Goal: Contribute content: Contribute content

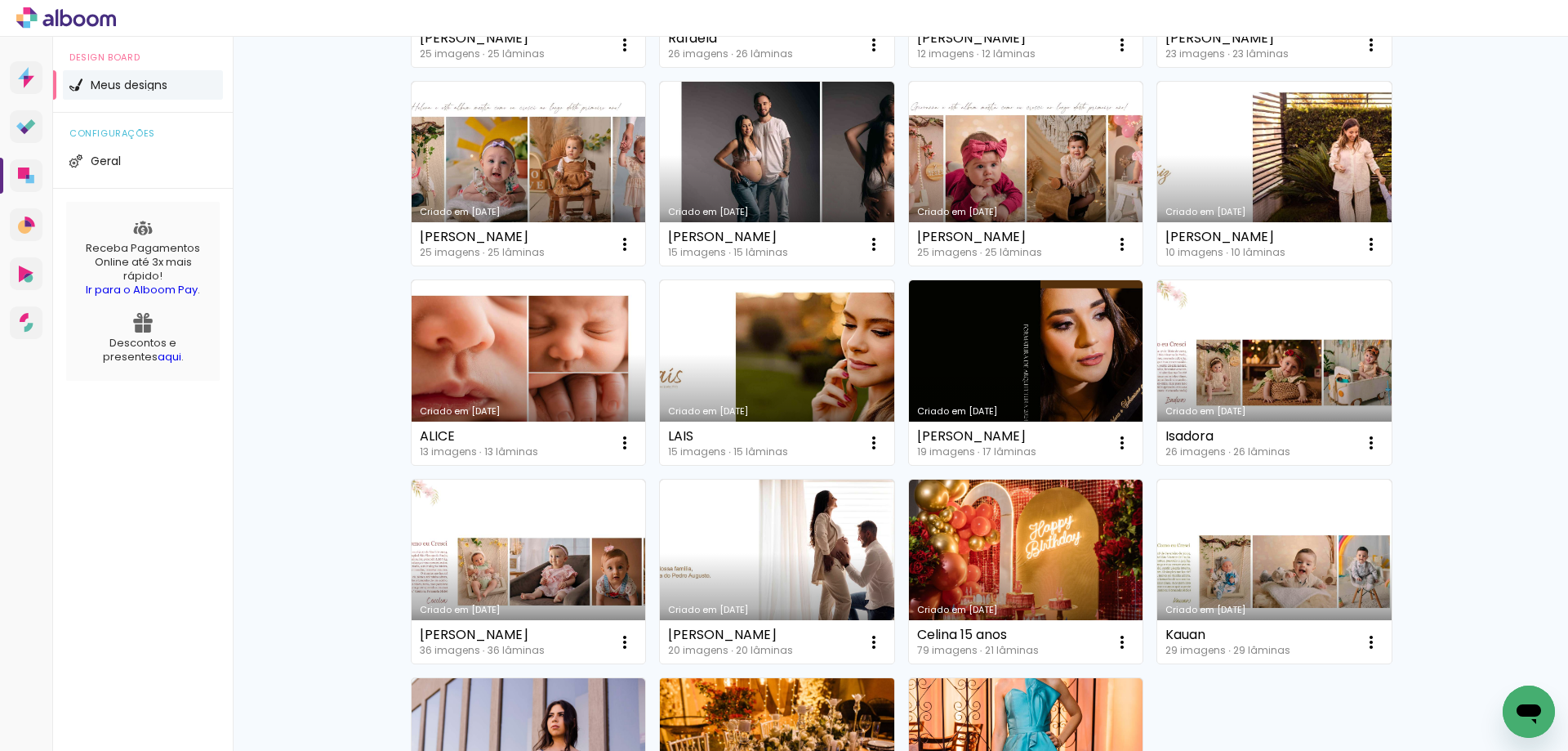
scroll to position [409, 0]
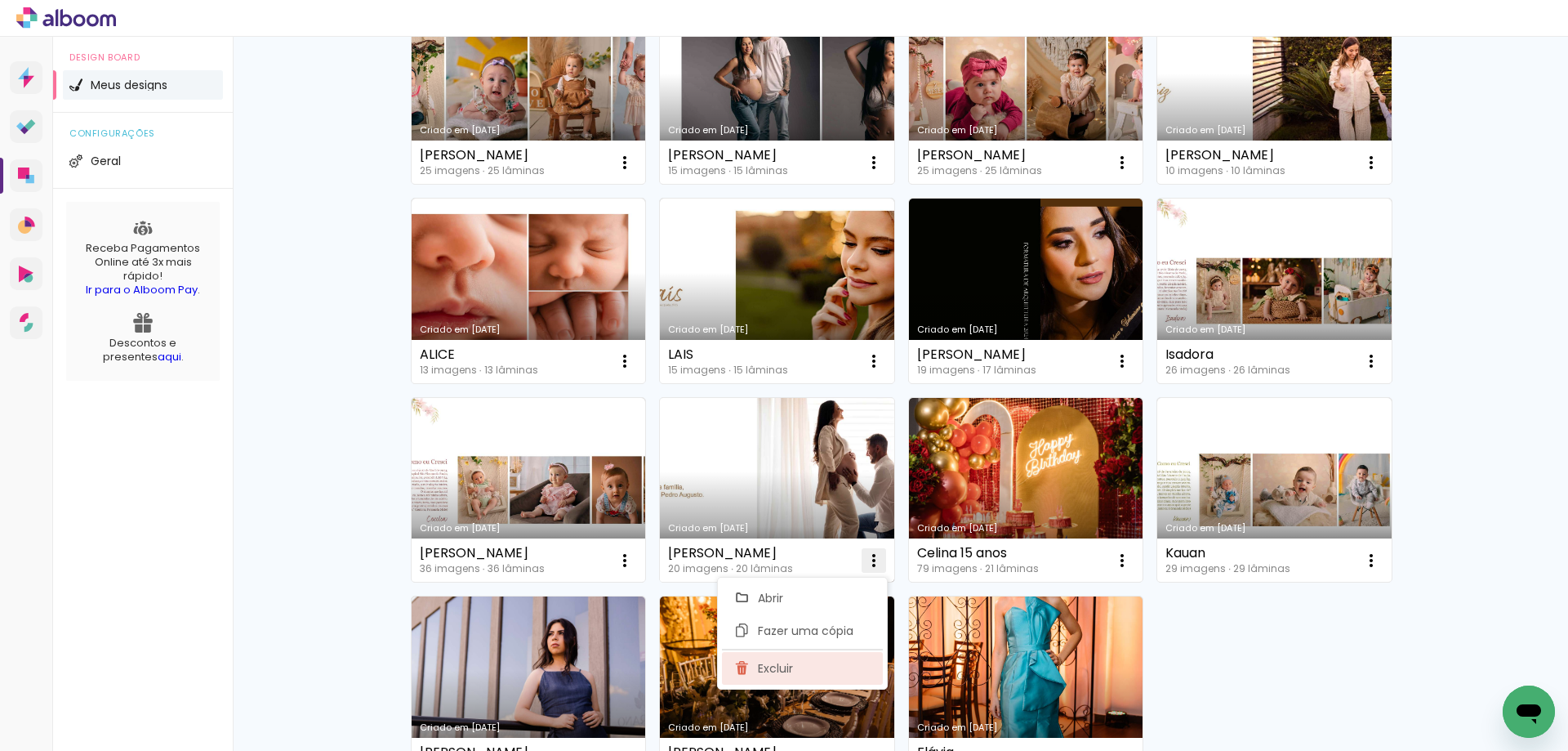
click at [847, 666] on paper-item "Excluir" at bounding box center [803, 668] width 161 height 32
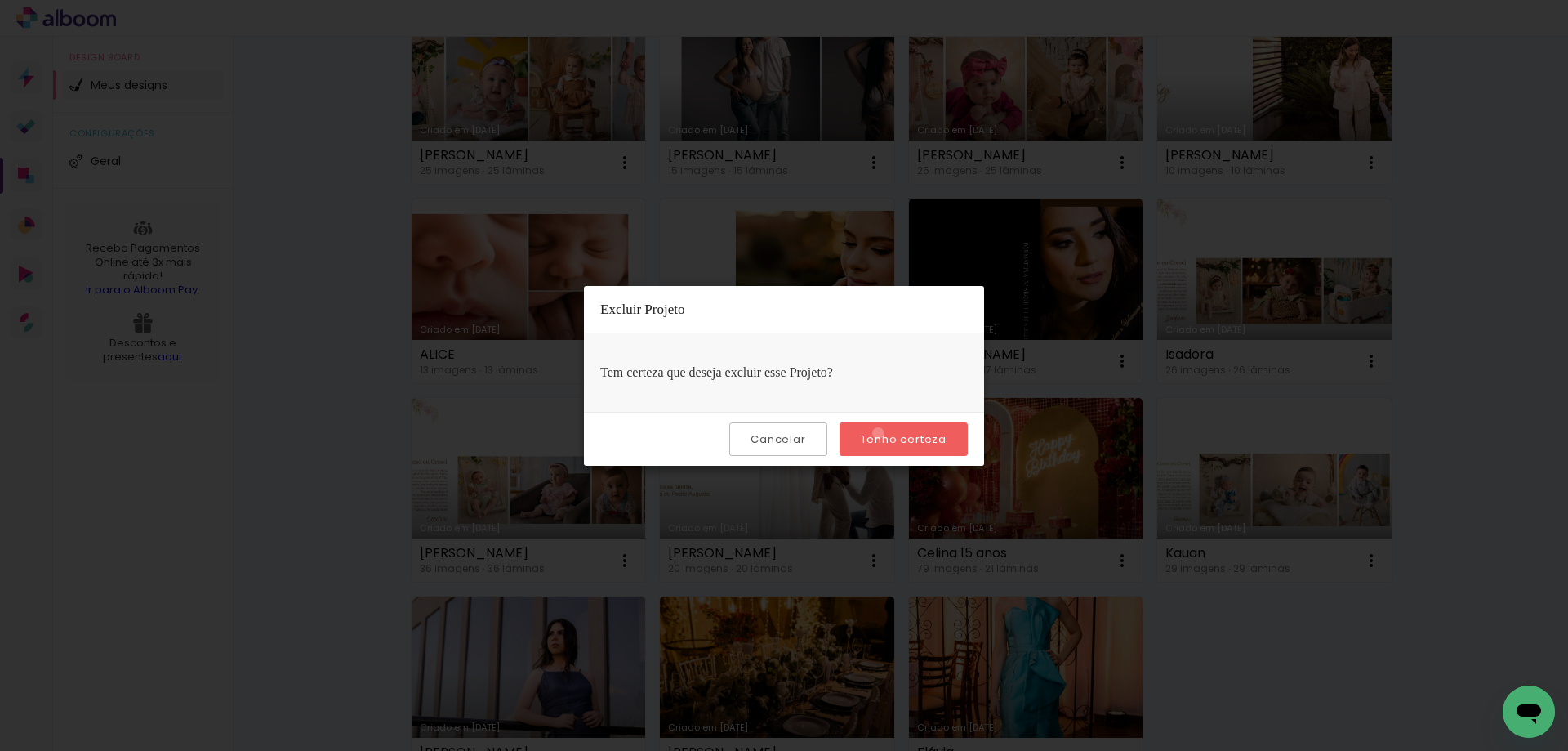
click at [0, 0] on slot "Tenho certeza" at bounding box center [0, 0] width 0 height 0
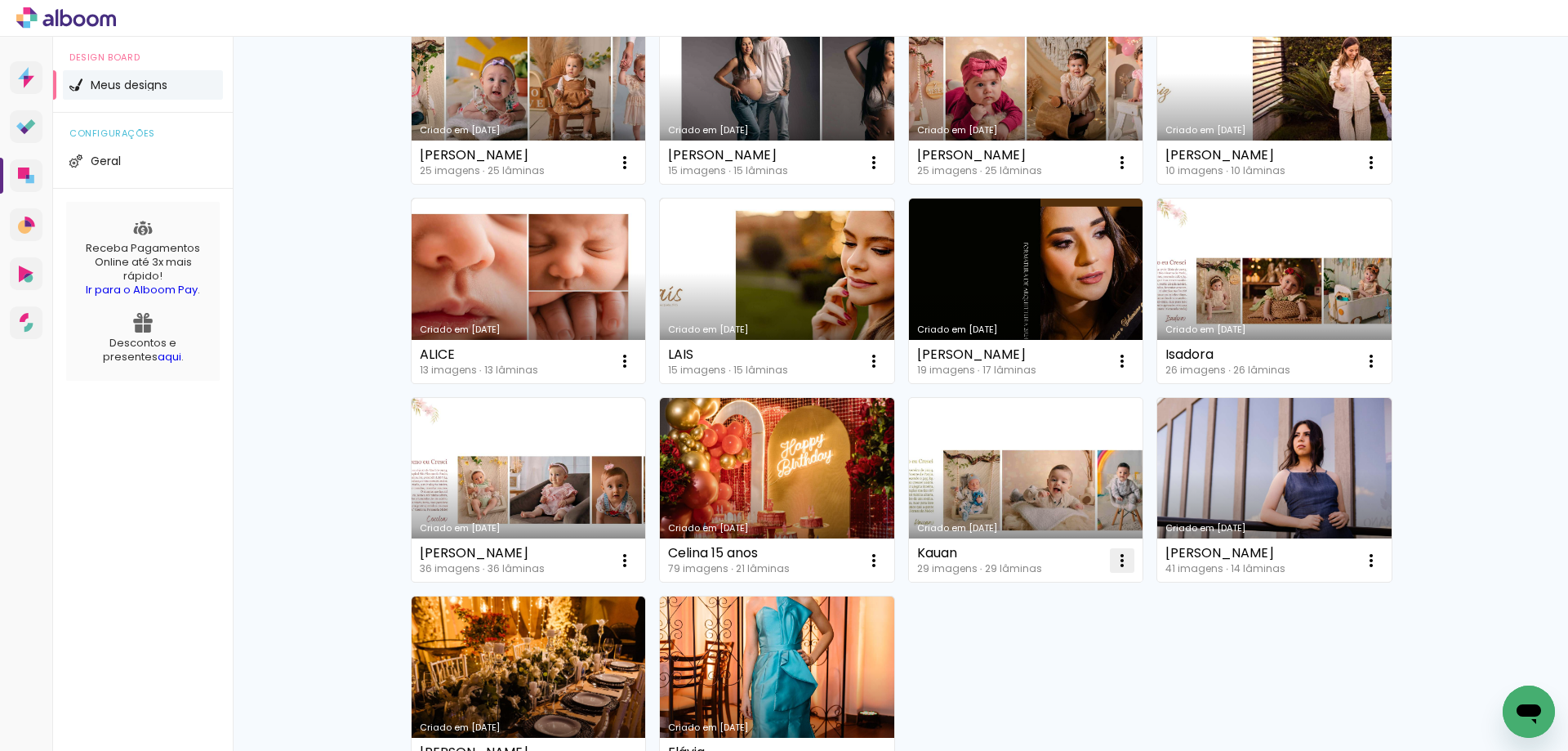
click at [1064, 667] on paper-item "Excluir" at bounding box center [1052, 668] width 161 height 32
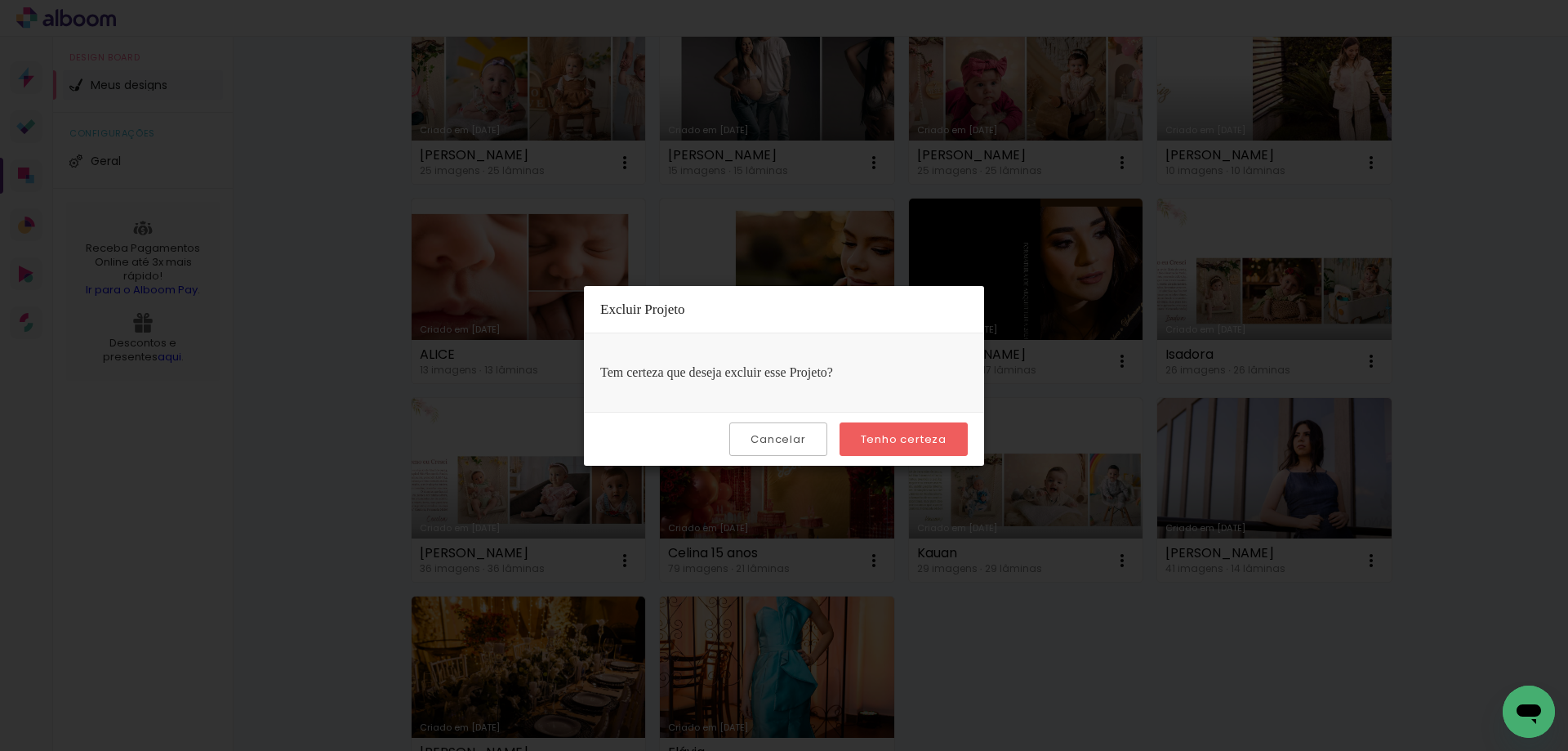
click at [0, 0] on slot "Tenho certeza" at bounding box center [0, 0] width 0 height 0
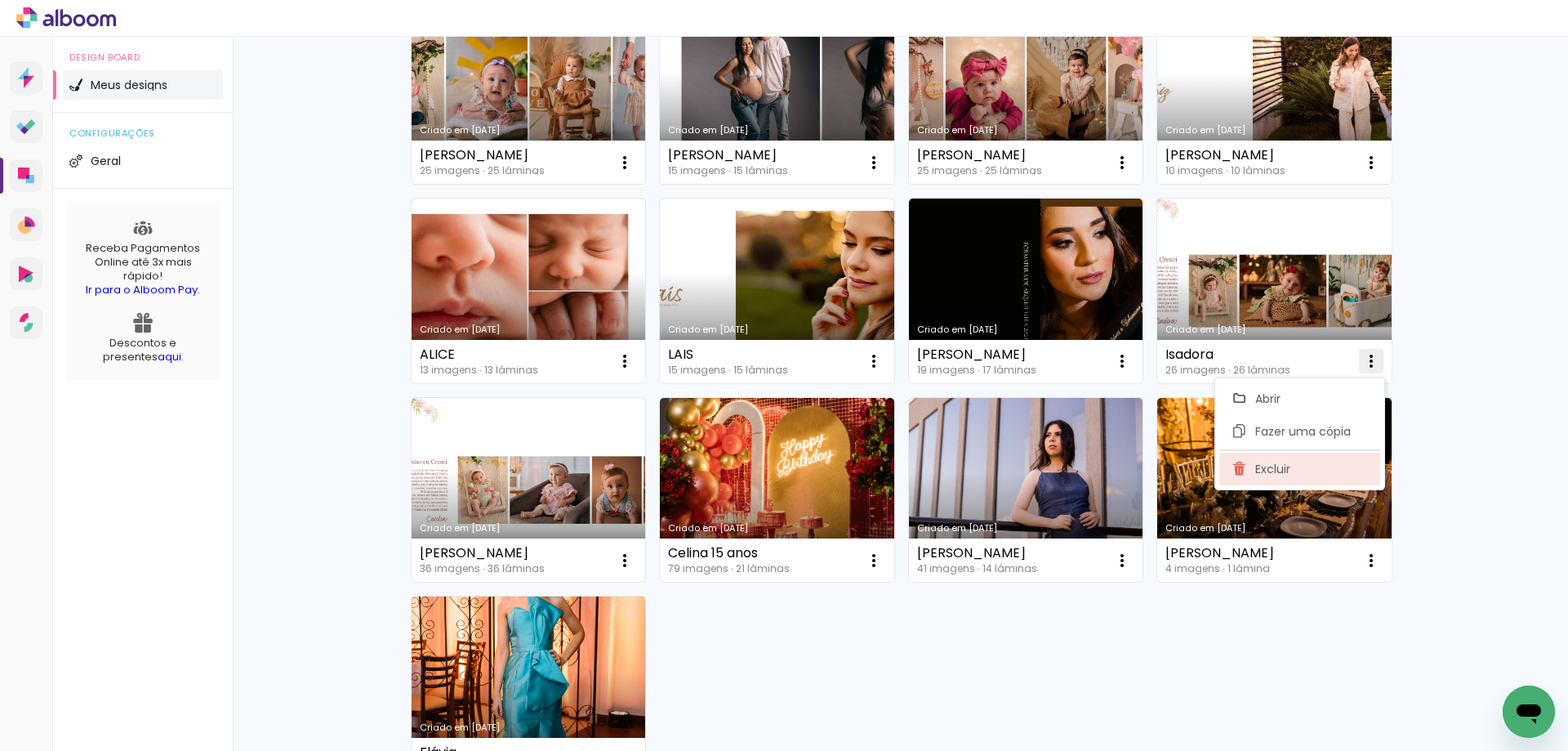
click at [1297, 468] on paper-item "Excluir" at bounding box center [1300, 469] width 161 height 32
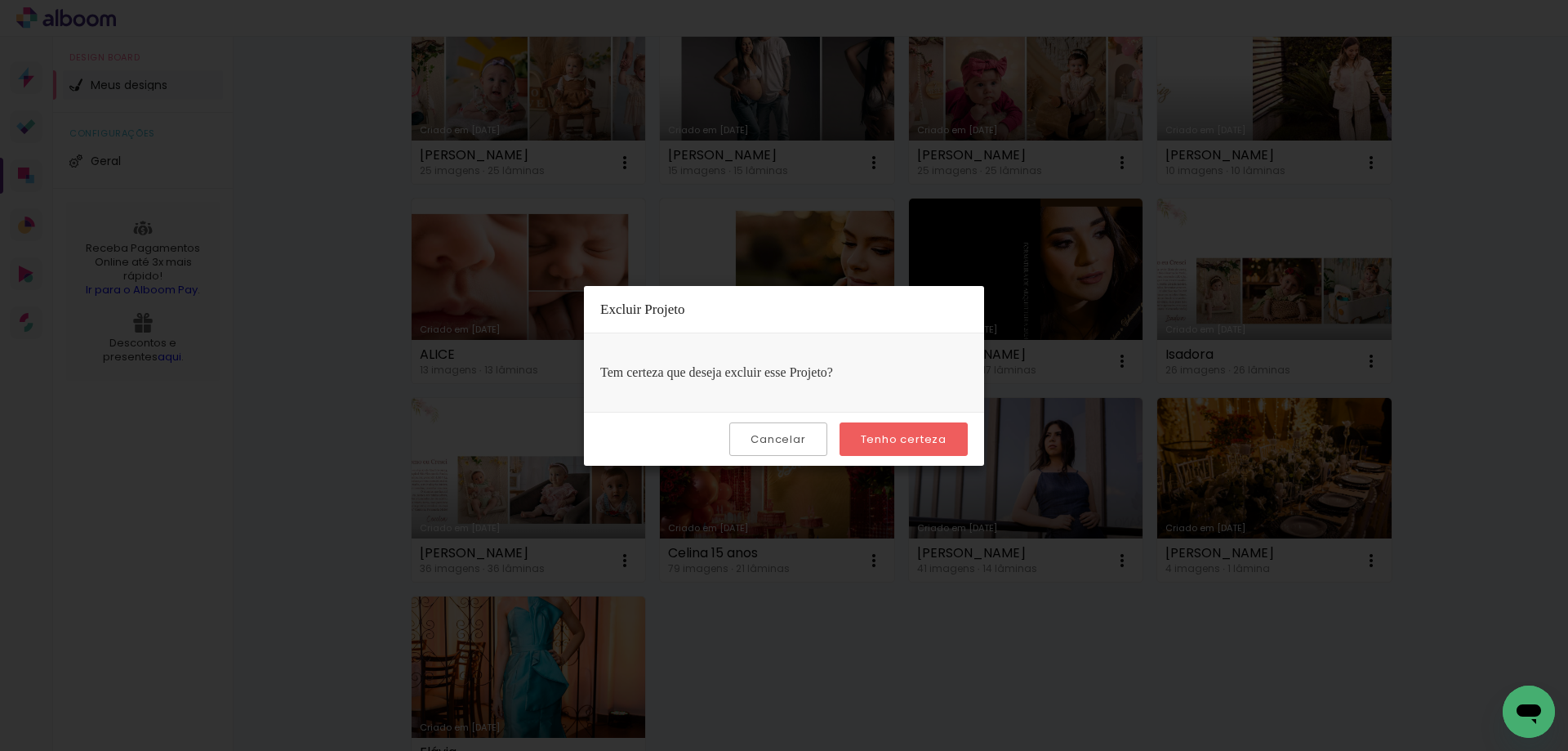
click at [0, 0] on slot "Tenho certeza" at bounding box center [0, 0] width 0 height 0
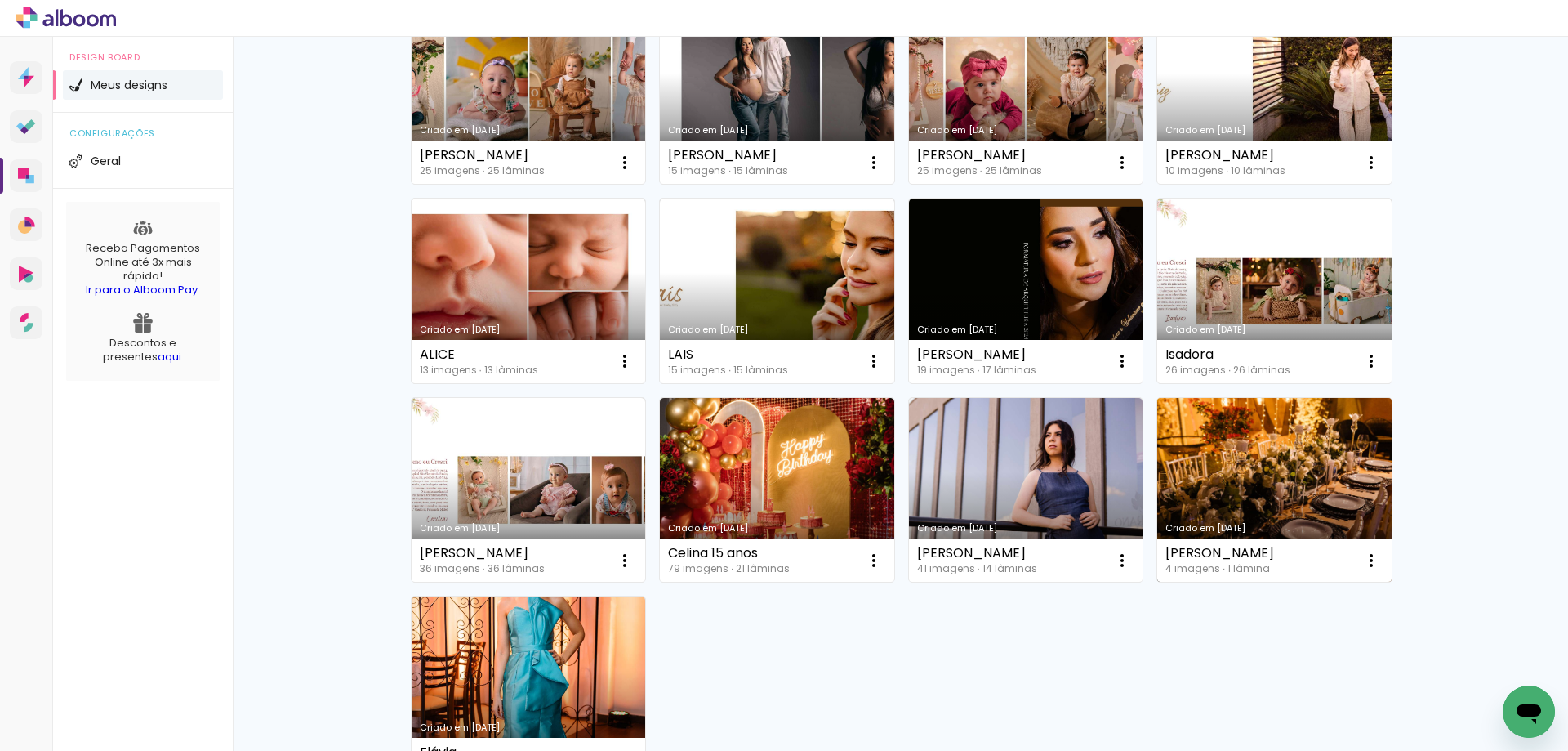
scroll to position [393, 0]
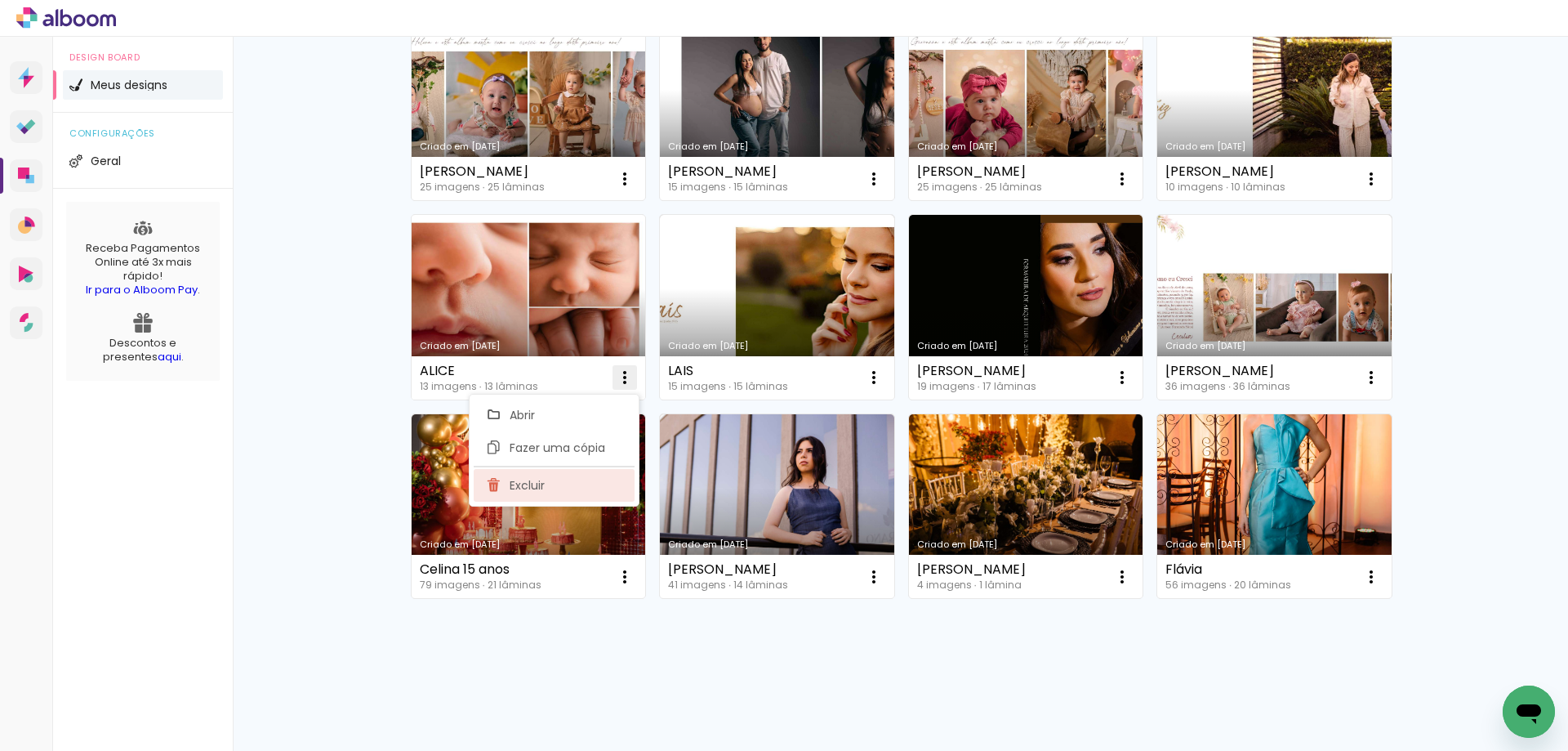
click at [588, 495] on paper-item "Excluir" at bounding box center [555, 485] width 161 height 32
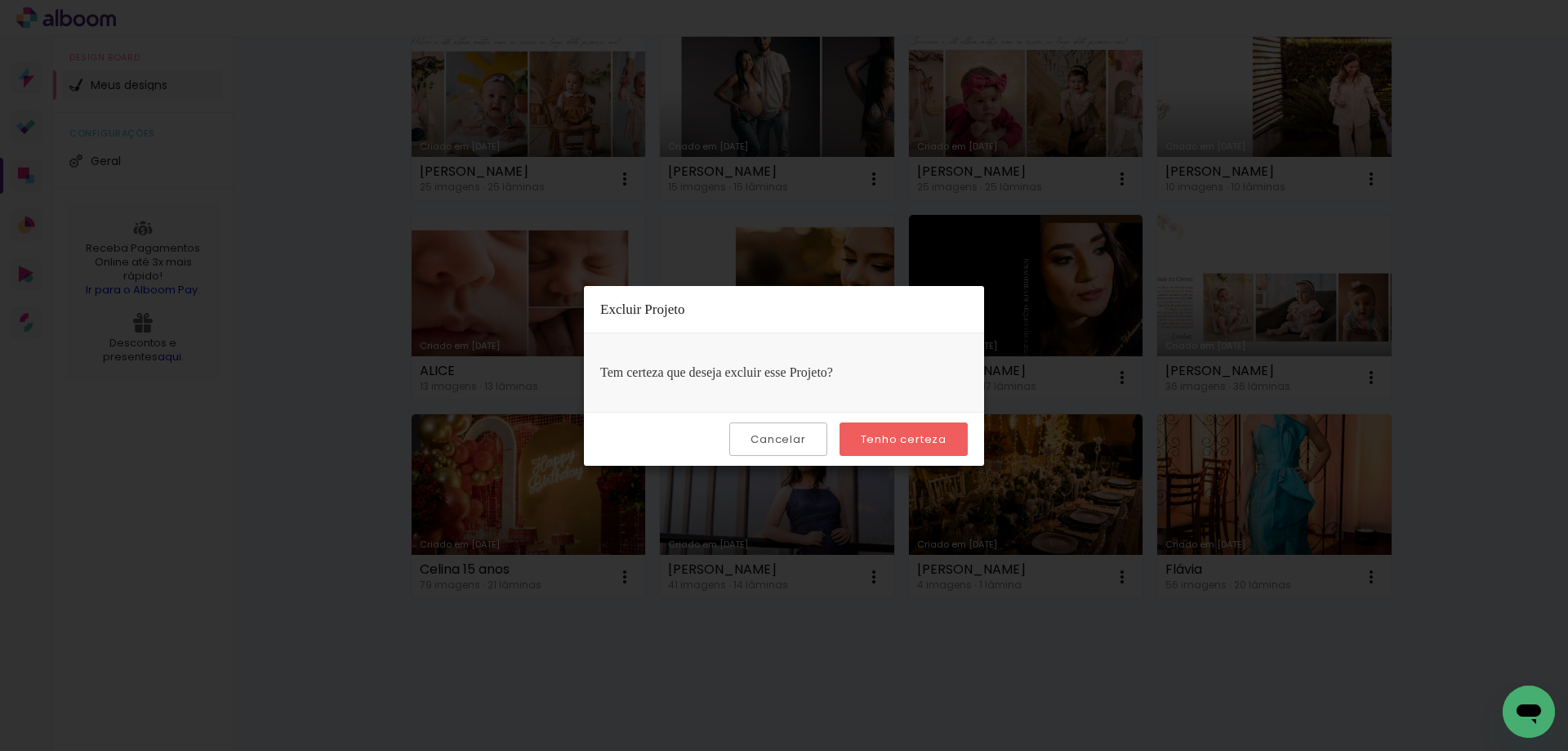
click at [0, 0] on slot "Tenho certeza" at bounding box center [0, 0] width 0 height 0
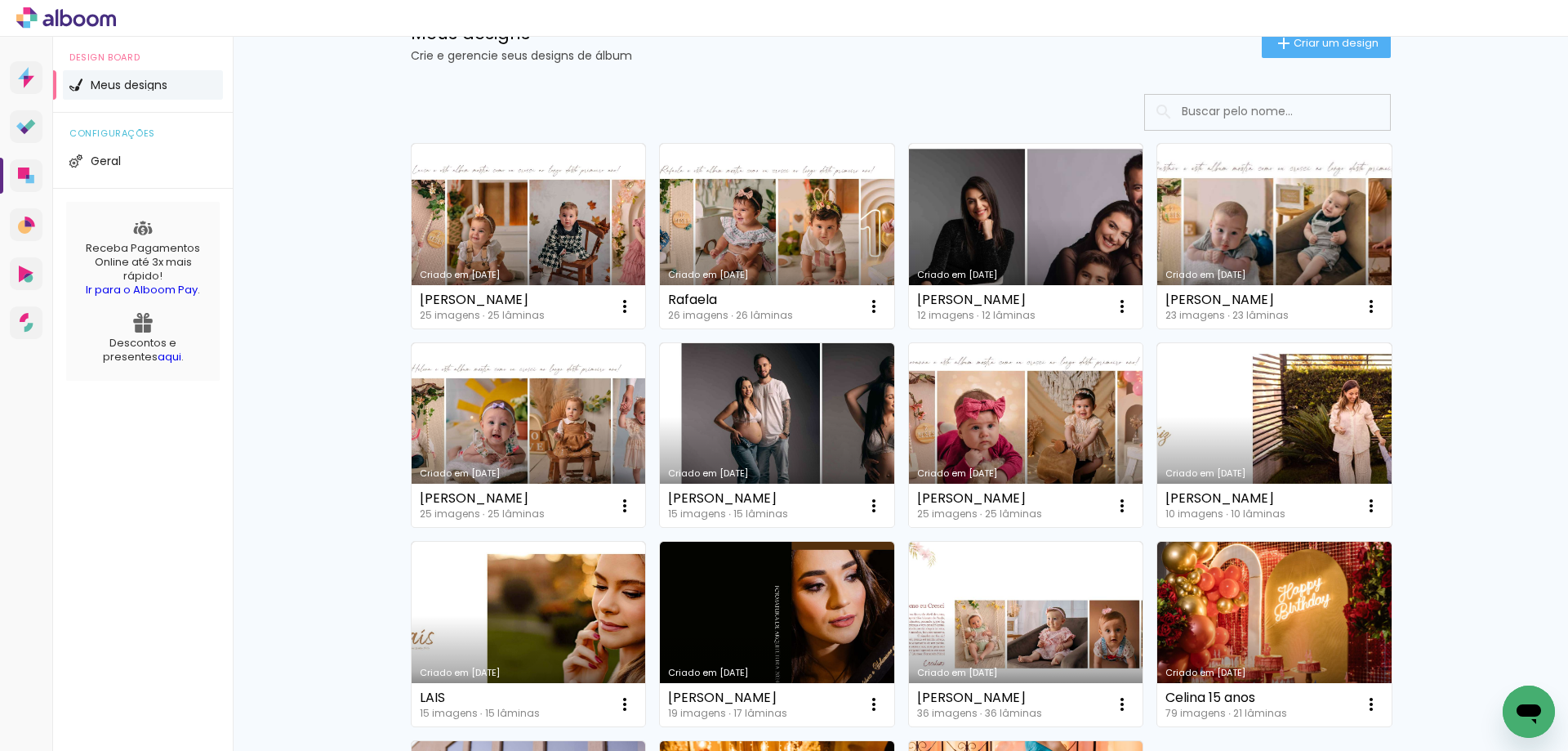
scroll to position [0, 0]
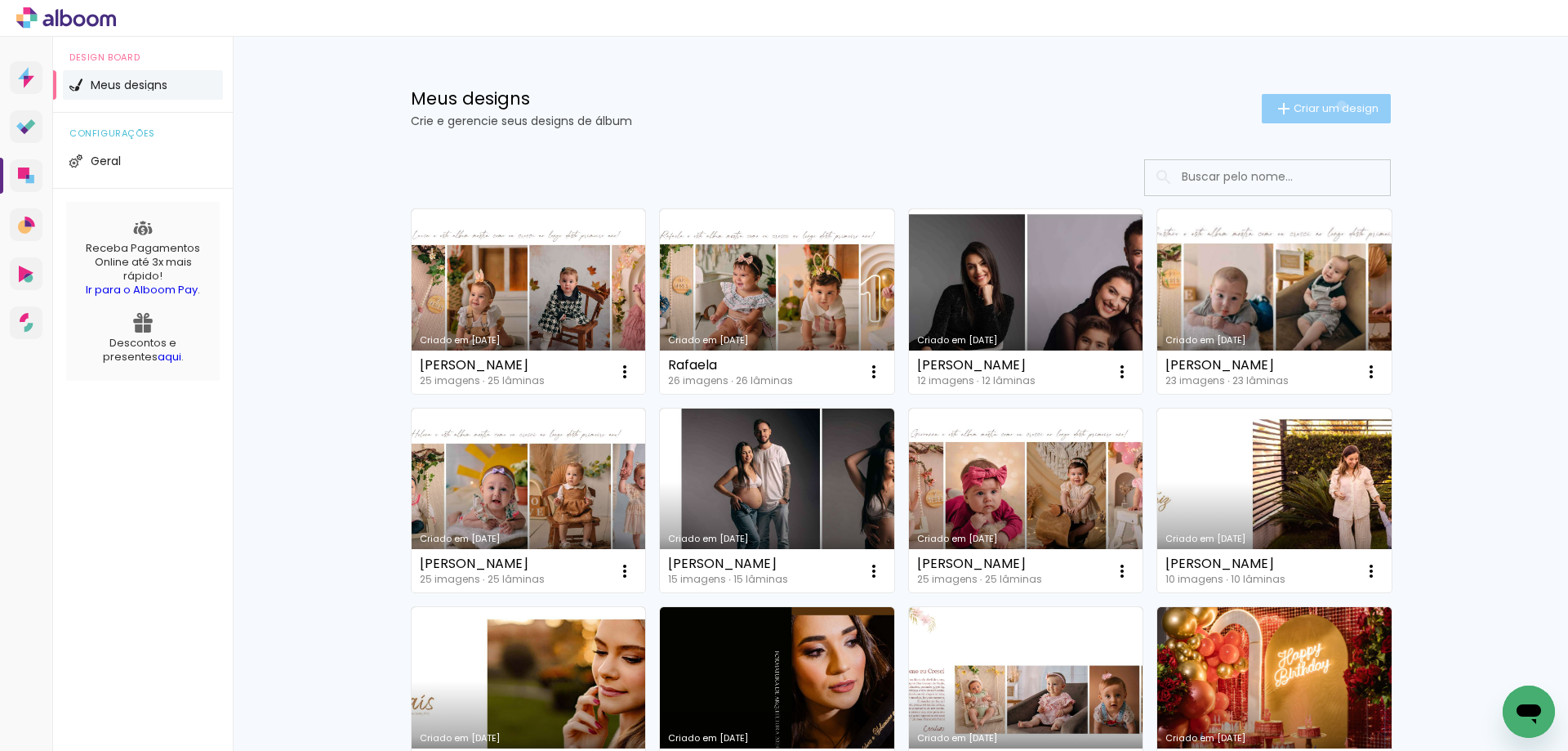
click at [1332, 106] on span "Criar um design" at bounding box center [1336, 108] width 85 height 11
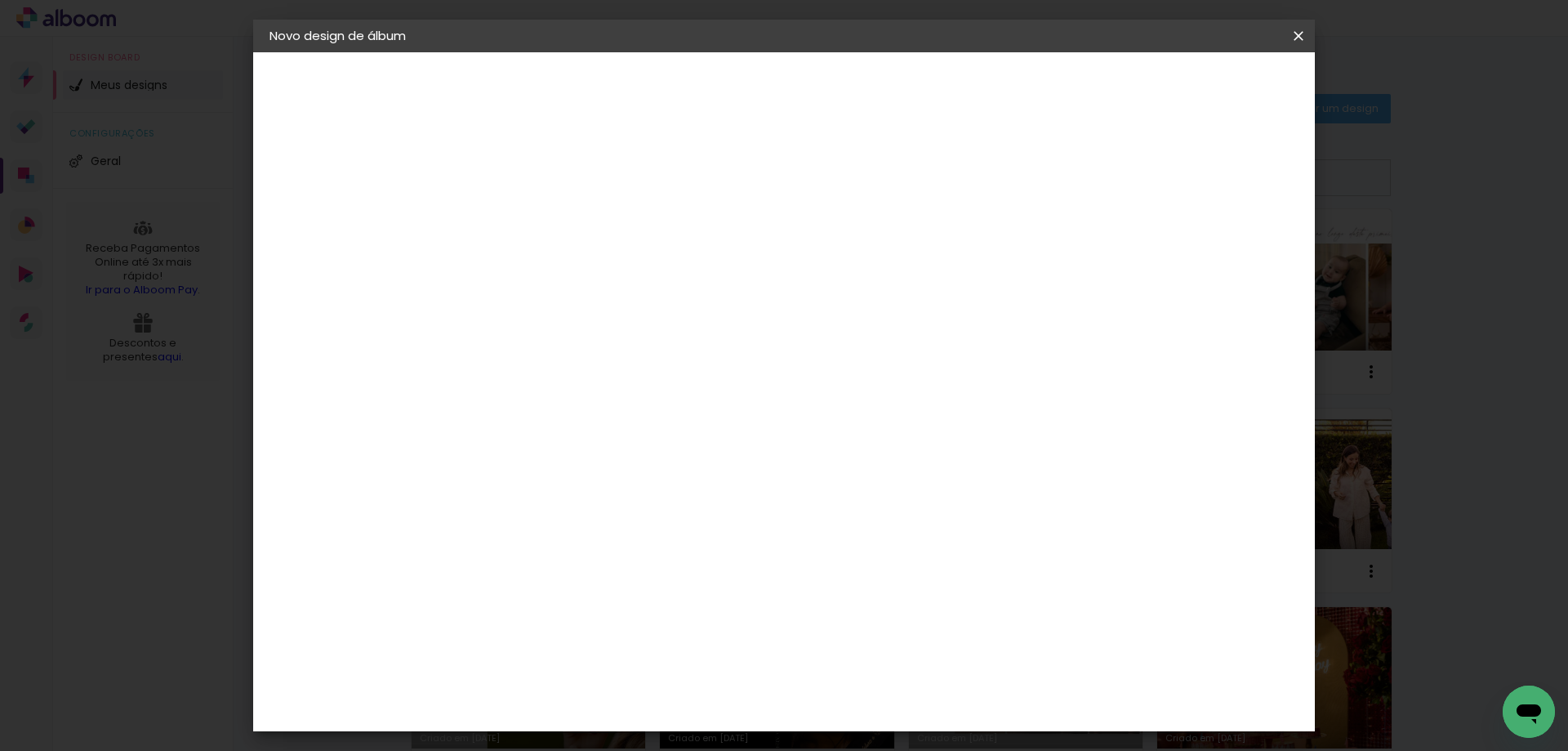
click at [537, 213] on input at bounding box center [537, 220] width 0 height 25
type input "Giovana"
type paper-input "Giovana"
click at [0, 0] on slot "Avançar" at bounding box center [0, 0] width 0 height 0
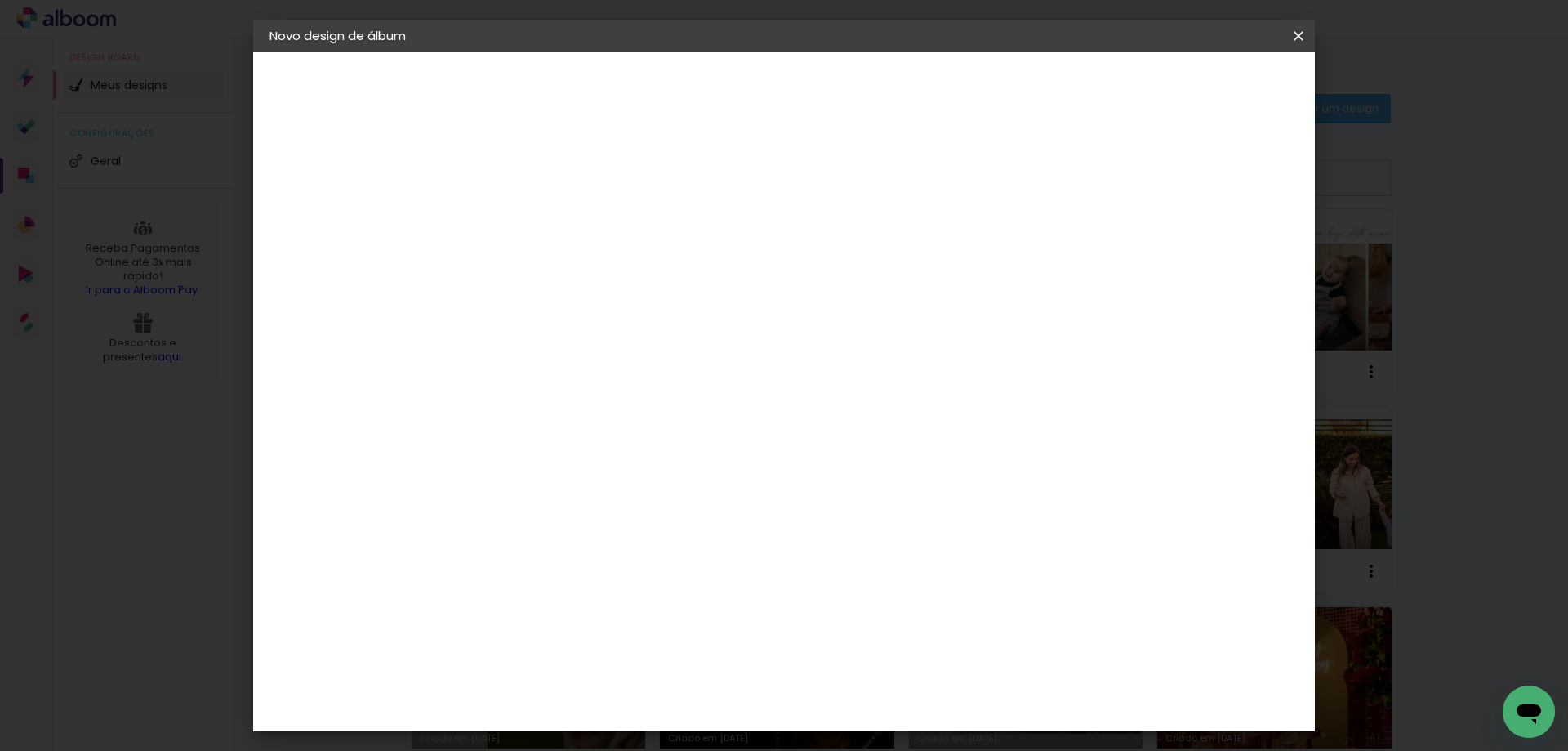
click at [0, 0] on slot "Avançar" at bounding box center [0, 0] width 0 height 0
click at [1105, 174] on div at bounding box center [1097, 177] width 14 height 14
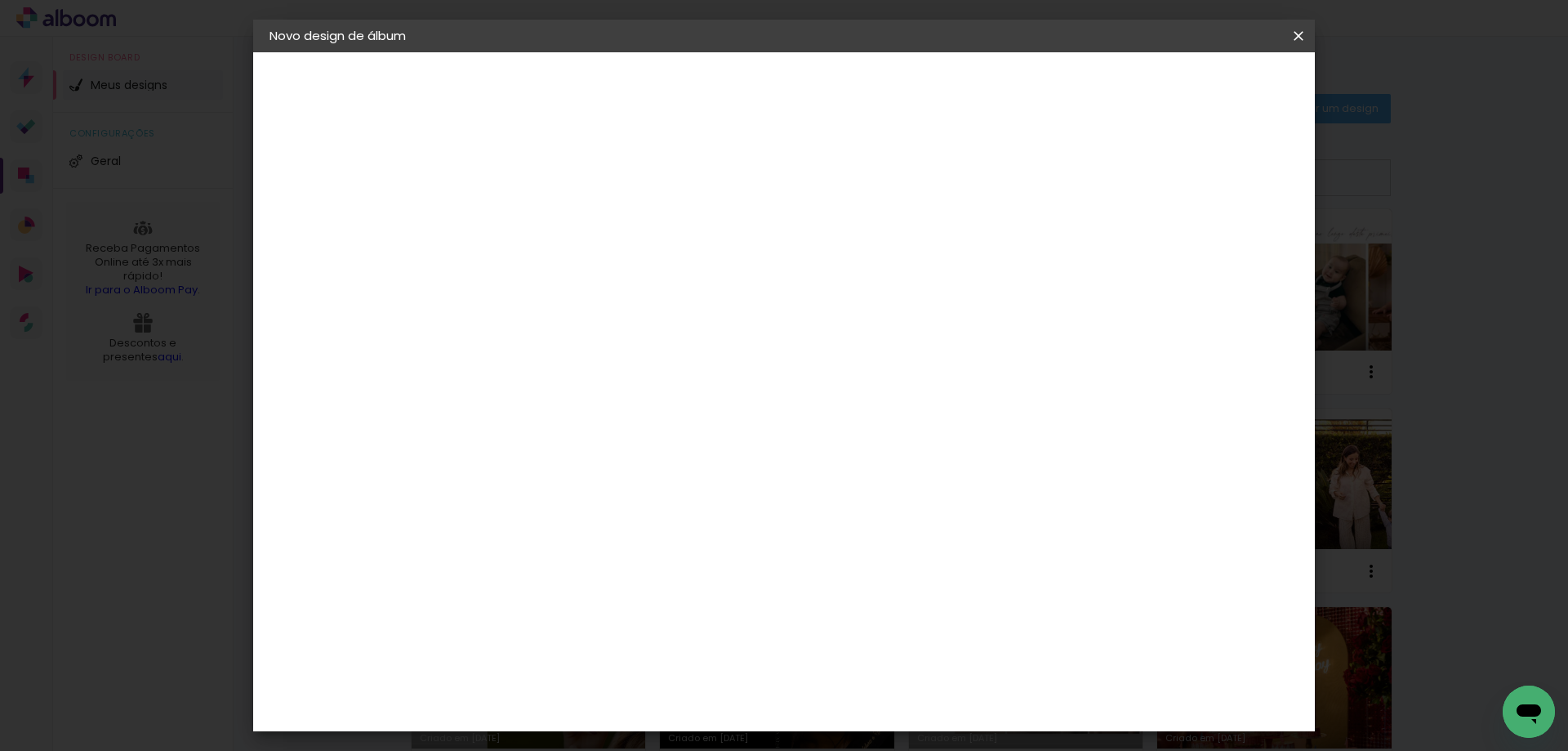
type paper-checkbox "on"
click at [1197, 83] on span "Iniciar design" at bounding box center [1159, 86] width 74 height 12
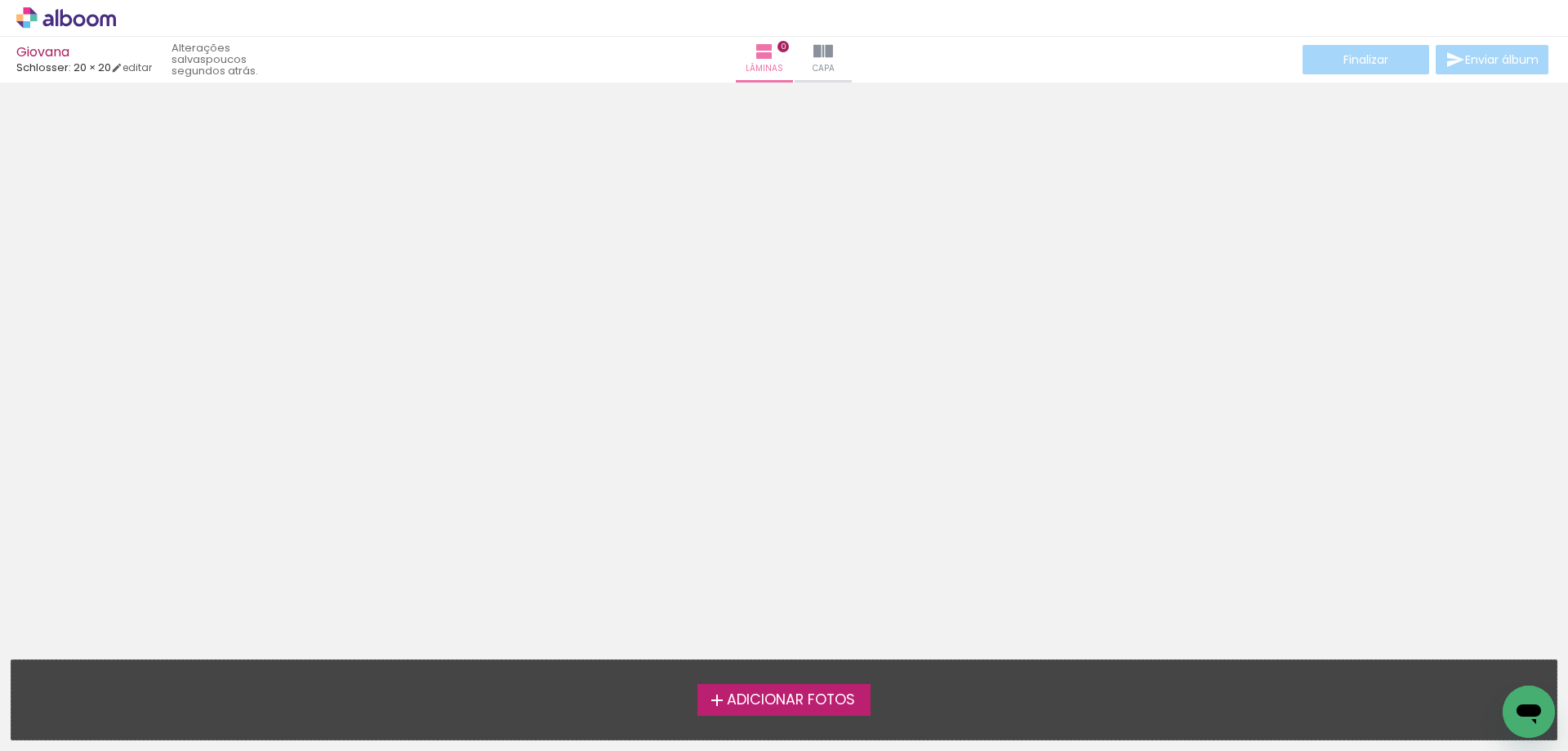
click at [835, 699] on span "Adicionar Fotos" at bounding box center [790, 700] width 128 height 14
click at [0, 0] on input "file" at bounding box center [0, 0] width 0 height 0
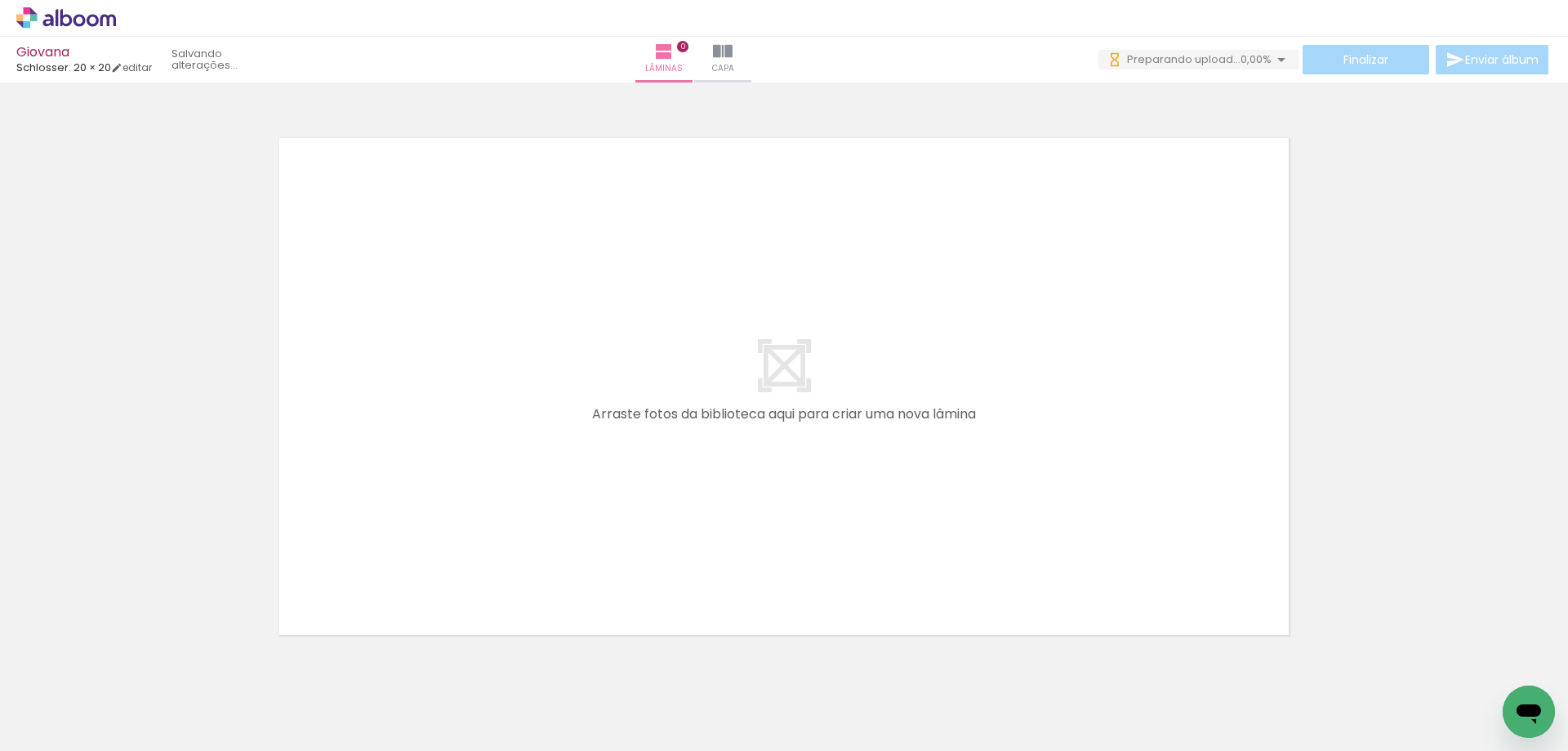
scroll to position [51, 0]
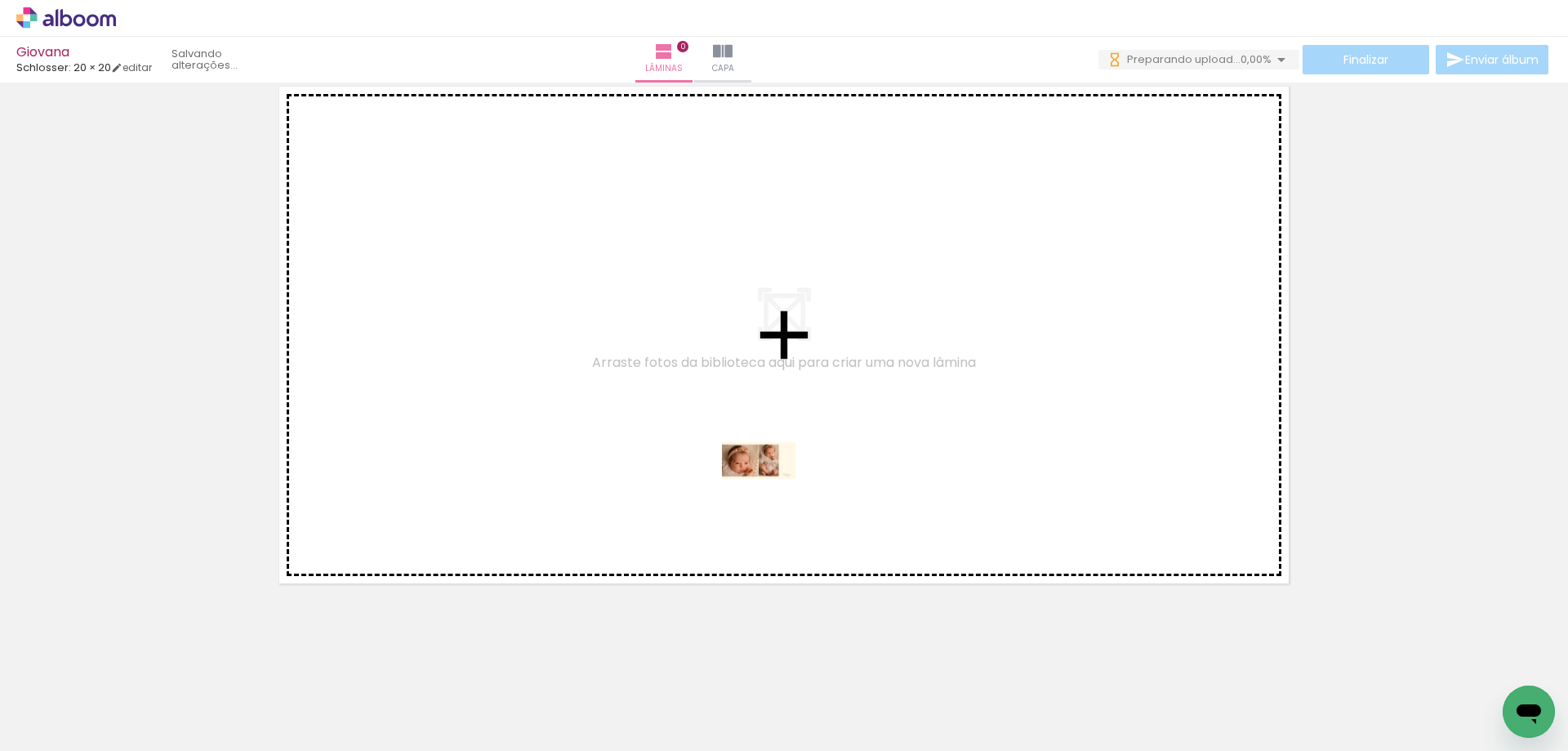
drag, startPoint x: 167, startPoint y: 704, endPoint x: 771, endPoint y: 491, distance: 640.5
click at [771, 491] on quentale-workspace at bounding box center [784, 376] width 1568 height 751
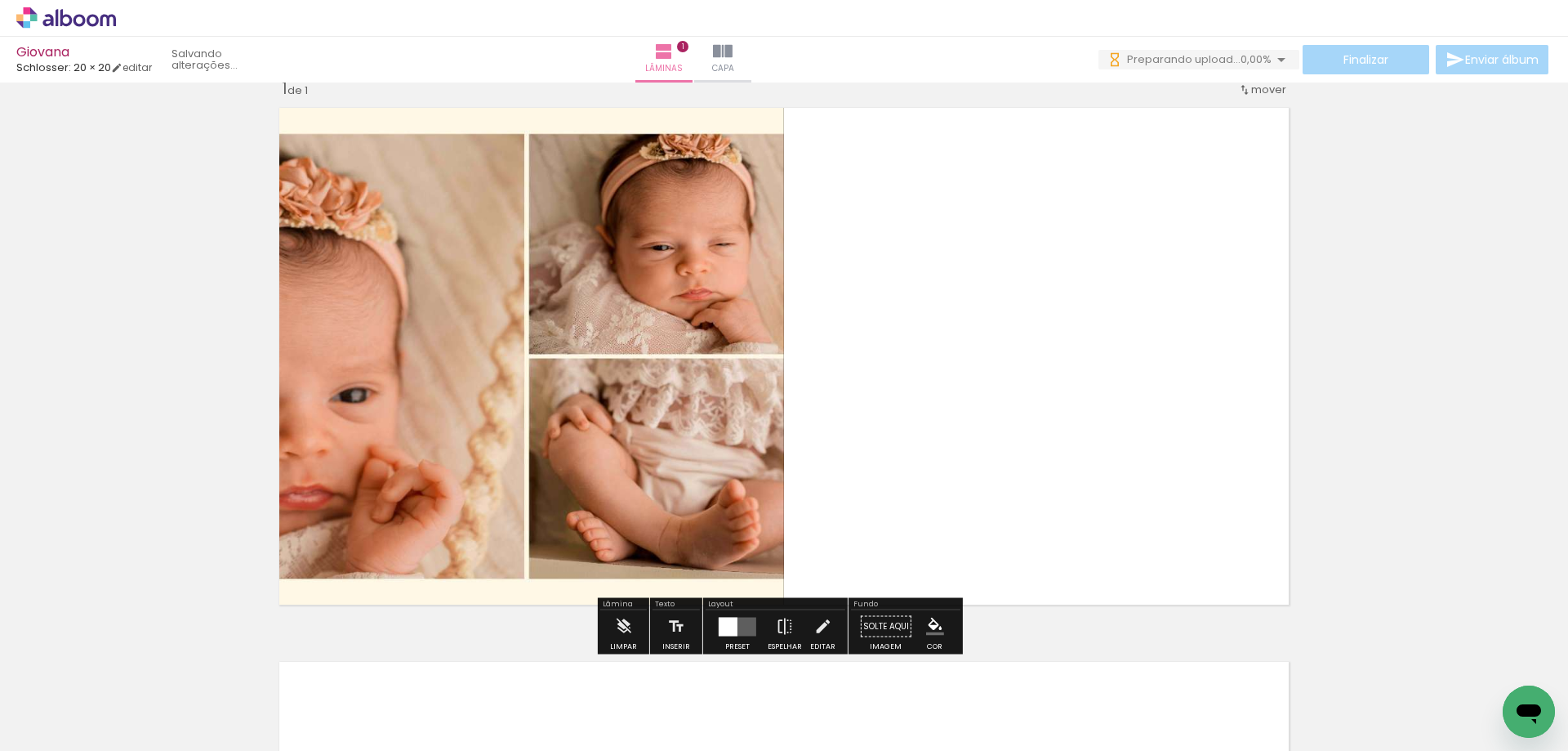
scroll to position [22, 0]
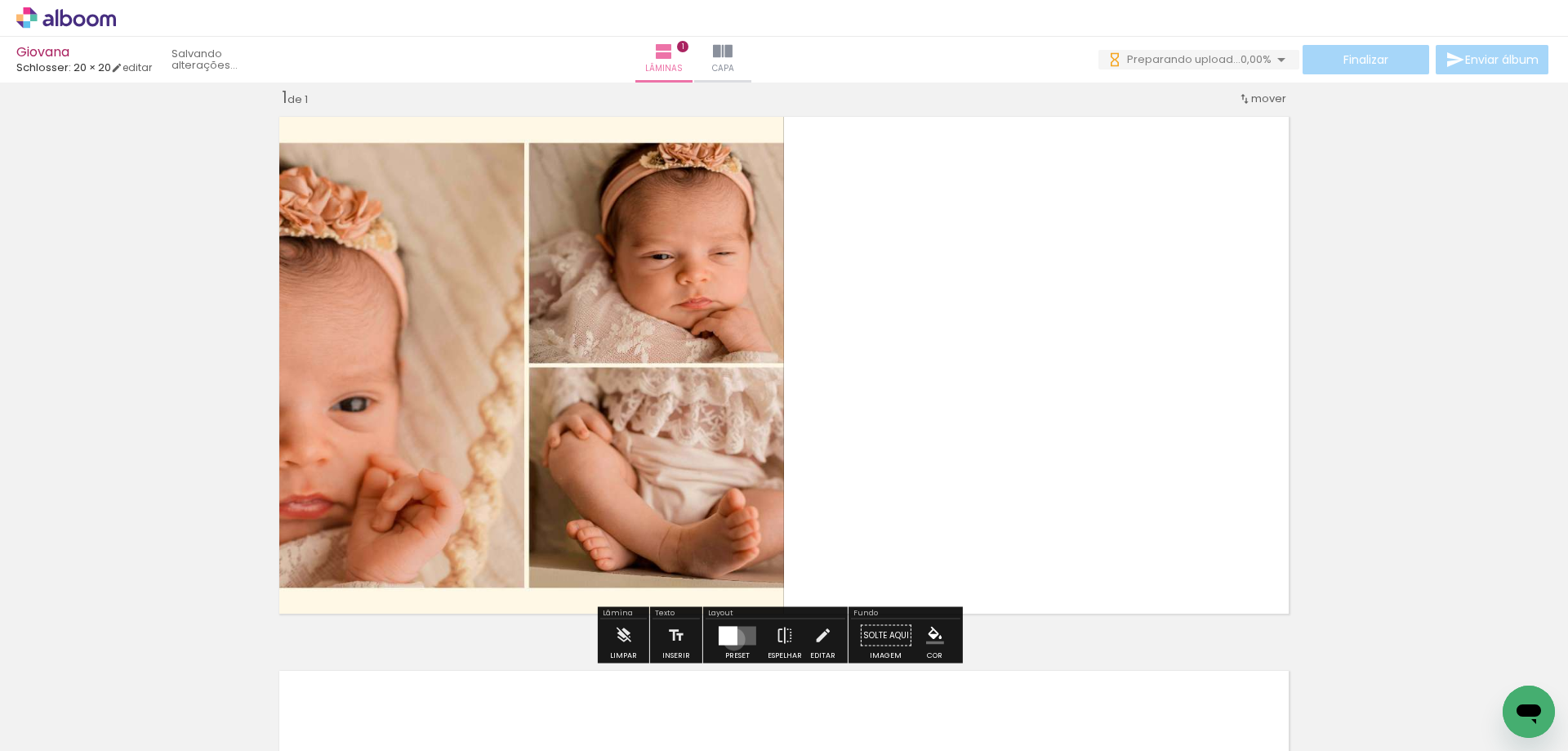
click at [730, 639] on div at bounding box center [728, 634] width 19 height 19
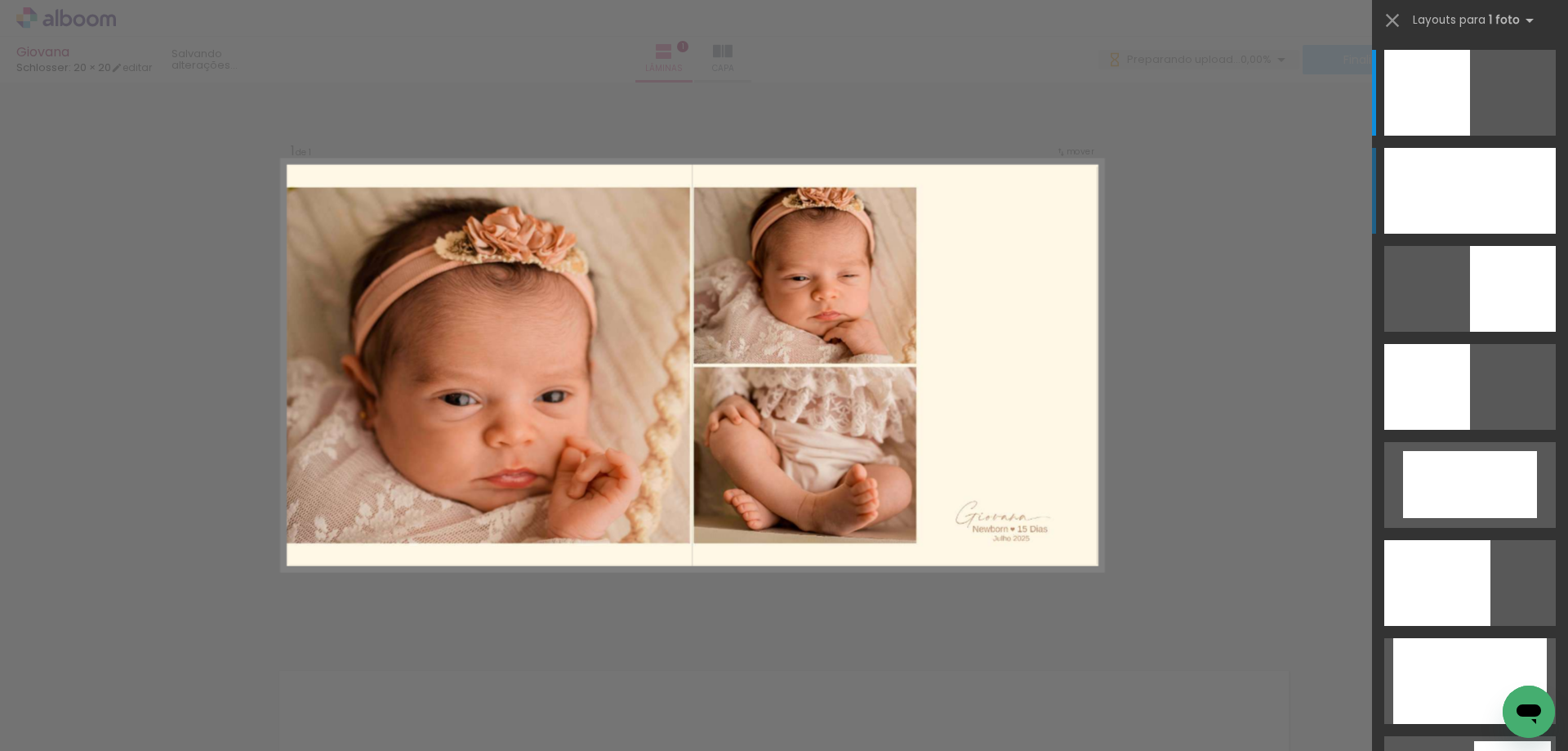
click at [1473, 195] on div at bounding box center [1469, 191] width 171 height 86
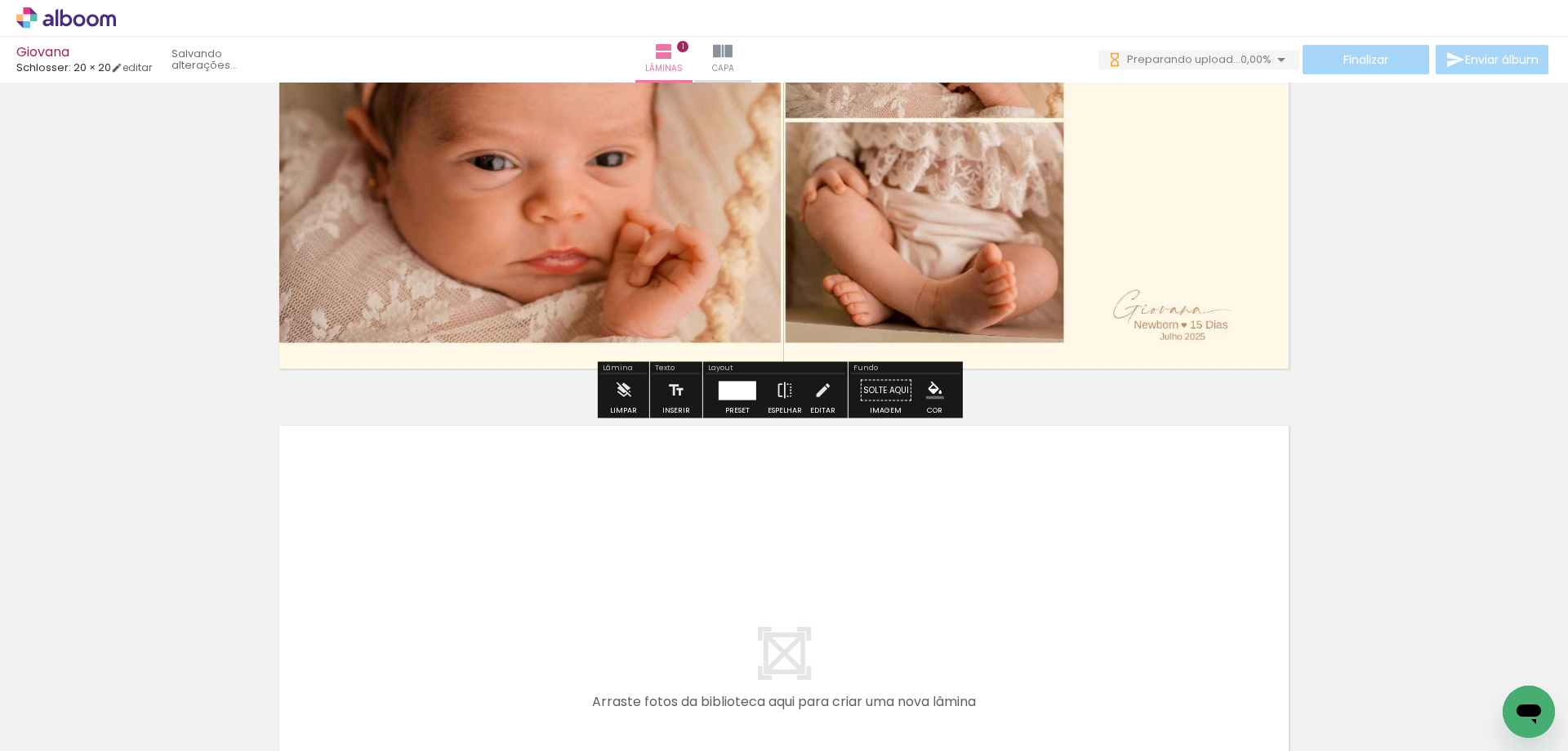
scroll to position [593, 0]
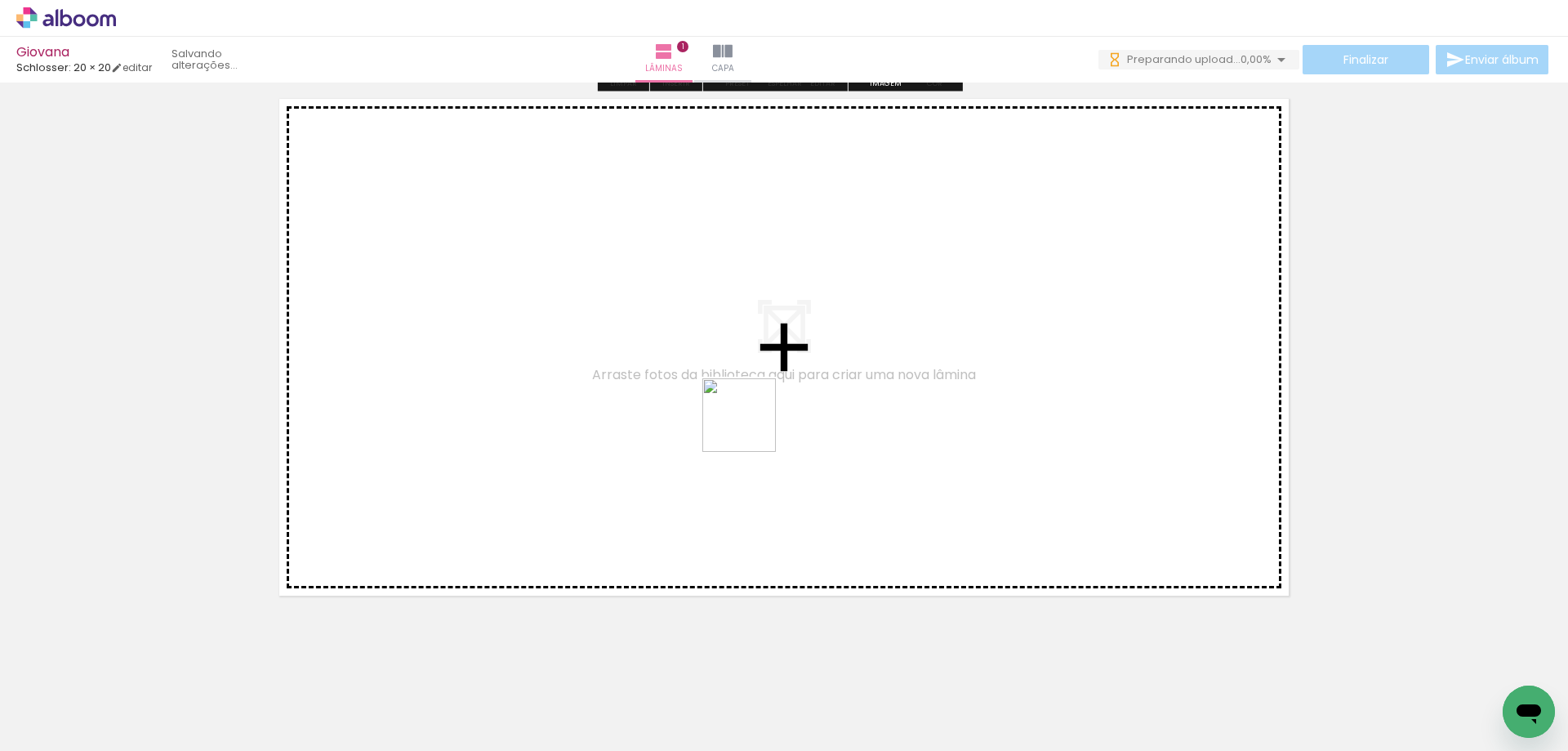
drag, startPoint x: 282, startPoint y: 711, endPoint x: 752, endPoint y: 427, distance: 549.1
click at [752, 427] on quentale-workspace at bounding box center [784, 376] width 1568 height 751
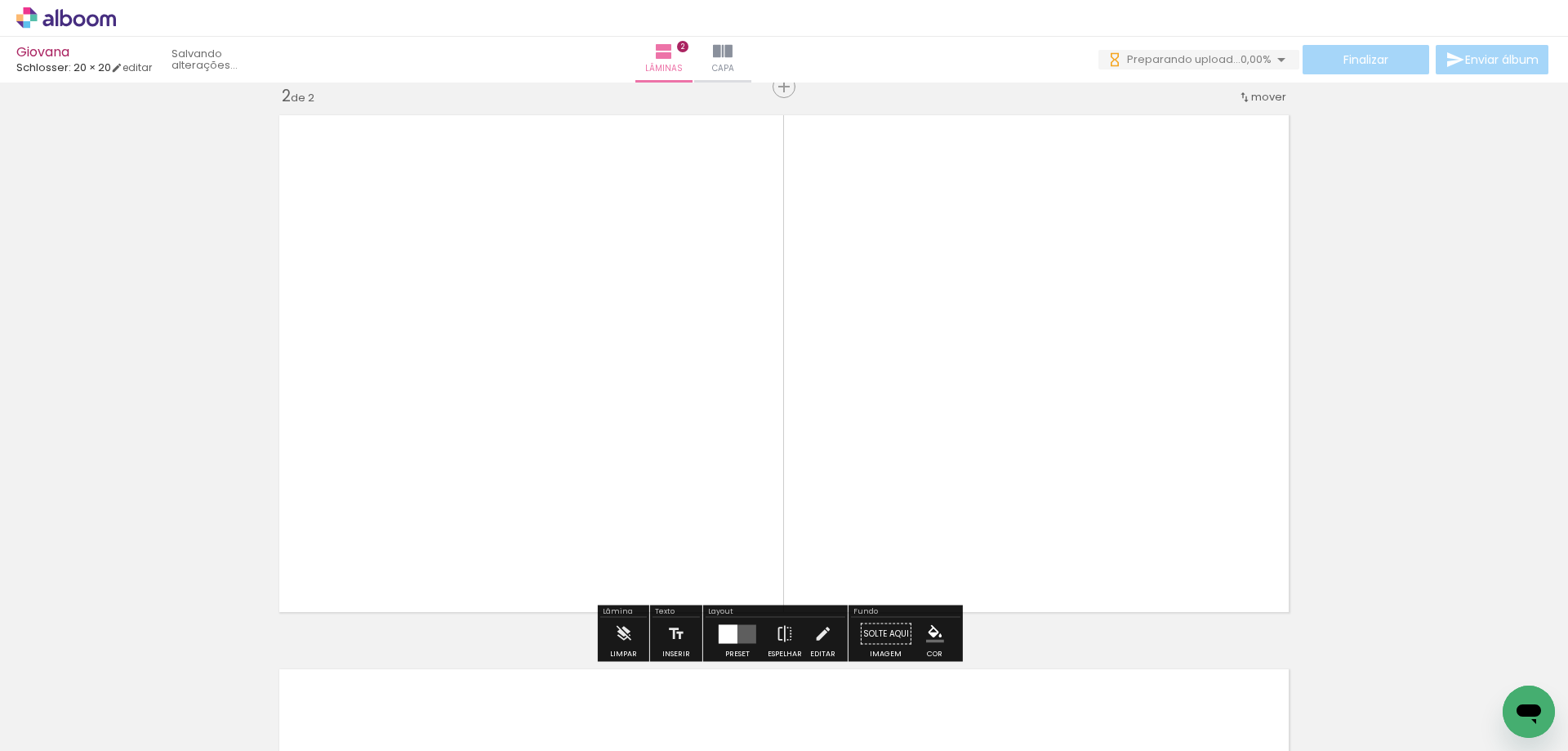
scroll to position [575, 0]
click at [711, 634] on paper-button "Preset" at bounding box center [737, 640] width 52 height 41
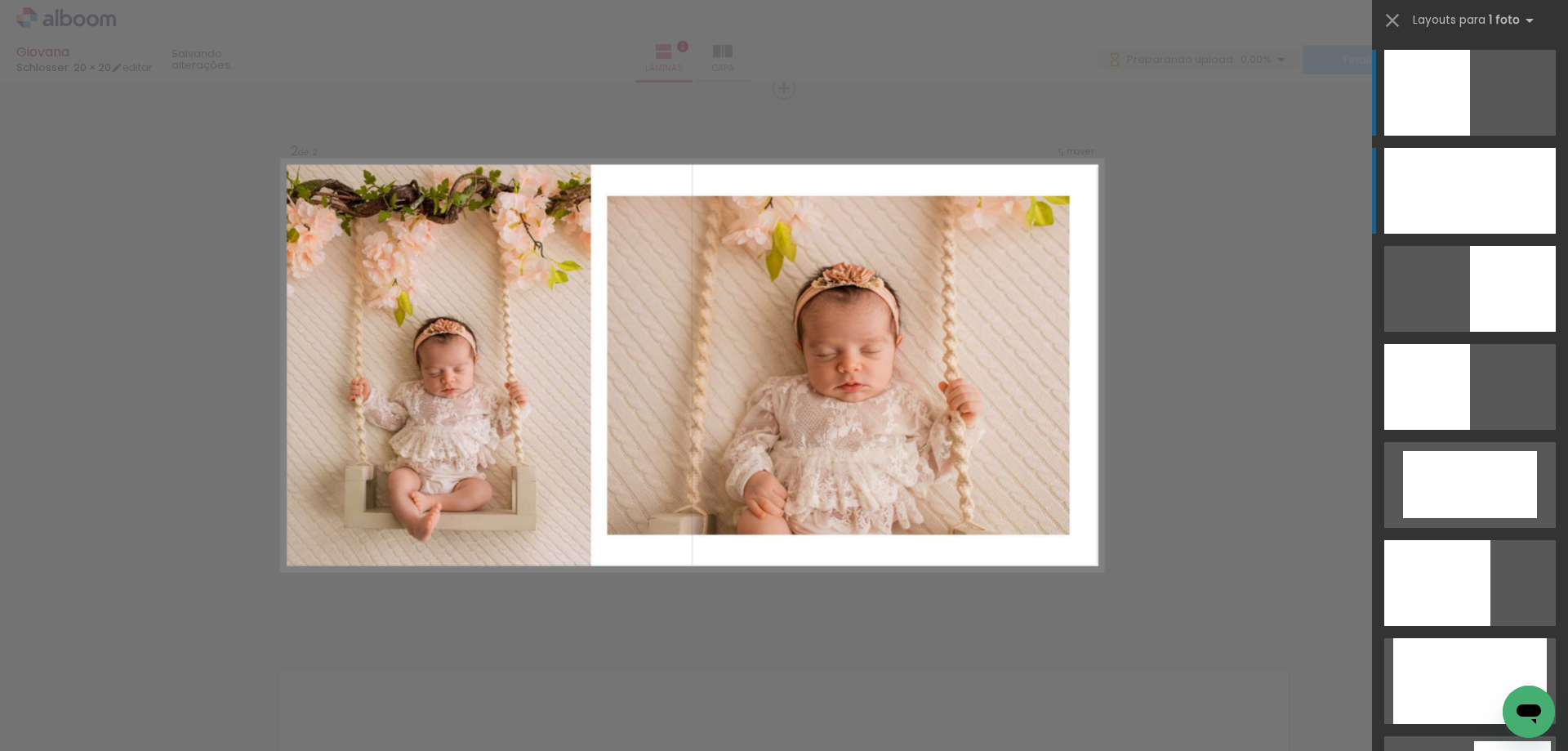
click at [1444, 195] on div at bounding box center [1469, 191] width 171 height 86
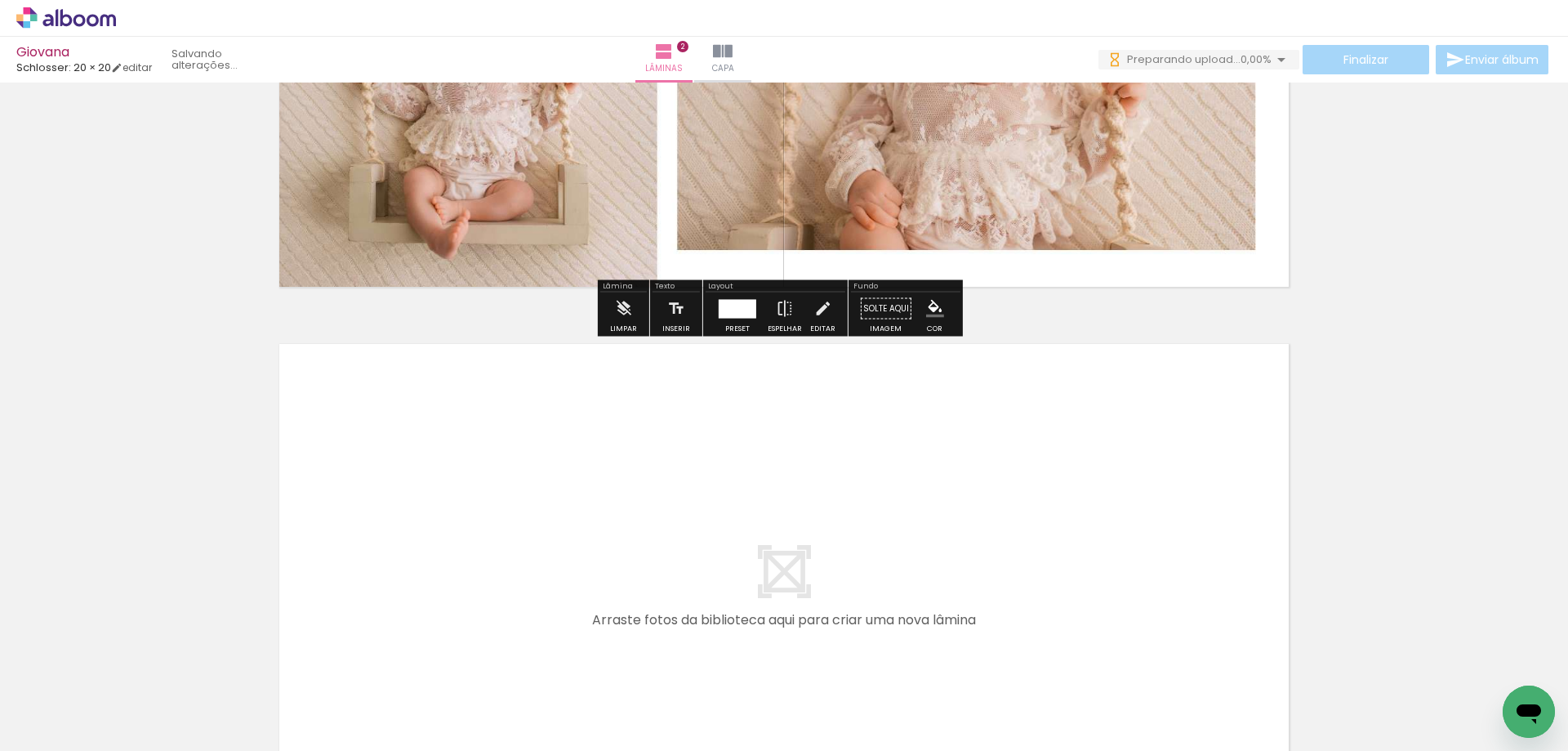
scroll to position [1160, 0]
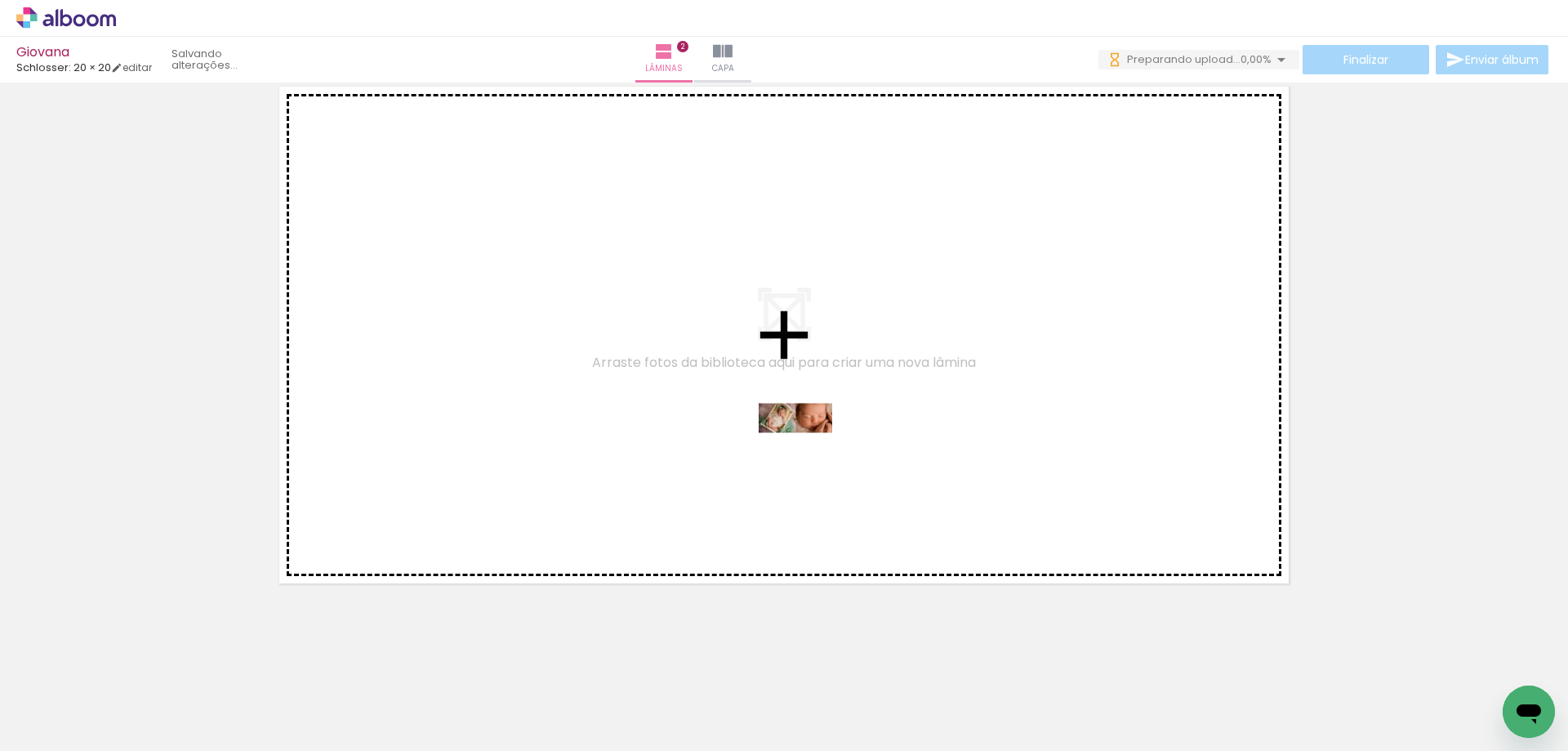
drag, startPoint x: 371, startPoint y: 709, endPoint x: 808, endPoint y: 448, distance: 509.0
click at [808, 448] on quentale-workspace at bounding box center [784, 376] width 1568 height 751
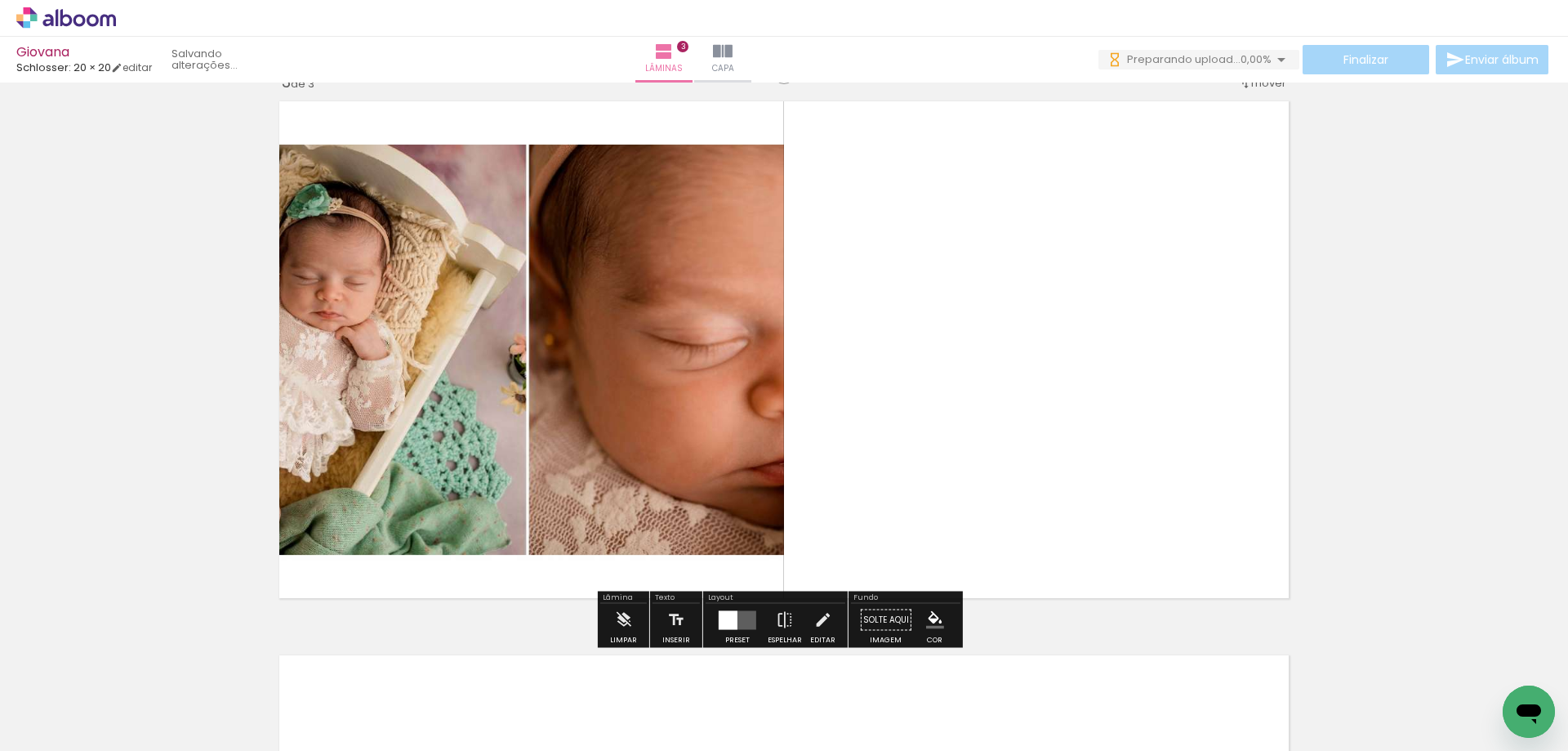
scroll to position [1129, 0]
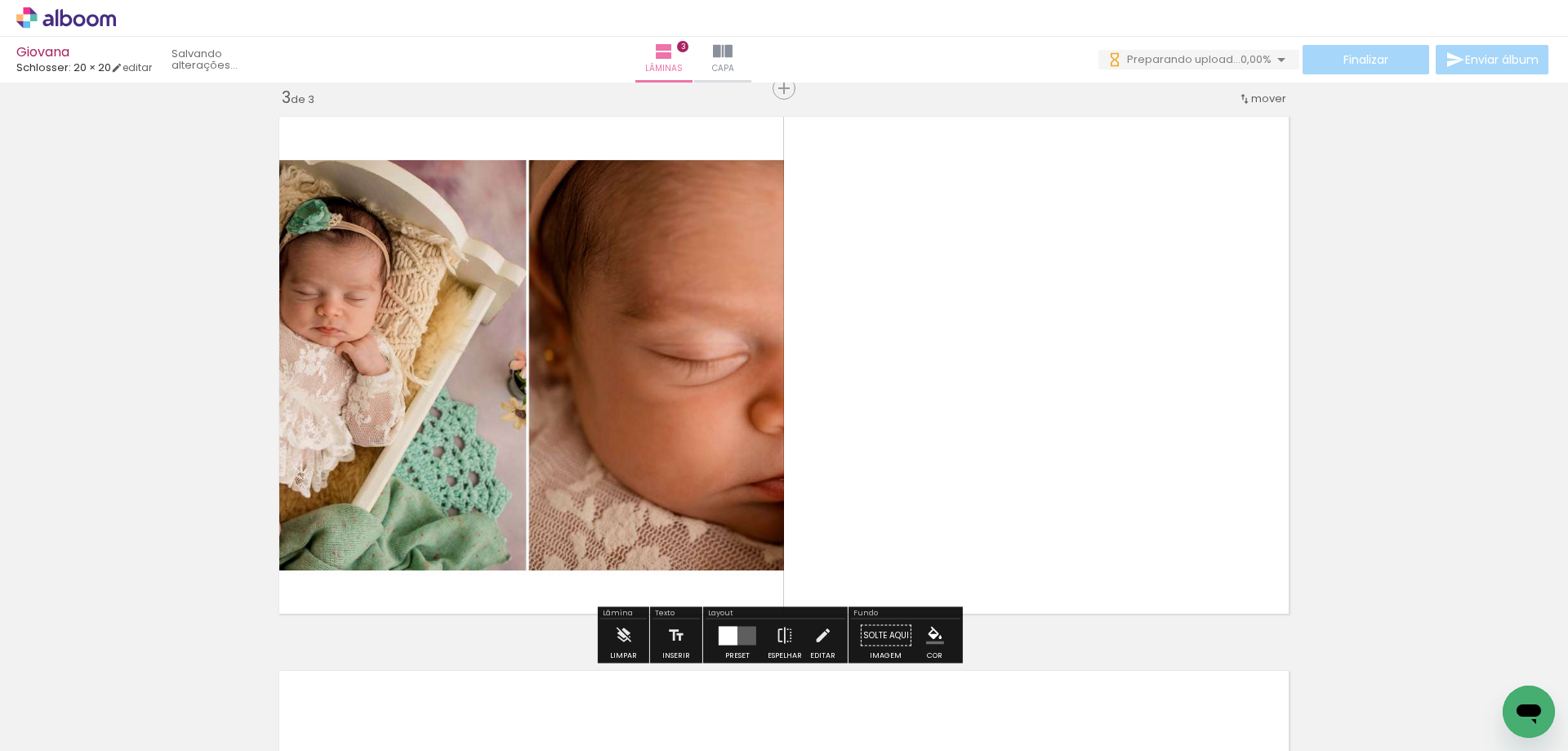
click at [735, 637] on quentale-layouter at bounding box center [737, 634] width 38 height 19
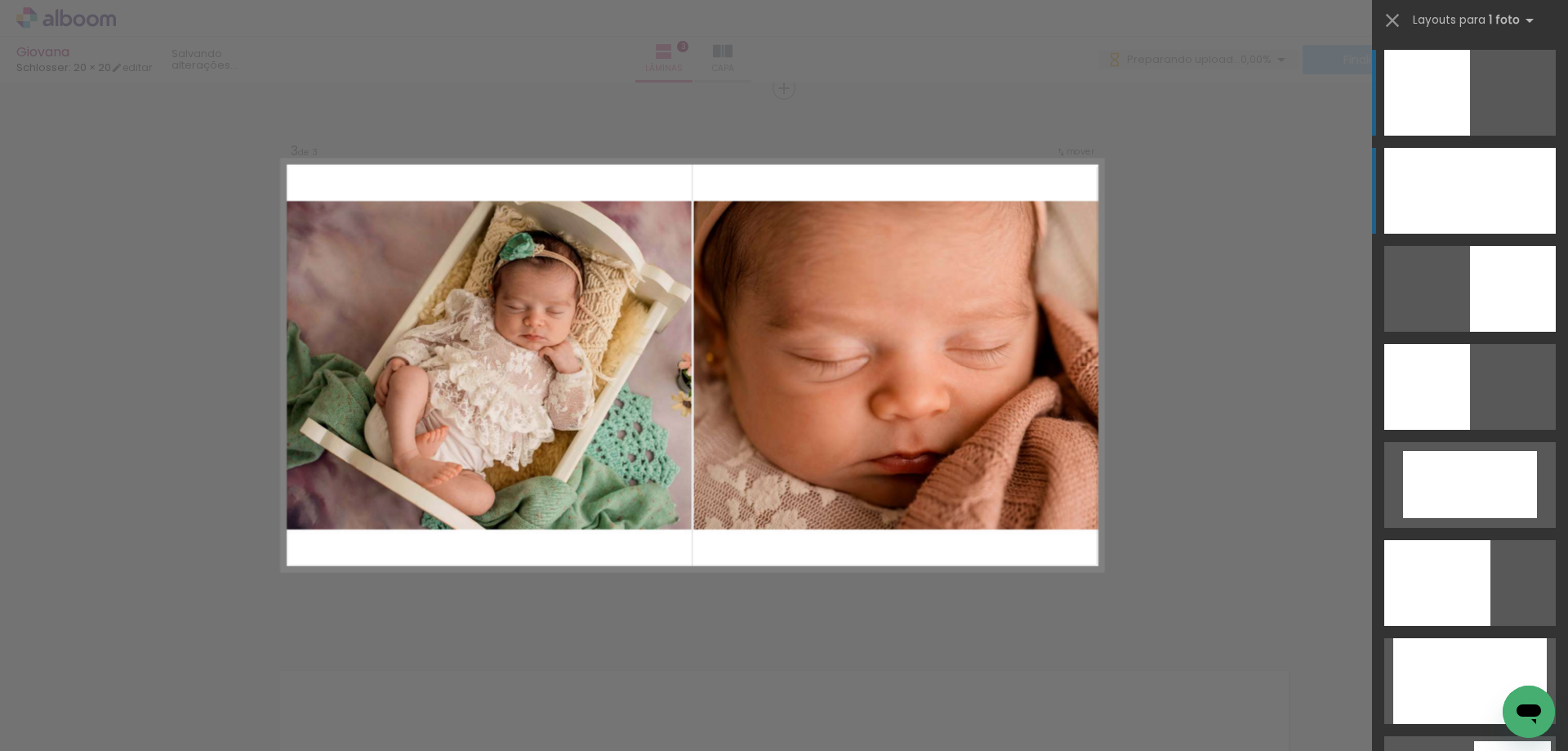
click at [1467, 196] on div at bounding box center [1469, 191] width 171 height 86
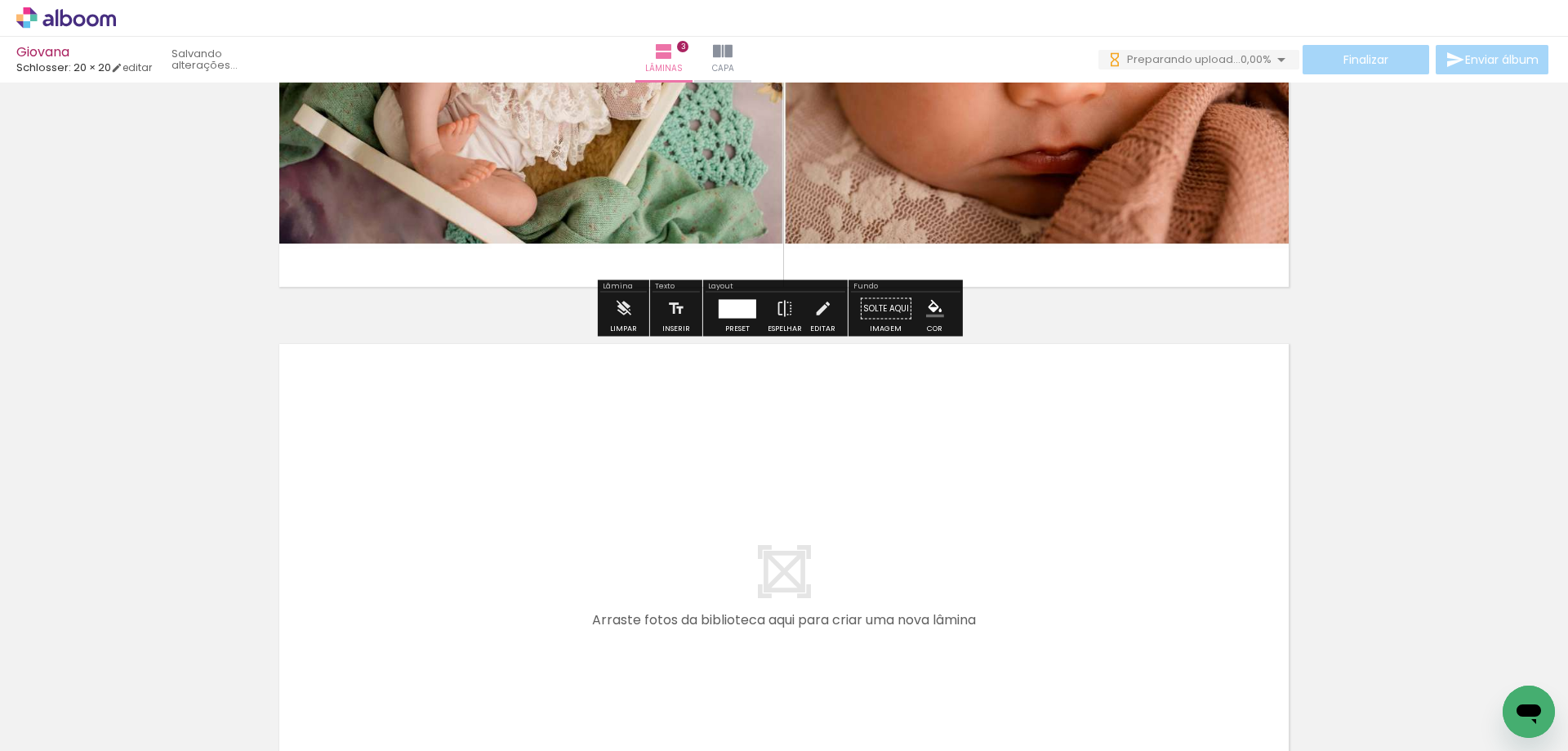
scroll to position [1713, 0]
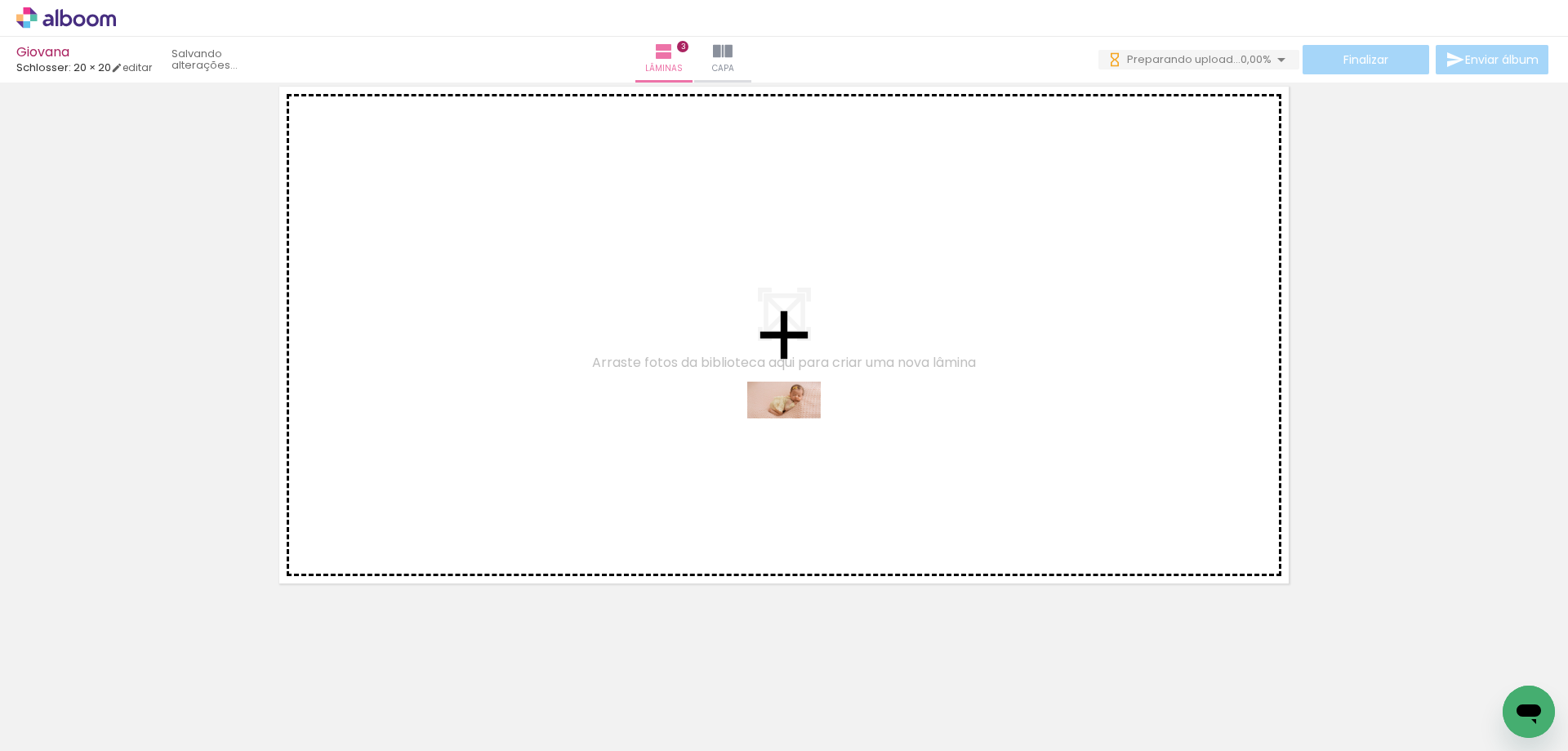
drag, startPoint x: 465, startPoint y: 705, endPoint x: 797, endPoint y: 430, distance: 431.1
click at [797, 430] on quentale-workspace at bounding box center [784, 376] width 1568 height 751
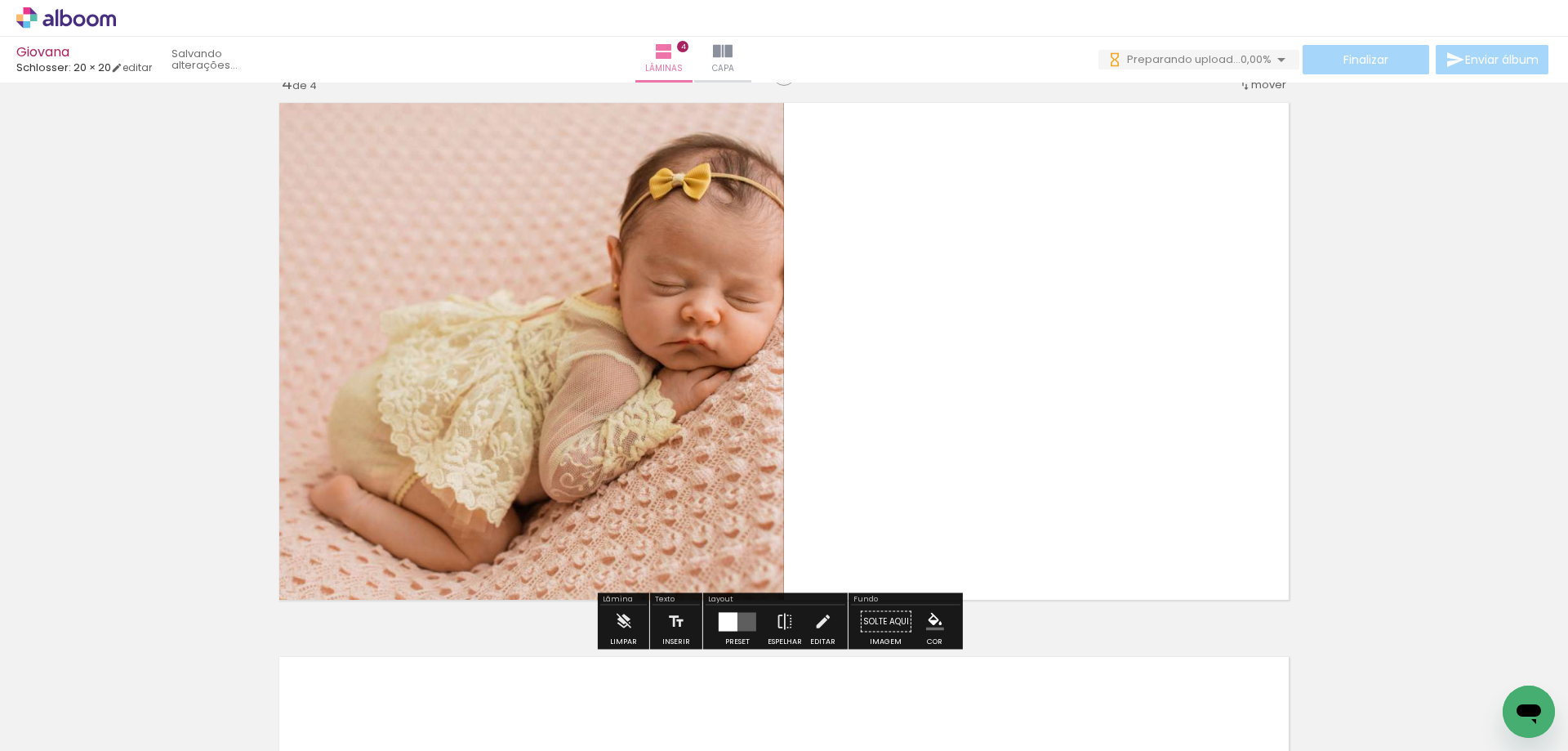
scroll to position [1683, 0]
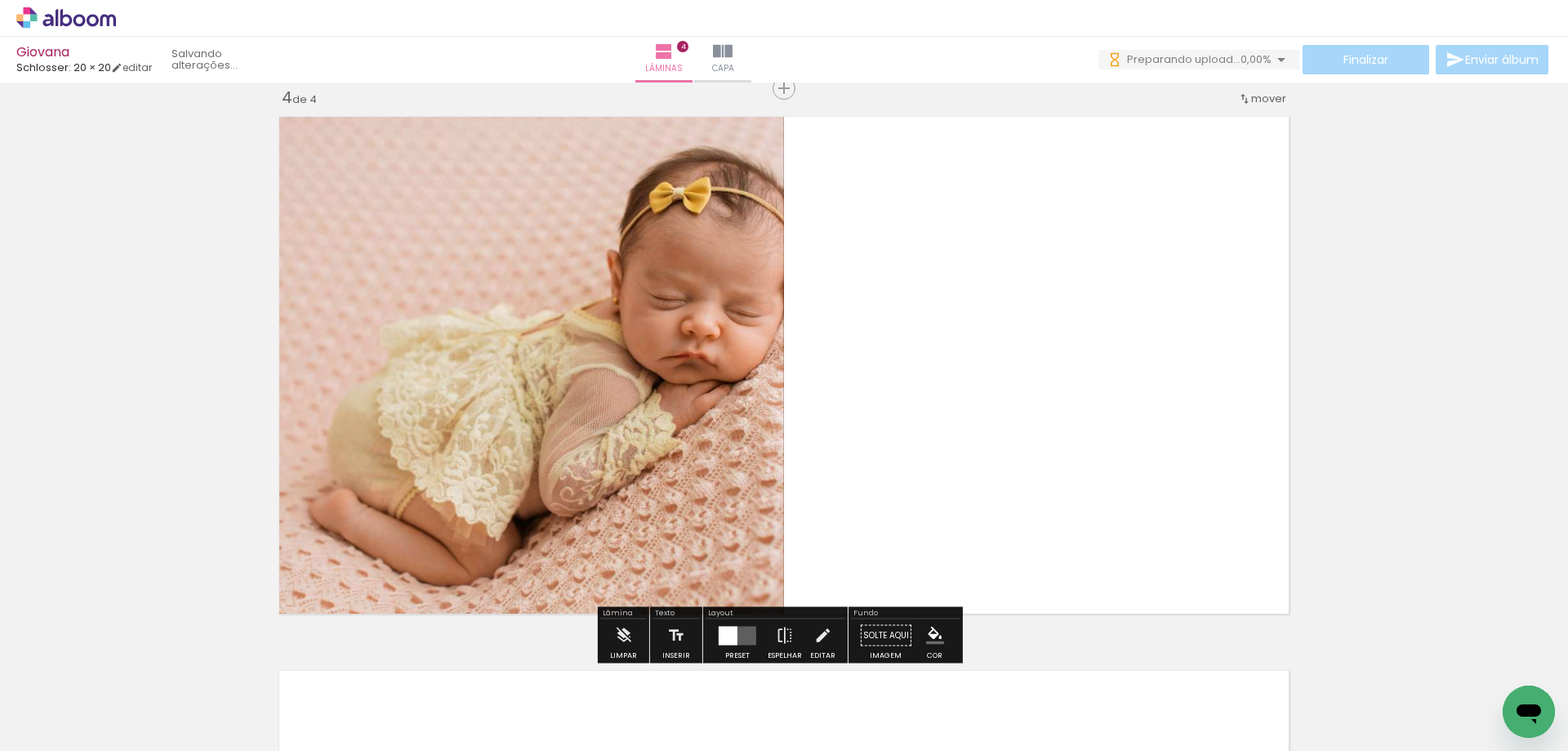
click at [732, 641] on div at bounding box center [728, 634] width 19 height 19
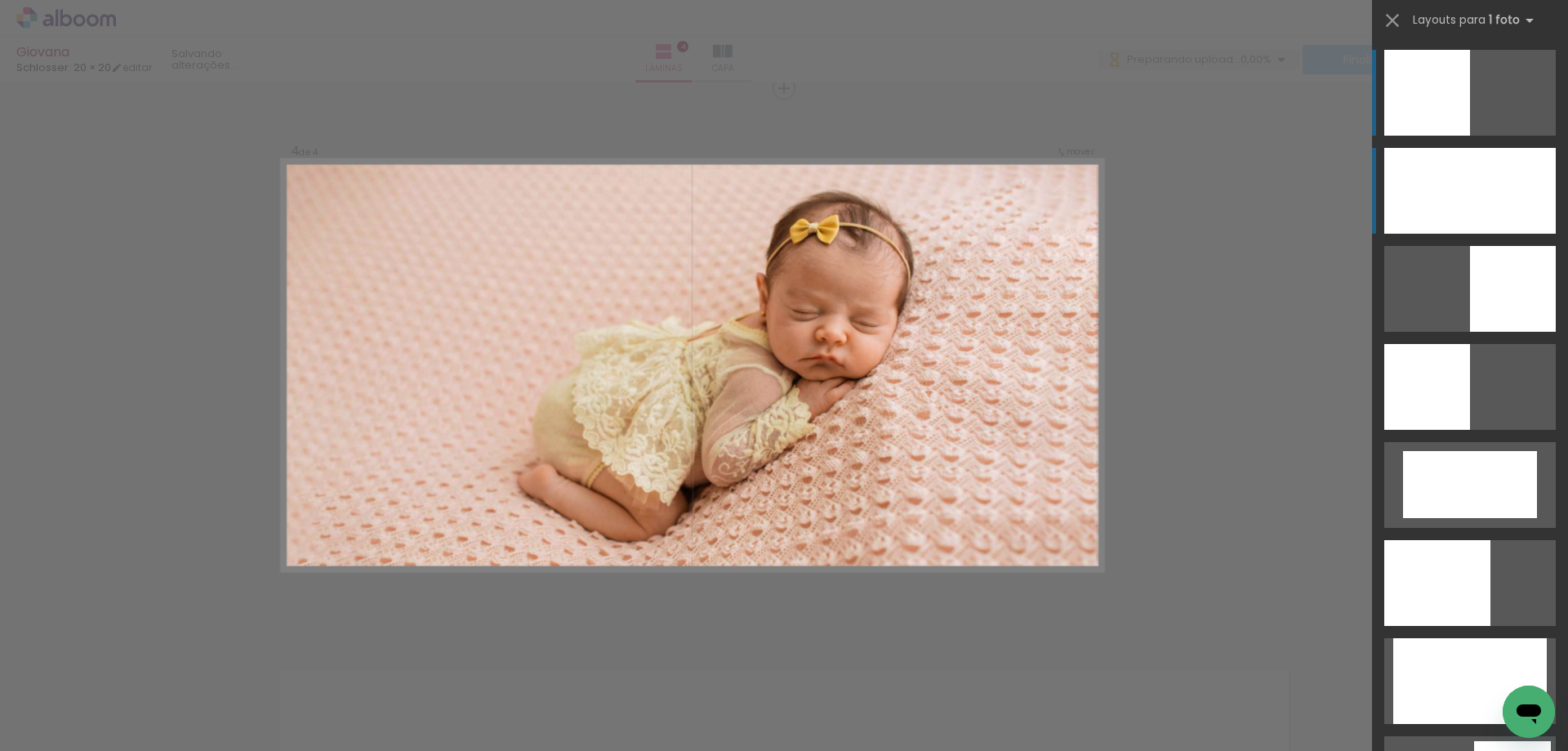
click at [1533, 190] on div at bounding box center [1469, 191] width 171 height 86
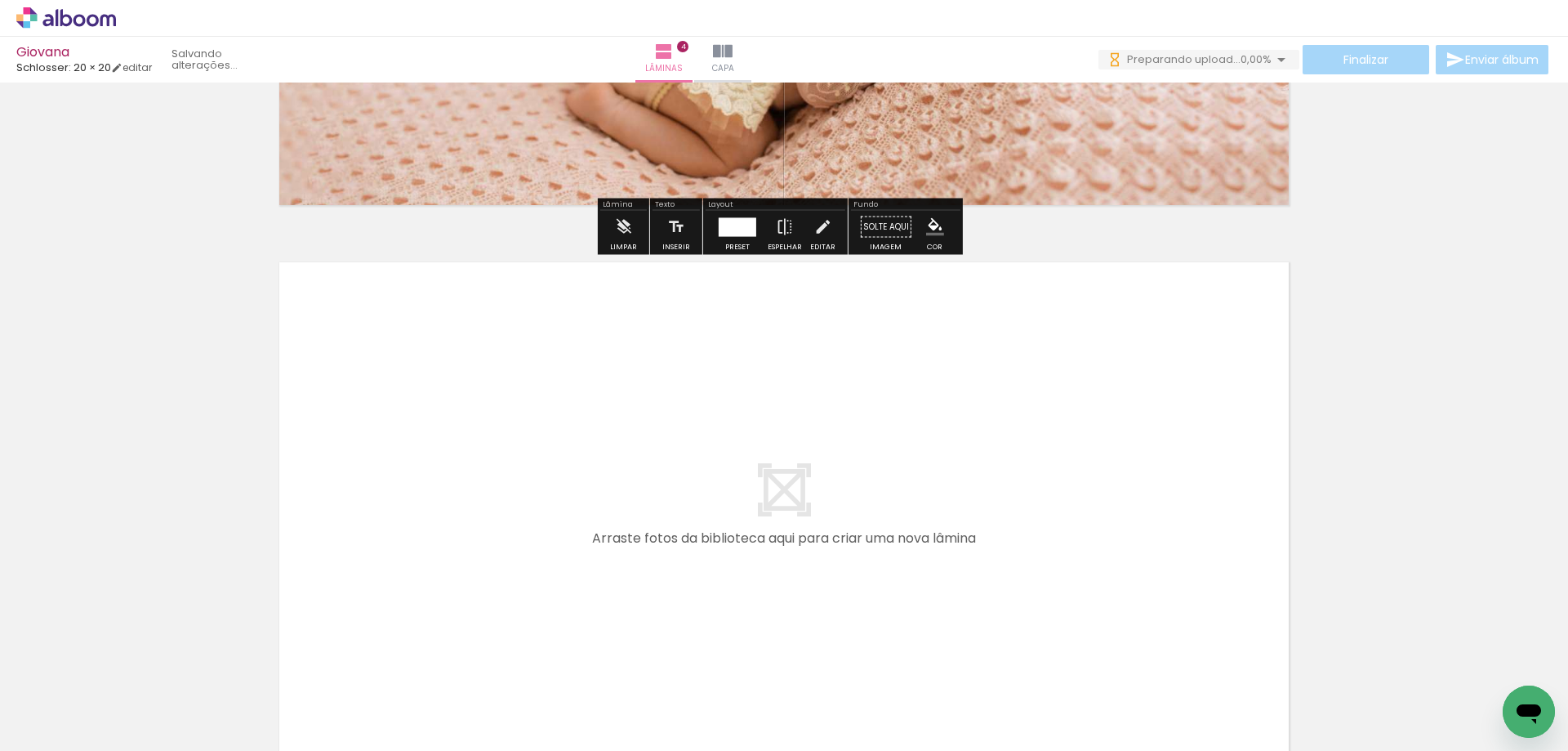
scroll to position [2267, 0]
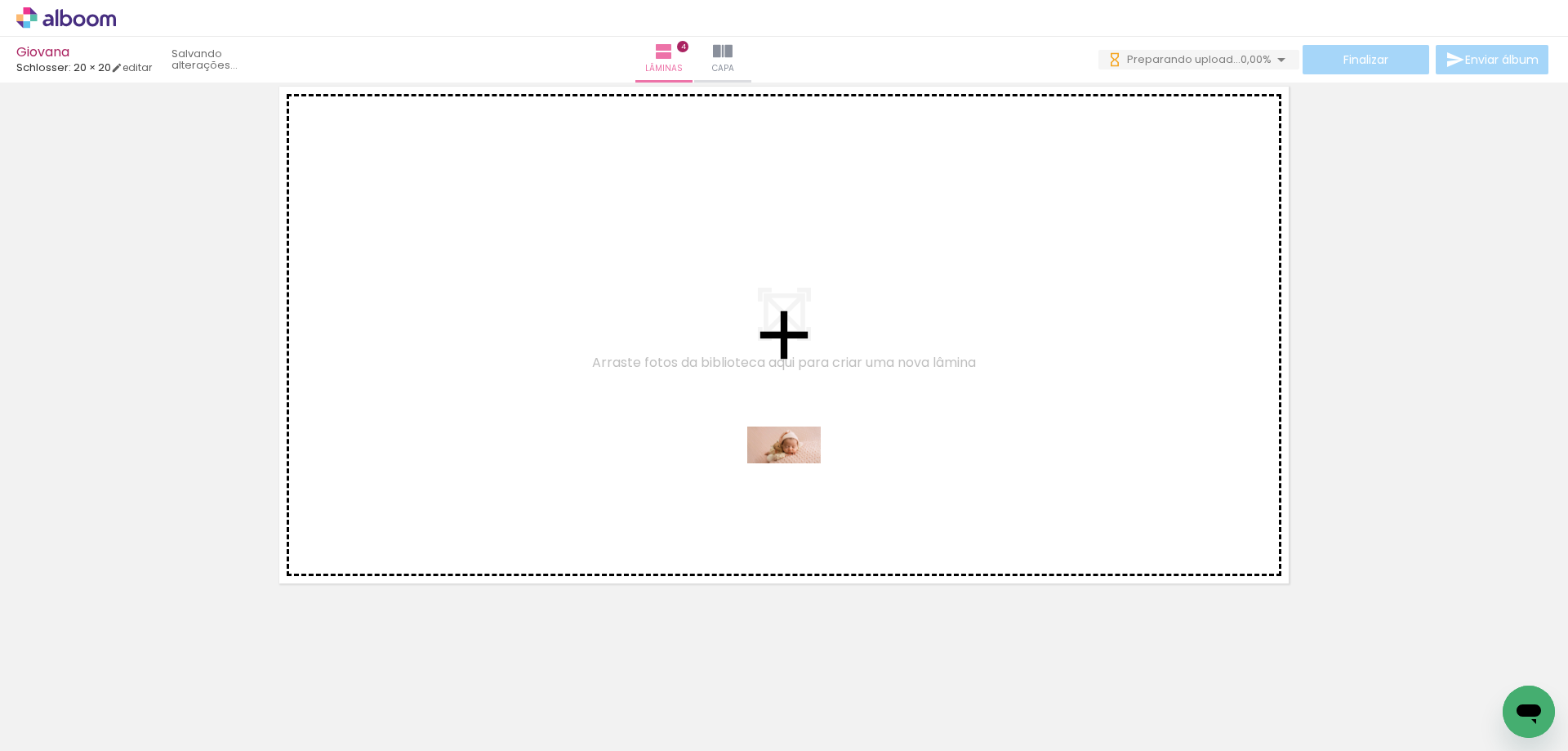
drag, startPoint x: 559, startPoint y: 699, endPoint x: 797, endPoint y: 476, distance: 326.1
click at [797, 476] on quentale-workspace at bounding box center [784, 376] width 1568 height 751
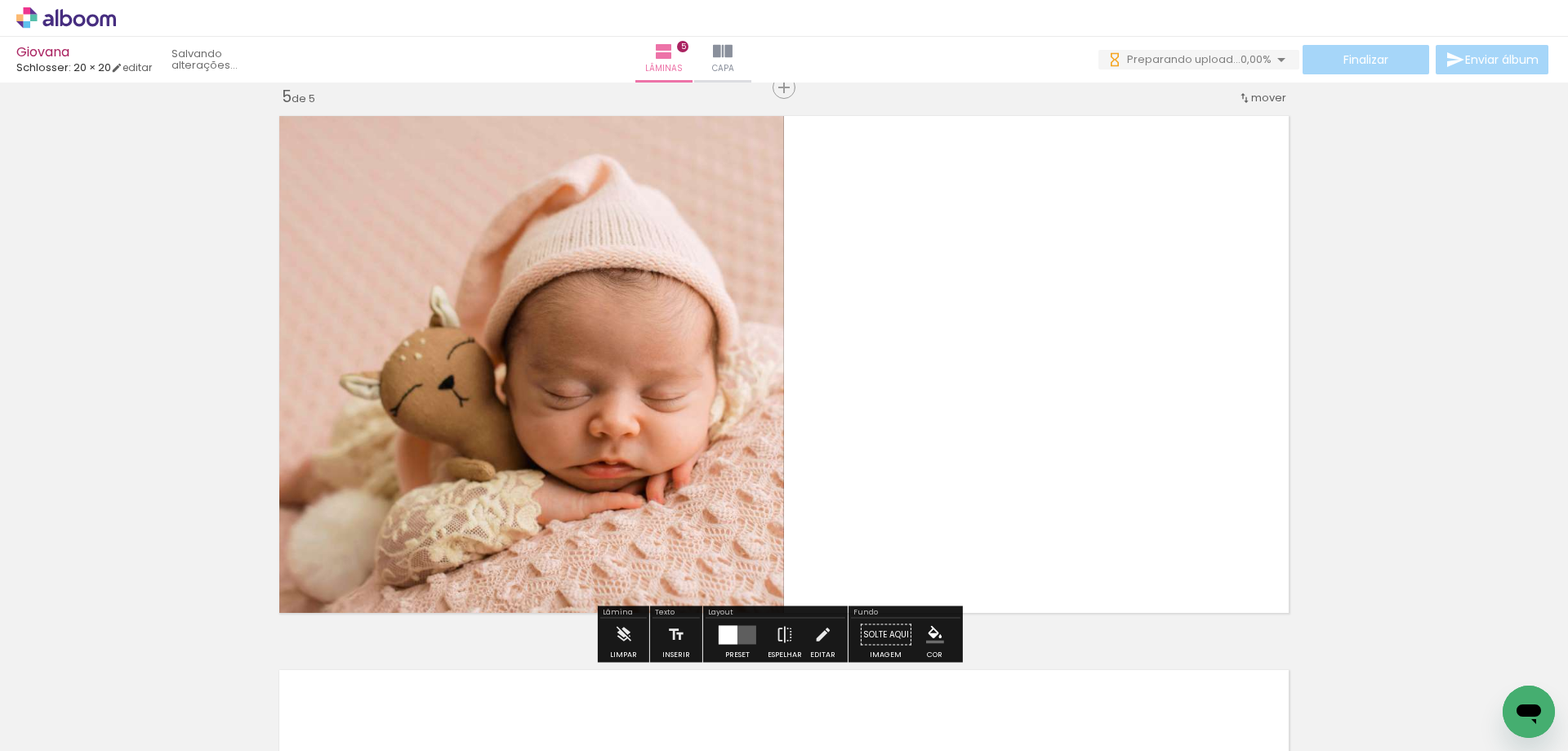
scroll to position [2237, 0]
click at [719, 634] on div at bounding box center [728, 634] width 19 height 19
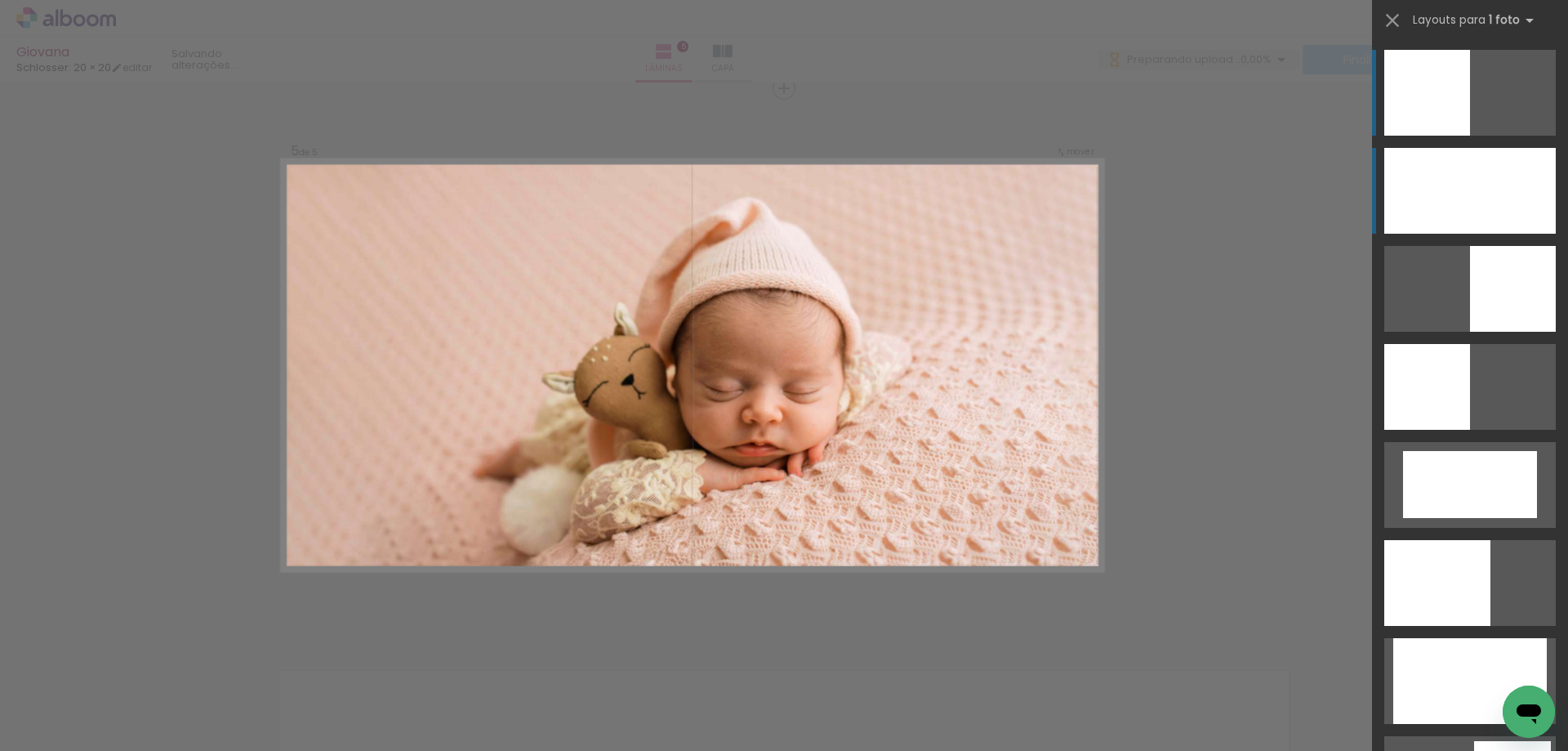
click at [1437, 191] on div at bounding box center [1469, 191] width 171 height 86
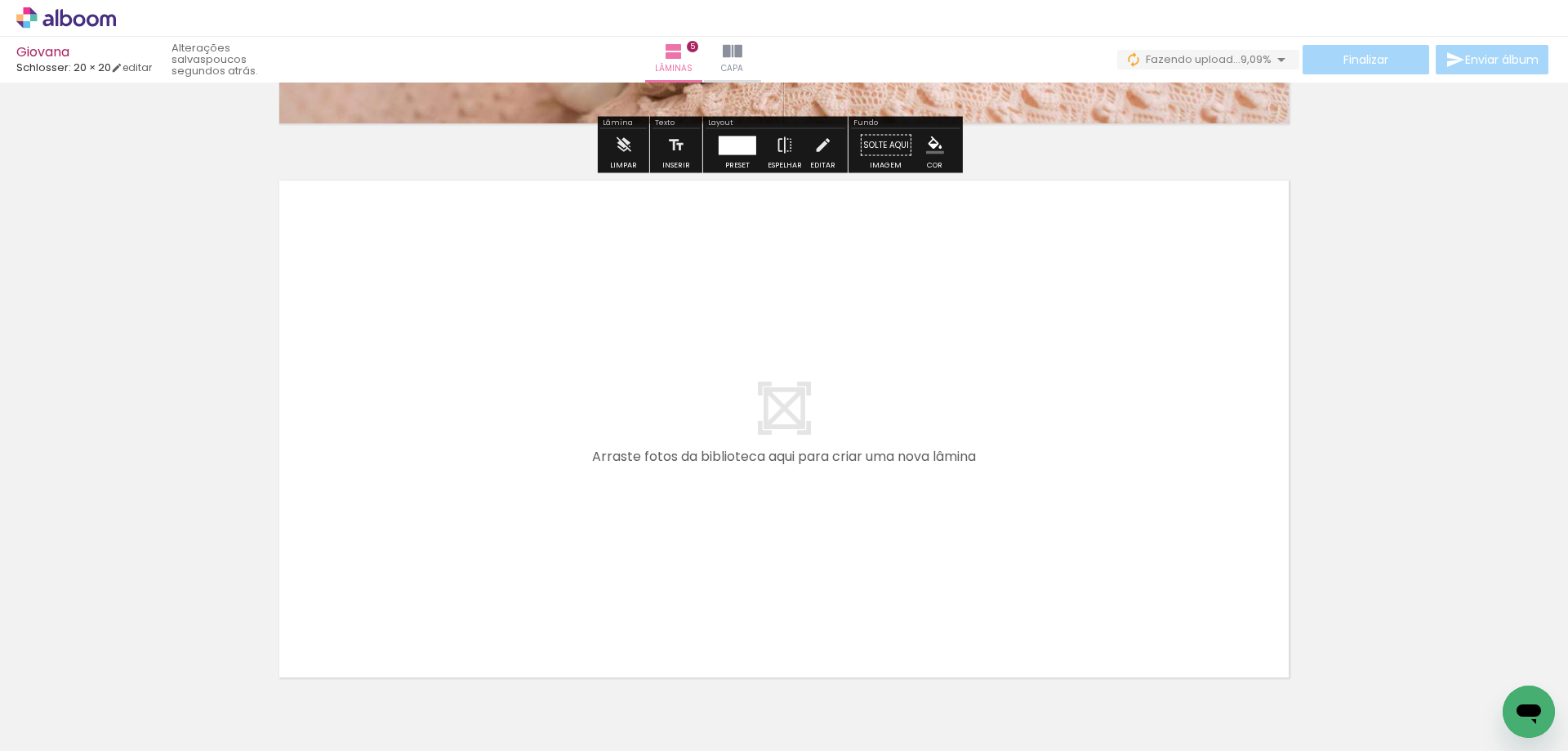
scroll to position [2809, 0]
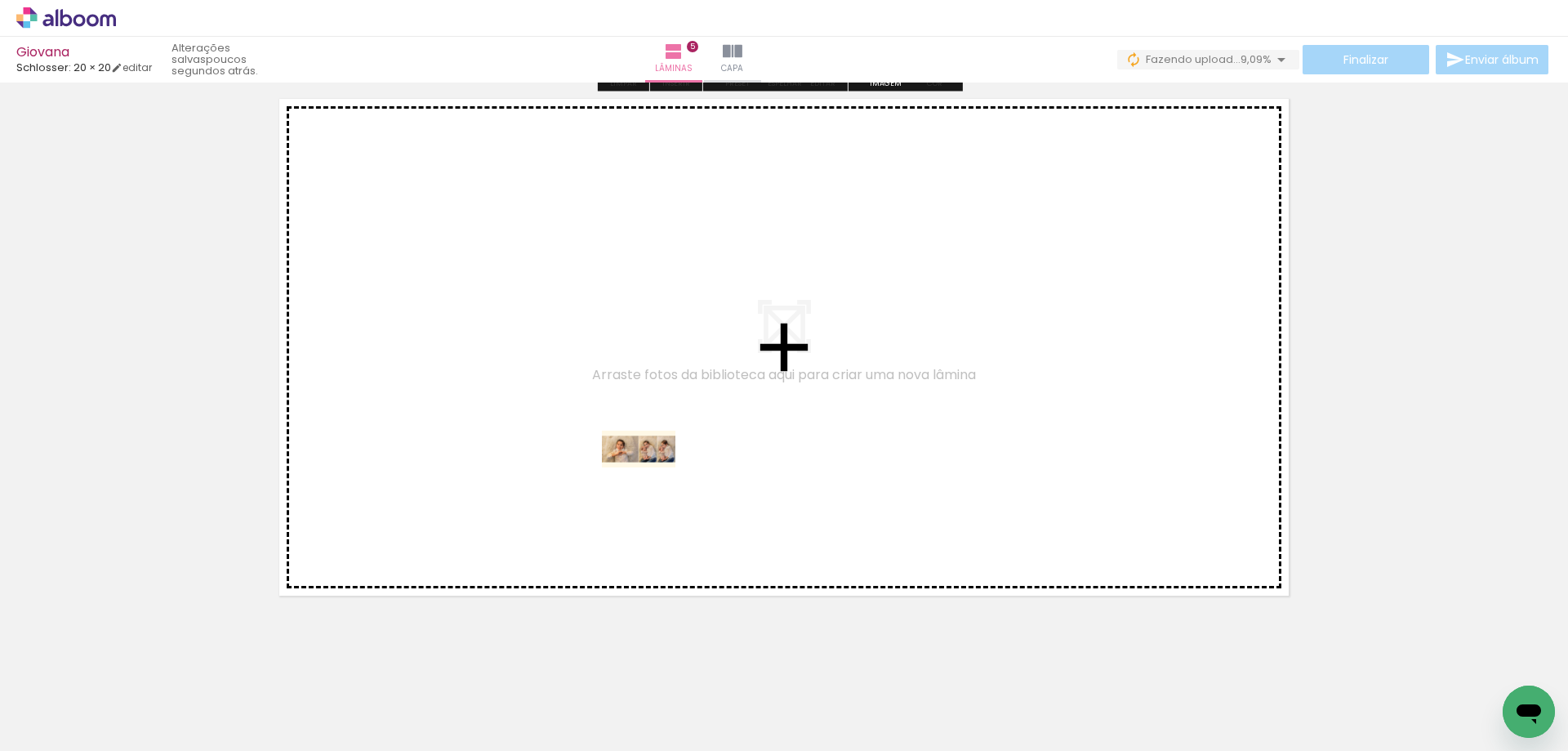
drag, startPoint x: 641, startPoint y: 701, endPoint x: 651, endPoint y: 479, distance: 222.2
click at [651, 479] on quentale-workspace at bounding box center [784, 376] width 1568 height 751
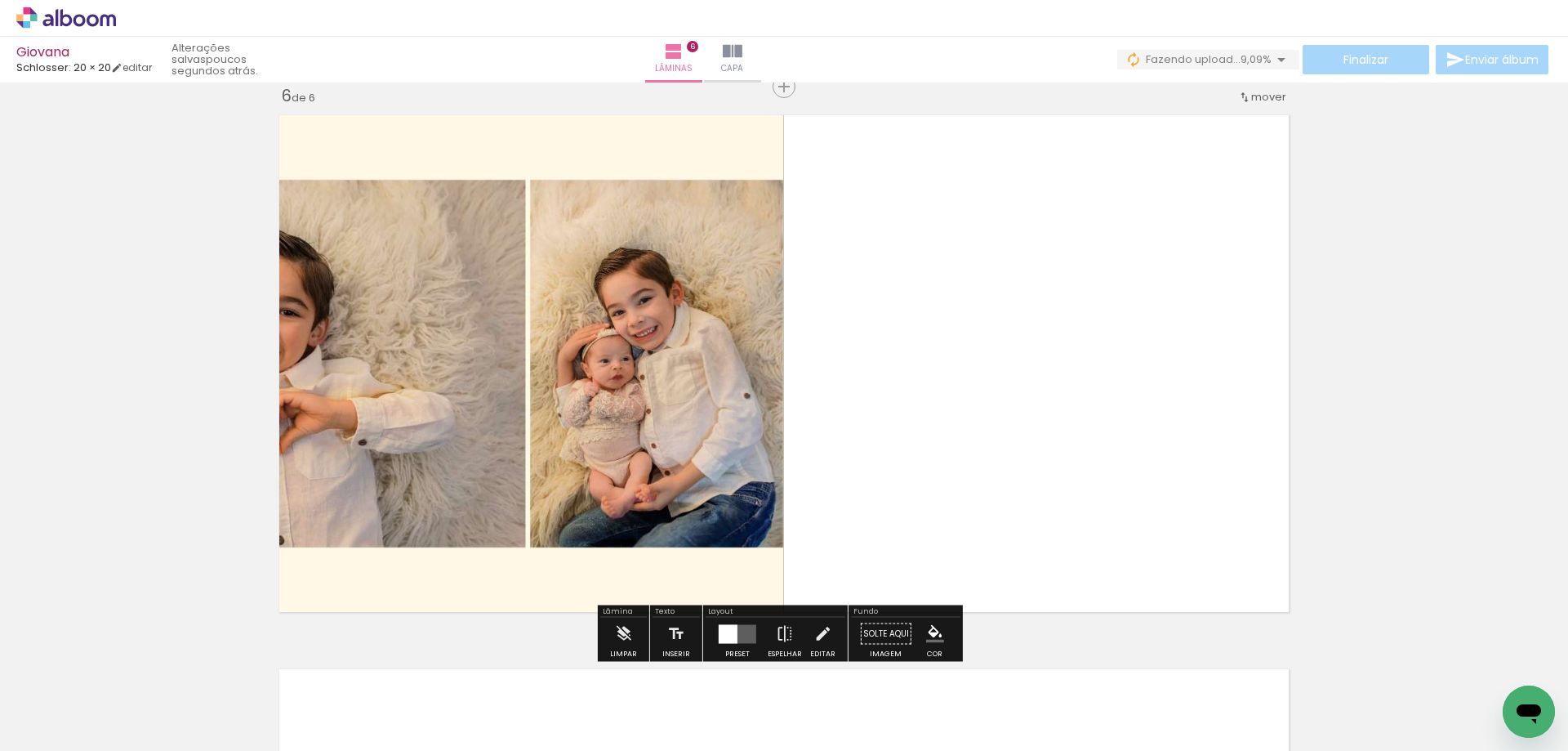
scroll to position [2791, 0]
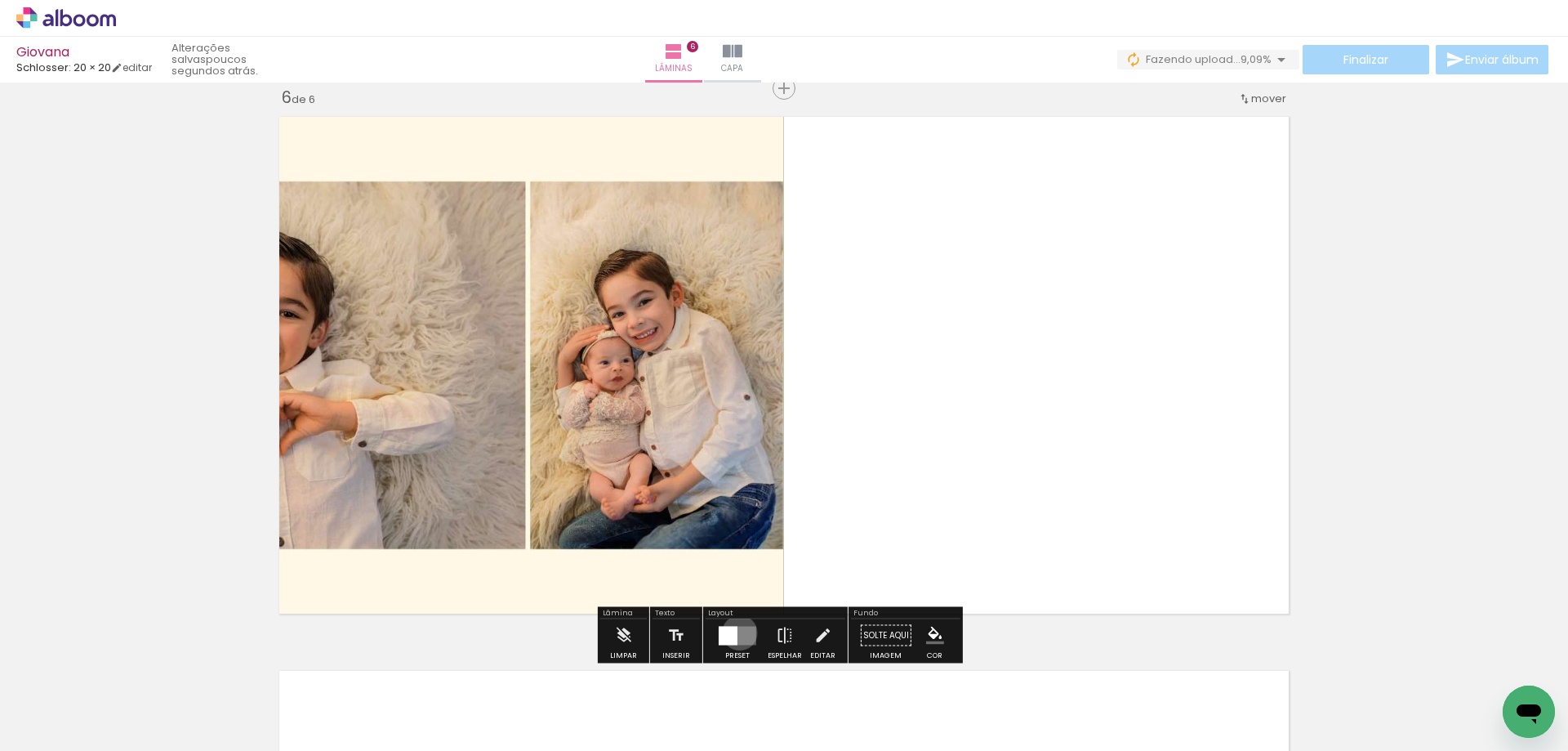
click at [736, 633] on quentale-layouter at bounding box center [737, 634] width 38 height 19
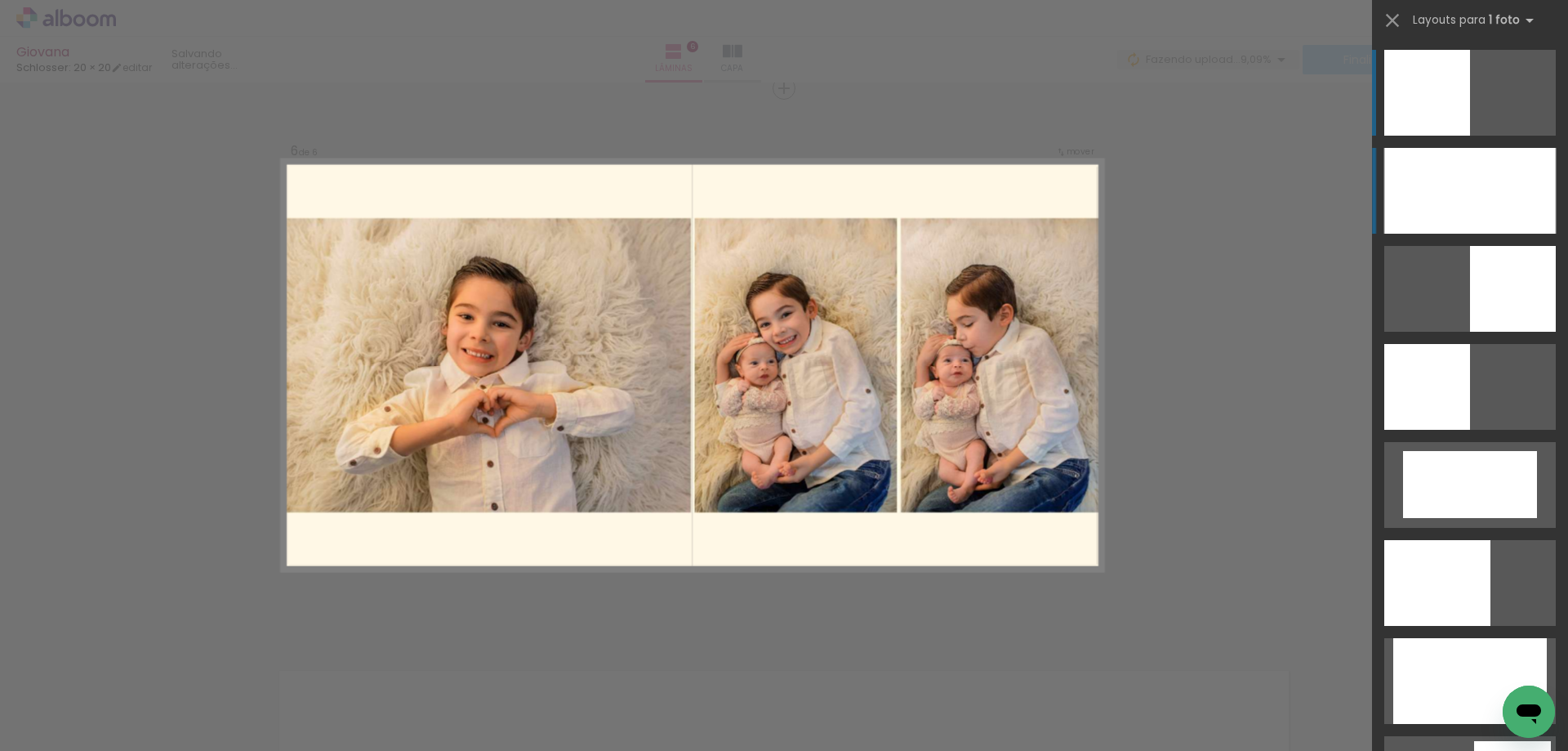
click at [1447, 170] on div at bounding box center [1469, 191] width 171 height 86
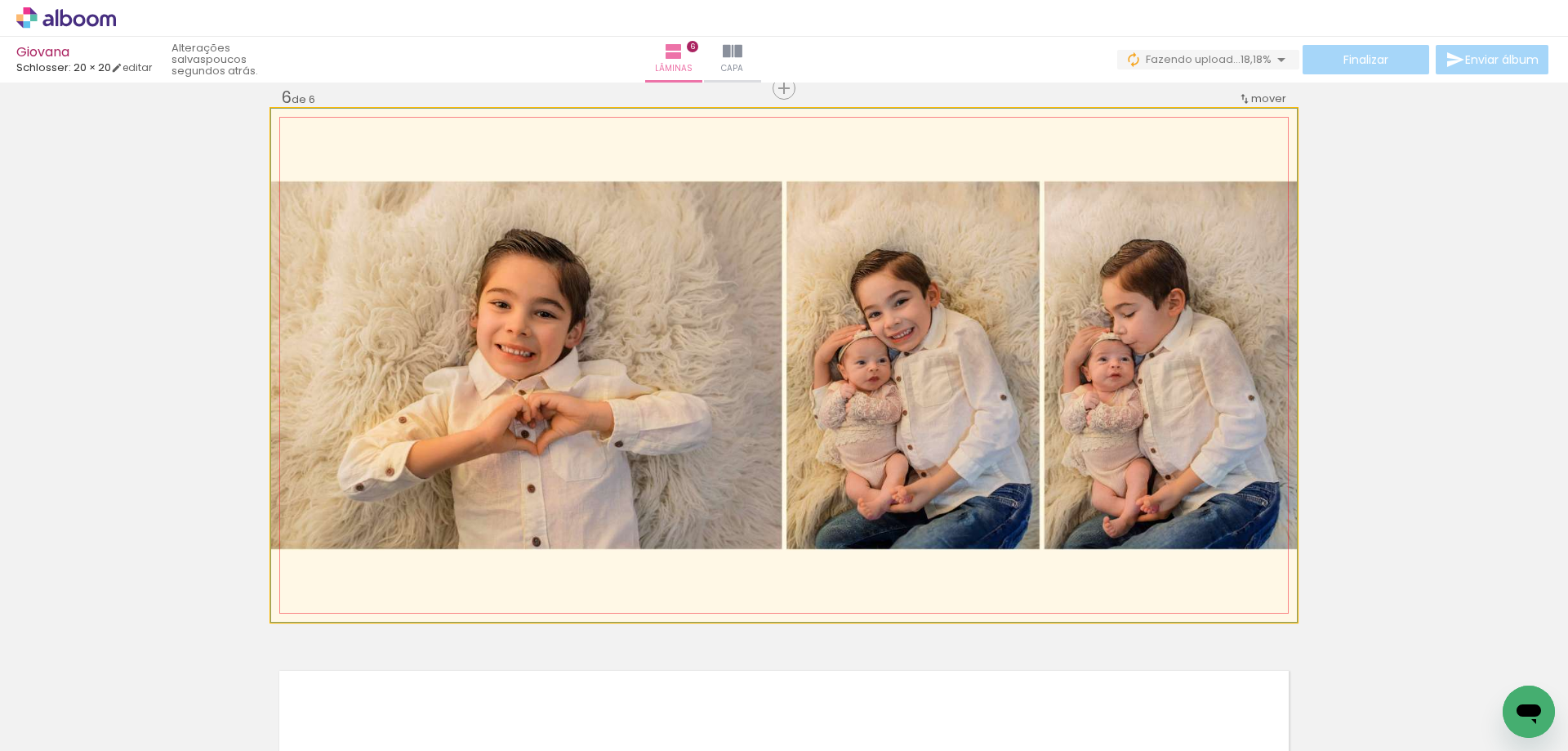
click at [1157, 470] on quentale-photo at bounding box center [784, 365] width 1026 height 514
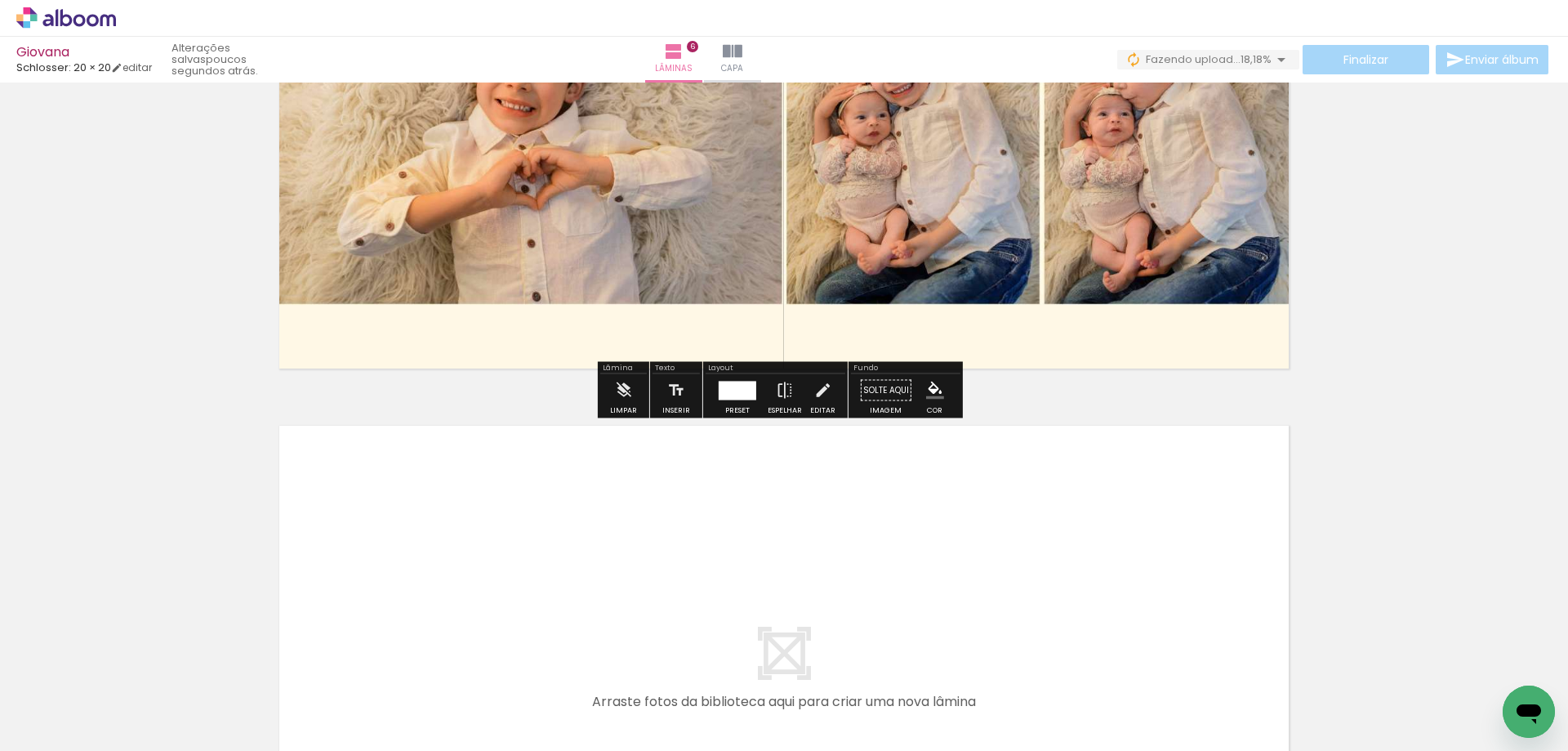
scroll to position [3362, 0]
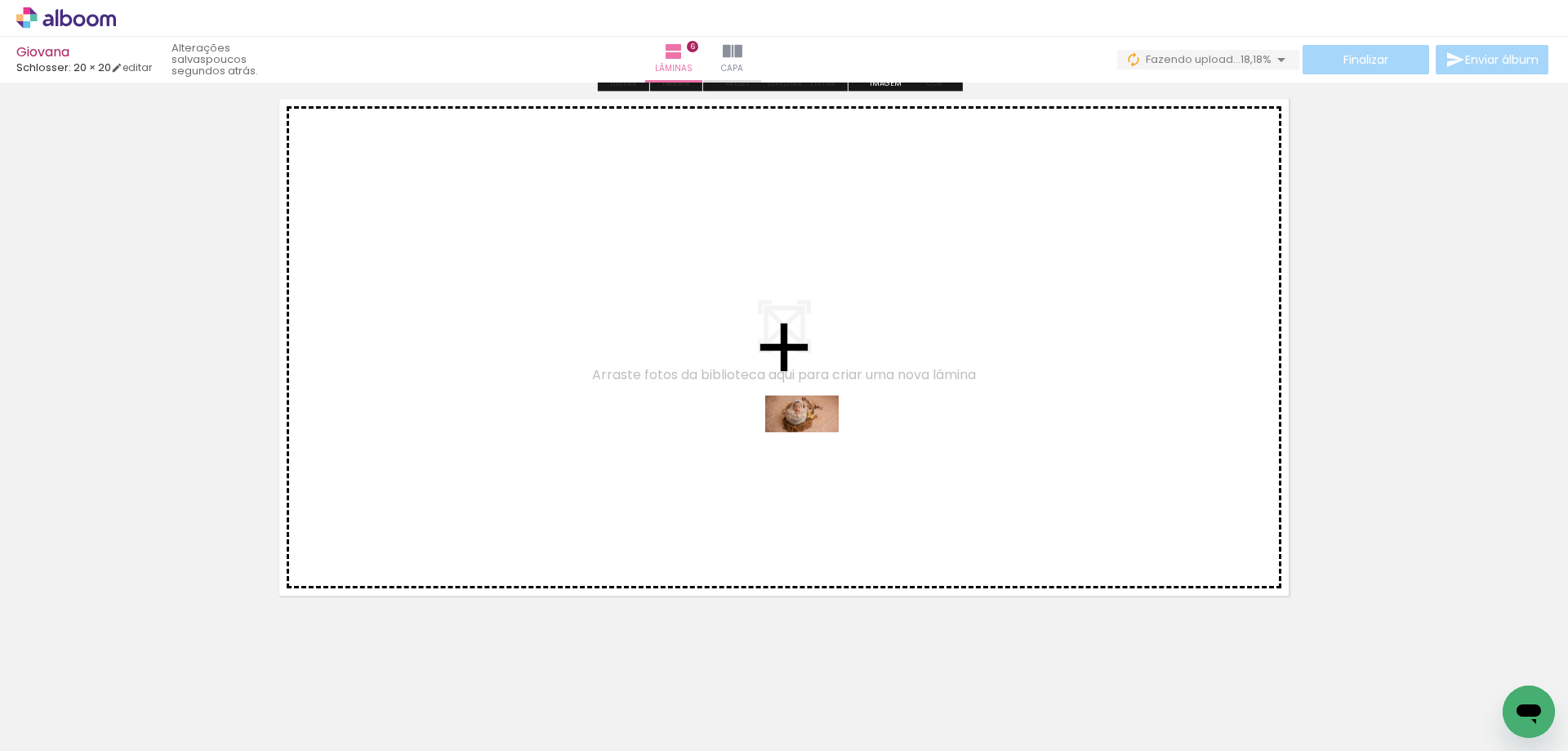
drag, startPoint x: 726, startPoint y: 702, endPoint x: 814, endPoint y: 445, distance: 271.6
click at [814, 445] on quentale-workspace at bounding box center [784, 376] width 1568 height 751
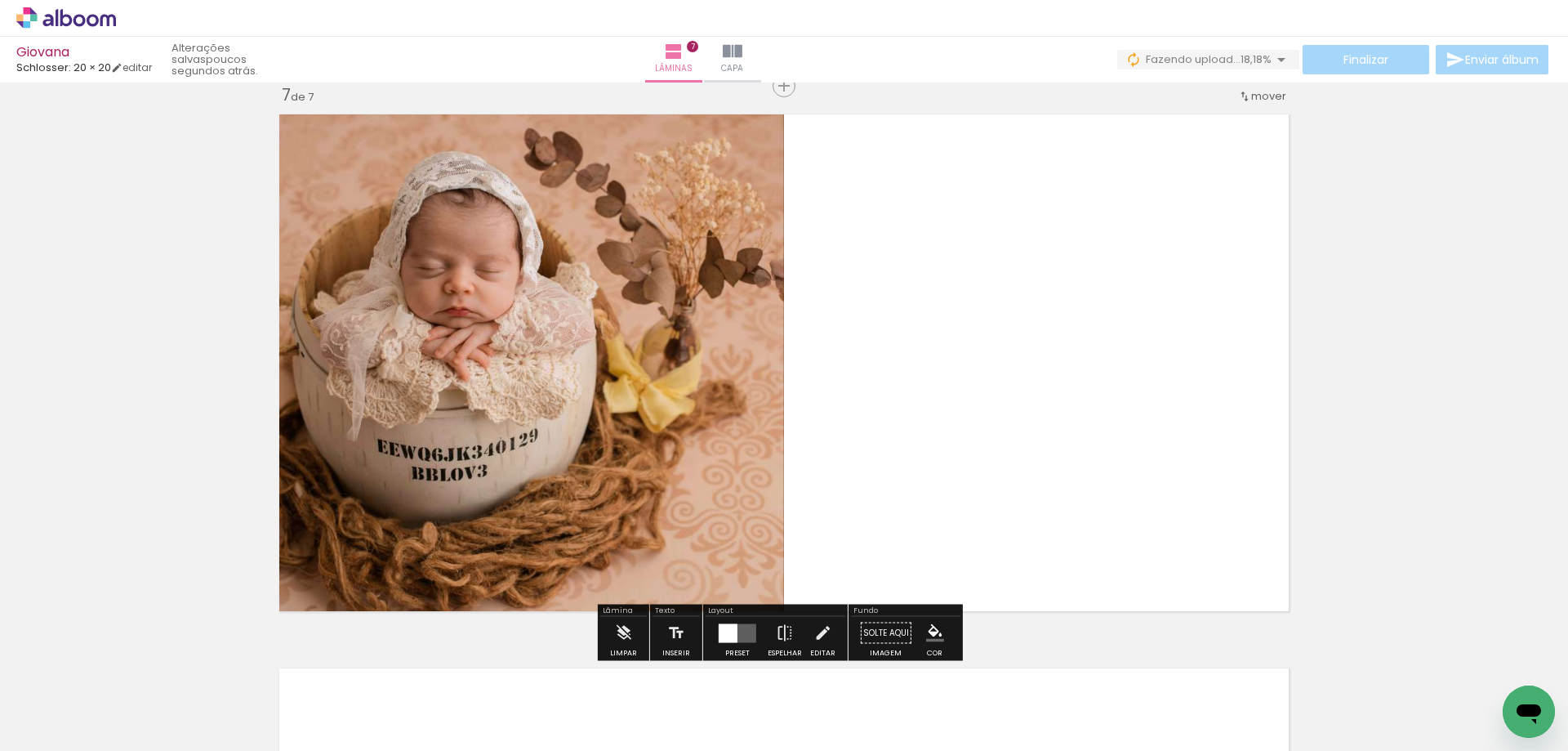
scroll to position [3345, 0]
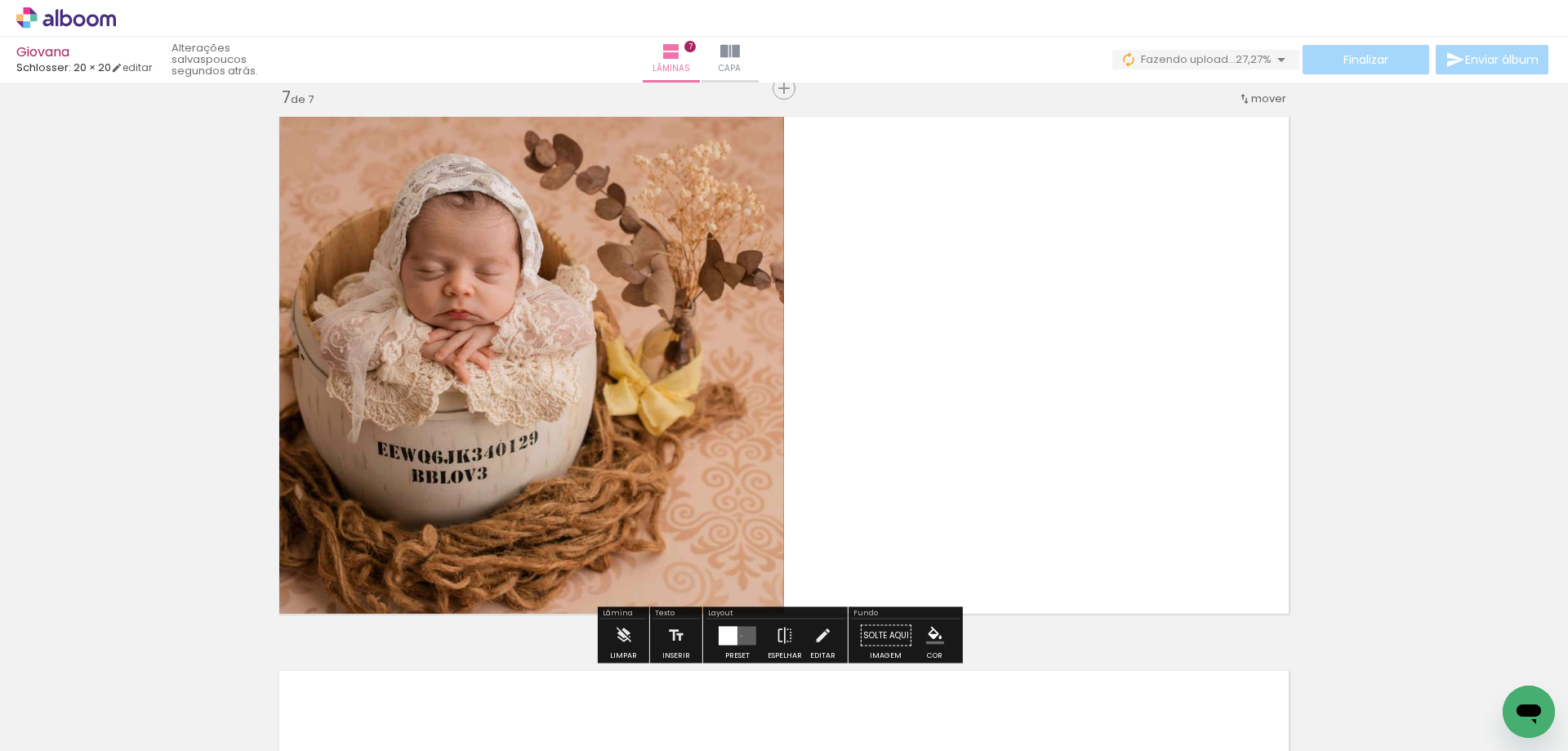
click at [737, 635] on quentale-layouter at bounding box center [737, 634] width 38 height 19
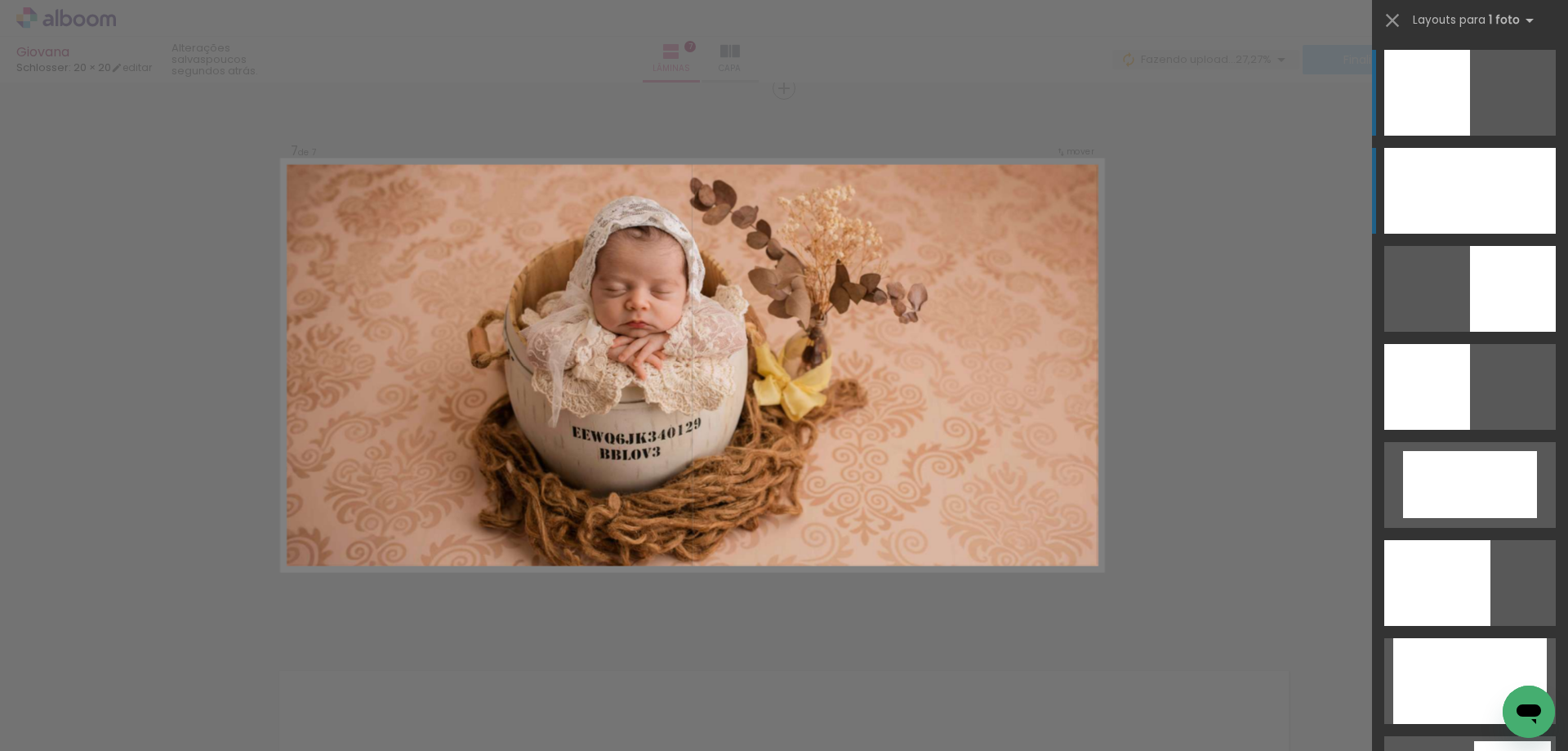
click at [1421, 203] on div at bounding box center [1469, 191] width 171 height 86
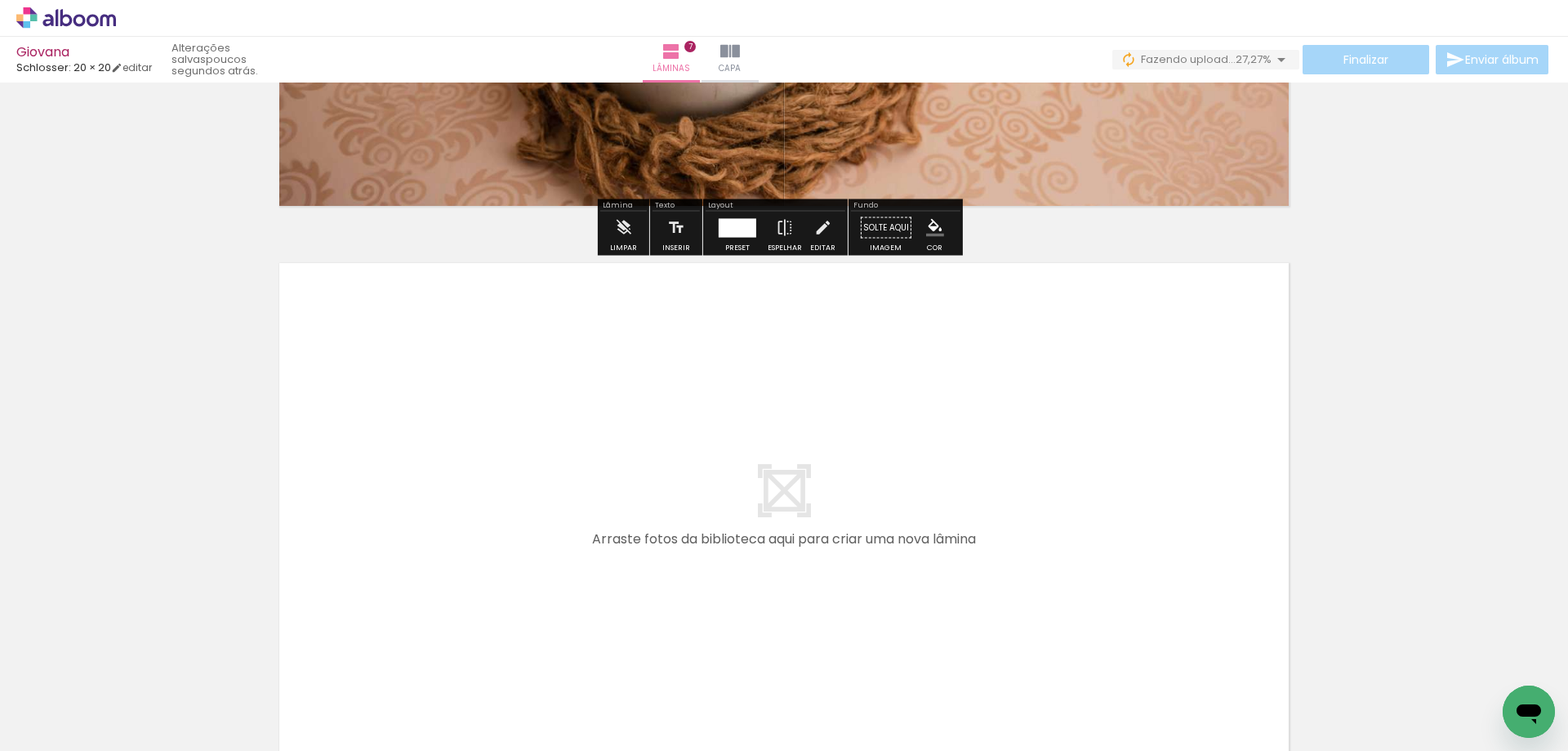
scroll to position [3915, 0]
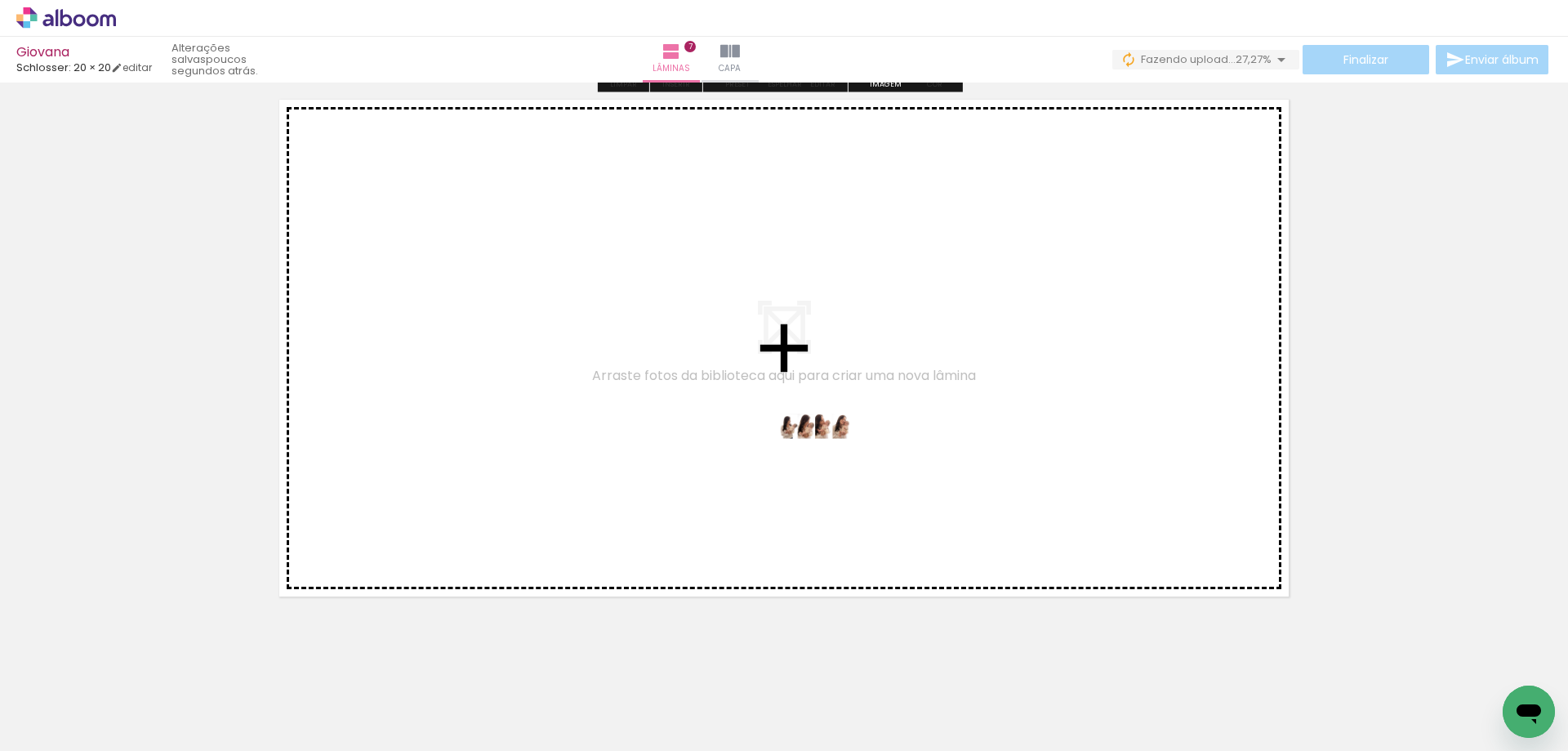
drag, startPoint x: 809, startPoint y: 711, endPoint x: 827, endPoint y: 457, distance: 254.6
click at [827, 457] on quentale-workspace at bounding box center [784, 376] width 1568 height 751
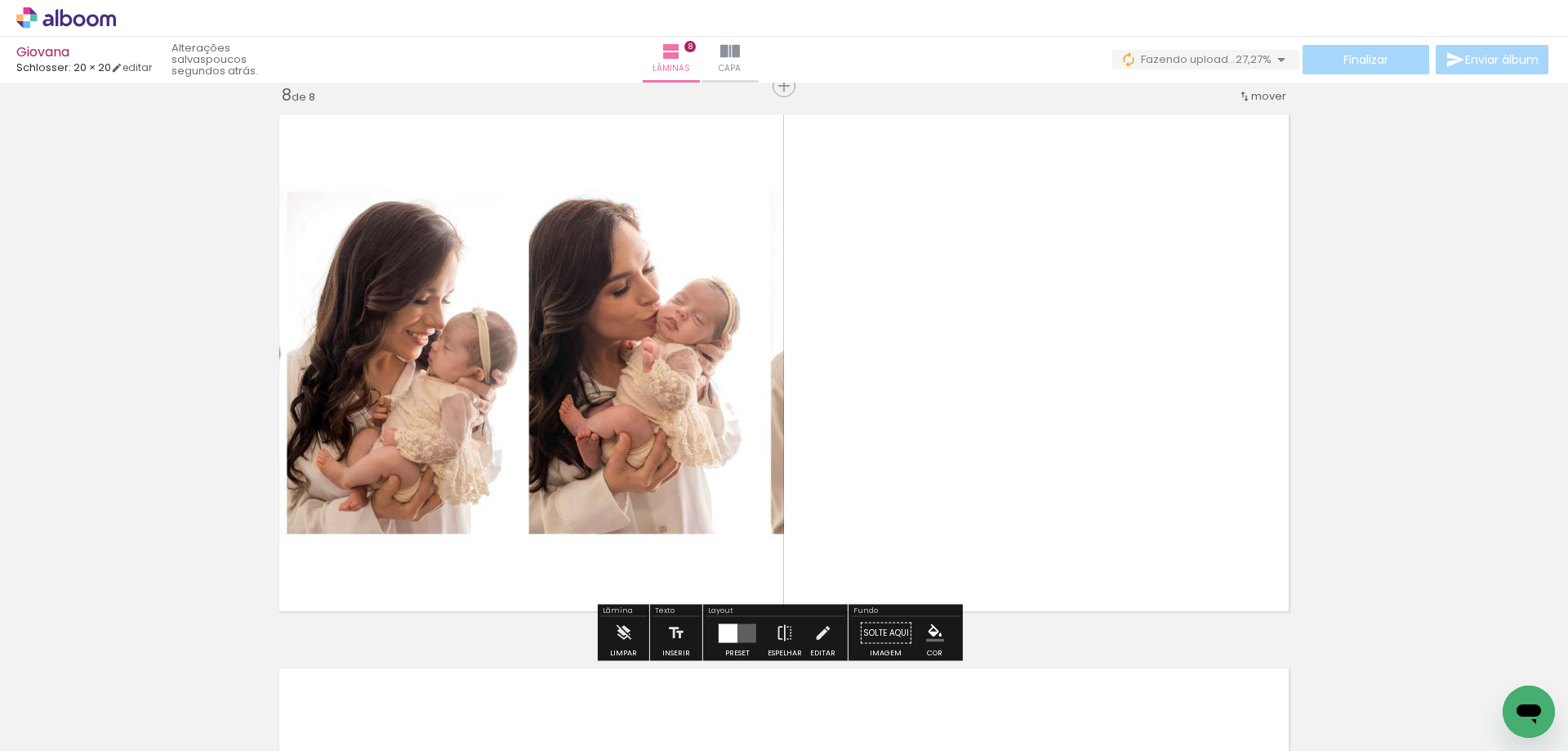
scroll to position [3898, 0]
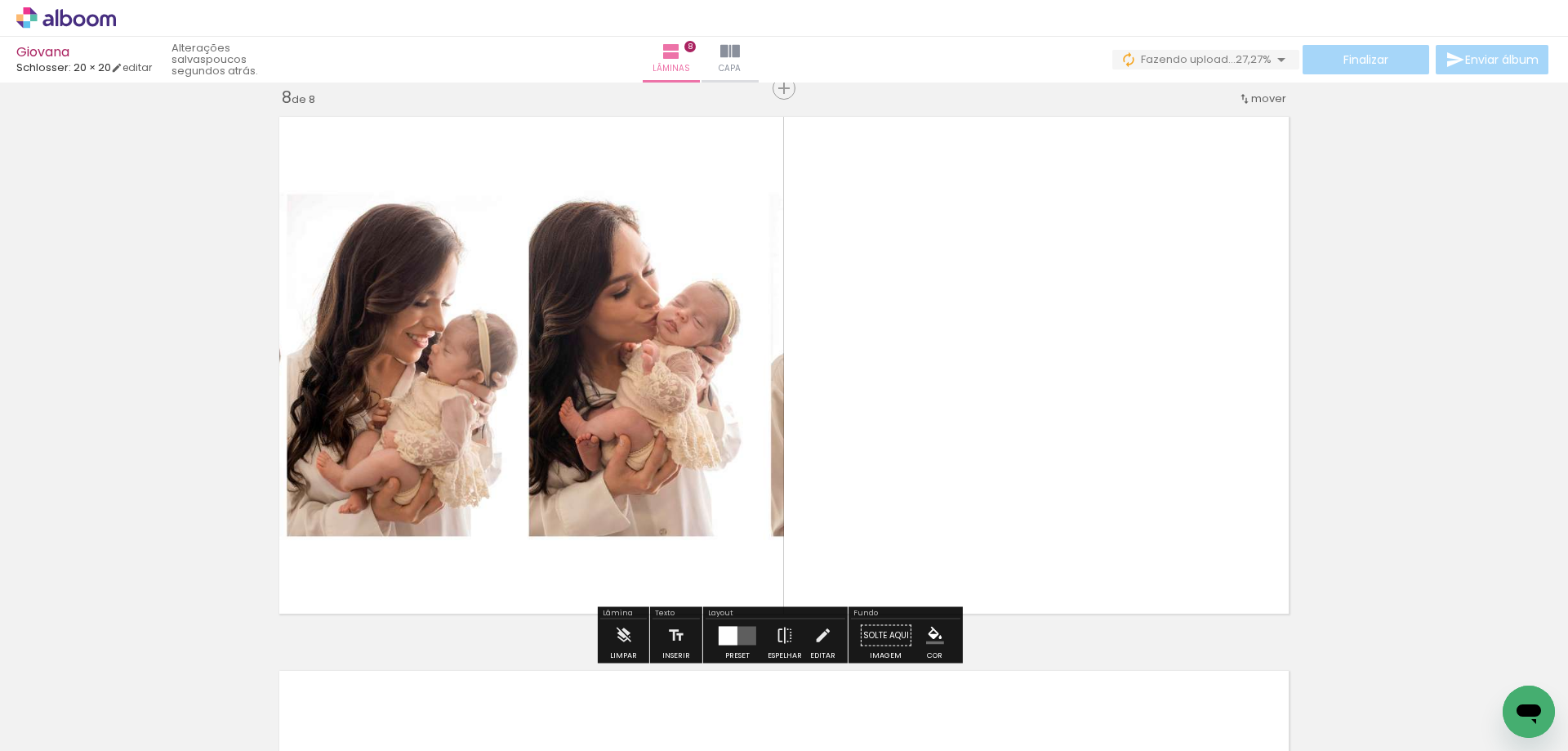
click at [731, 643] on div at bounding box center [728, 634] width 19 height 19
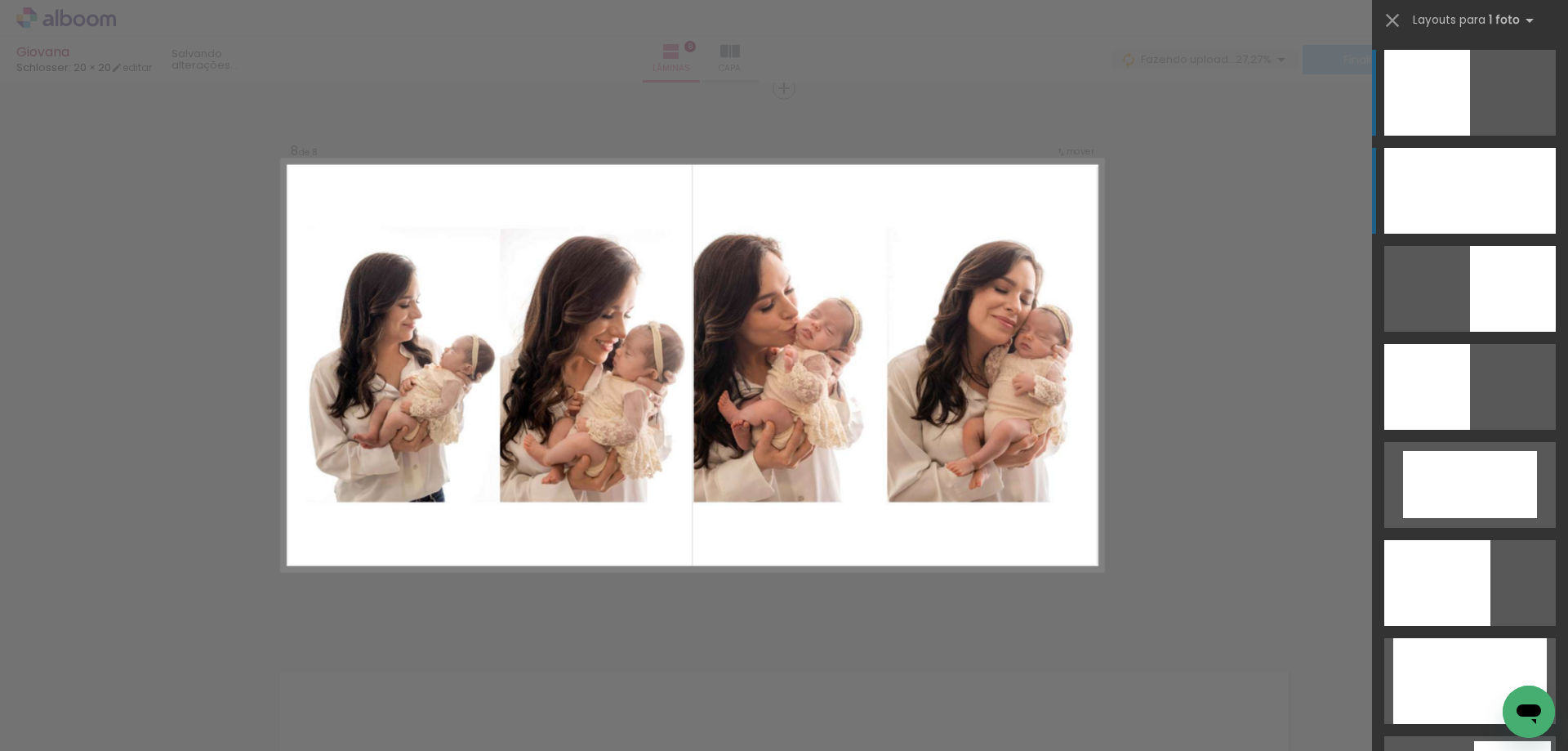
click at [1484, 180] on div at bounding box center [1469, 191] width 171 height 86
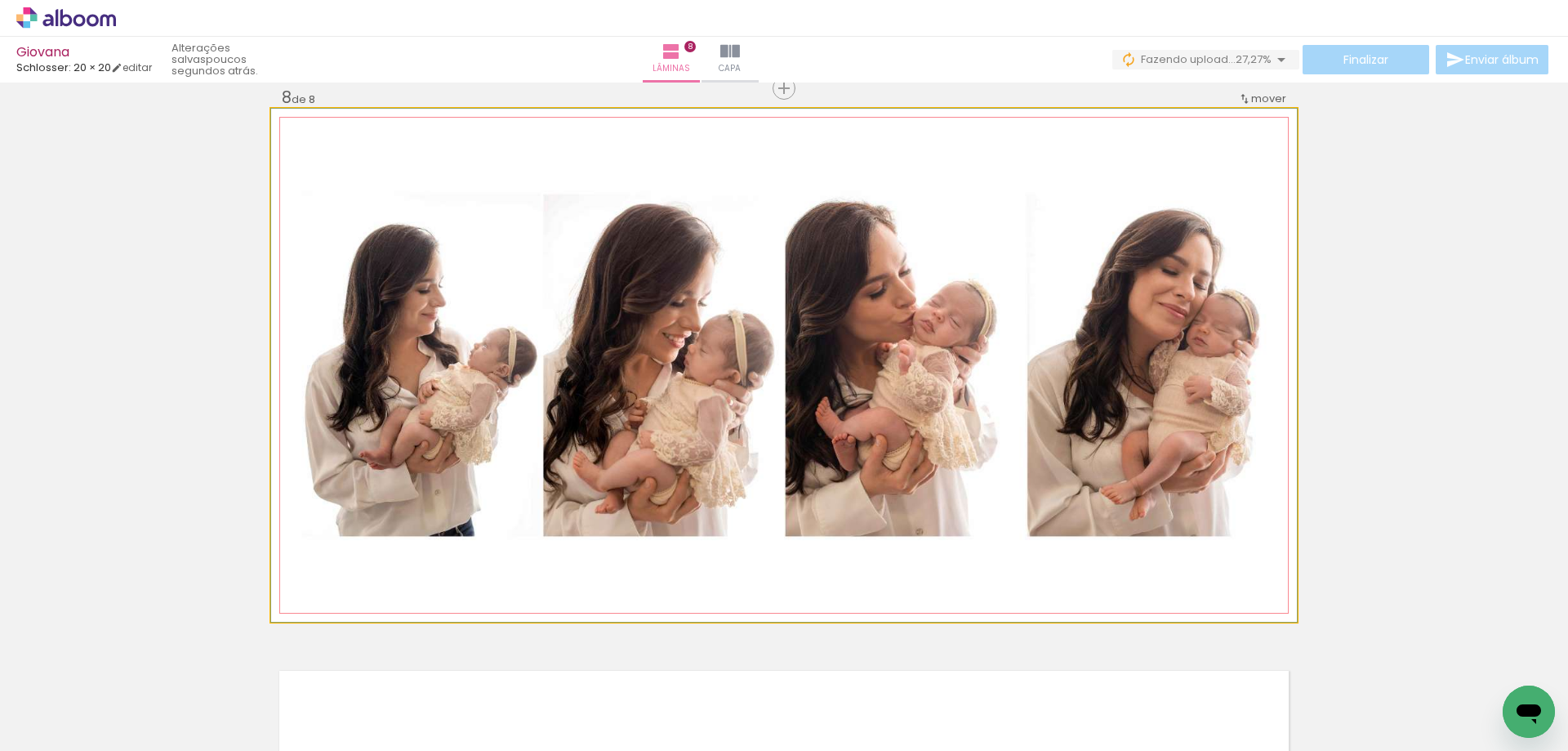
click at [1263, 583] on quentale-photo at bounding box center [784, 365] width 1026 height 514
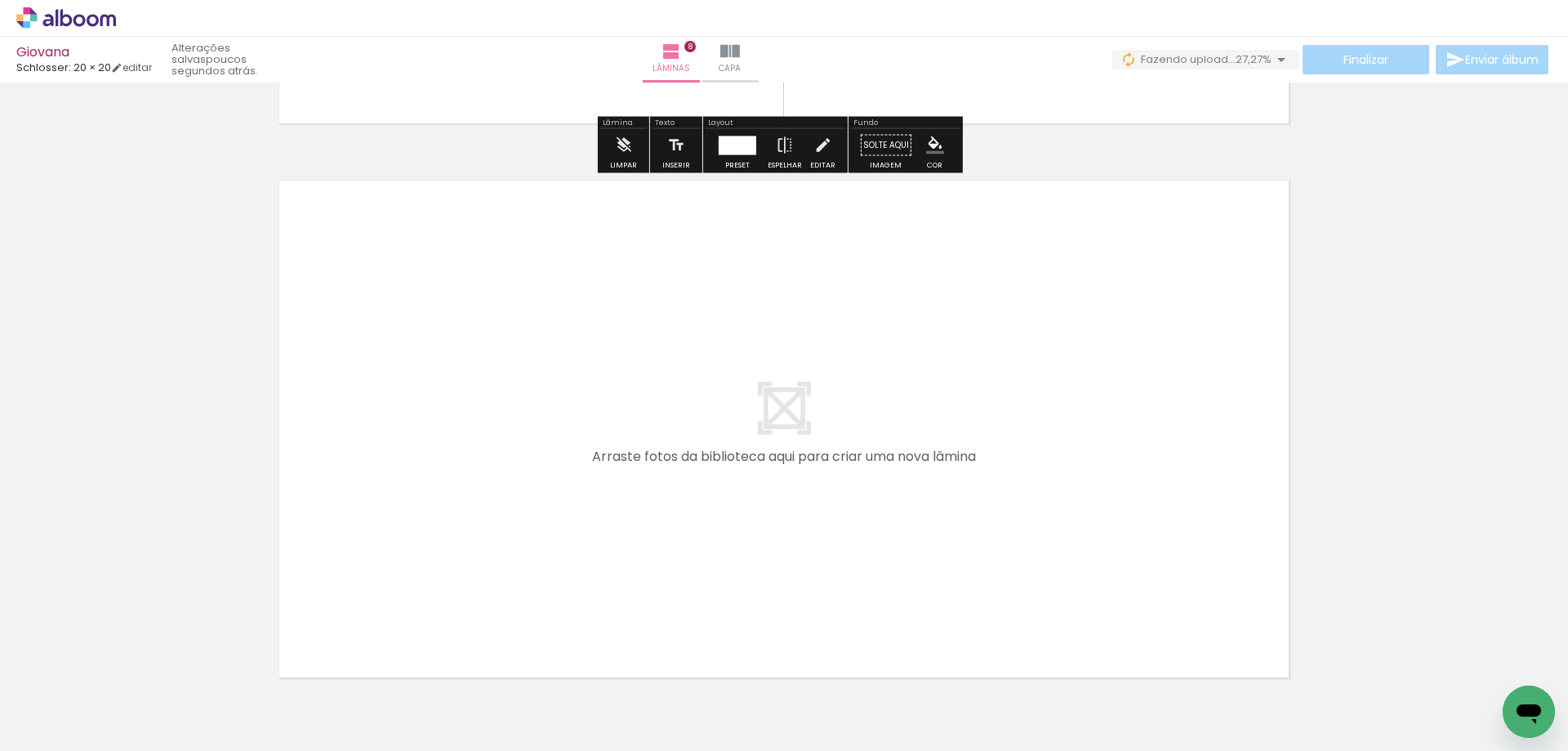
scroll to position [4470, 0]
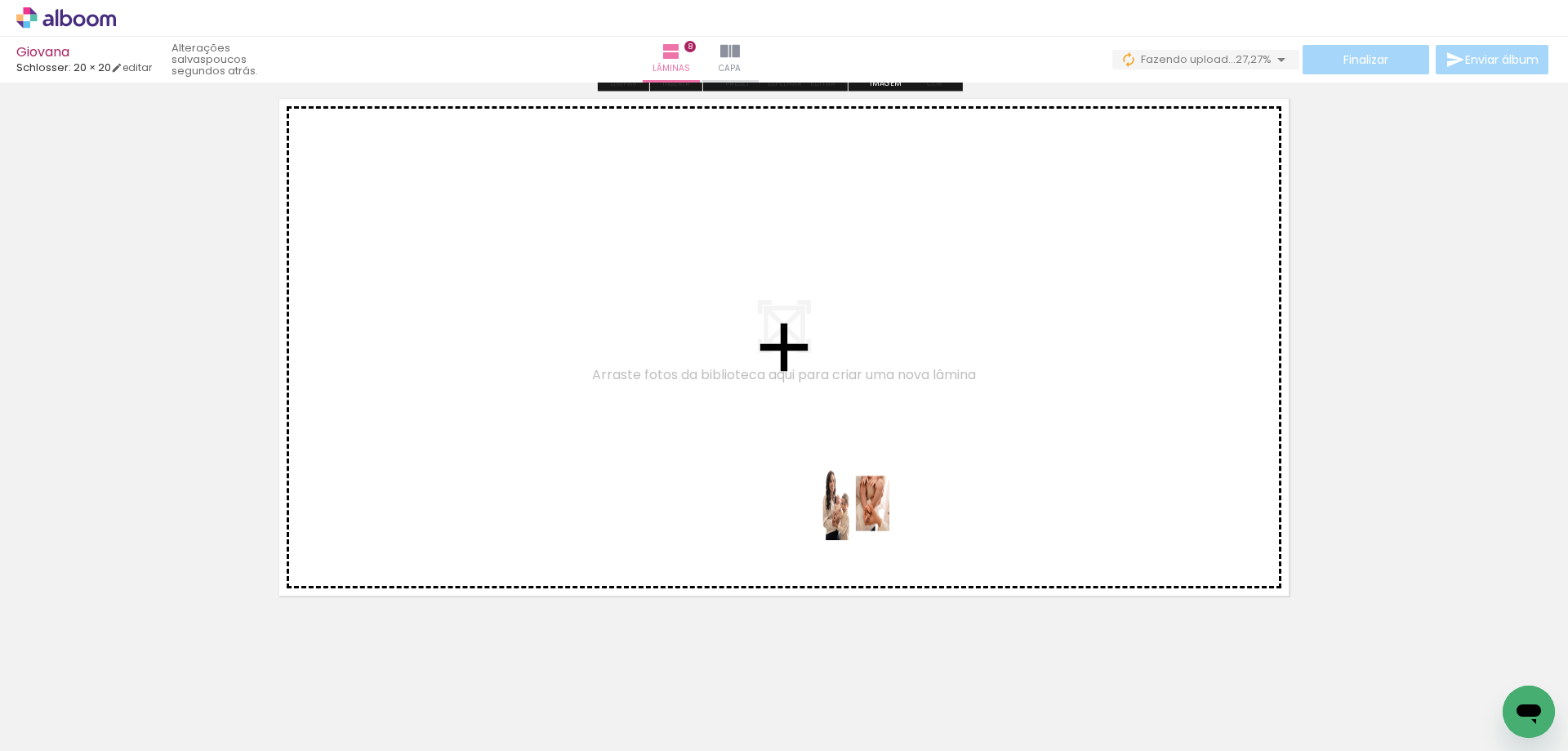
drag, startPoint x: 913, startPoint y: 709, endPoint x: 867, endPoint y: 515, distance: 199.4
click at [867, 515] on quentale-workspace at bounding box center [784, 376] width 1568 height 751
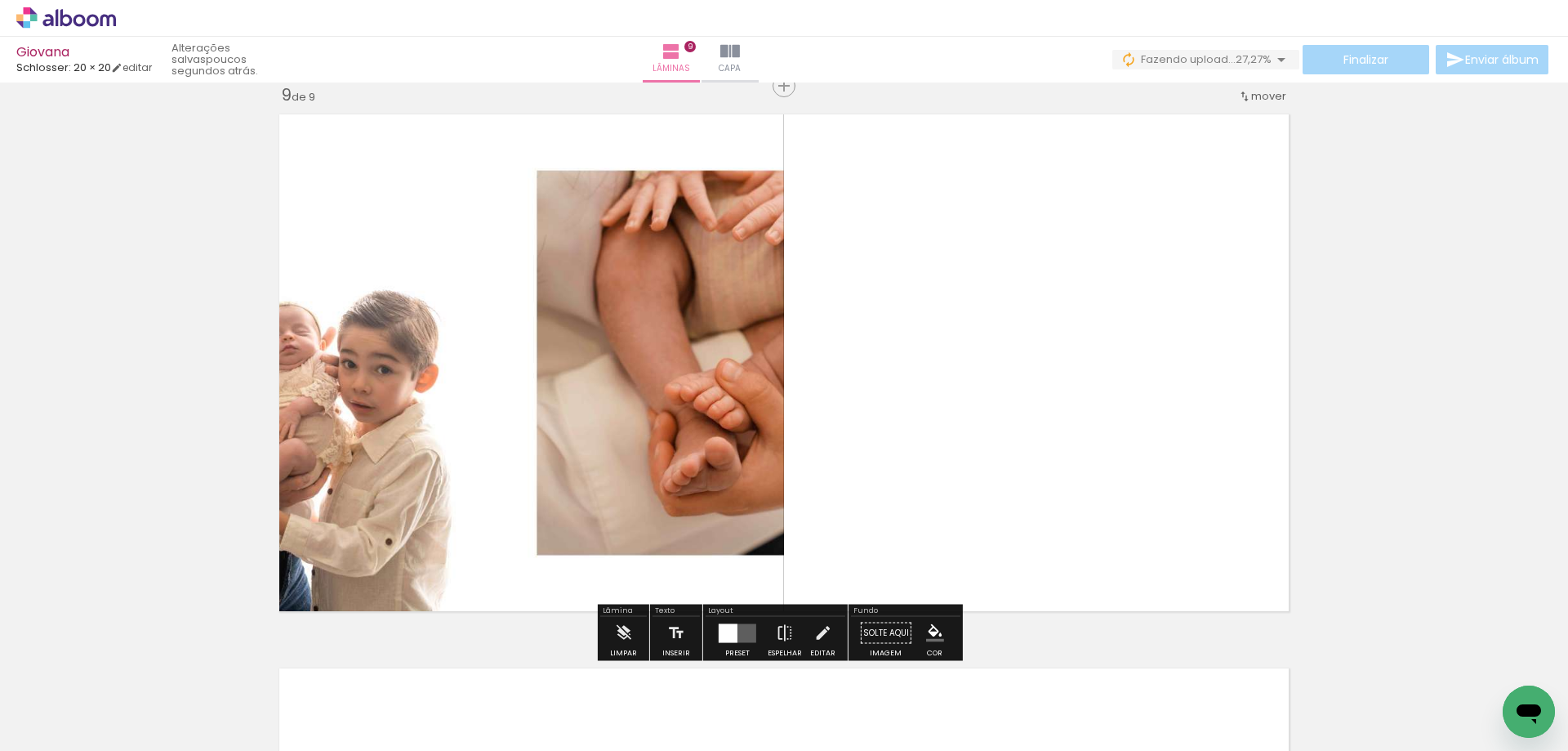
scroll to position [4452, 0]
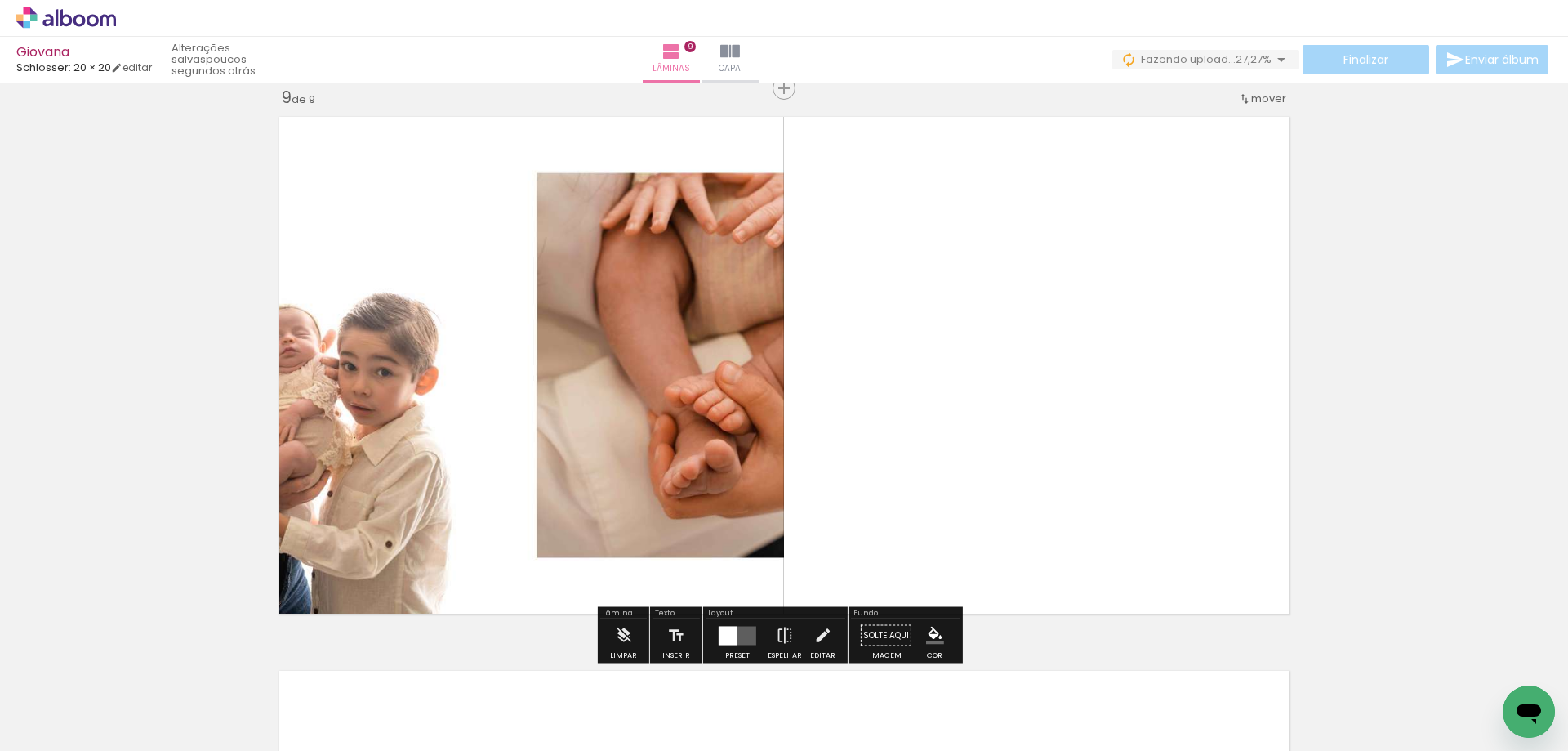
click at [735, 635] on quentale-layouter at bounding box center [737, 634] width 38 height 19
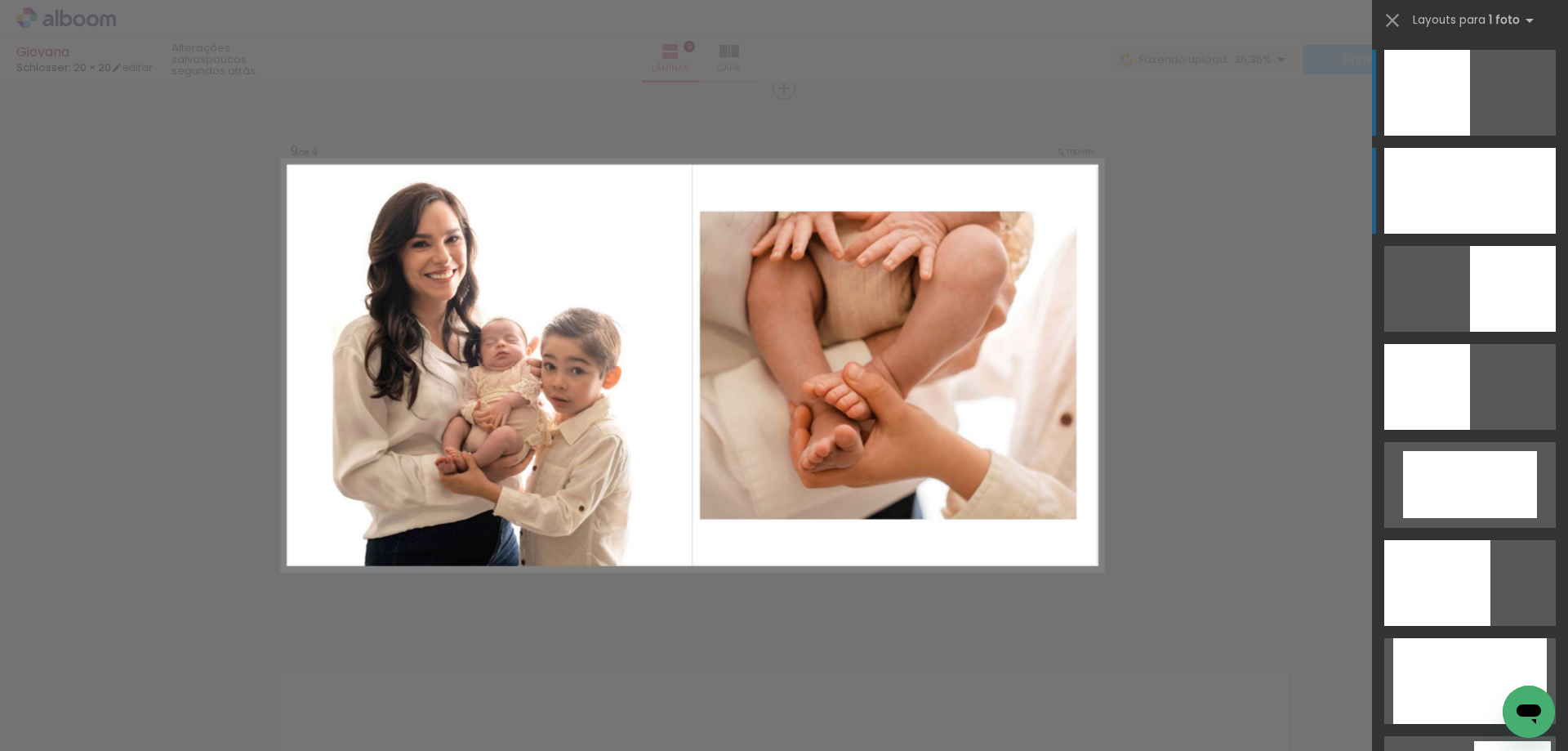
click at [1438, 186] on div at bounding box center [1469, 191] width 171 height 86
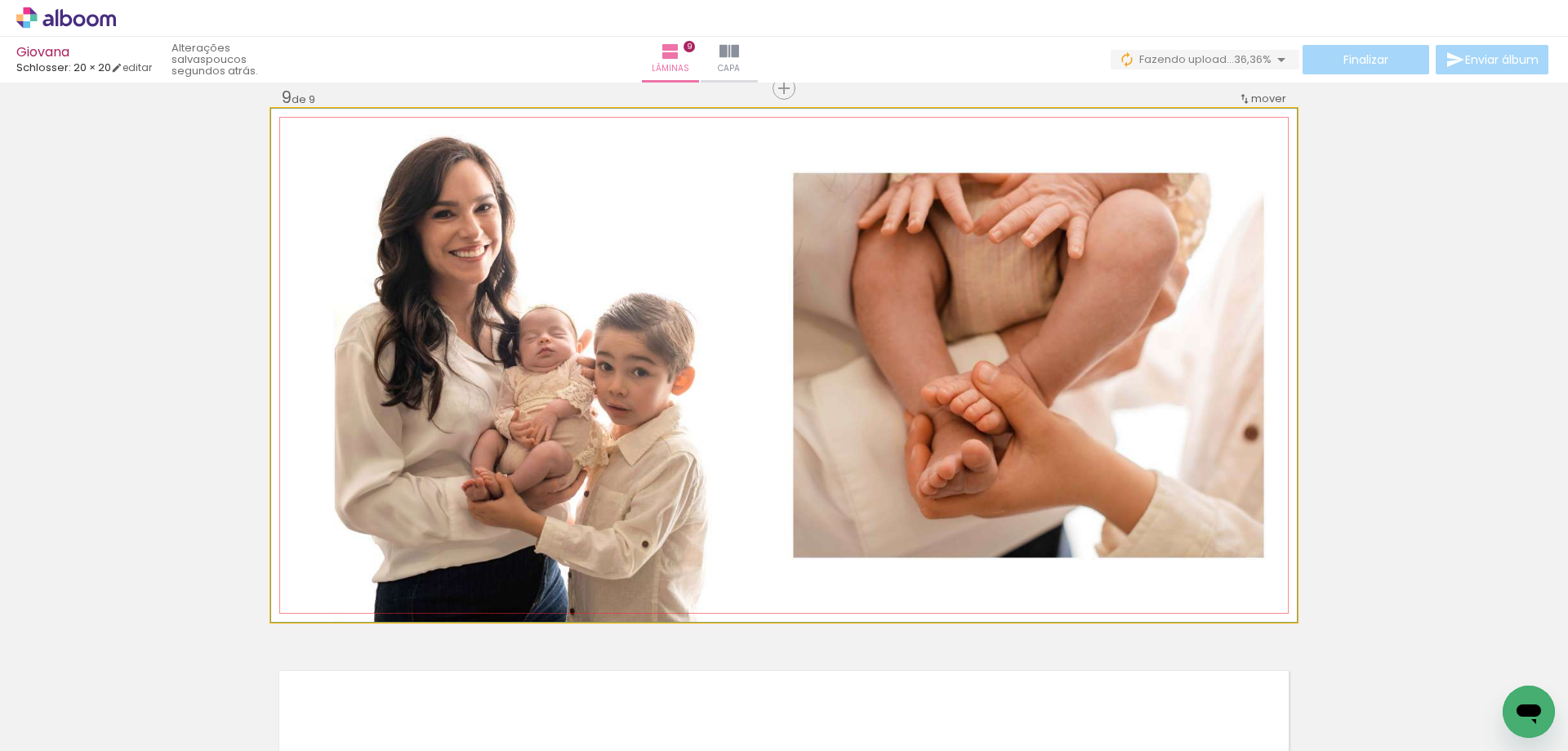
click at [799, 486] on quentale-photo at bounding box center [784, 365] width 1026 height 514
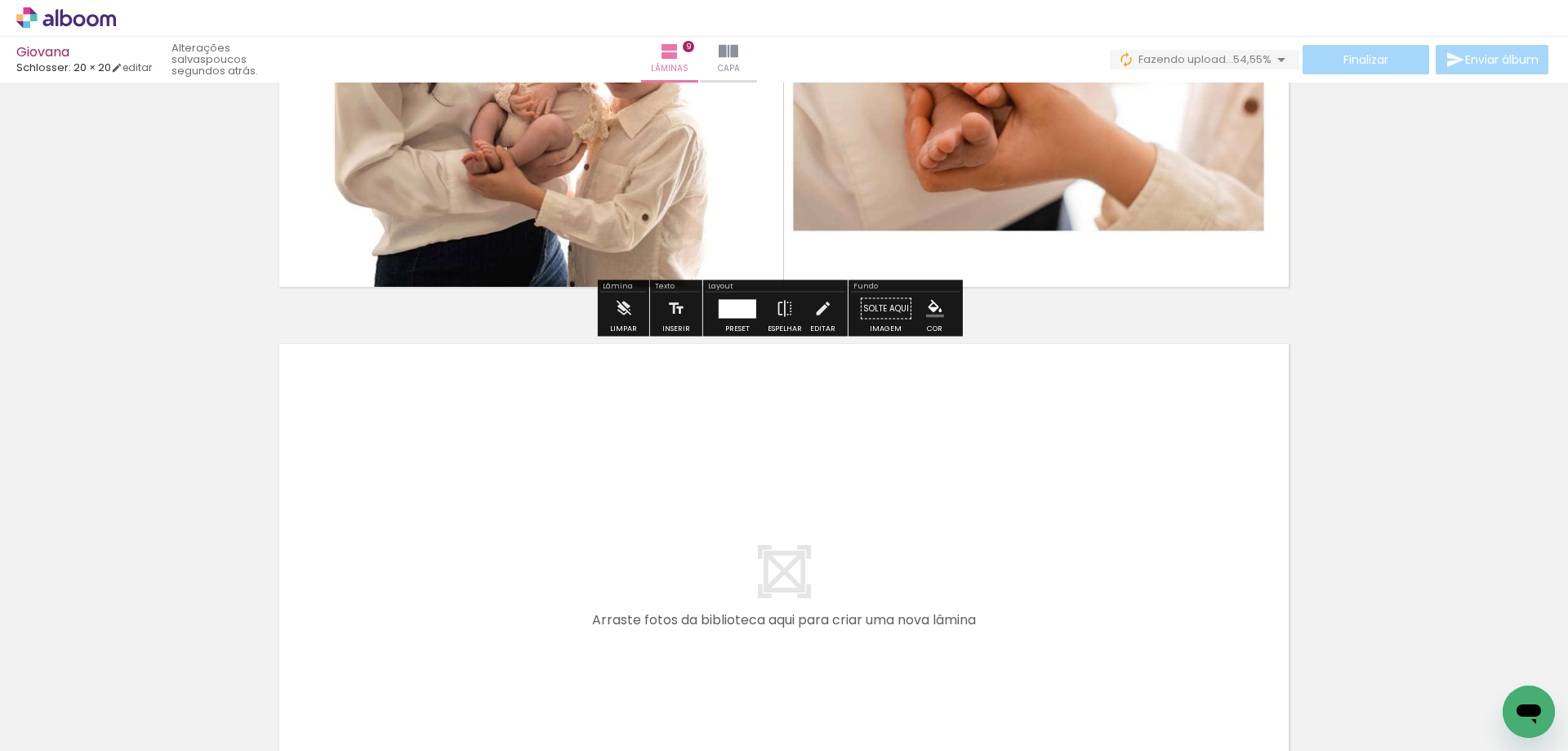
scroll to position [4942, 0]
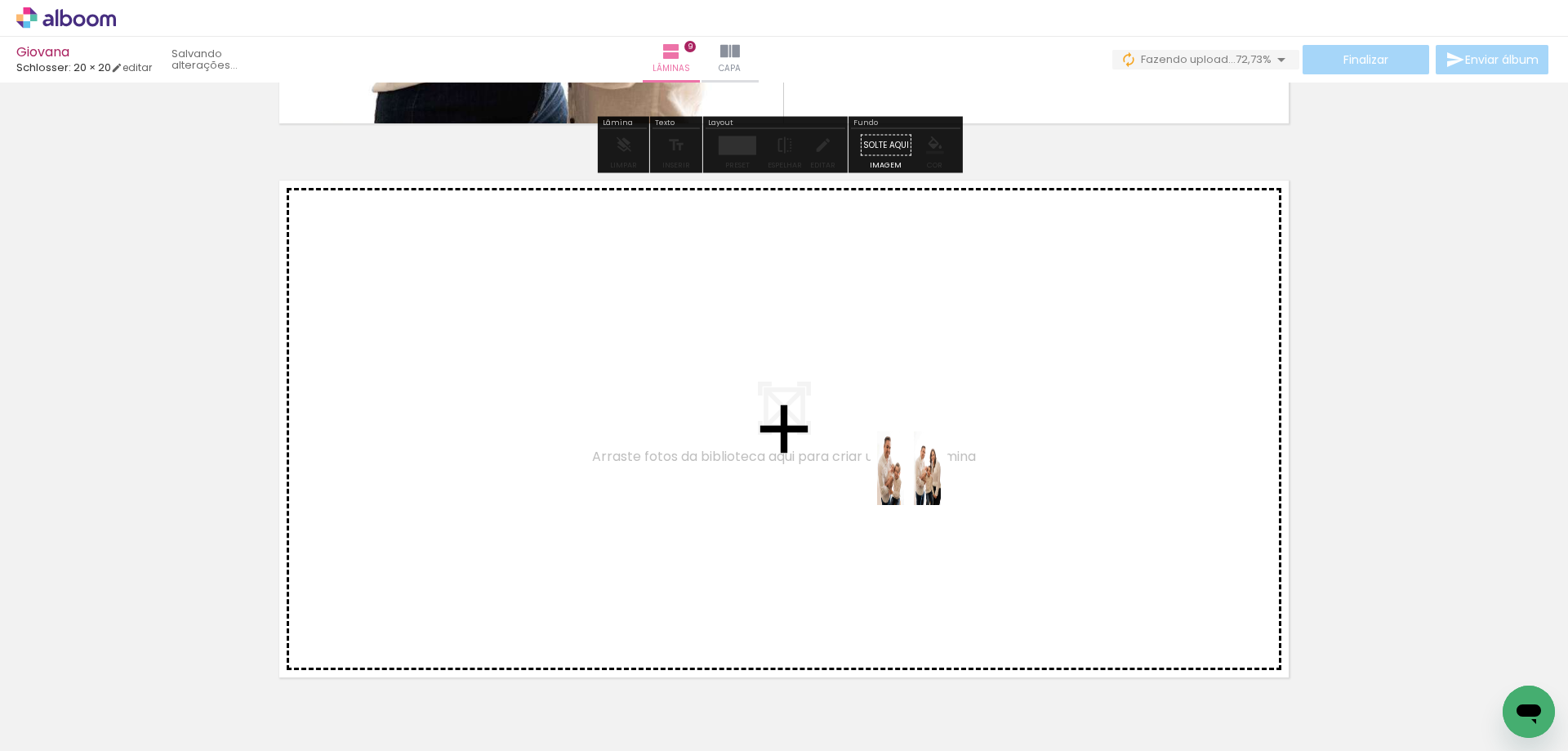
drag, startPoint x: 1012, startPoint y: 687, endPoint x: 921, endPoint y: 480, distance: 226.1
click at [921, 480] on quentale-workspace at bounding box center [784, 376] width 1568 height 751
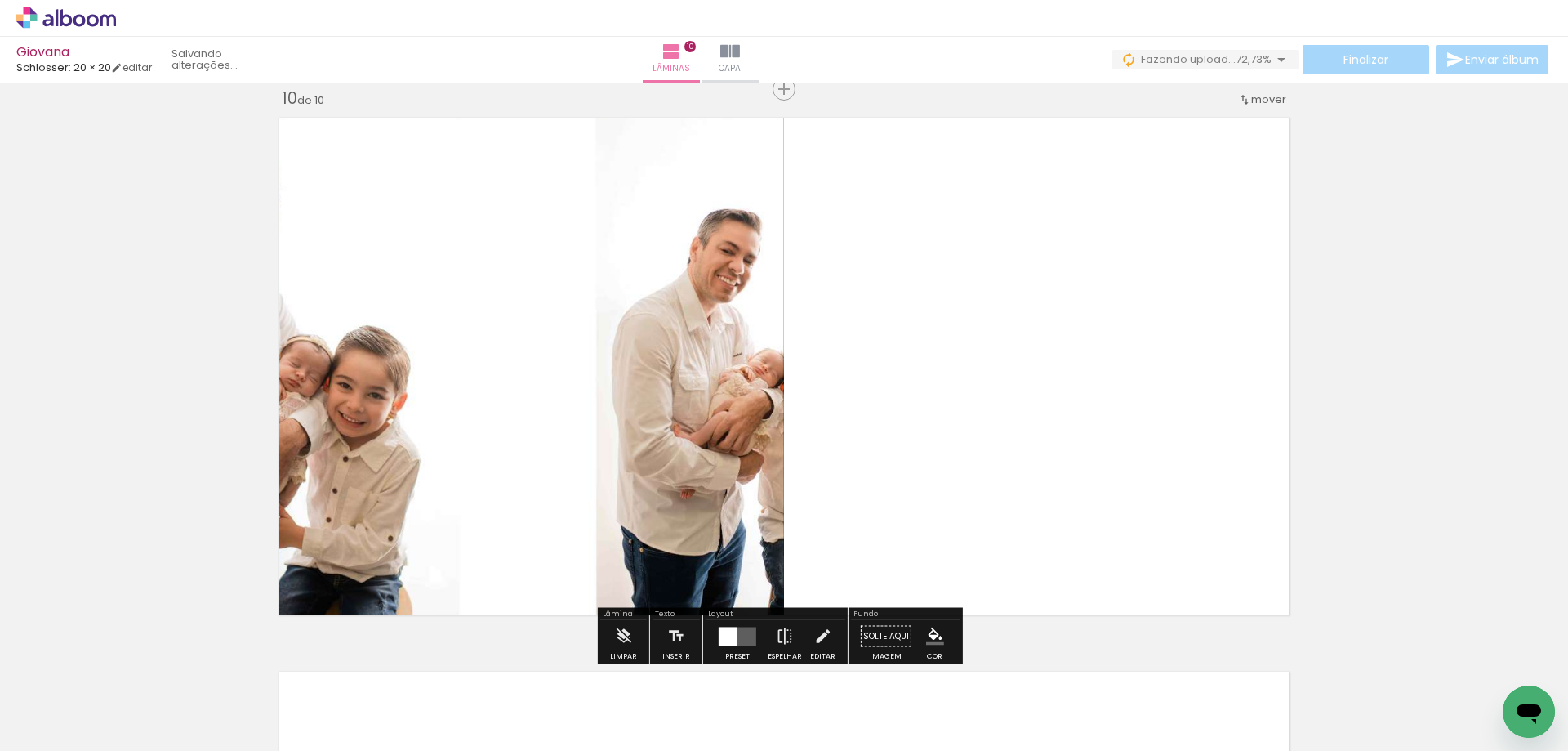
scroll to position [5006, 0]
click at [736, 628] on quentale-layouter at bounding box center [737, 634] width 38 height 19
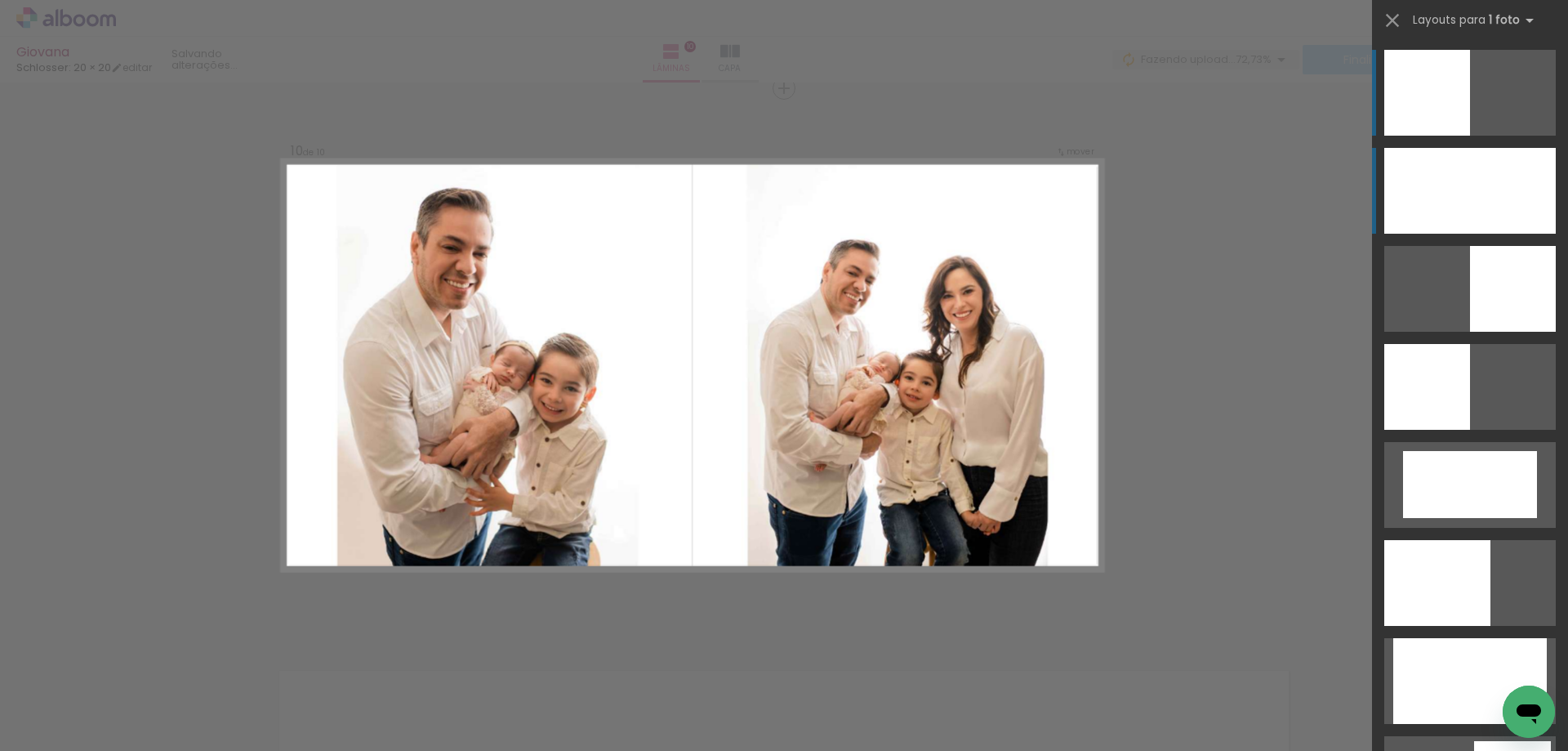
click at [1466, 192] on div at bounding box center [1469, 191] width 171 height 86
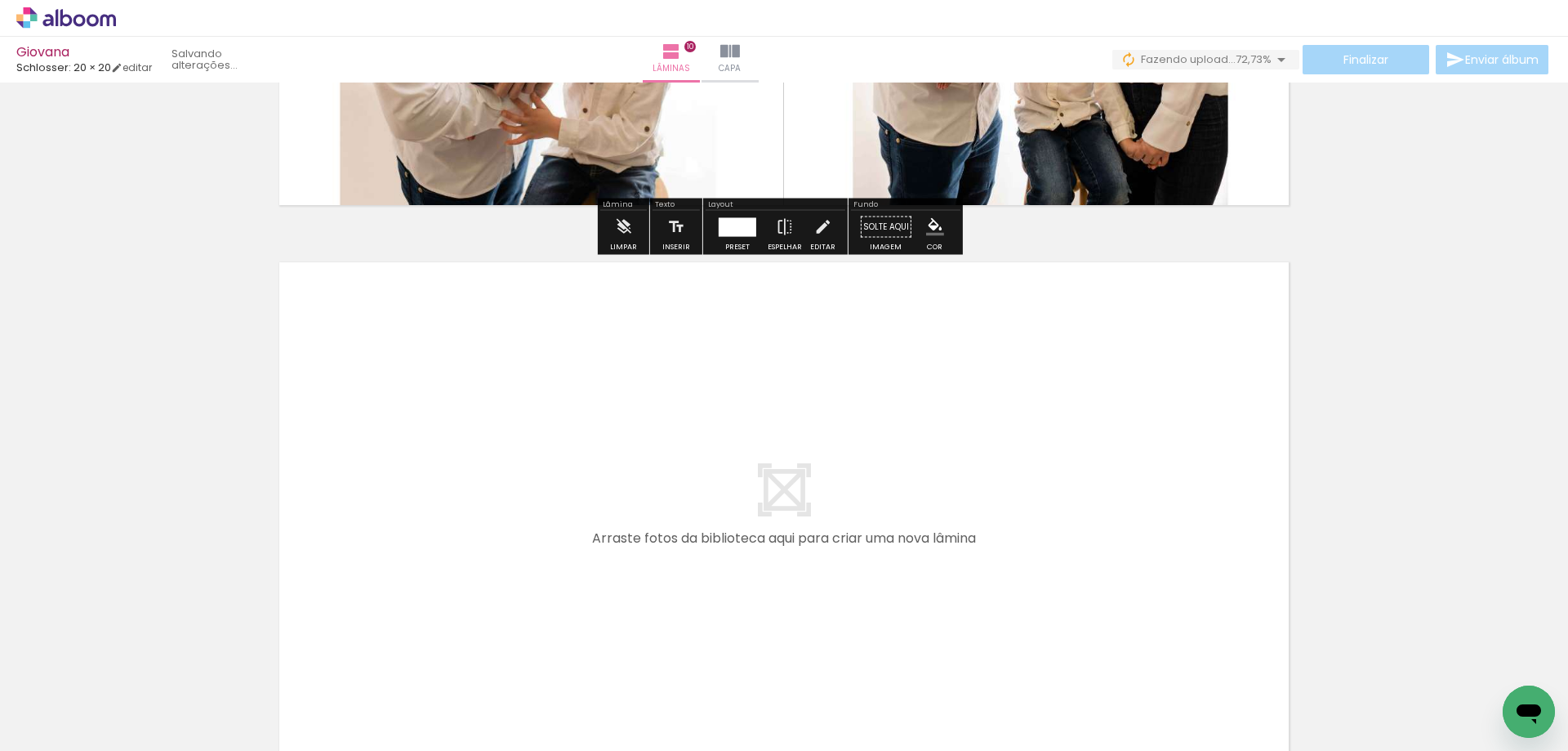
scroll to position [5590, 0]
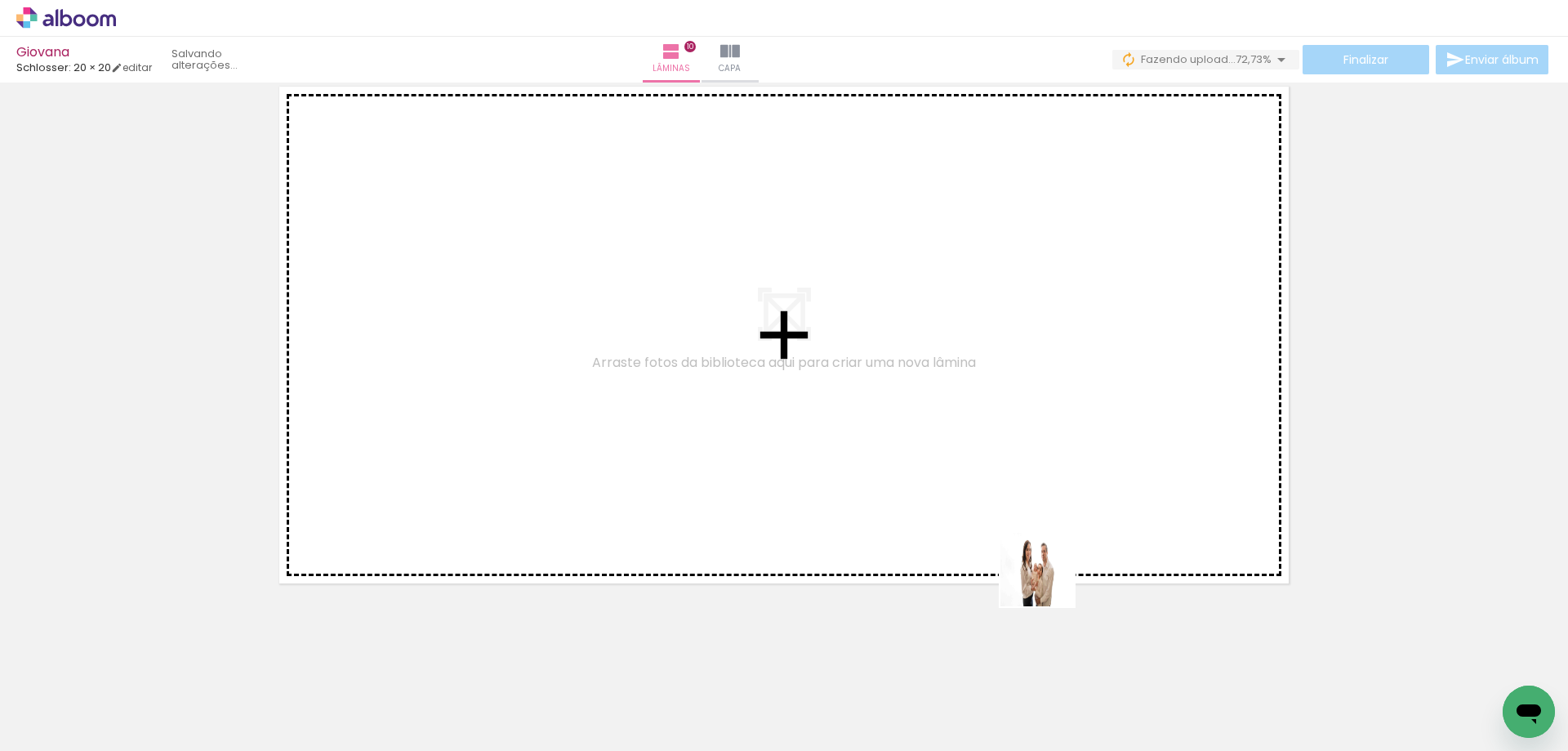
drag, startPoint x: 1049, startPoint y: 582, endPoint x: 948, endPoint y: 435, distance: 178.4
click at [948, 435] on quentale-workspace at bounding box center [784, 376] width 1568 height 751
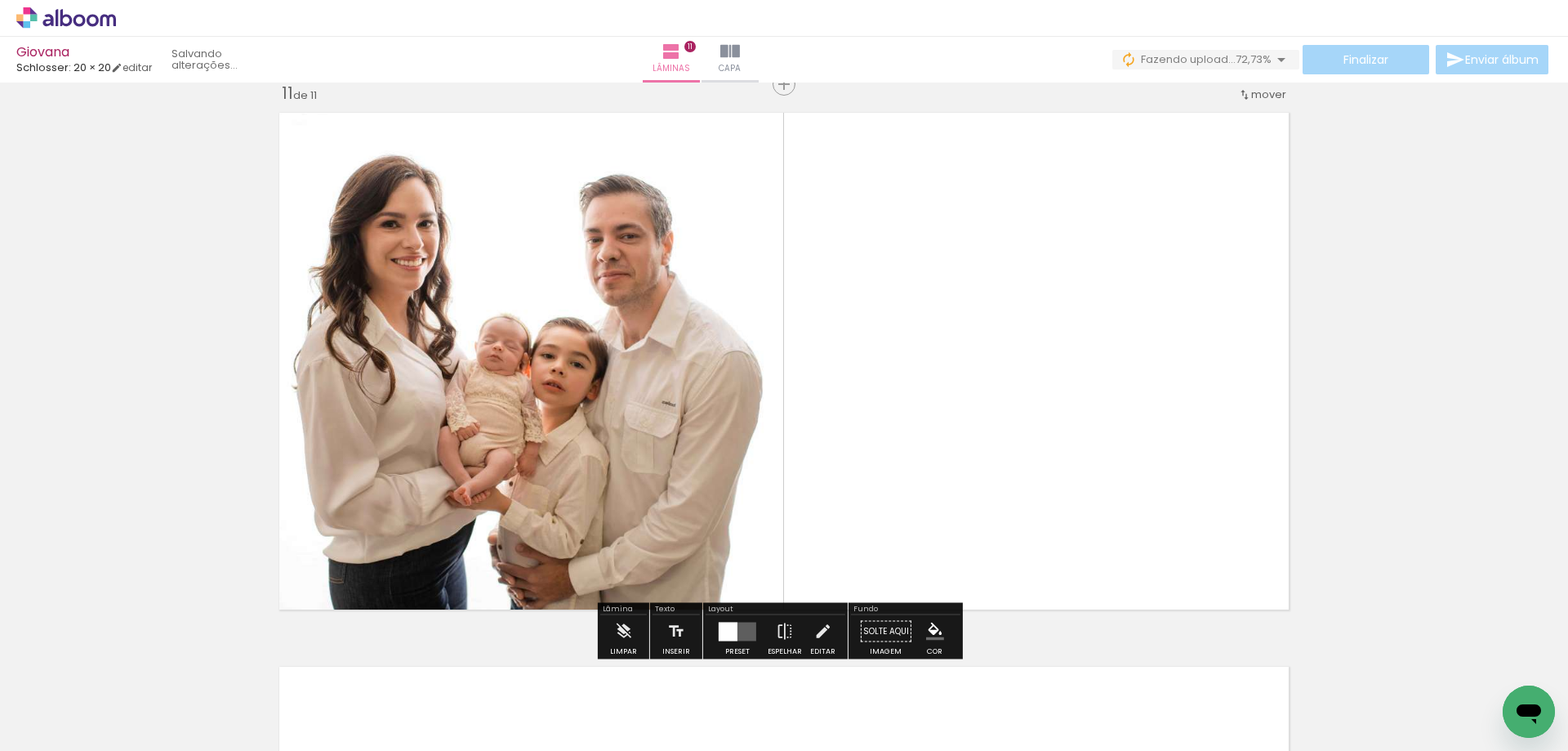
scroll to position [5561, 0]
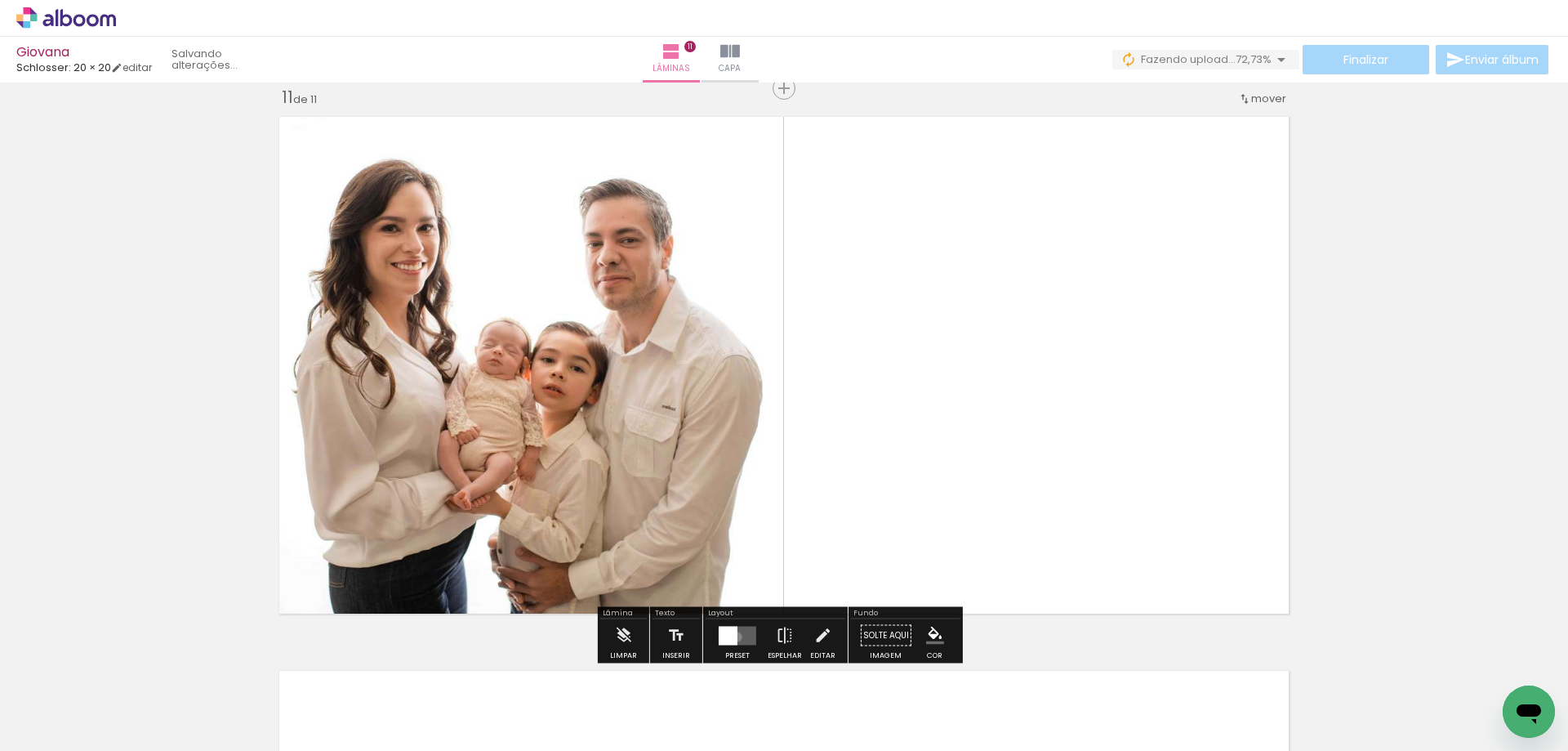
click at [734, 636] on div at bounding box center [728, 634] width 19 height 19
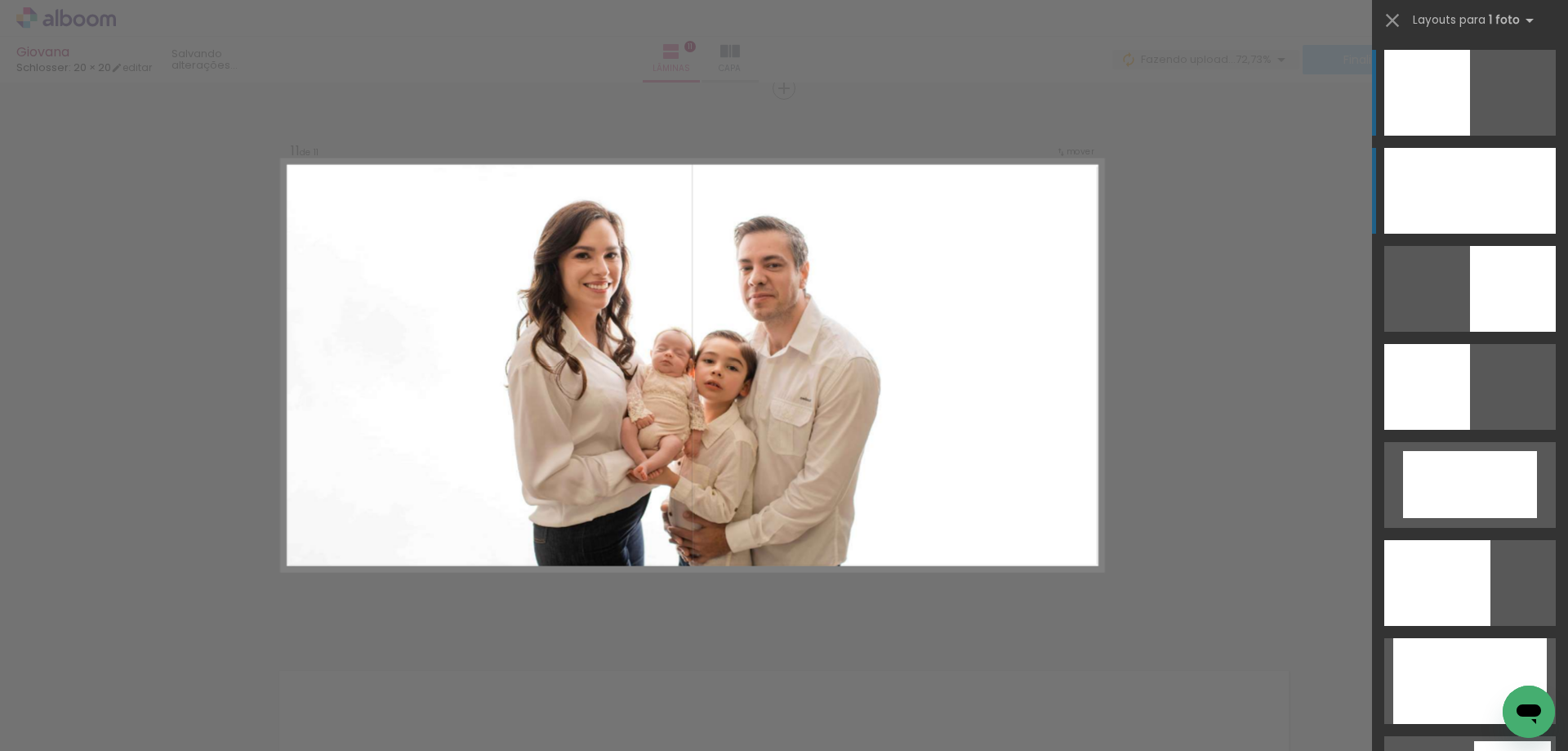
click at [1498, 194] on div at bounding box center [1469, 191] width 171 height 86
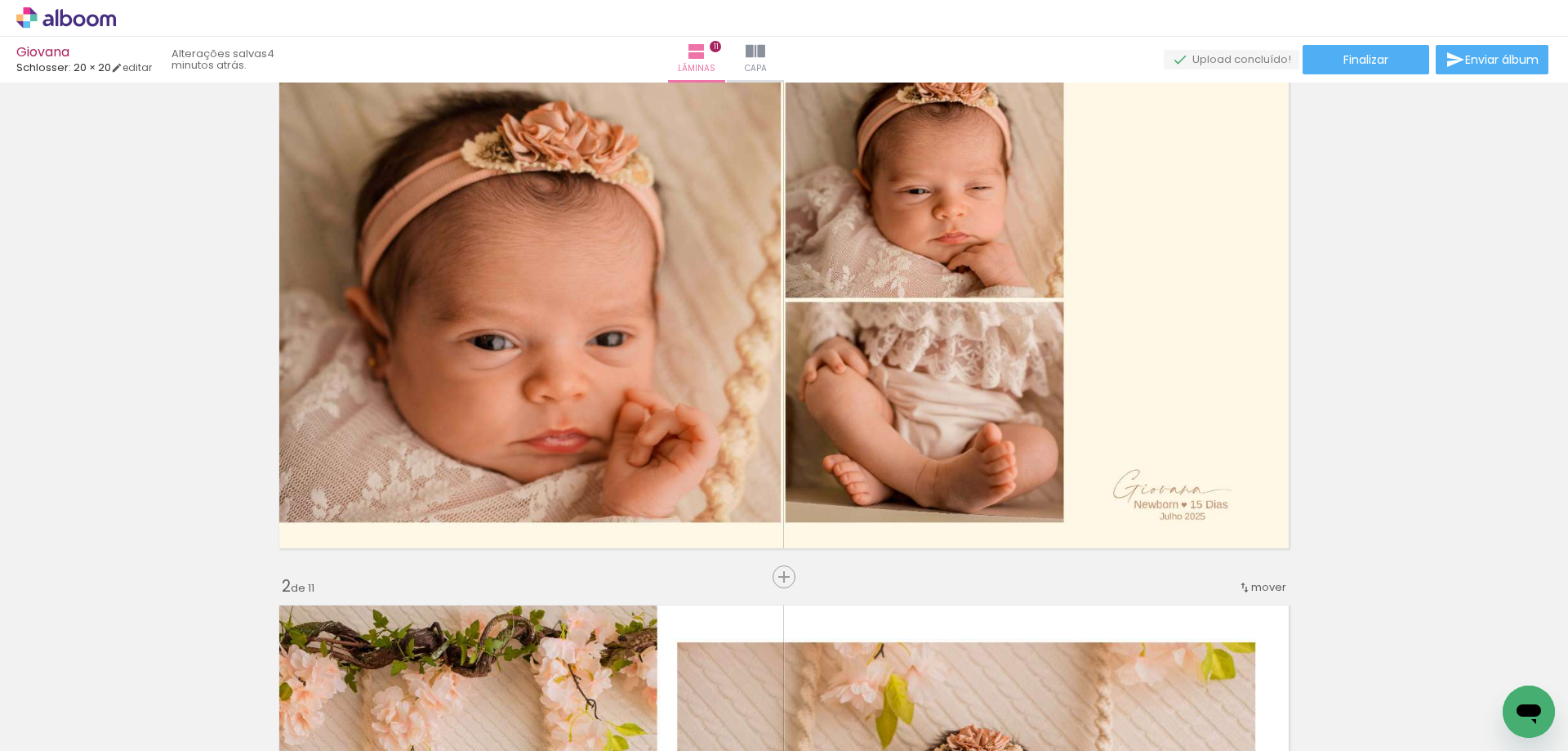
scroll to position [0, 0]
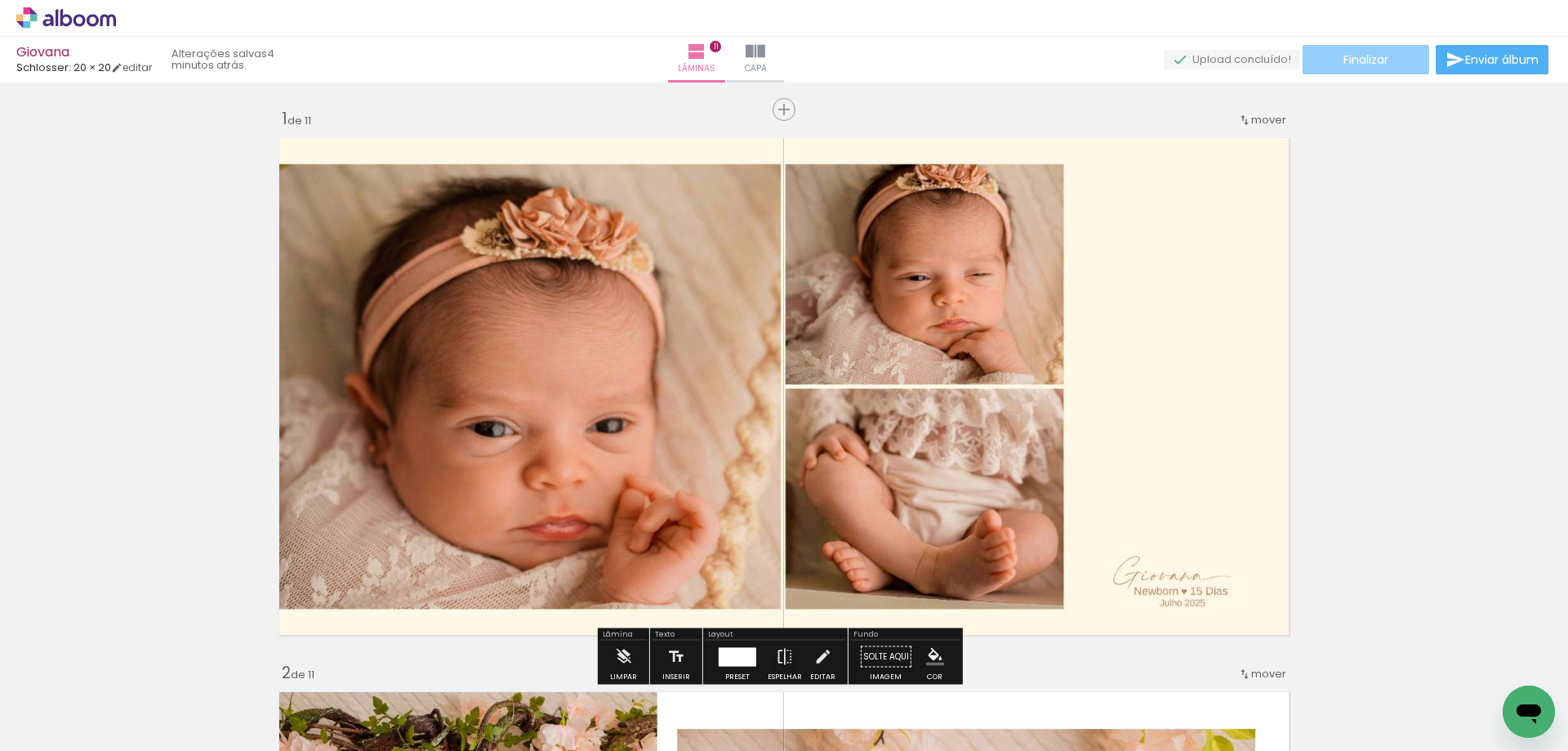
click at [1368, 62] on span "Finalizar" at bounding box center [1366, 59] width 45 height 12
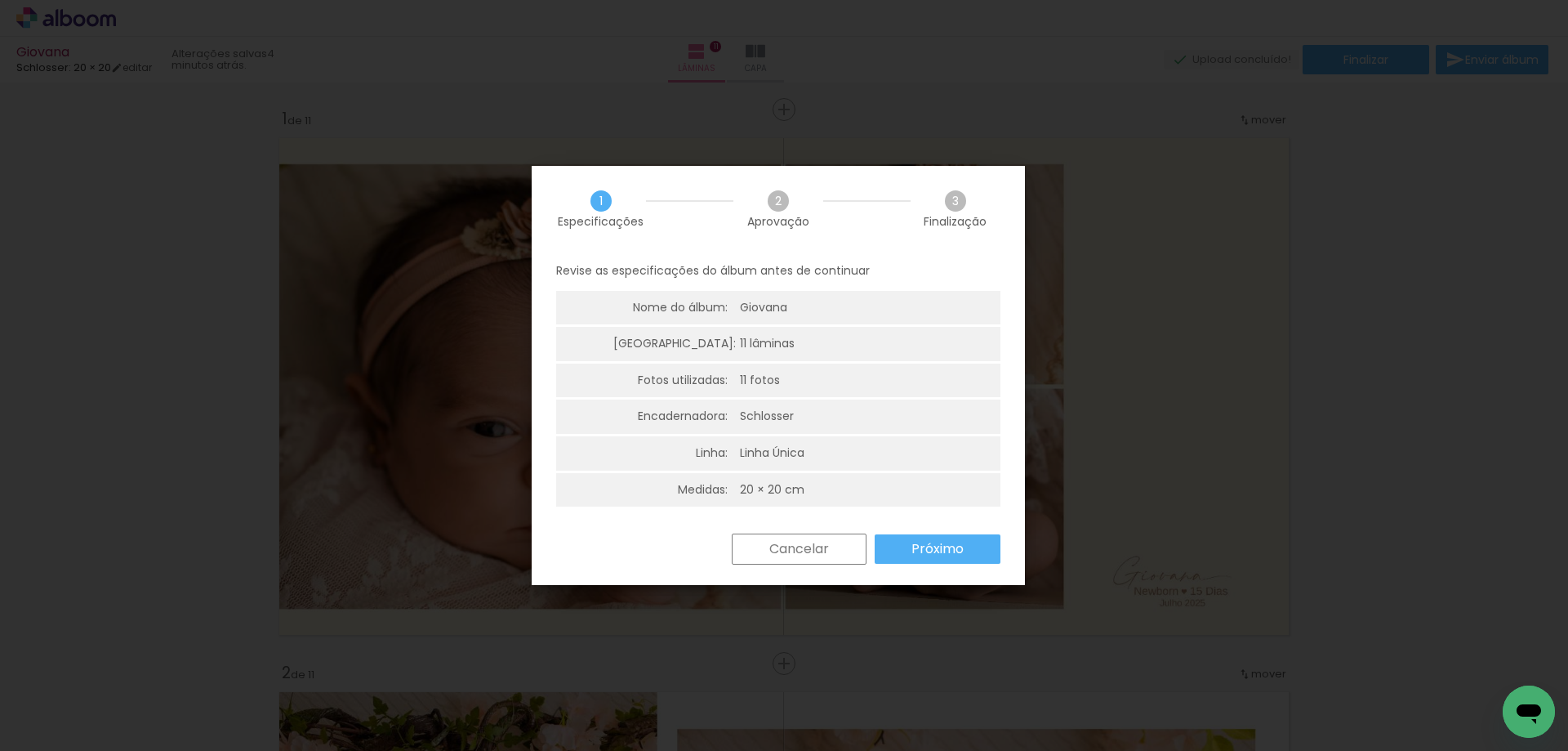
click at [941, 539] on paper-button "Próximo" at bounding box center [937, 548] width 125 height 30
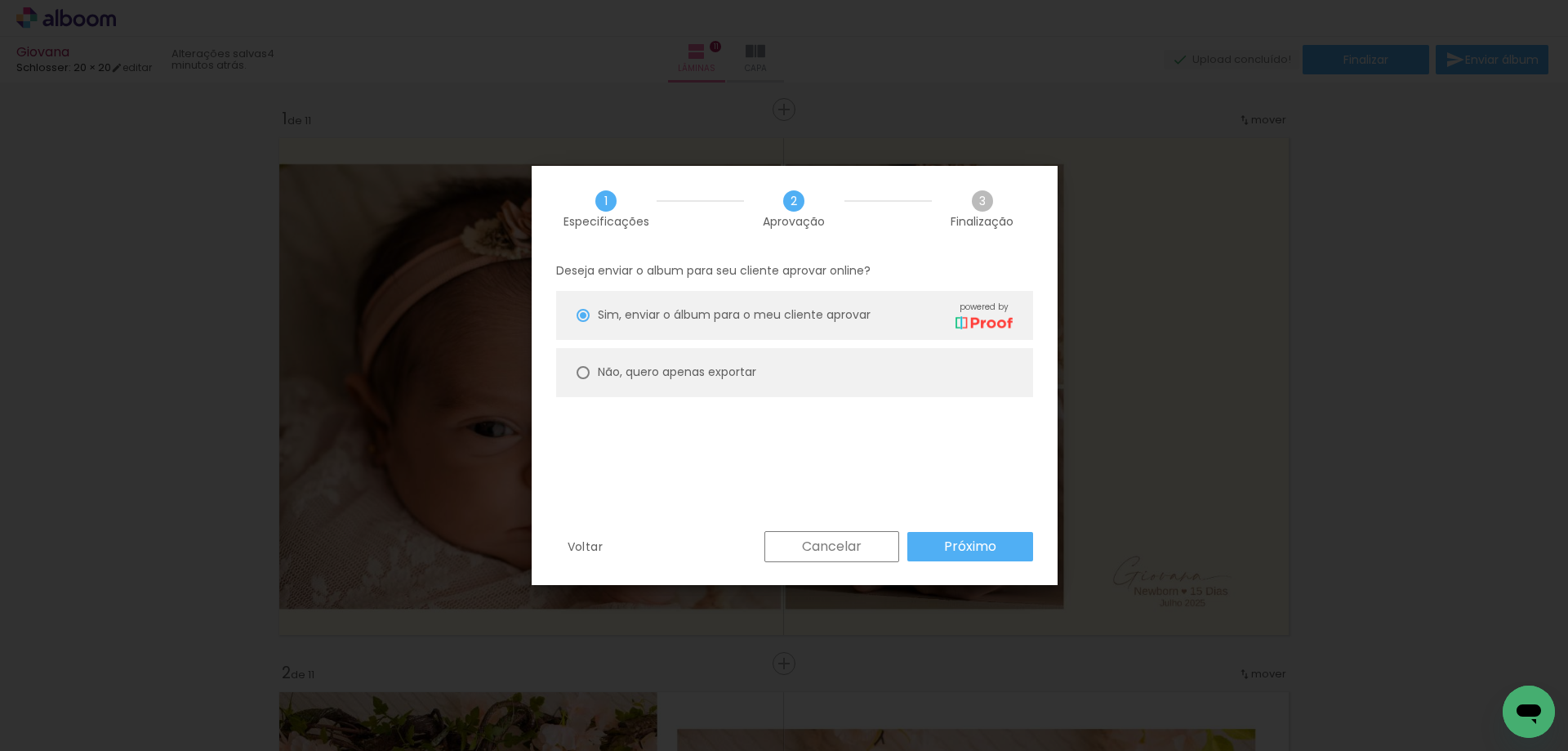
click at [937, 541] on paper-button "Próximo" at bounding box center [970, 546] width 125 height 30
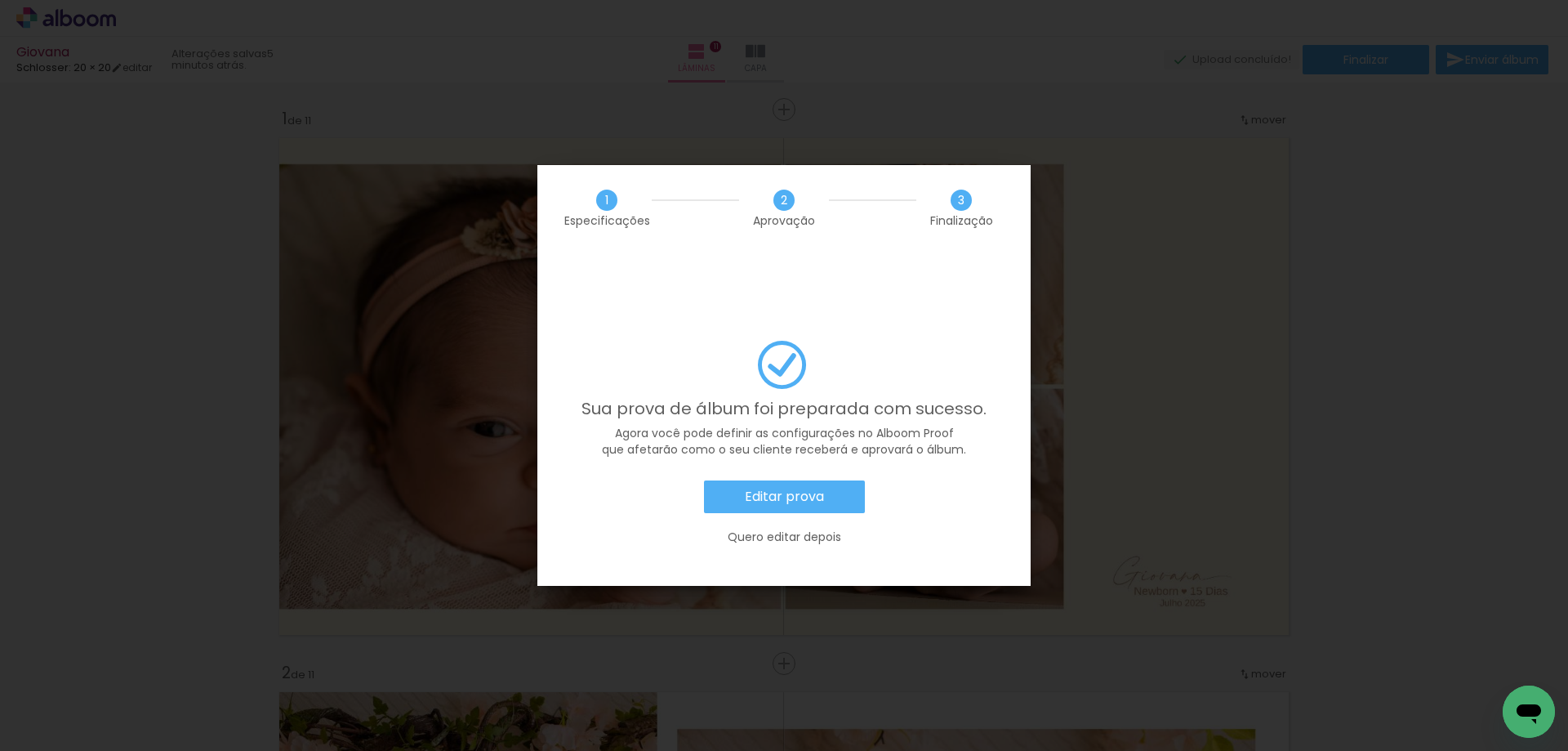
click at [0, 0] on slot "Editar prova" at bounding box center [0, 0] width 0 height 0
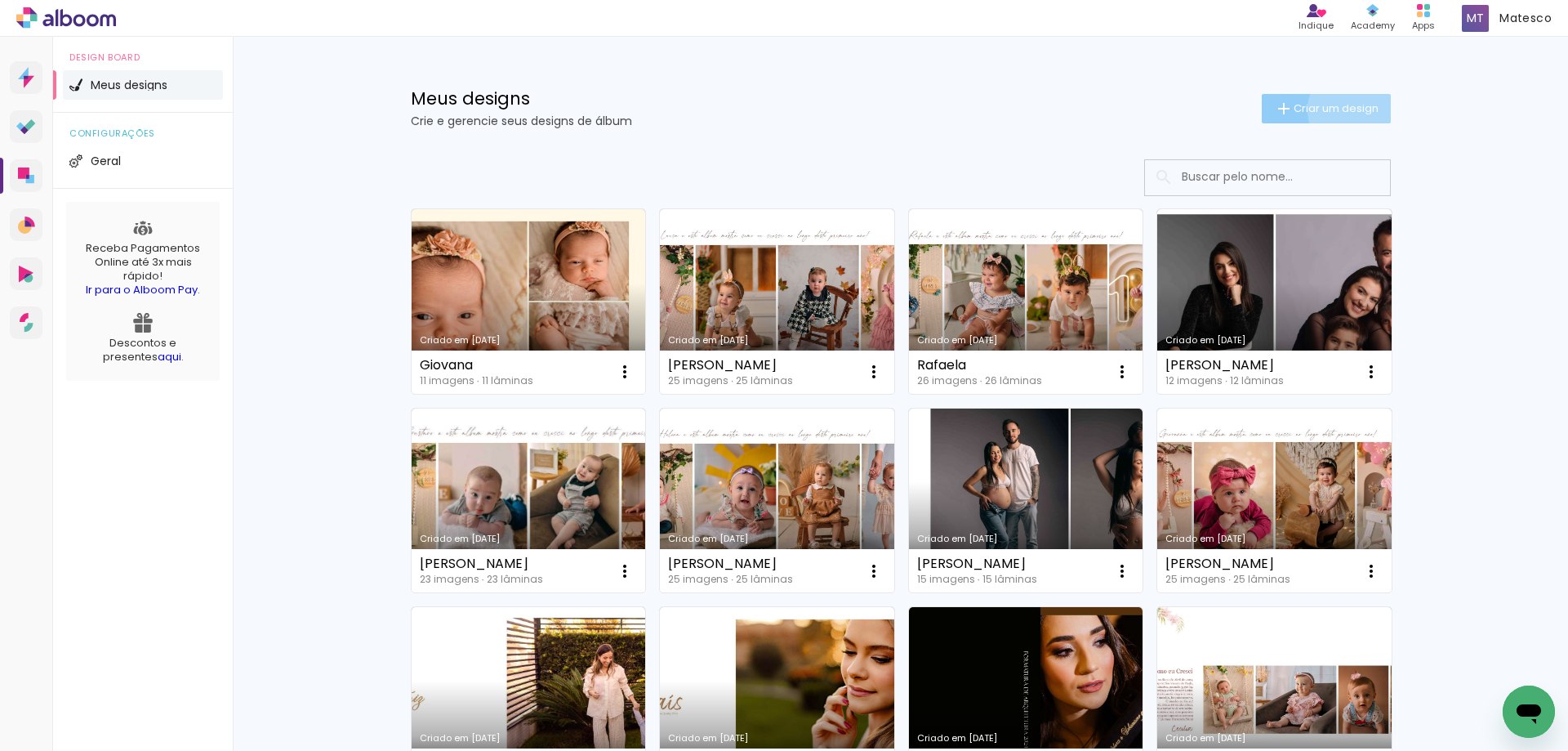
click at [1343, 109] on span "Criar um design" at bounding box center [1336, 108] width 85 height 11
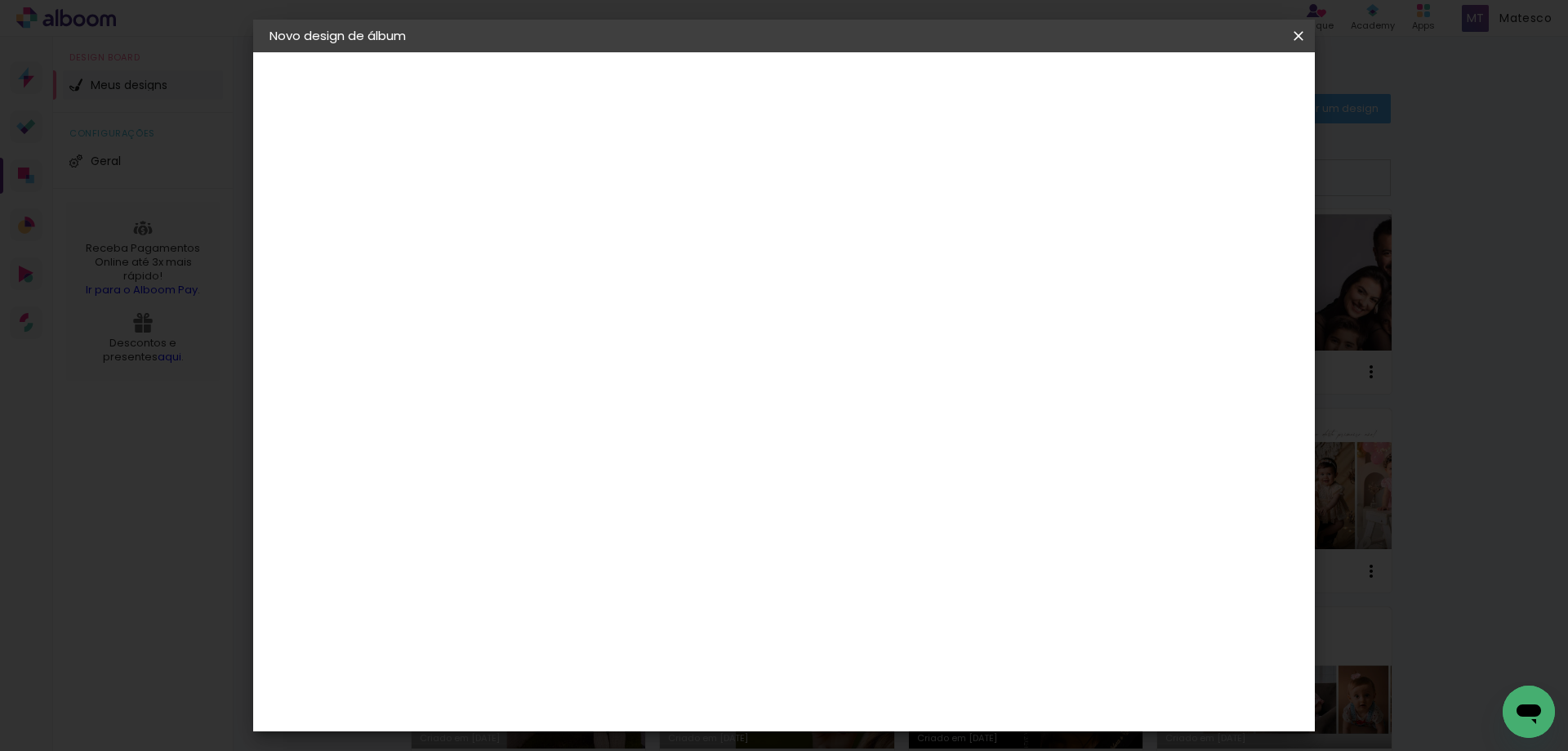
click at [537, 221] on input at bounding box center [537, 220] width 0 height 25
type input "[PERSON_NAME]"
type paper-input "[PERSON_NAME]"
click at [0, 0] on slot "Avançar" at bounding box center [0, 0] width 0 height 0
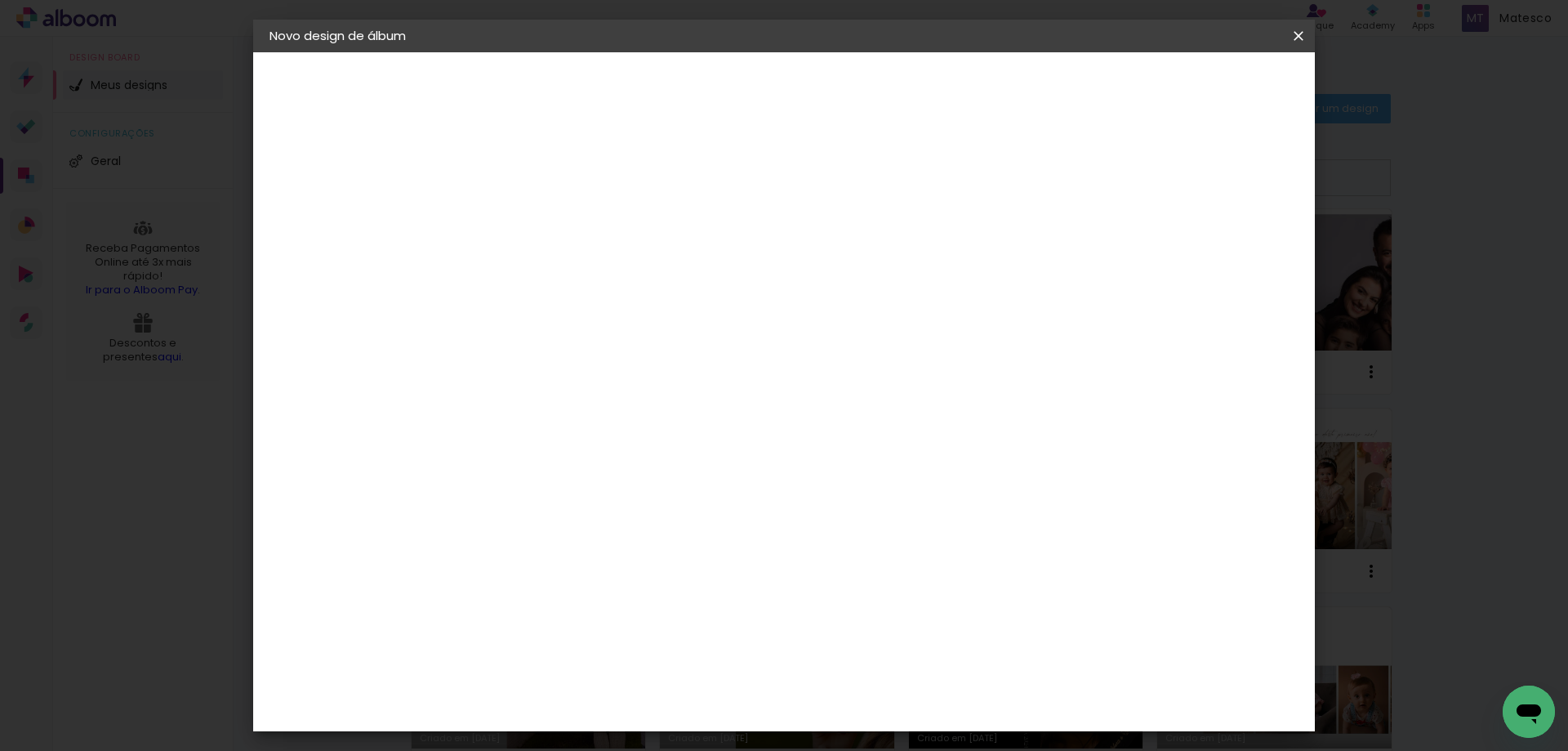
click at [0, 0] on slot "Avançar" at bounding box center [0, 0] width 0 height 0
click at [1105, 172] on div at bounding box center [1097, 177] width 14 height 14
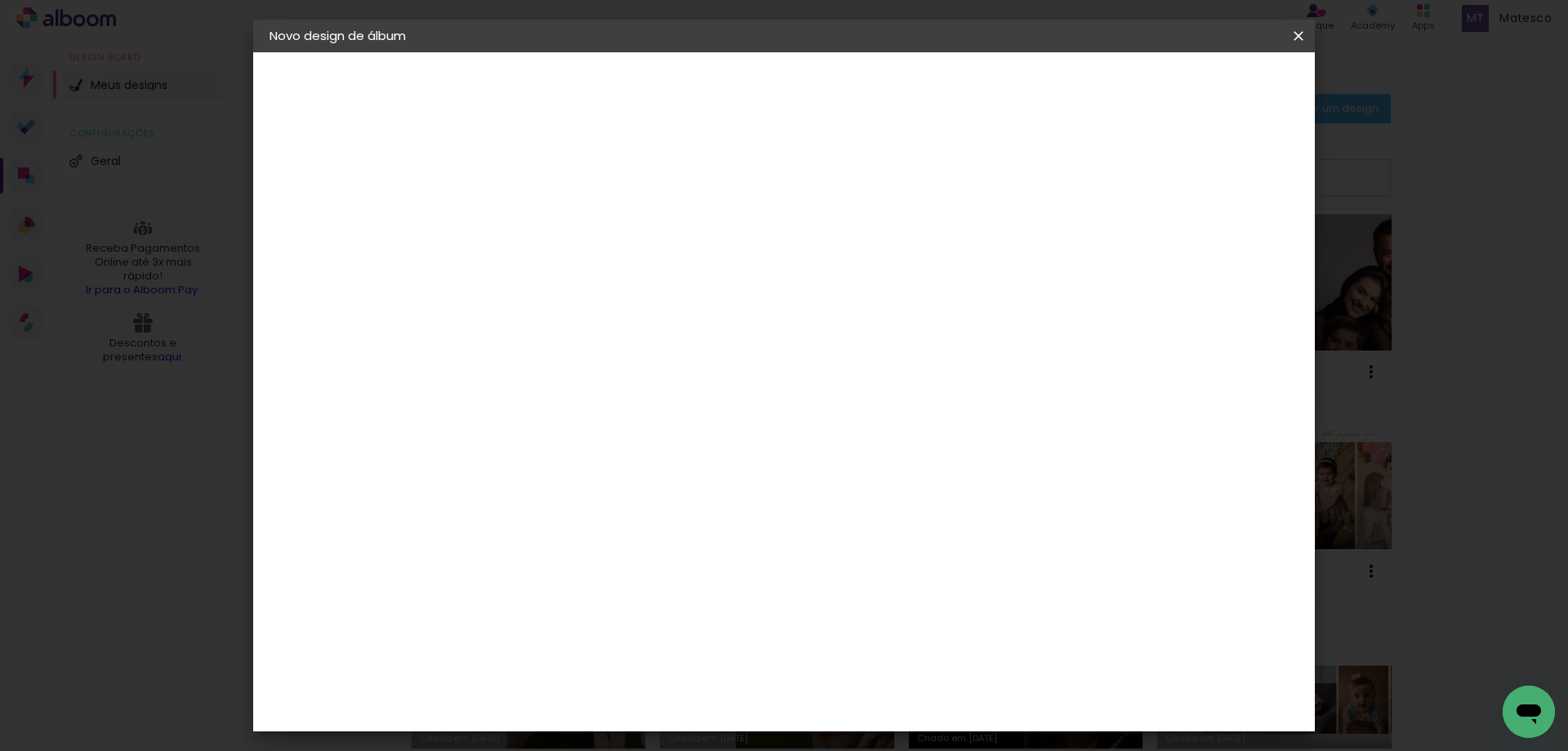
type paper-checkbox "on"
click at [1197, 81] on span "Iniciar design" at bounding box center [1159, 86] width 74 height 12
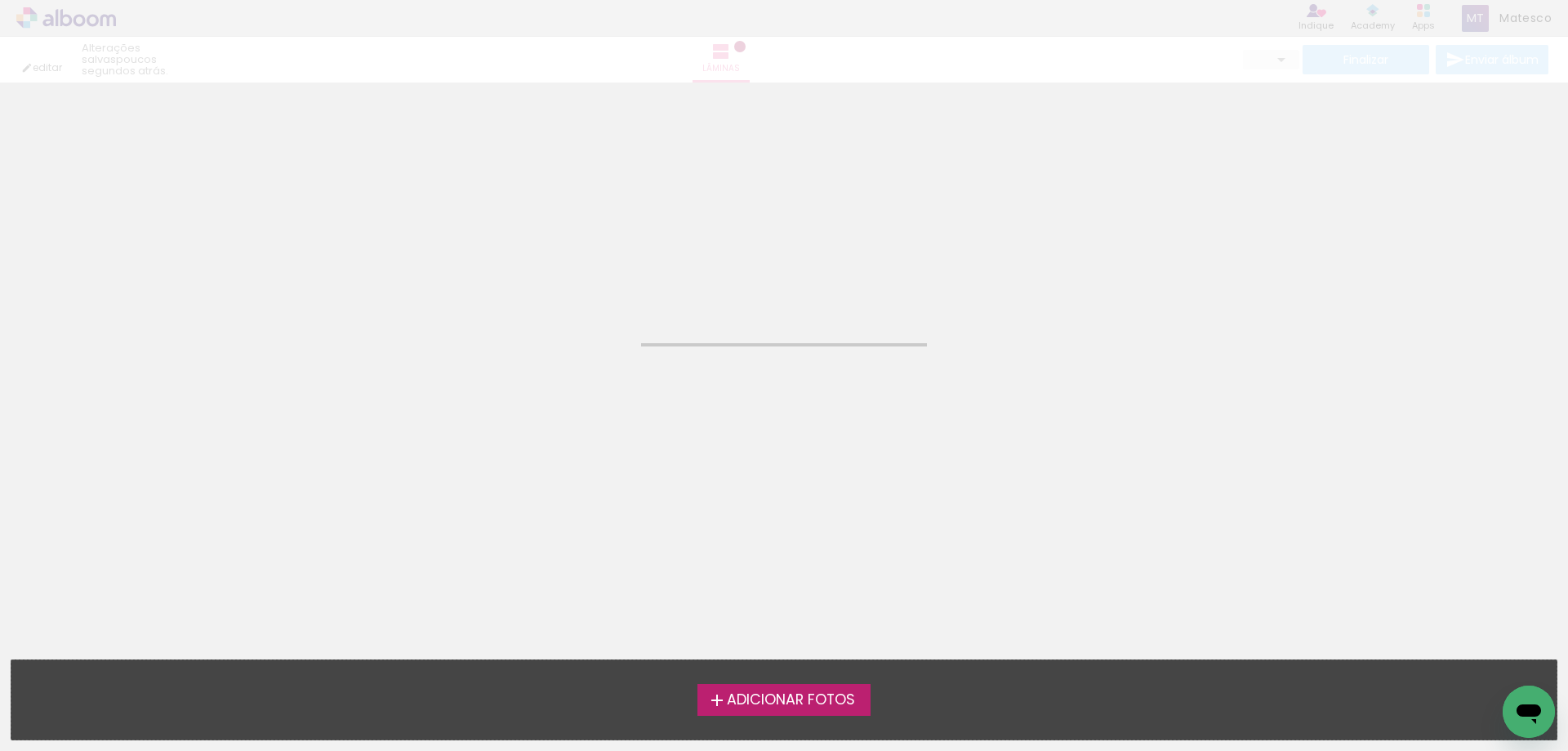
click at [826, 704] on span "Adicionar Fotos" at bounding box center [790, 700] width 128 height 14
click at [0, 0] on input "file" at bounding box center [0, 0] width 0 height 0
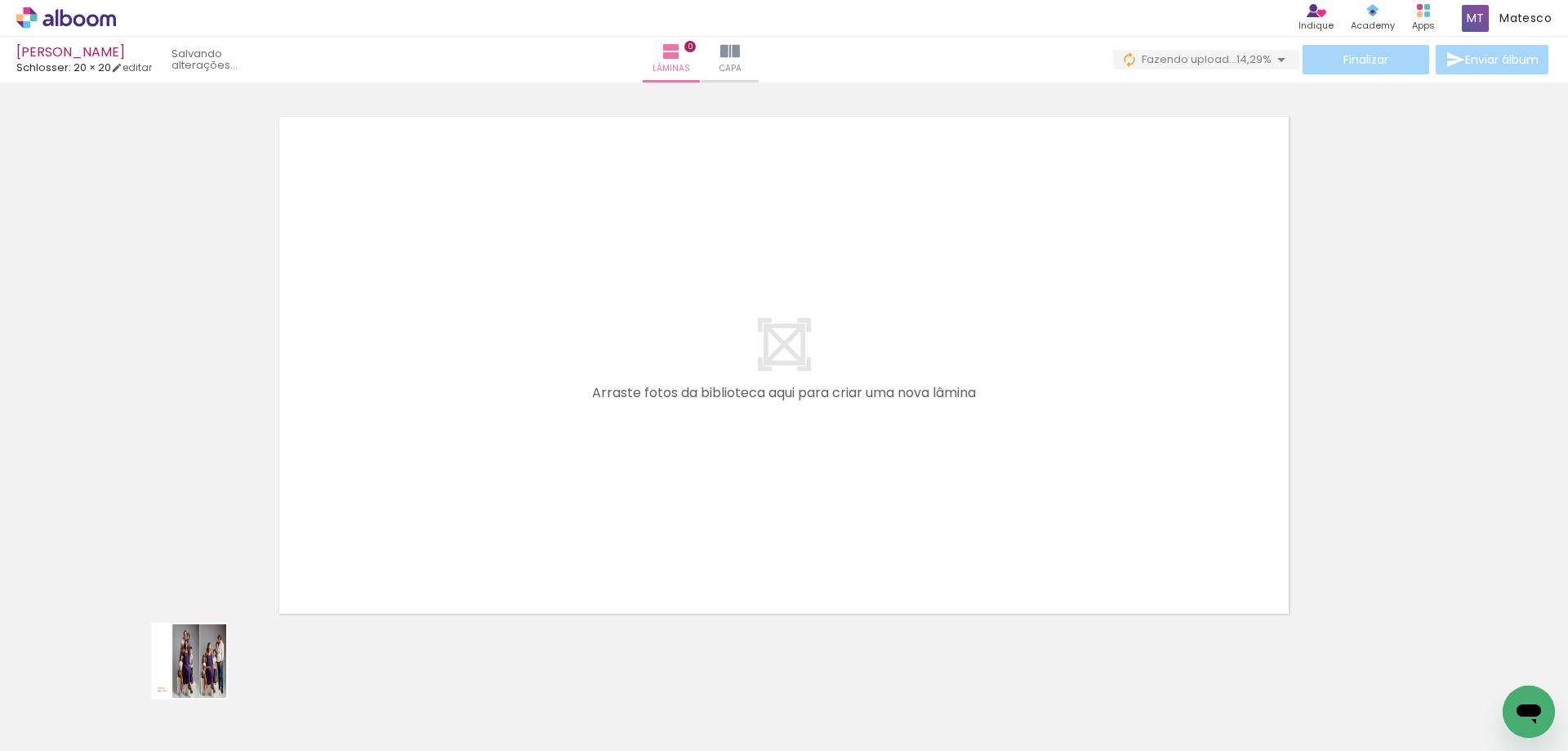
drag, startPoint x: 179, startPoint y: 700, endPoint x: 674, endPoint y: 484, distance: 540.1
click at [674, 484] on quentale-workspace at bounding box center [784, 376] width 1568 height 751
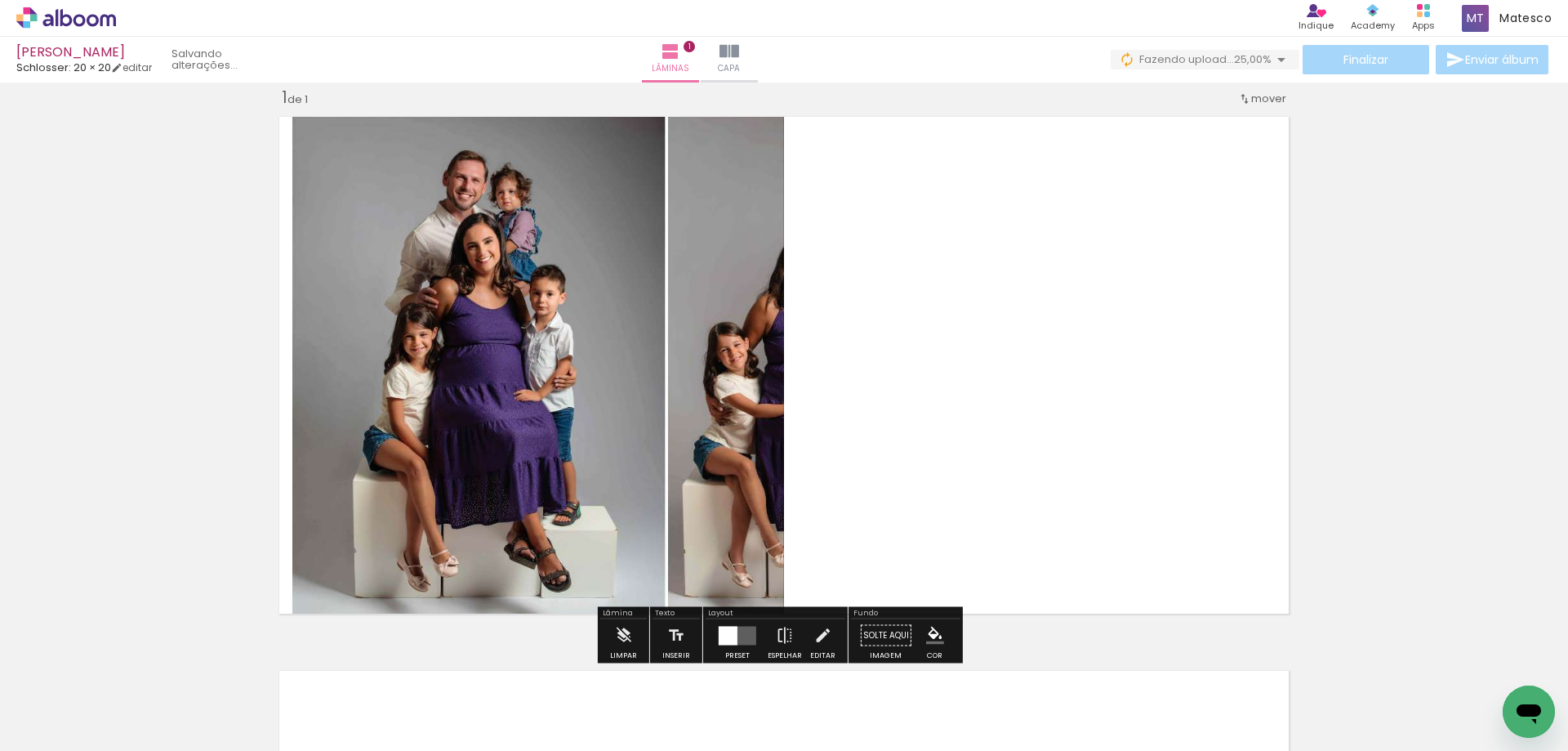
click at [725, 635] on div at bounding box center [728, 634] width 19 height 19
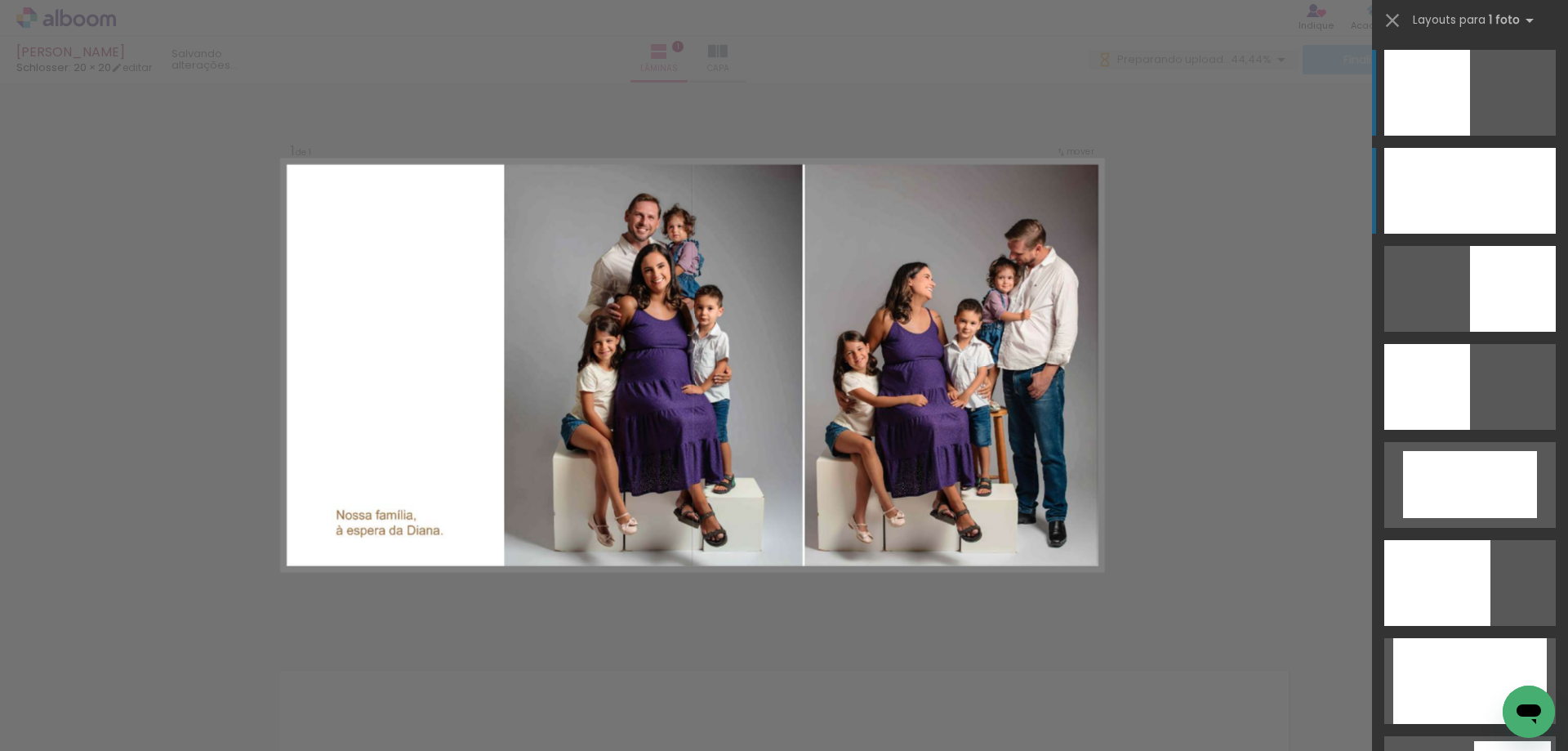
click at [1484, 205] on div at bounding box center [1469, 191] width 171 height 86
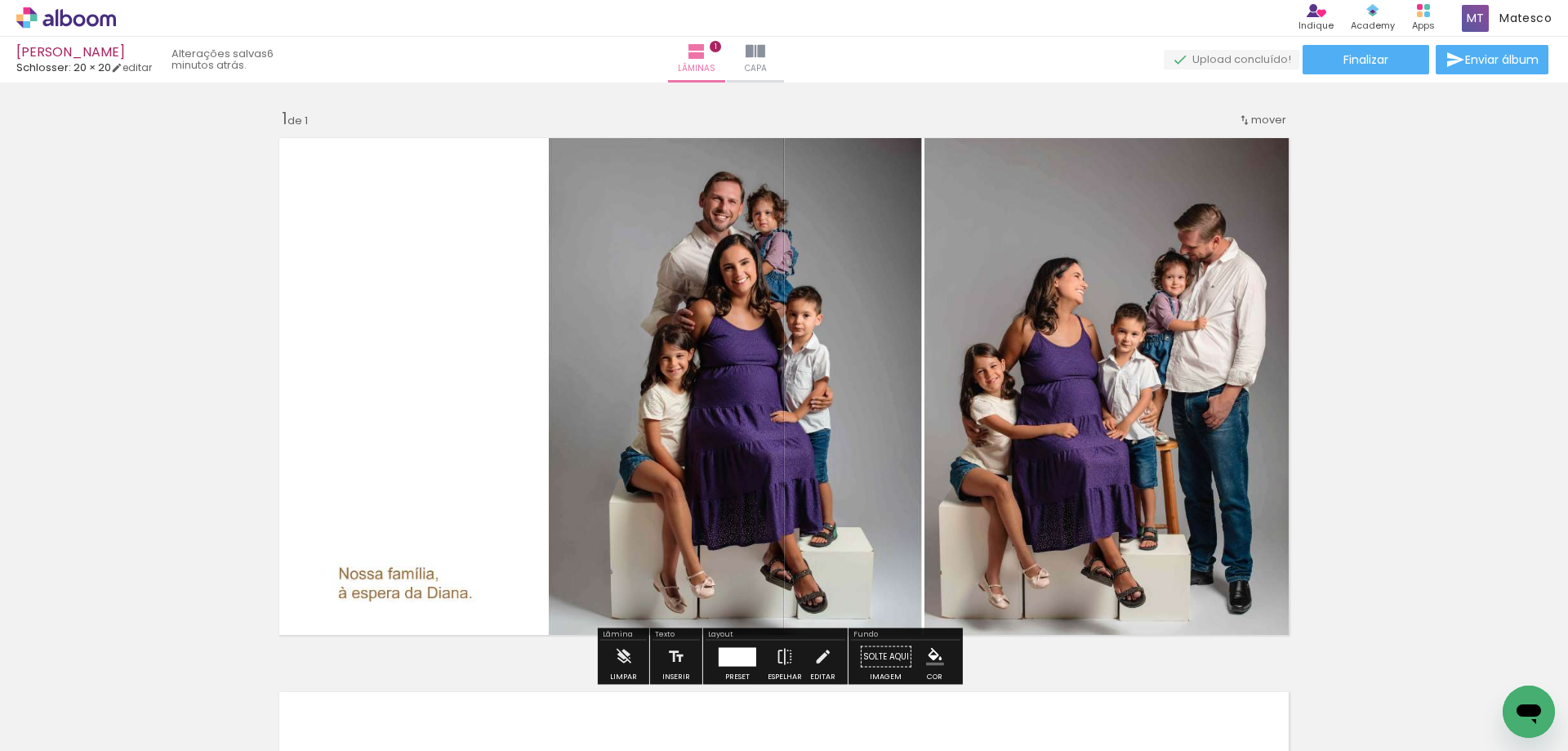
scroll to position [327, 0]
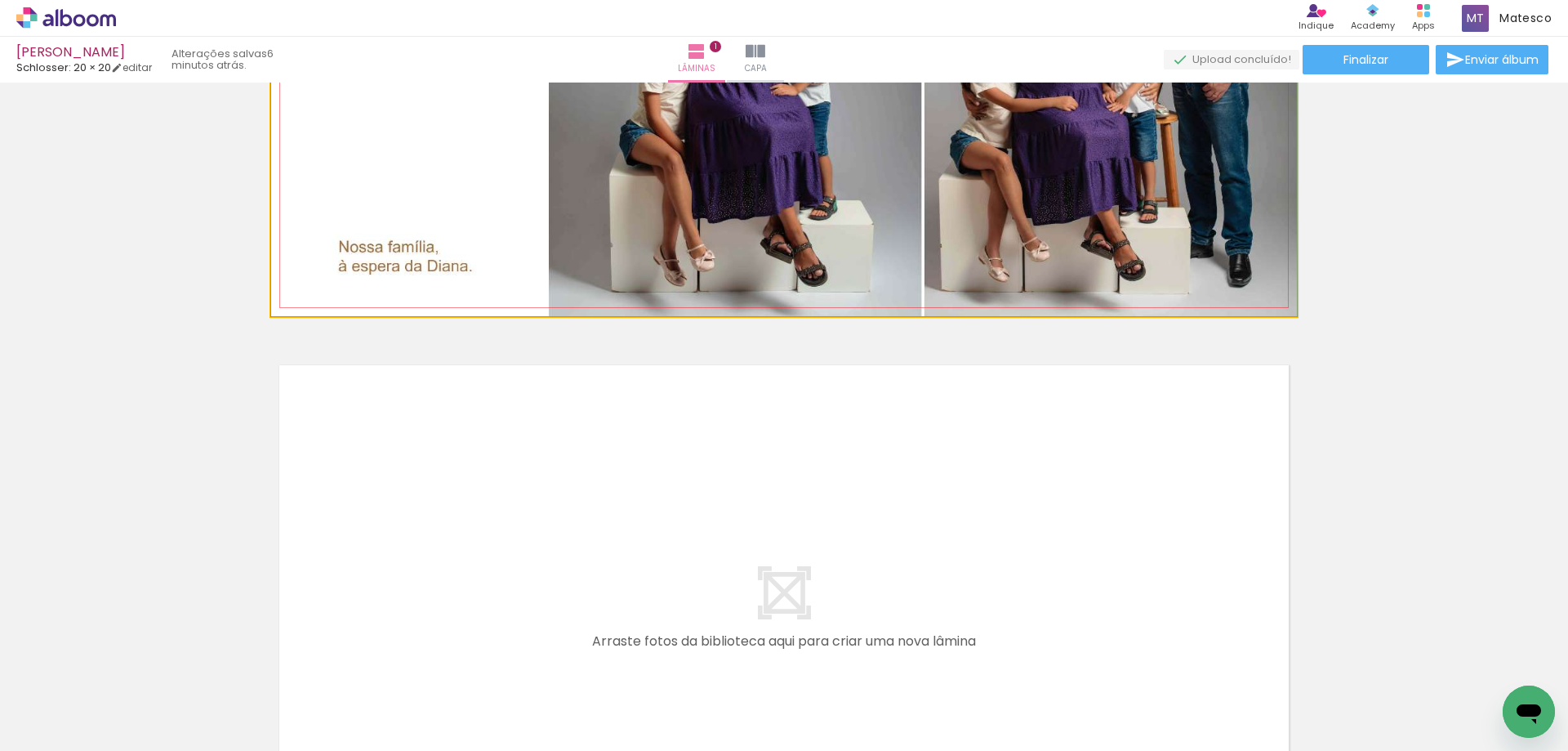
click at [1035, 255] on quentale-photo at bounding box center [784, 59] width 1026 height 514
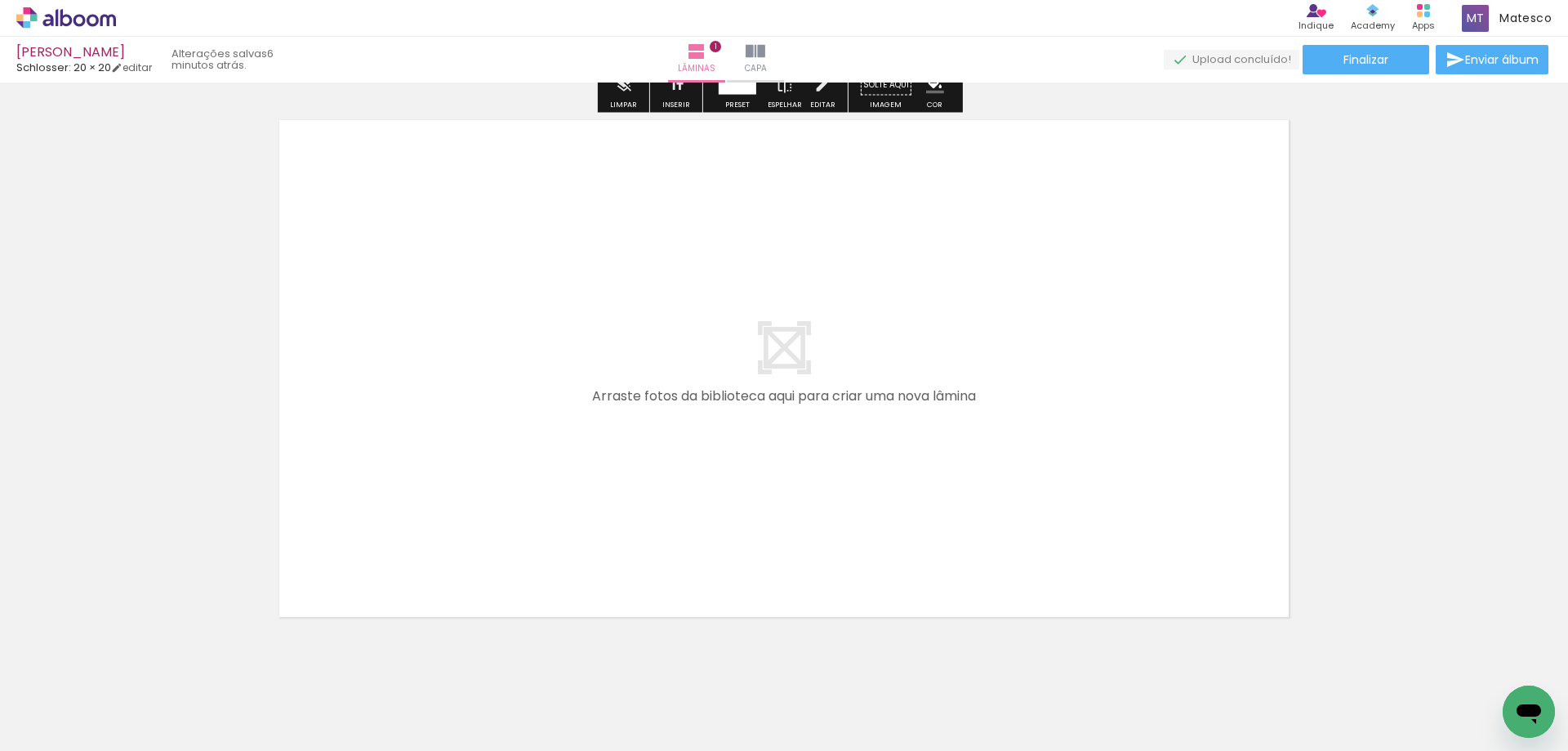
scroll to position [606, 0]
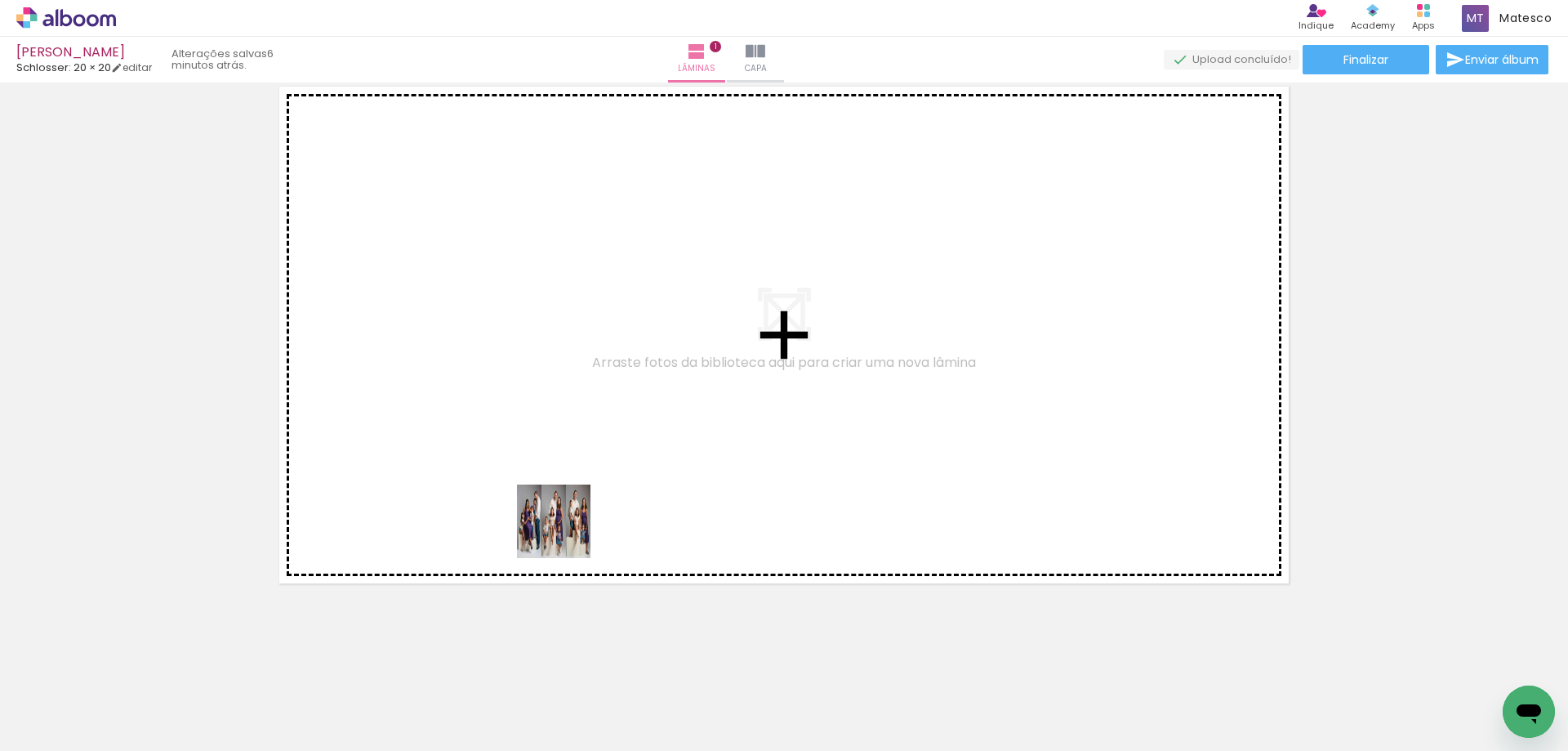
drag, startPoint x: 272, startPoint y: 712, endPoint x: 905, endPoint y: 428, distance: 693.8
click at [905, 428] on quentale-workspace at bounding box center [784, 376] width 1568 height 751
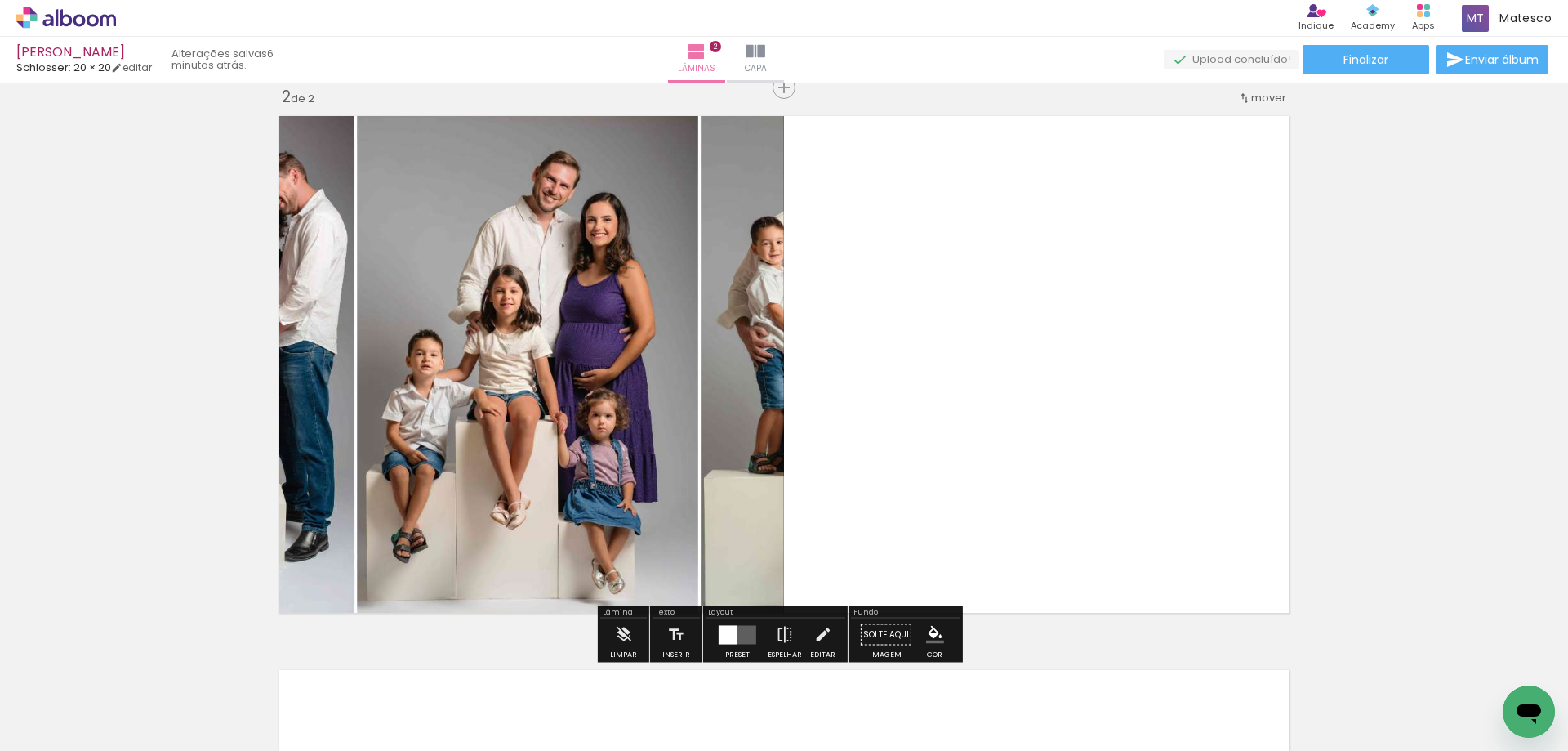
scroll to position [575, 0]
click at [726, 636] on div at bounding box center [728, 634] width 19 height 19
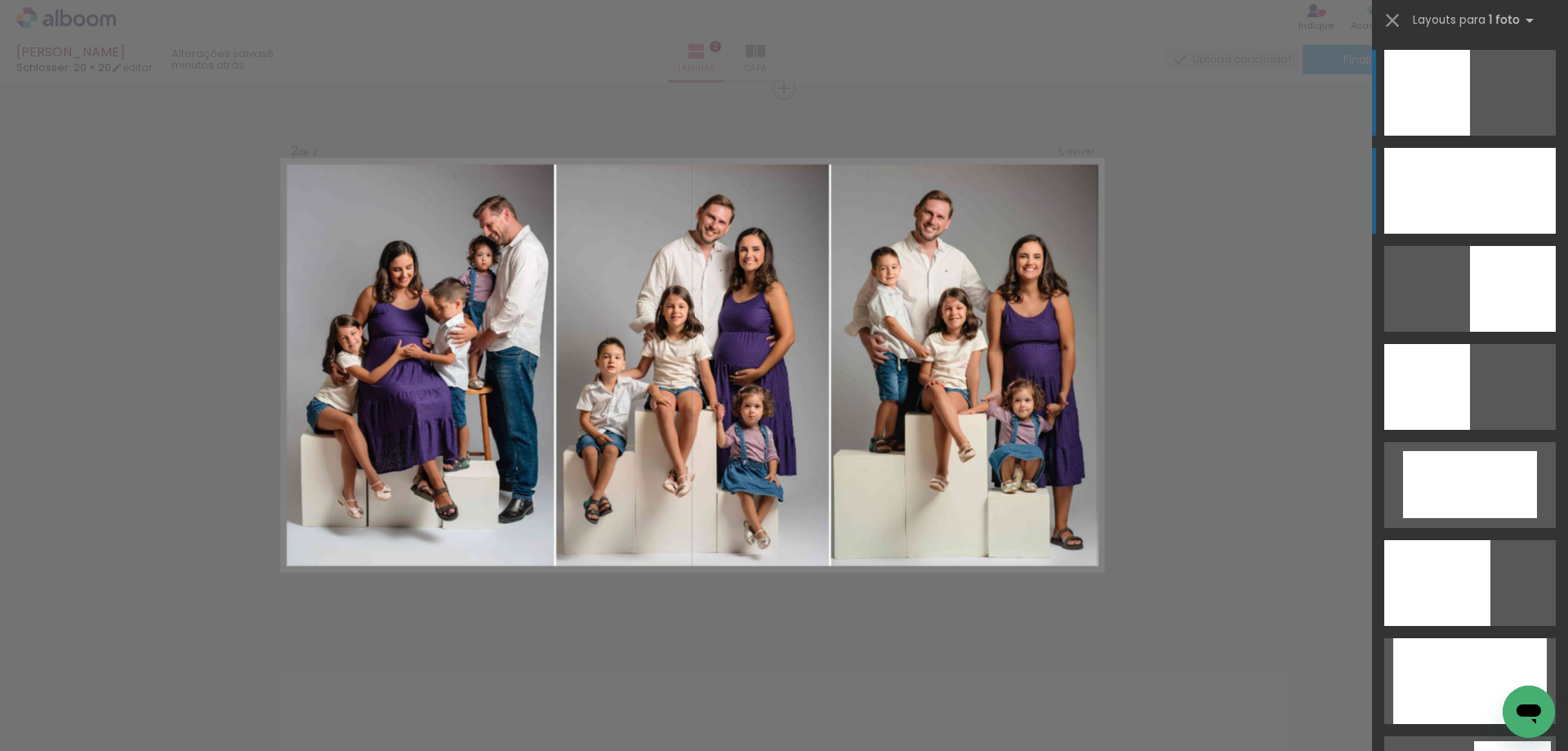
click at [1505, 162] on div at bounding box center [1469, 191] width 171 height 86
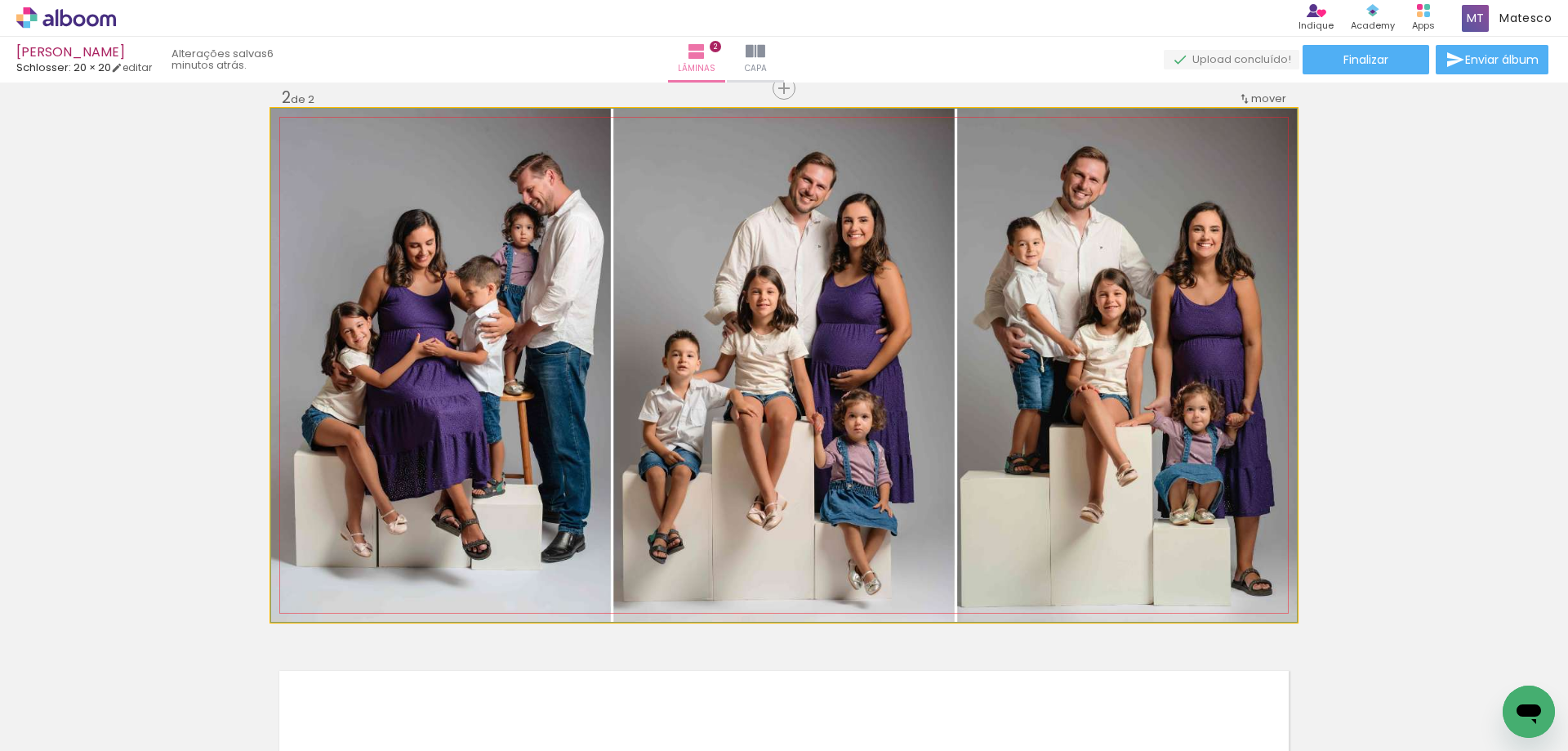
click at [1062, 466] on quentale-photo at bounding box center [784, 365] width 1026 height 514
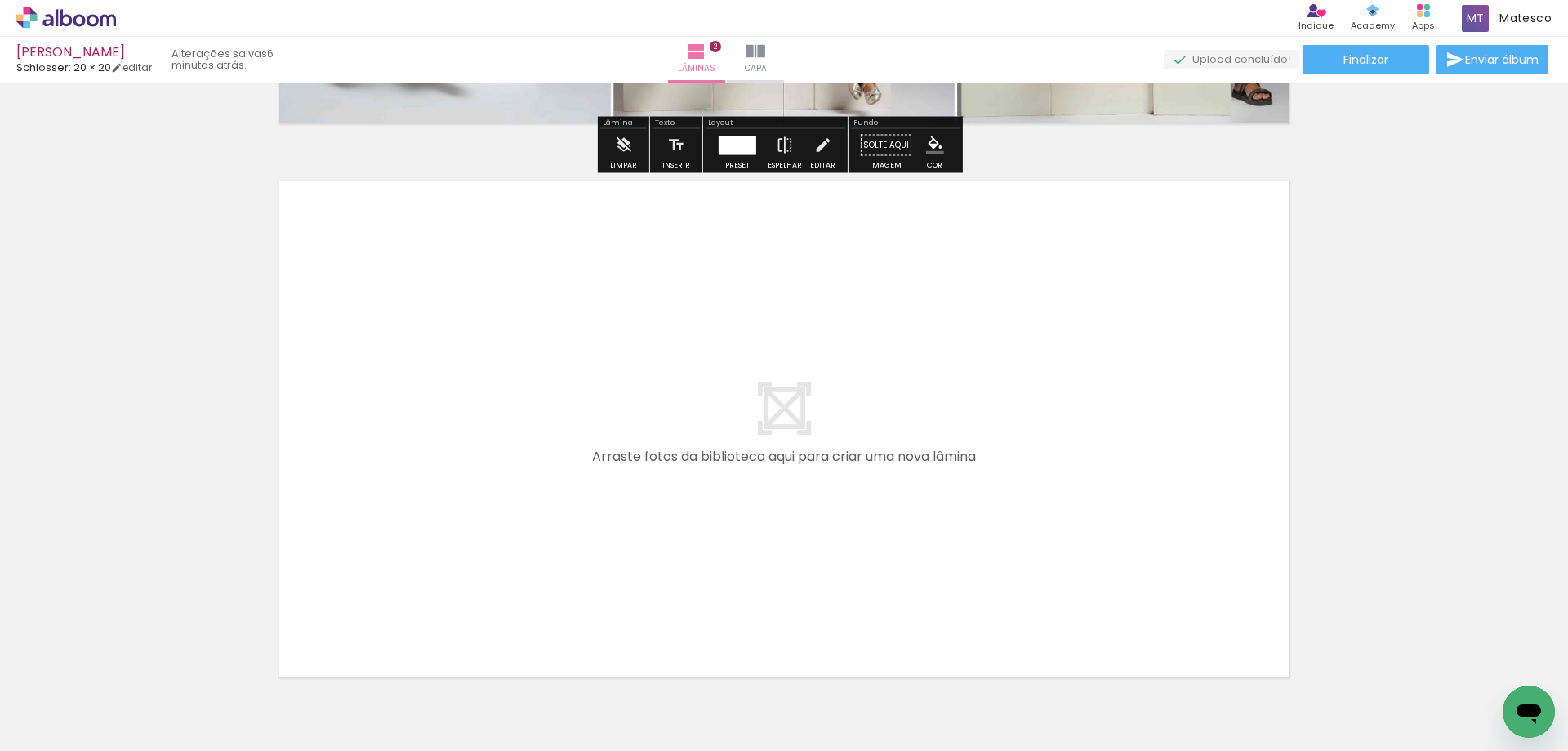
scroll to position [1160, 0]
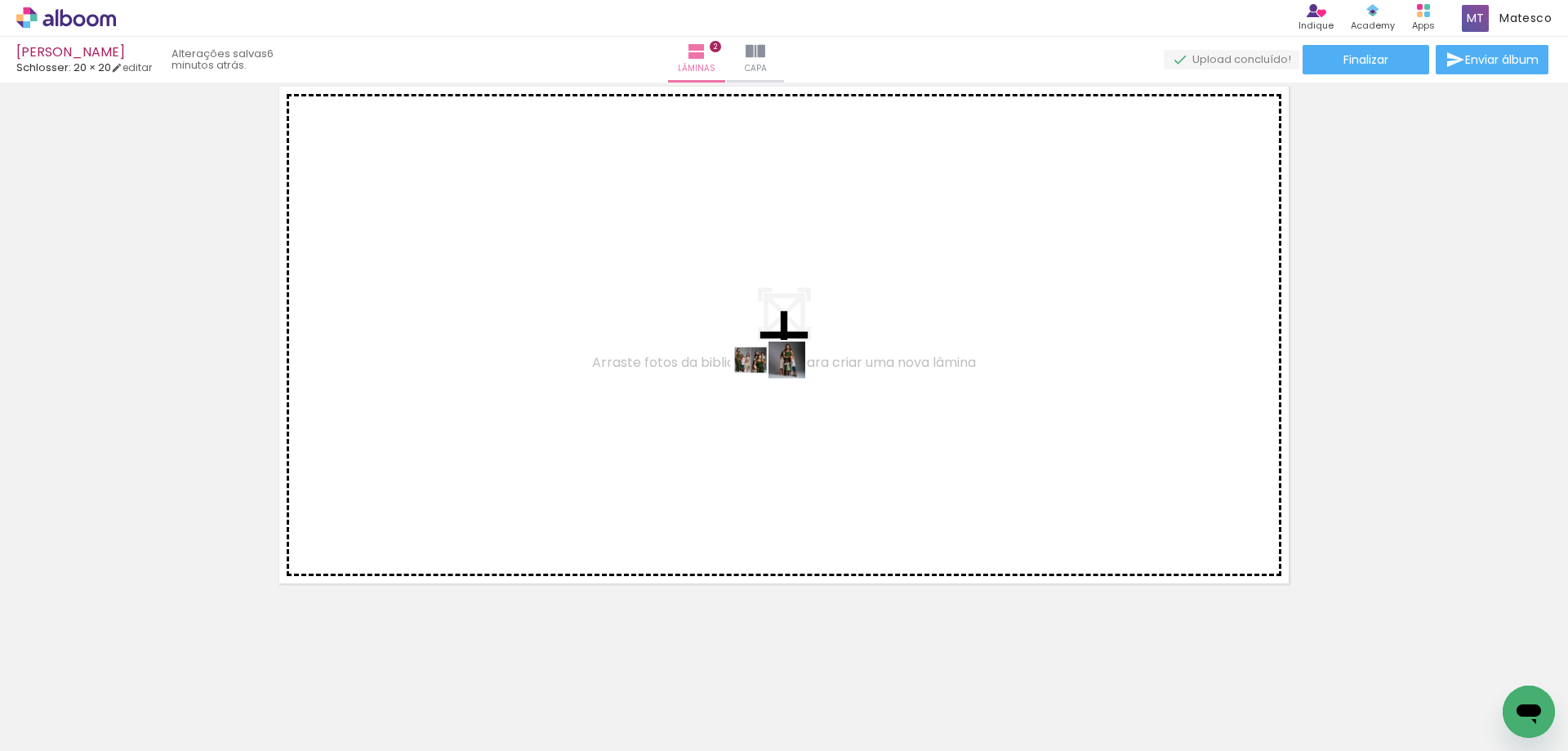
drag, startPoint x: 356, startPoint y: 703, endPoint x: 781, endPoint y: 391, distance: 527.2
click at [781, 391] on quentale-workspace at bounding box center [784, 376] width 1568 height 751
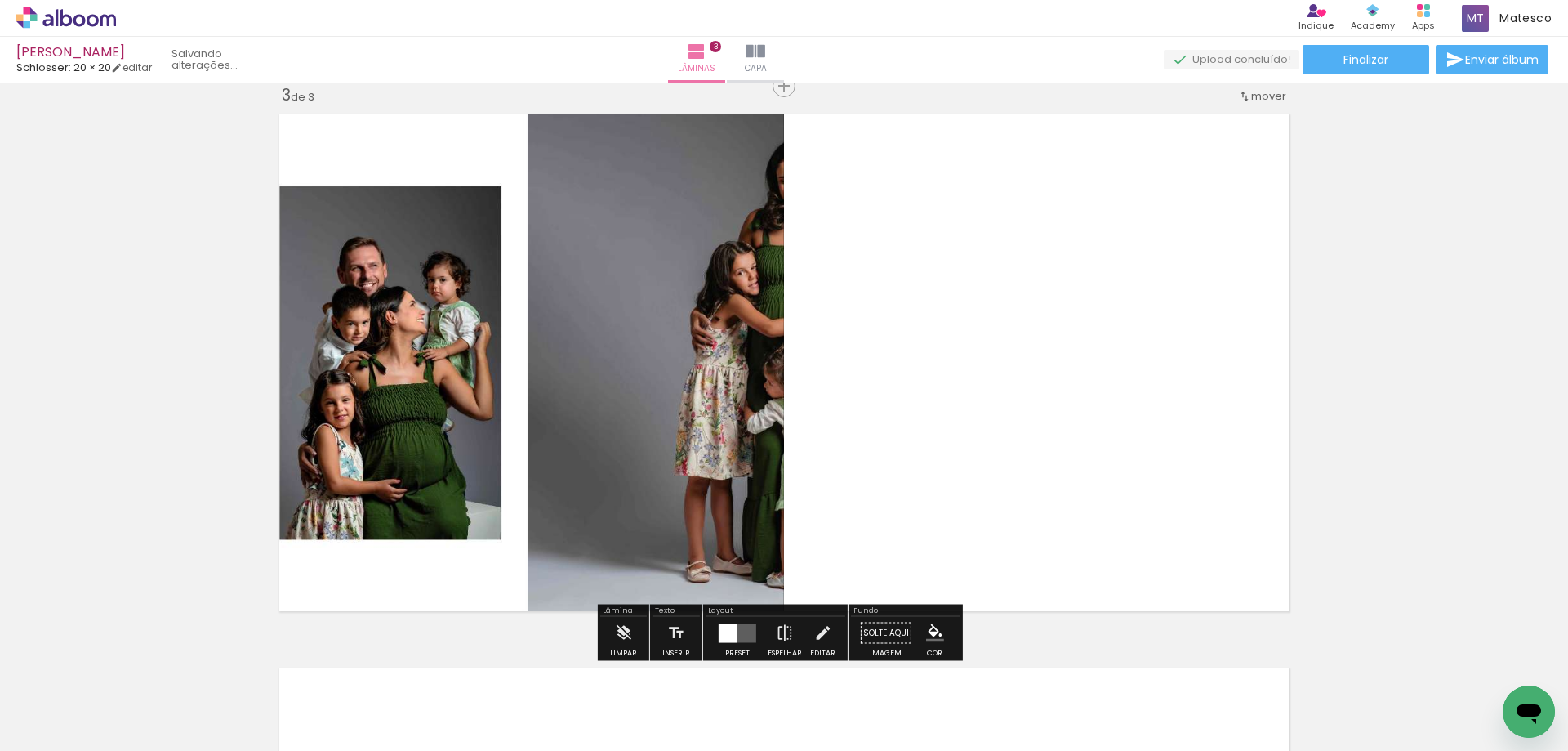
scroll to position [1129, 0]
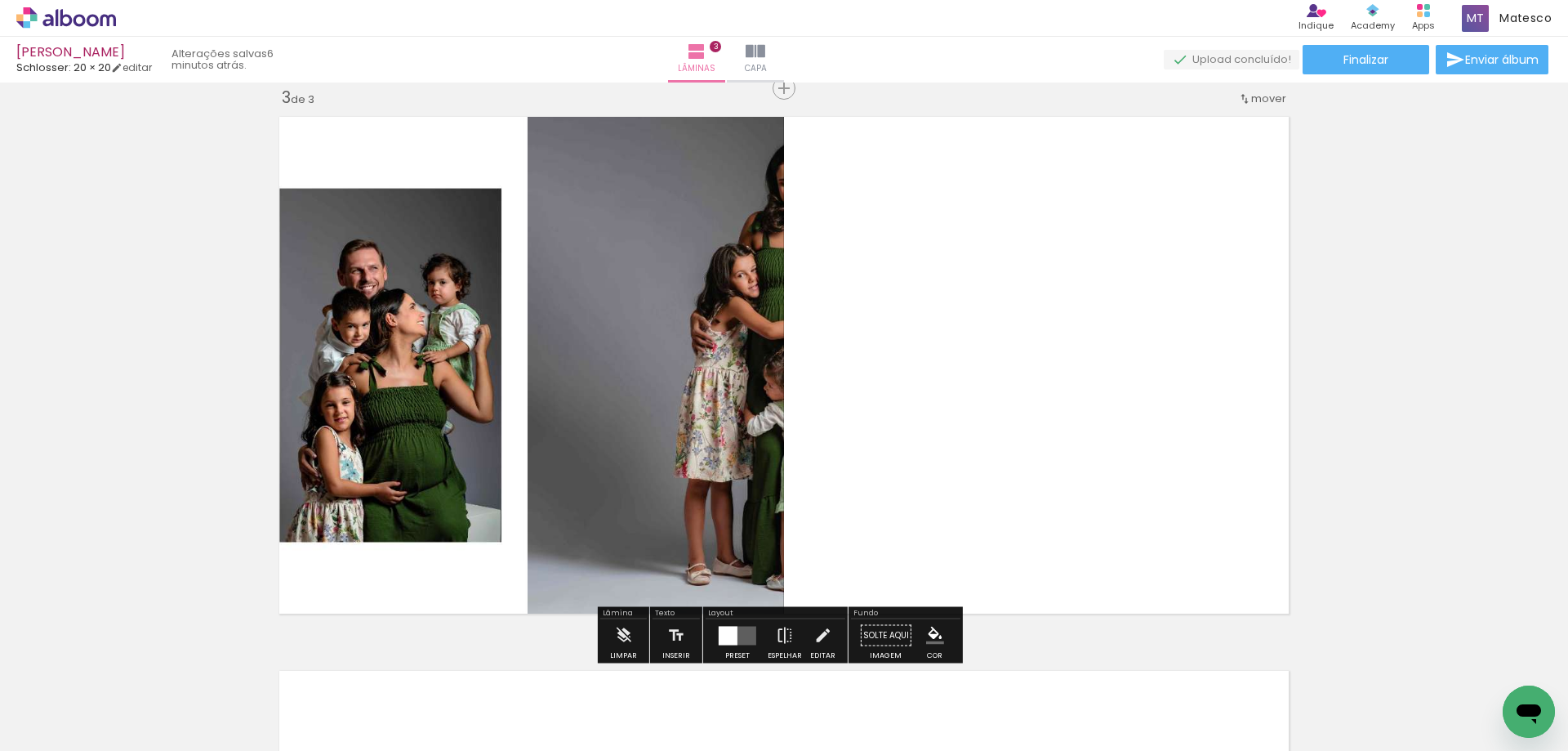
click at [731, 637] on div at bounding box center [728, 634] width 19 height 19
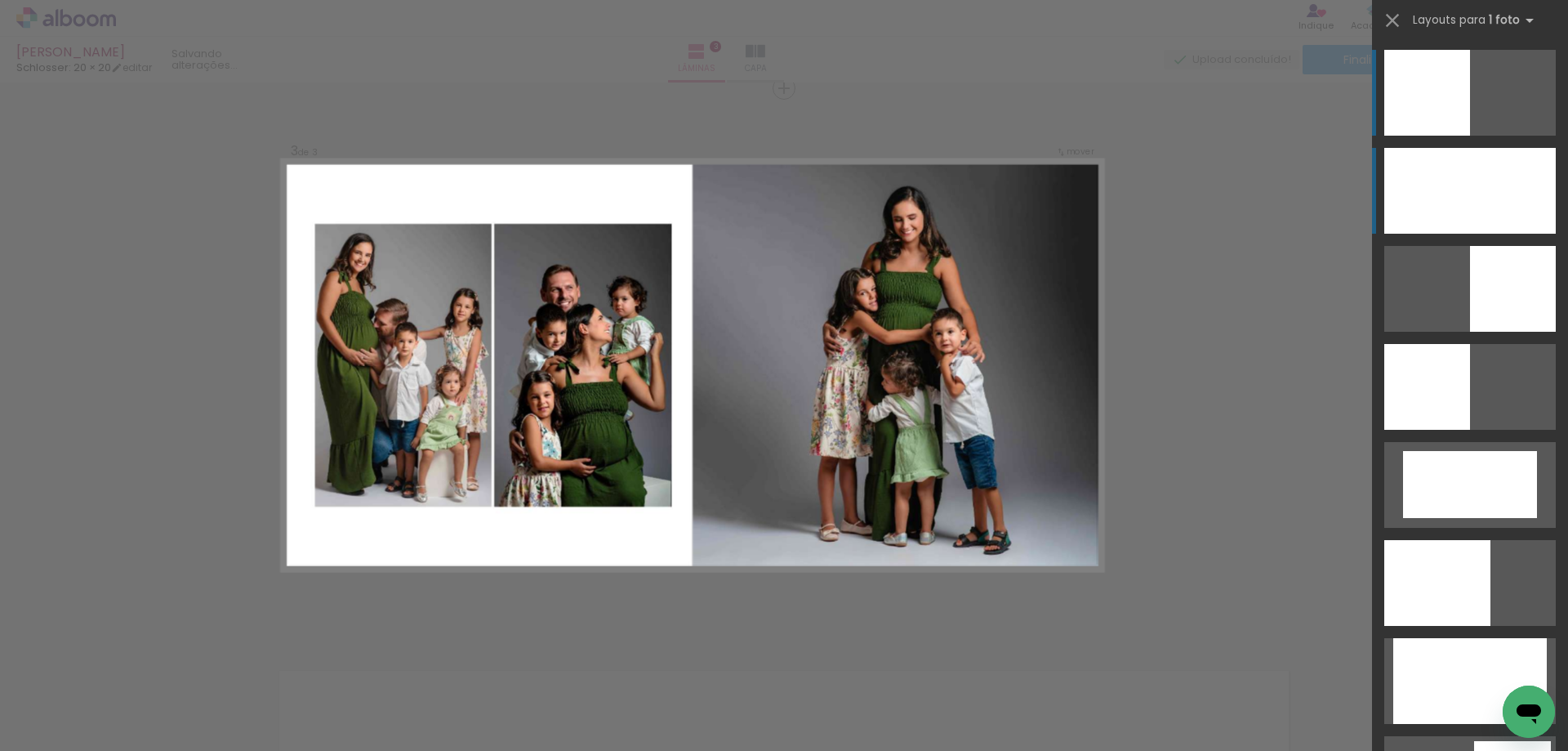
click at [1478, 206] on div at bounding box center [1469, 191] width 171 height 86
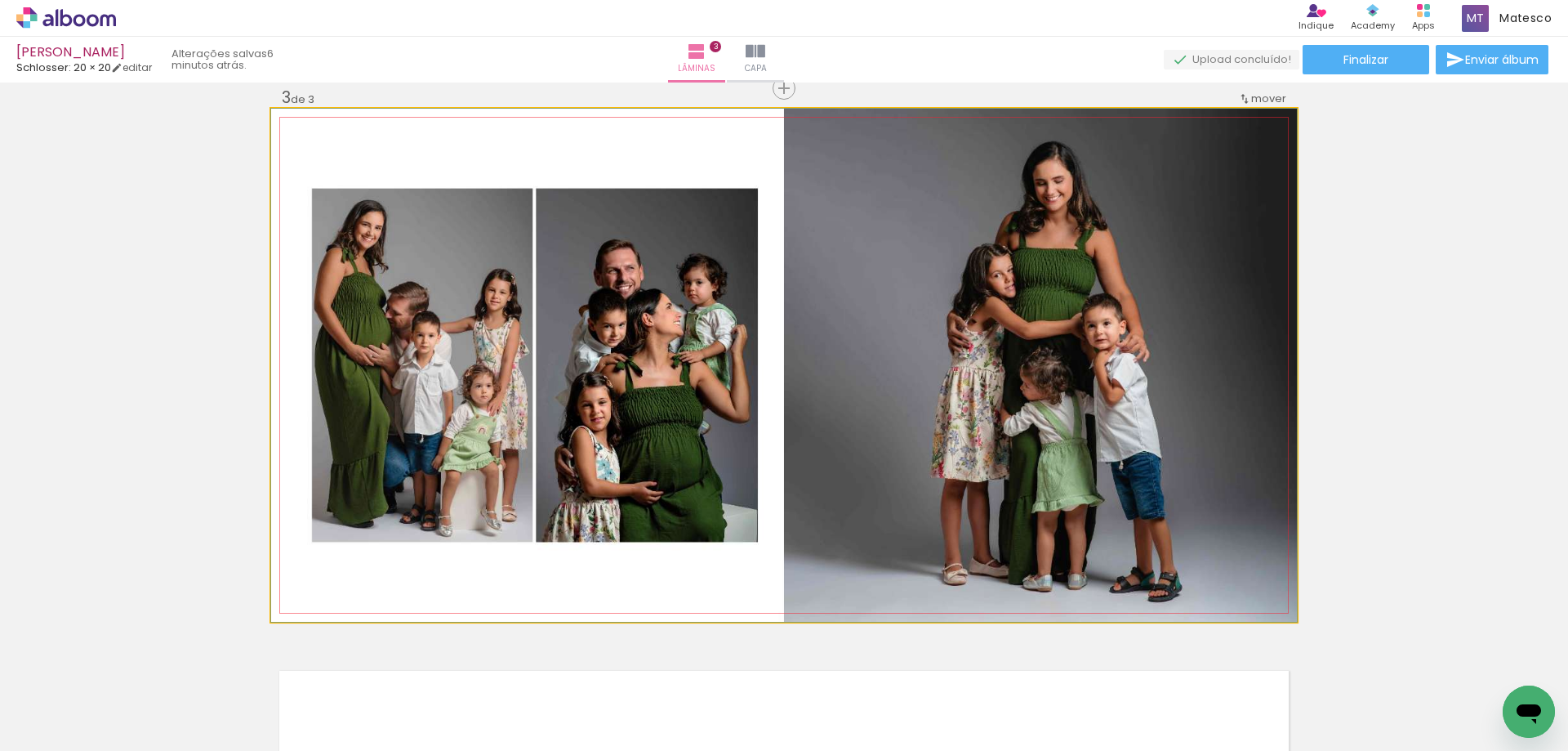
click at [961, 439] on quentale-photo at bounding box center [784, 365] width 1026 height 514
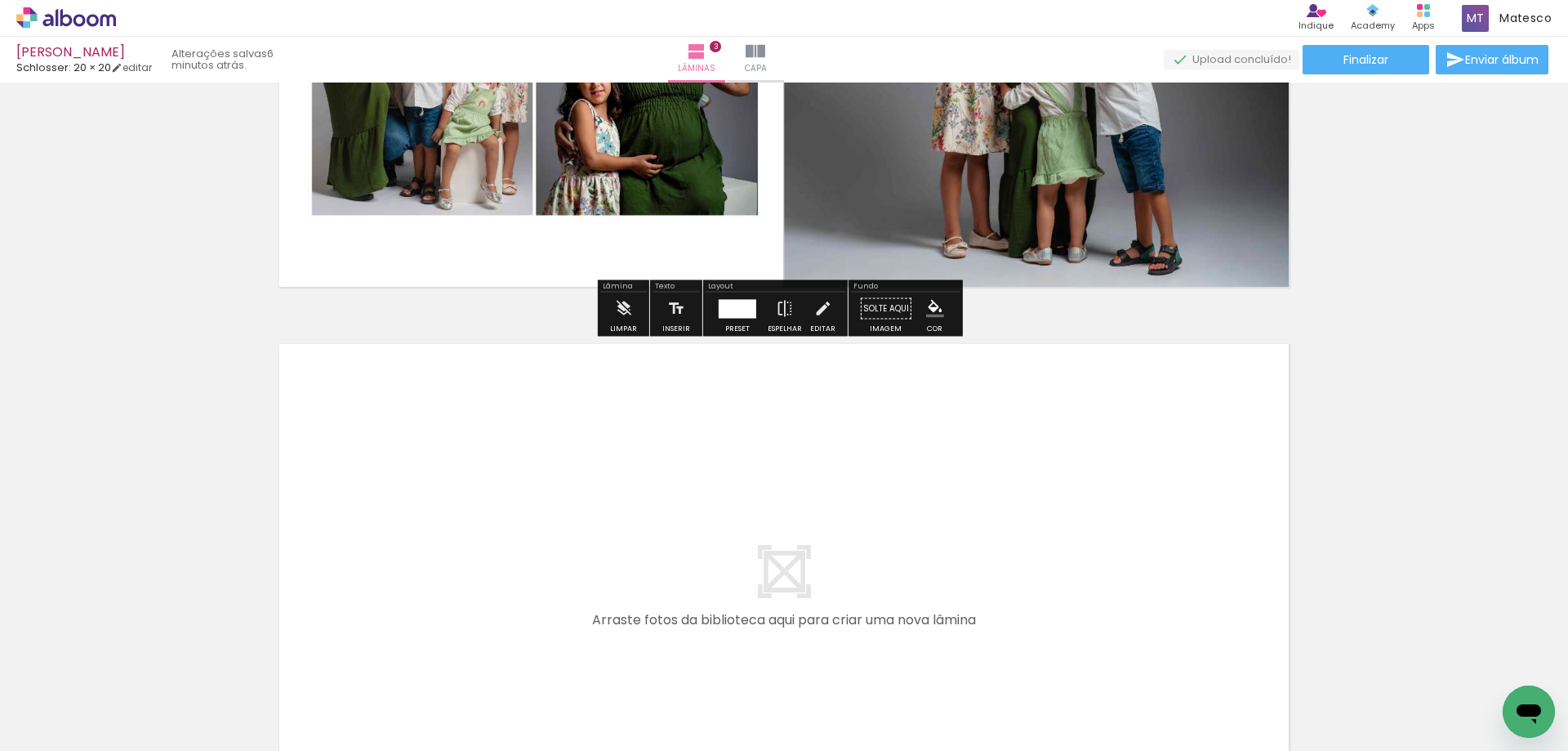
scroll to position [1701, 0]
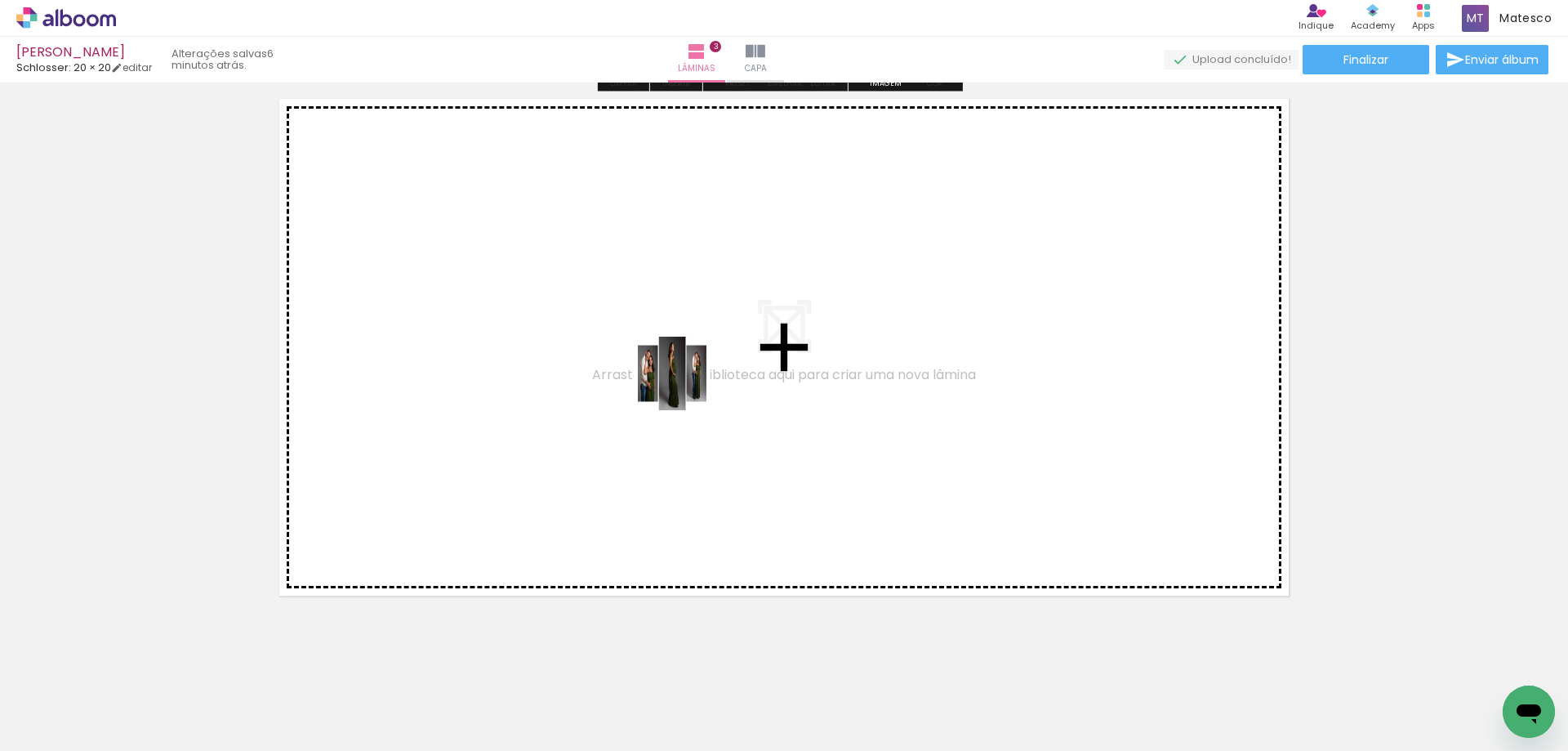
drag, startPoint x: 440, startPoint y: 706, endPoint x: 734, endPoint y: 359, distance: 454.8
click at [734, 359] on quentale-workspace at bounding box center [784, 376] width 1568 height 751
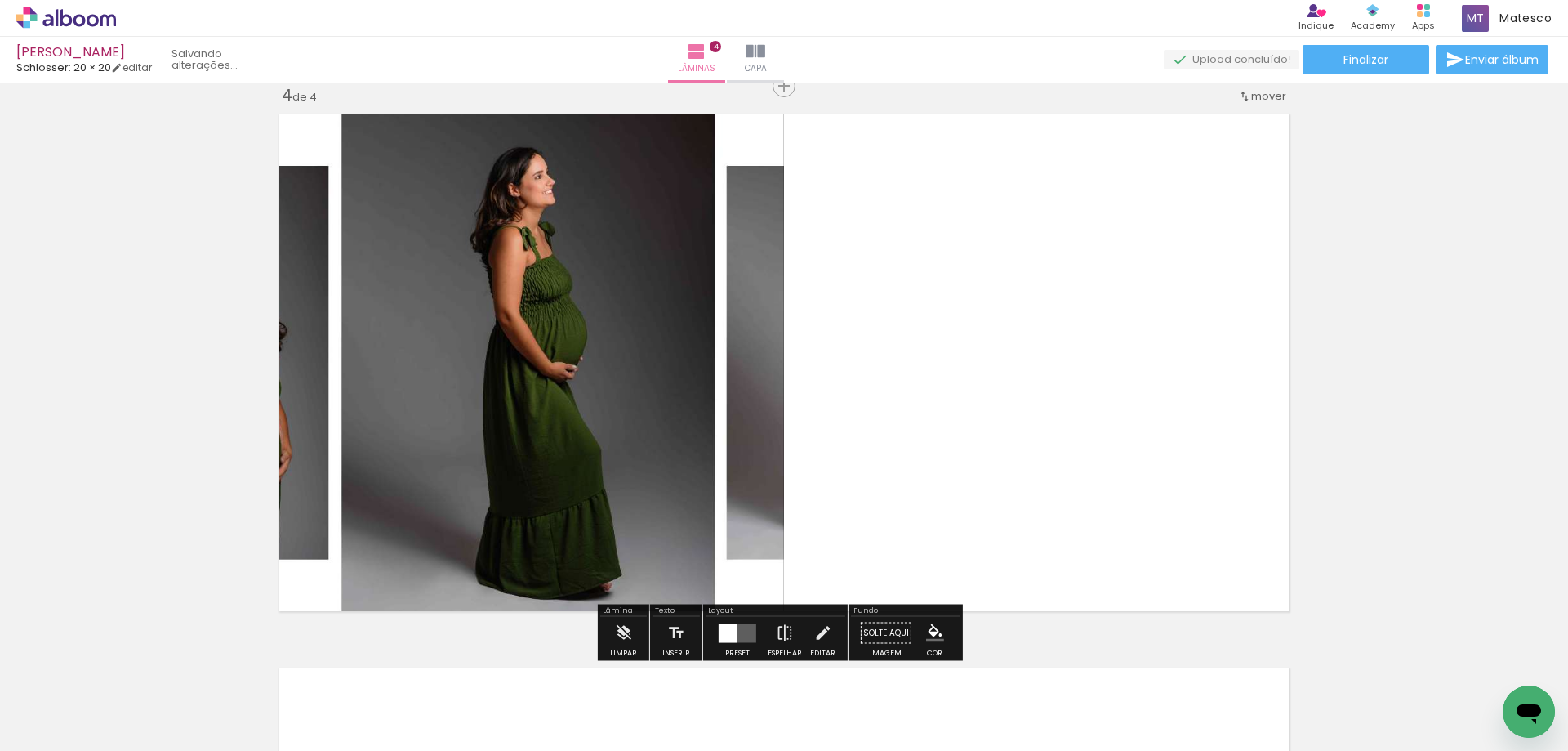
scroll to position [1683, 0]
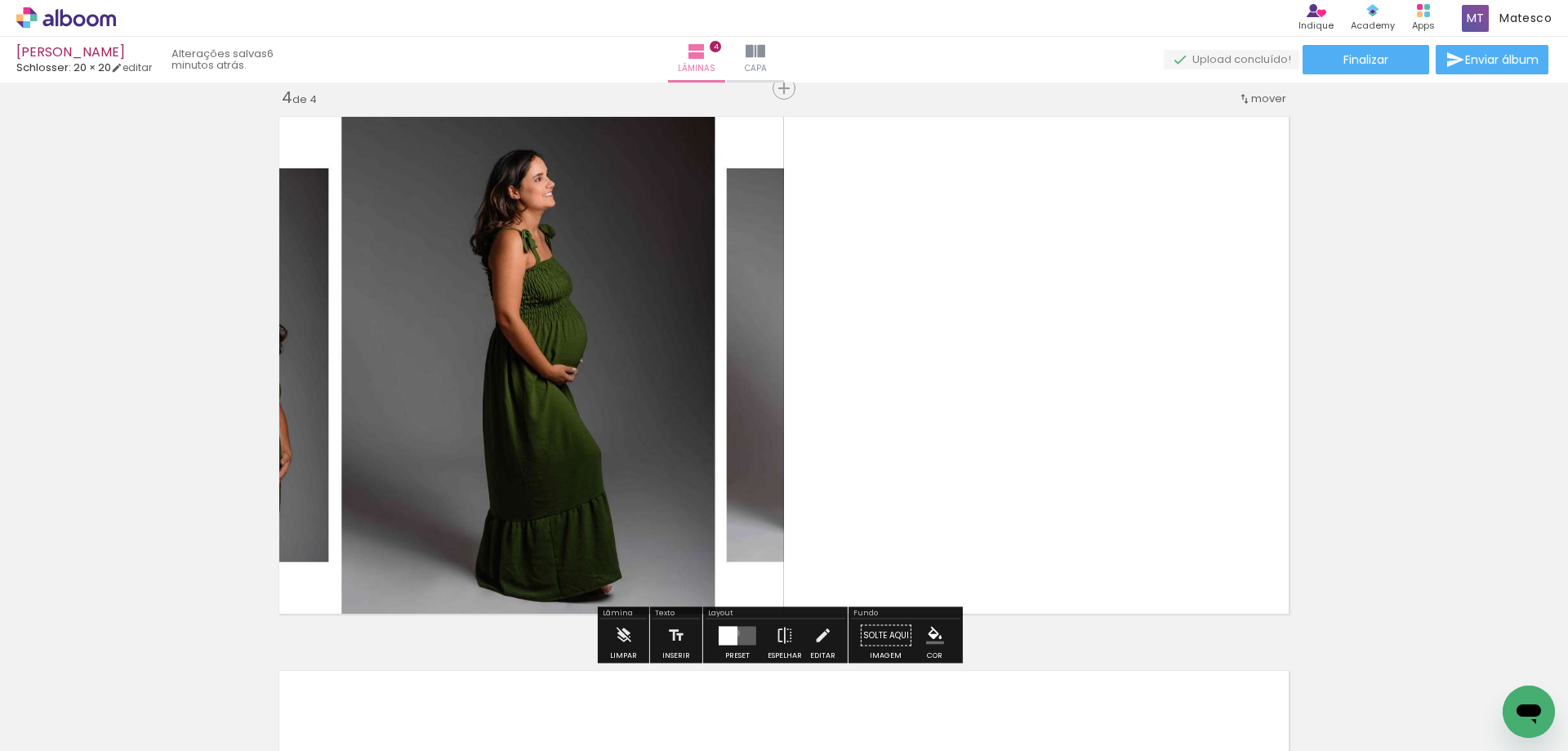
click at [732, 633] on div at bounding box center [728, 634] width 19 height 19
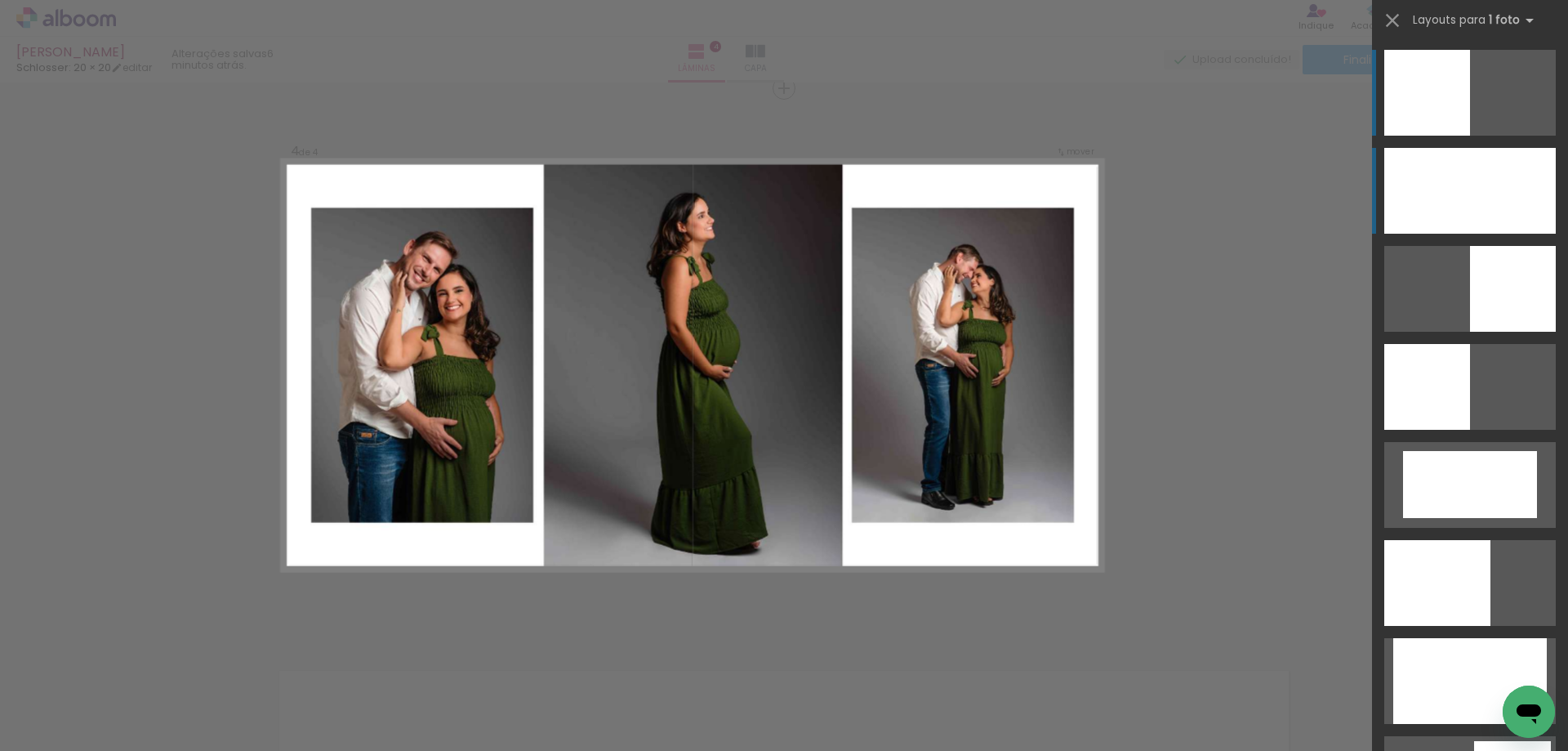
click at [1486, 209] on div at bounding box center [1469, 191] width 171 height 86
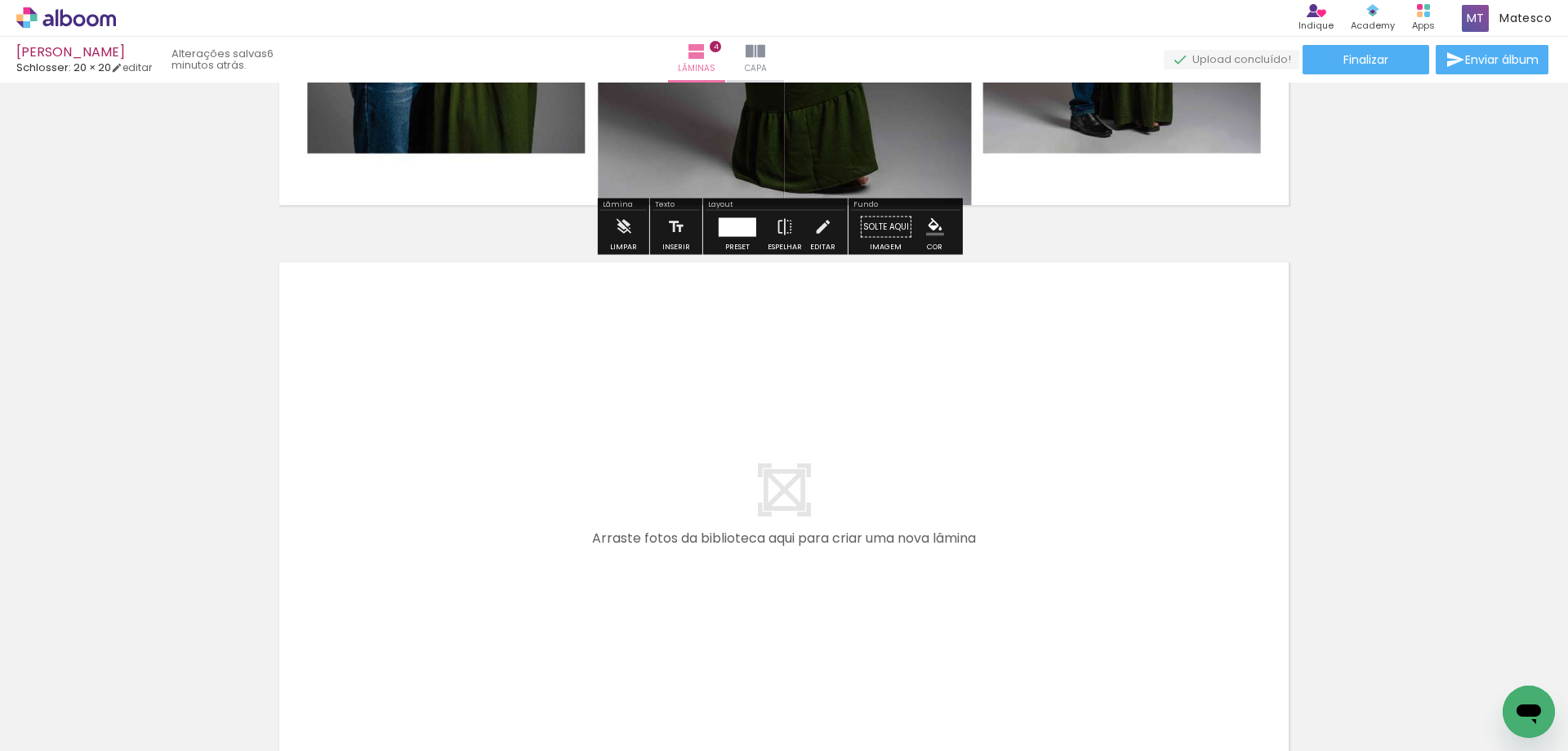
scroll to position [2255, 0]
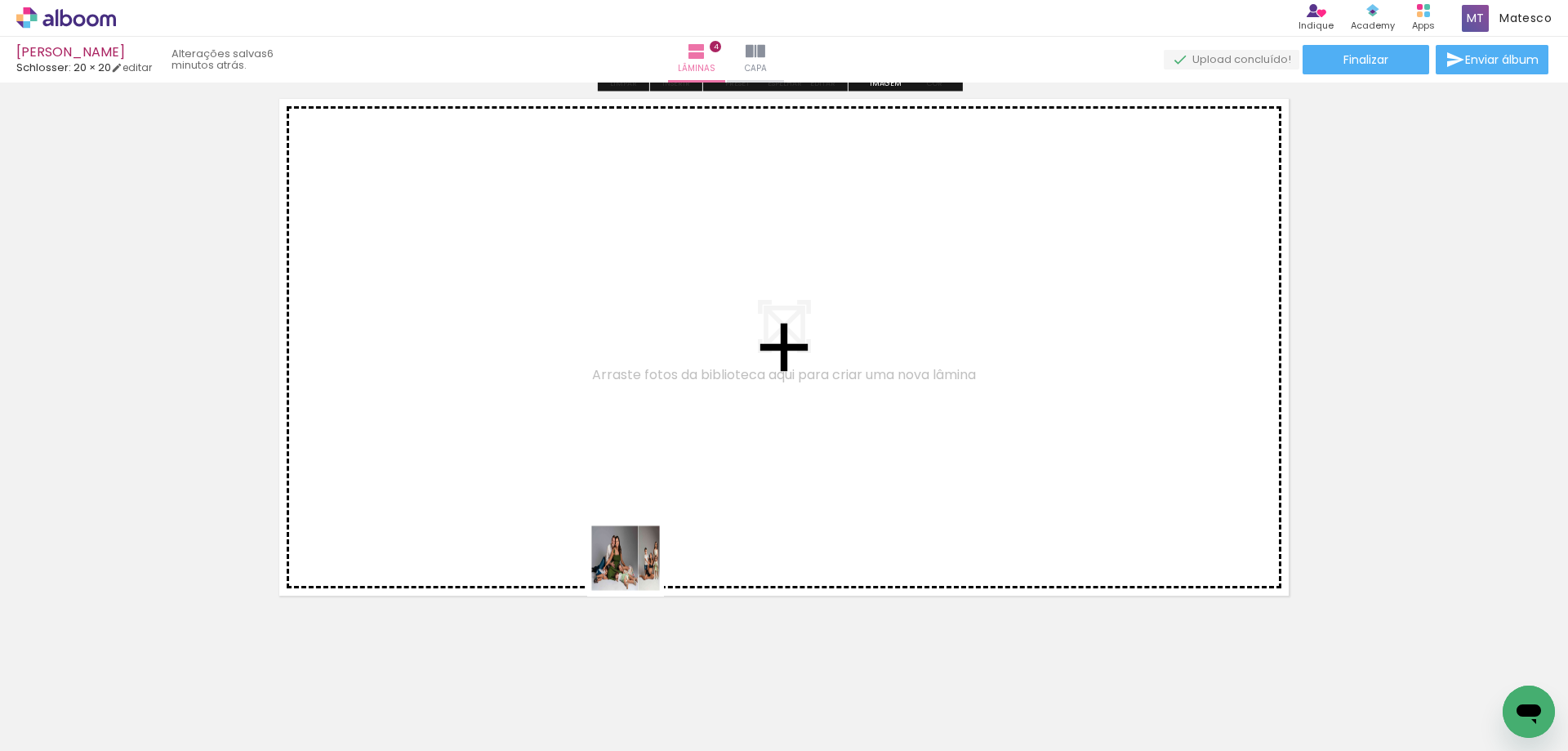
drag, startPoint x: 557, startPoint y: 710, endPoint x: 781, endPoint y: 426, distance: 361.7
click at [781, 426] on quentale-workspace at bounding box center [784, 376] width 1568 height 751
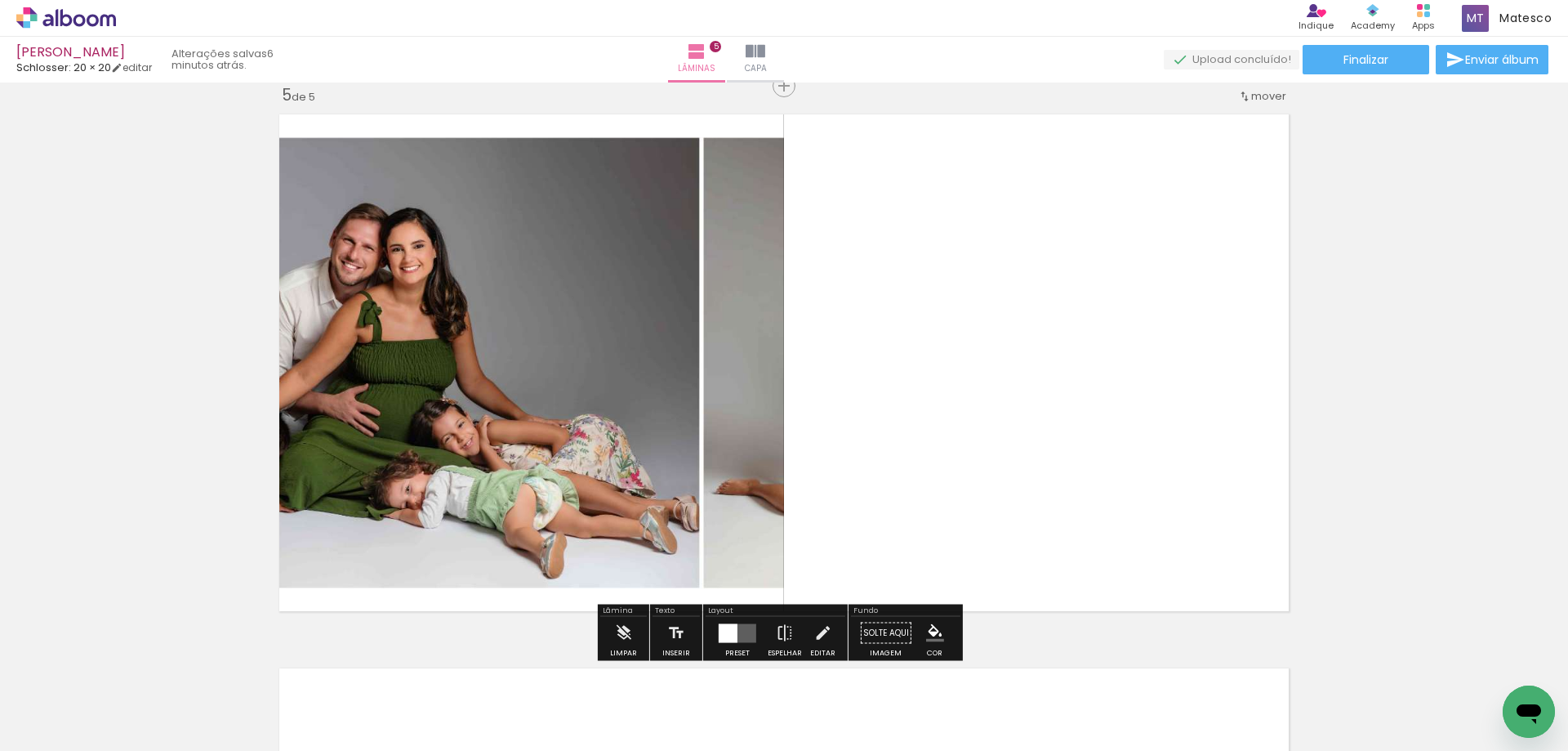
scroll to position [2237, 0]
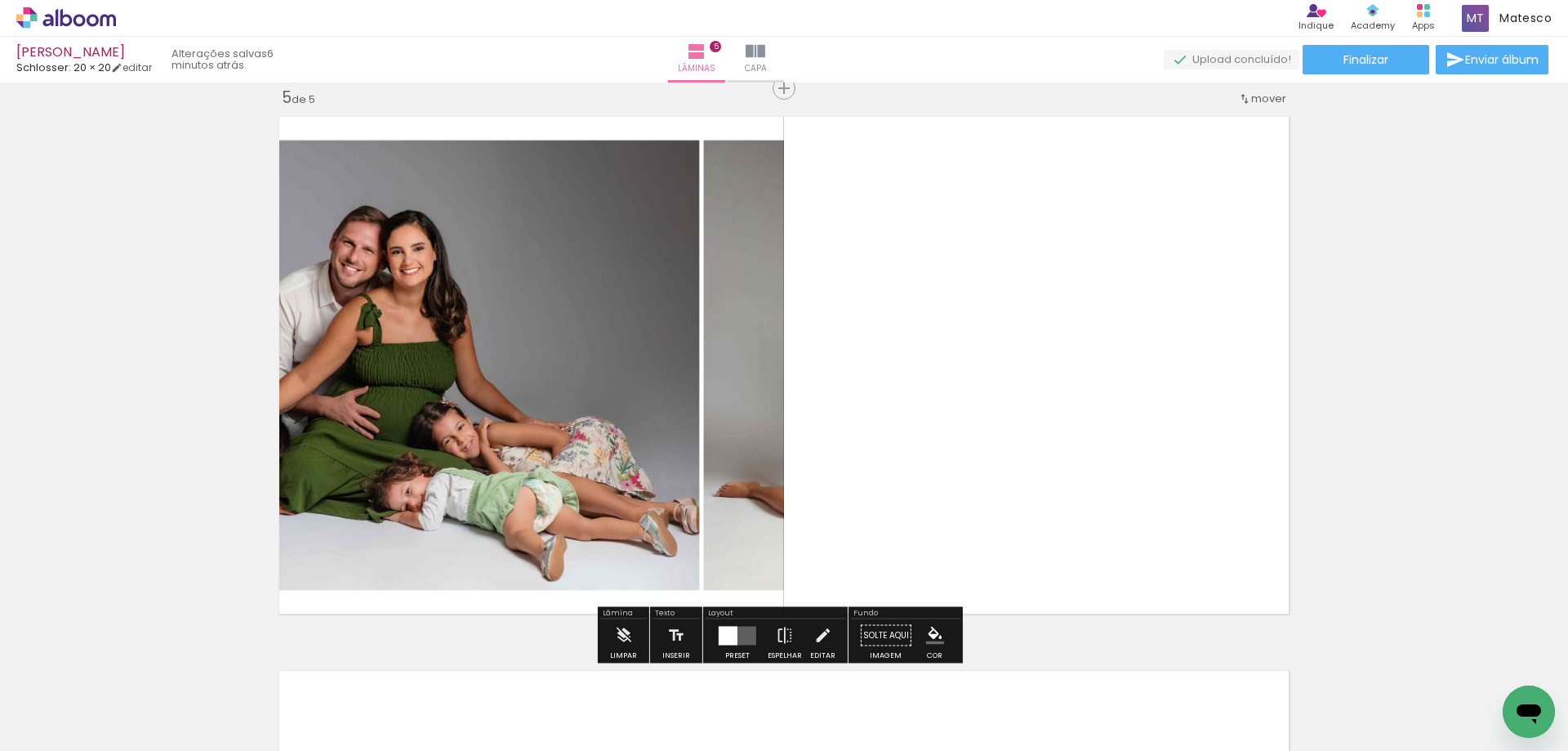
click at [735, 637] on quentale-layouter at bounding box center [737, 634] width 38 height 19
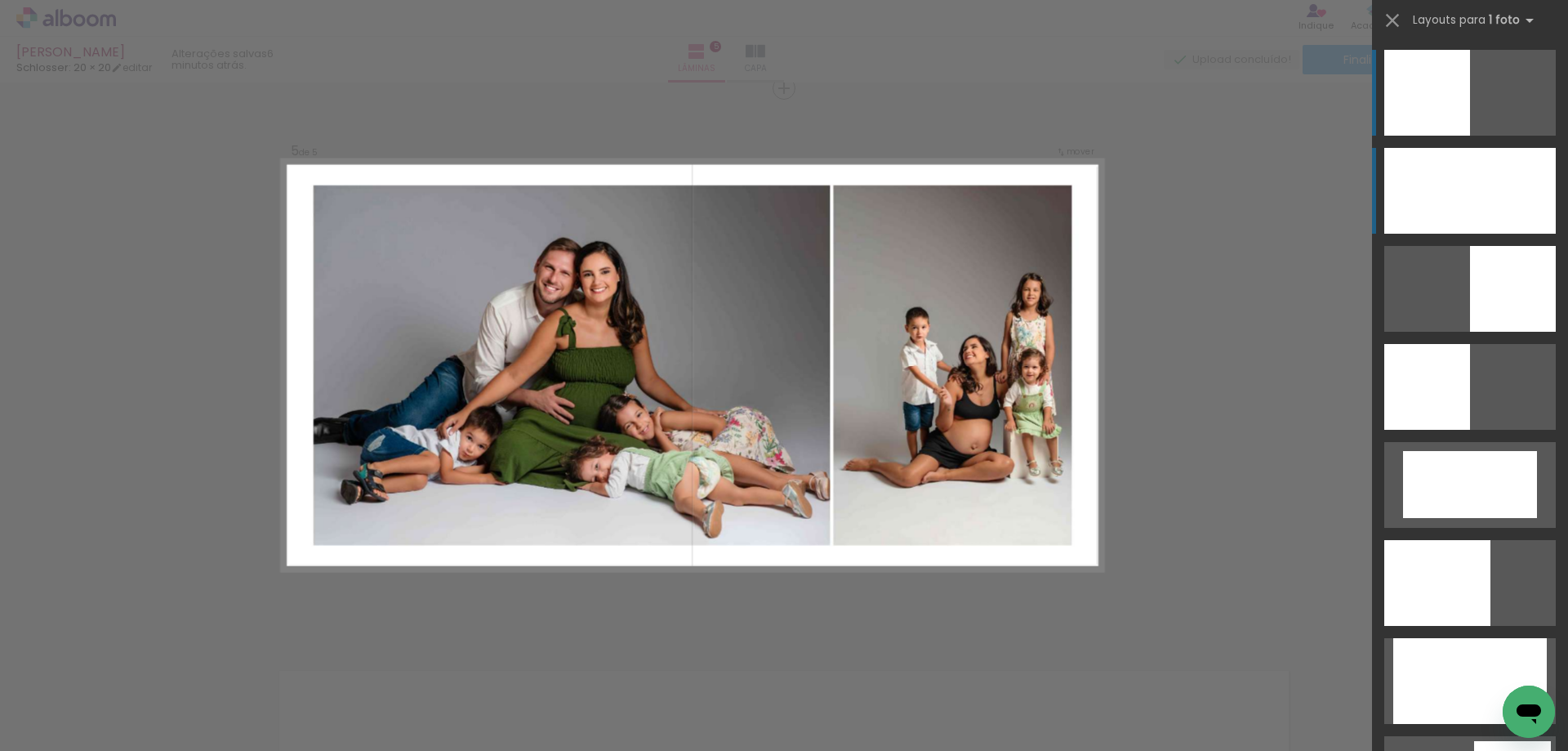
click at [1469, 203] on div at bounding box center [1469, 191] width 171 height 86
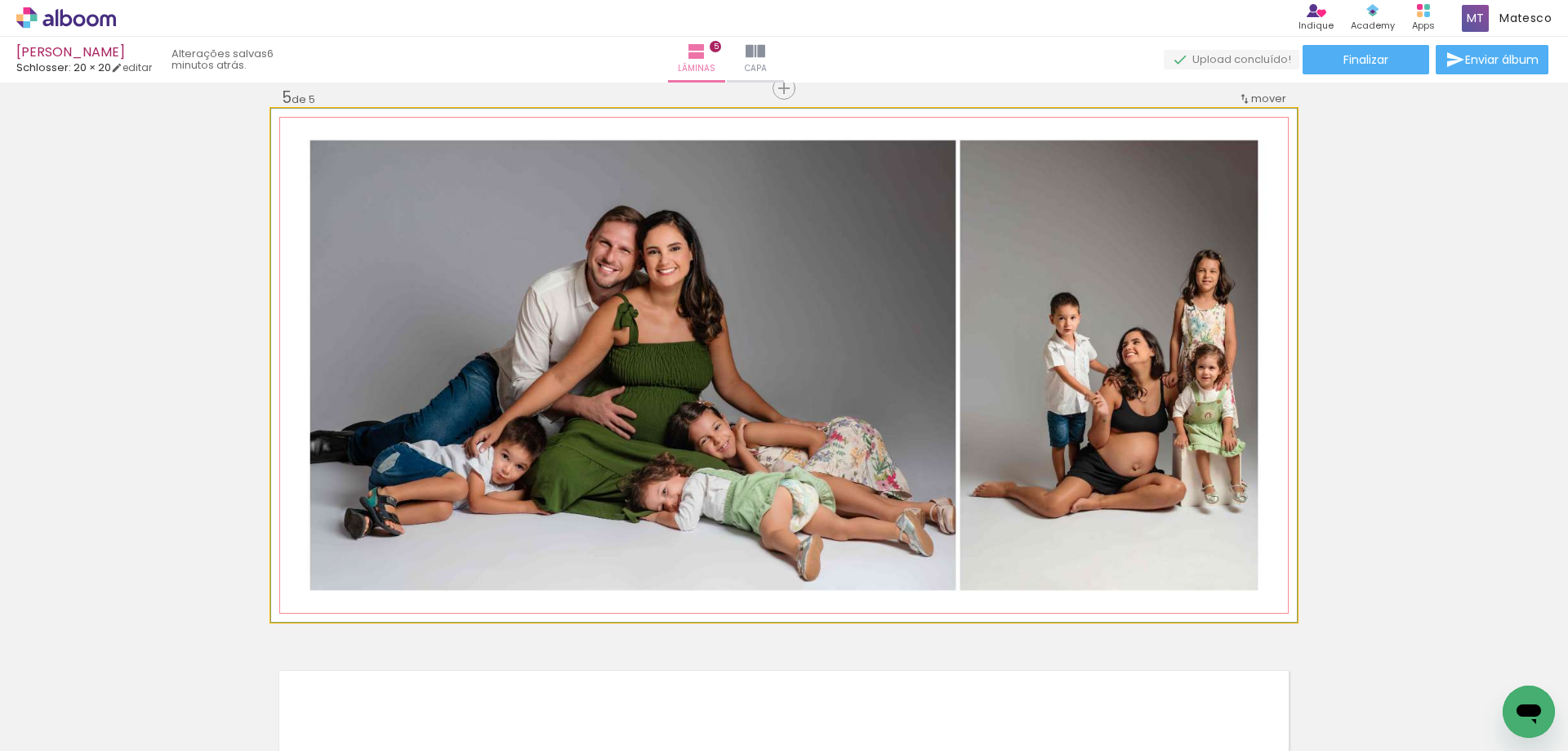
click at [1209, 555] on quentale-photo at bounding box center [784, 365] width 1026 height 514
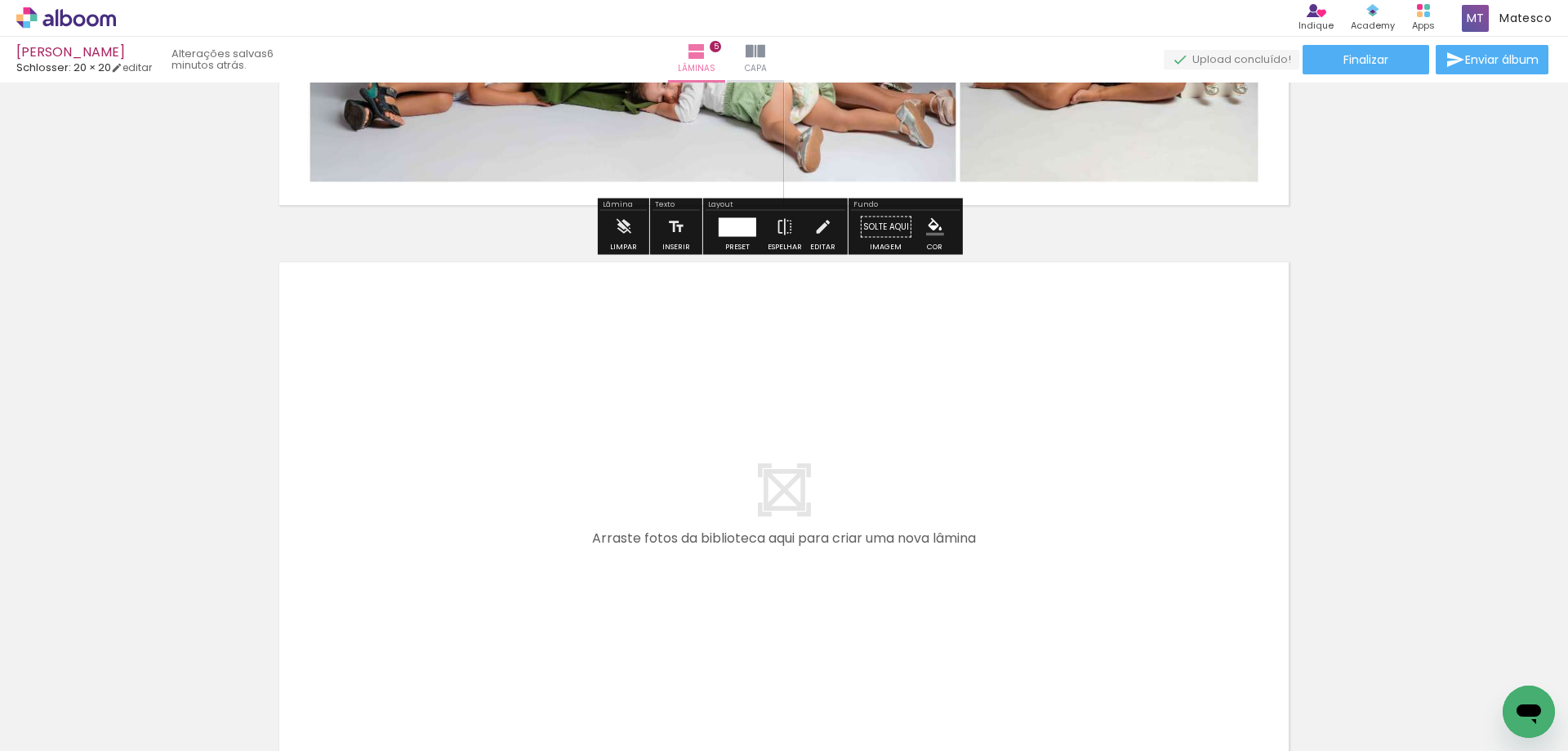
scroll to position [2821, 0]
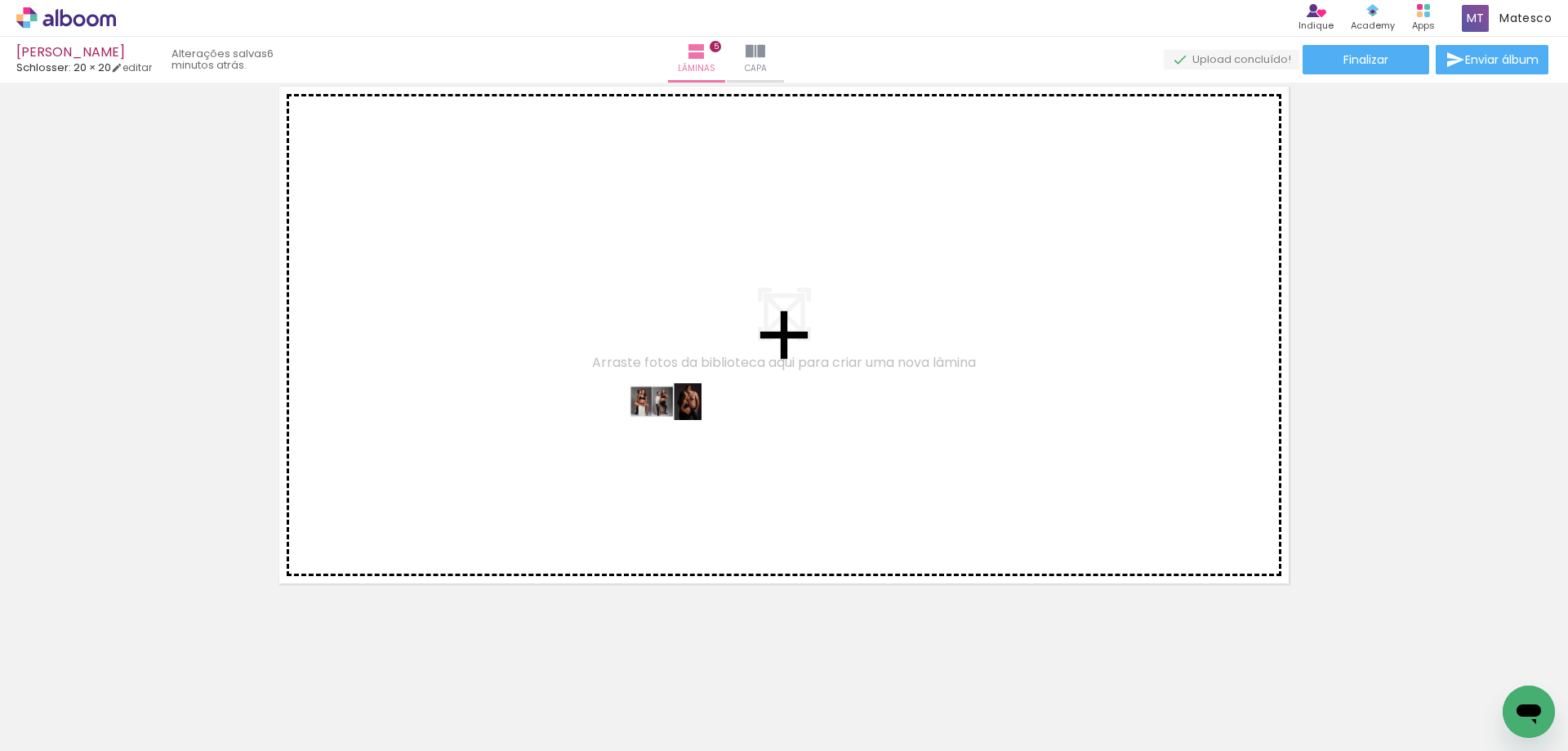
drag, startPoint x: 613, startPoint y: 681, endPoint x: 677, endPoint y: 432, distance: 257.1
click at [677, 432] on quentale-workspace at bounding box center [784, 376] width 1568 height 751
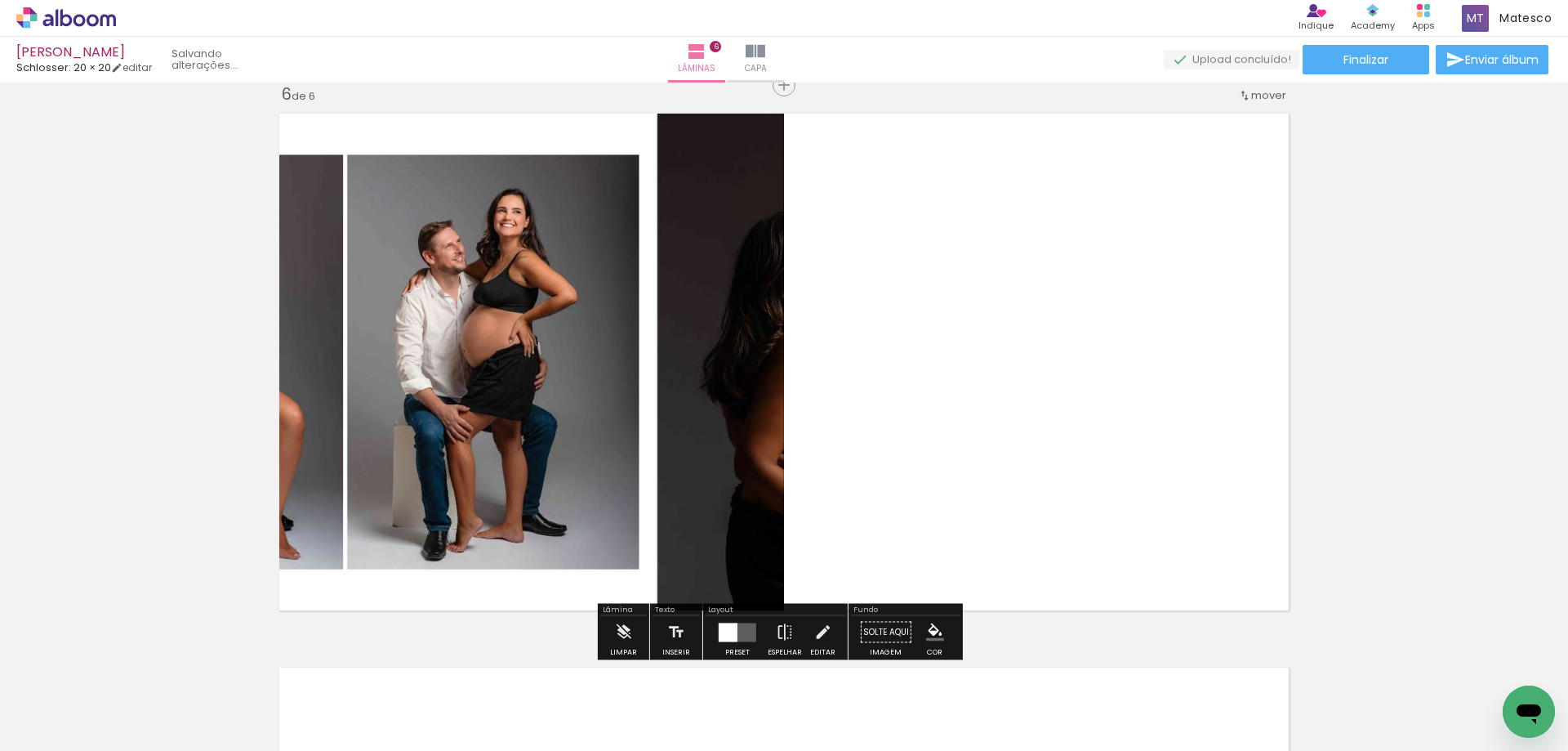
scroll to position [2791, 0]
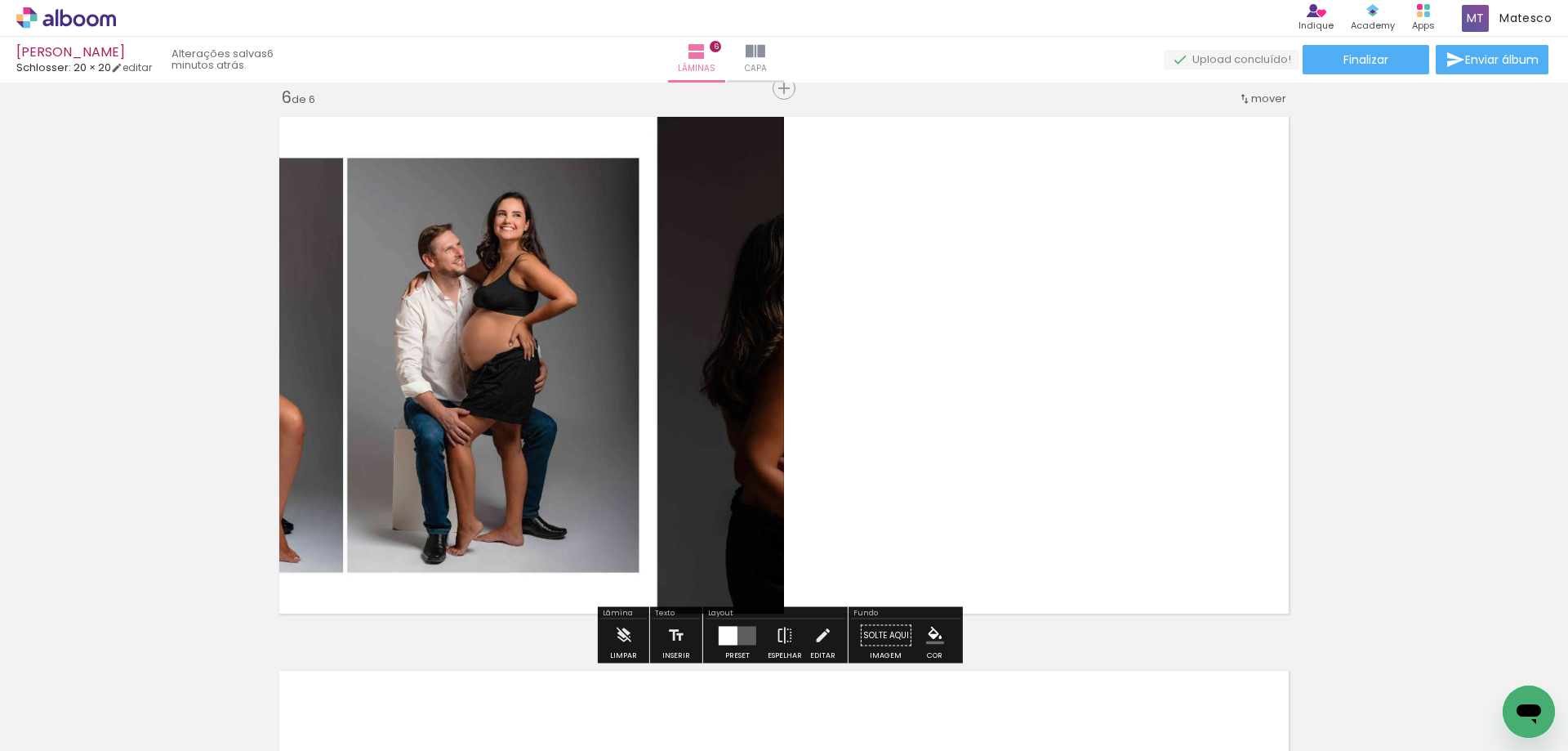
click at [741, 637] on quentale-layouter at bounding box center [737, 634] width 38 height 19
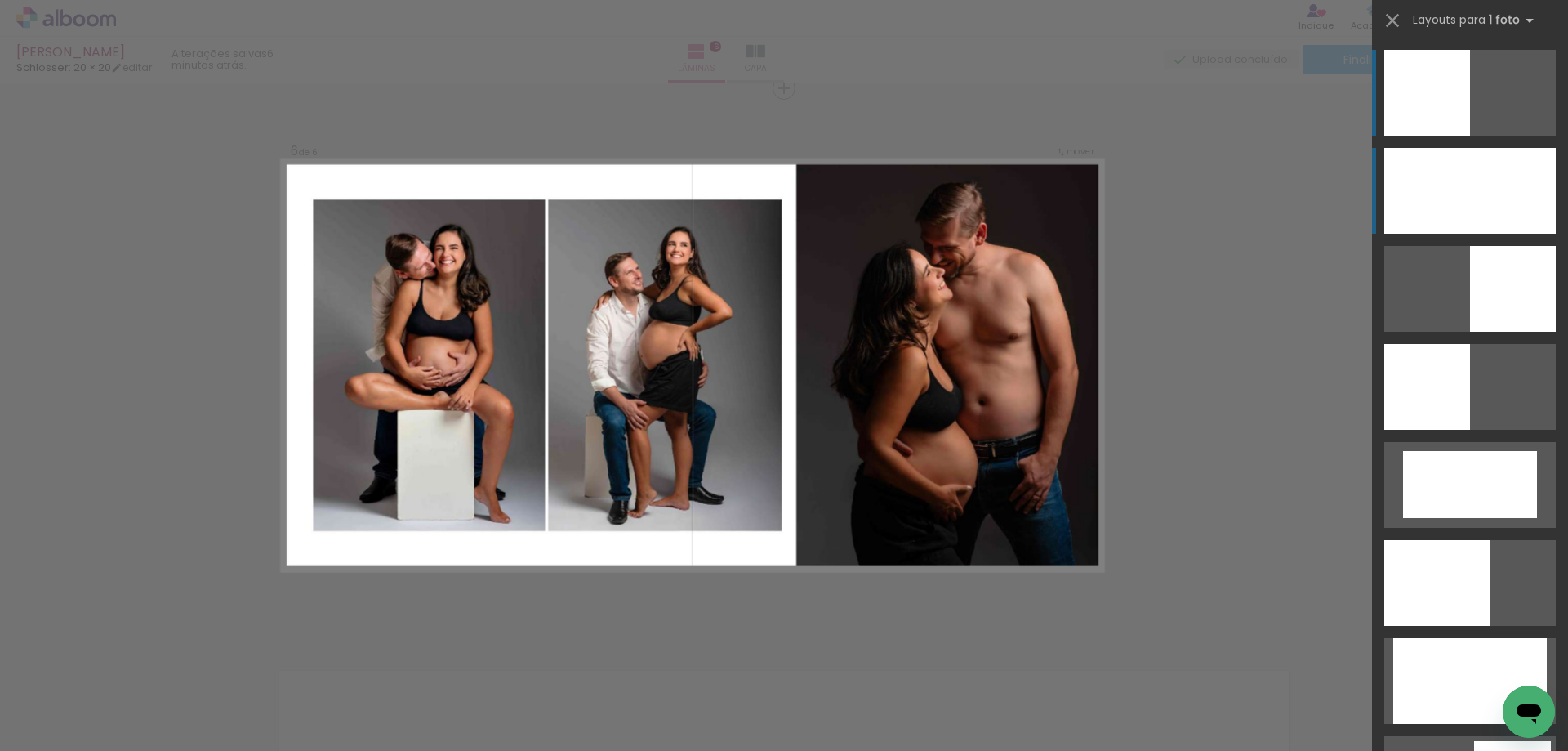
click at [1447, 192] on div at bounding box center [1469, 191] width 171 height 86
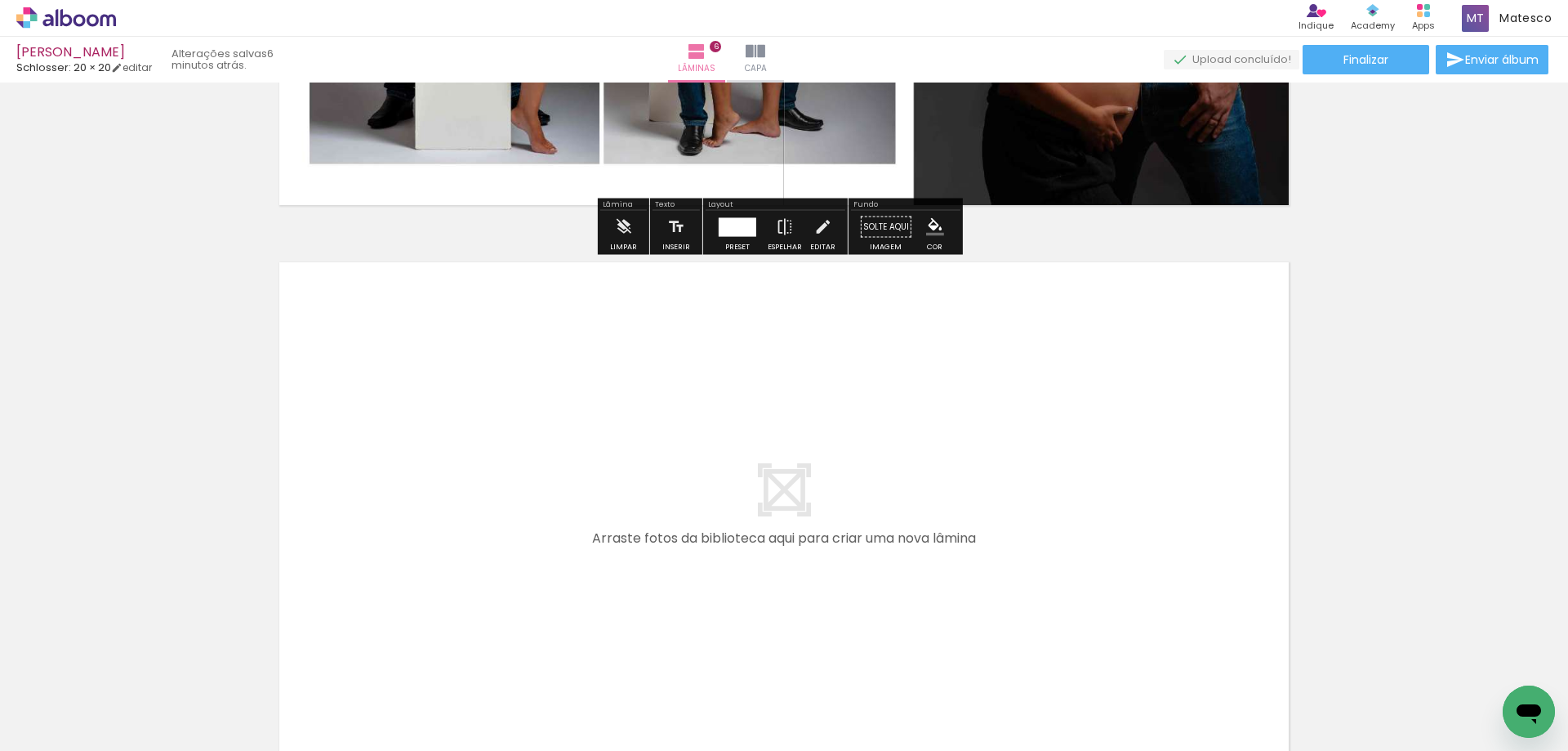
scroll to position [3375, 0]
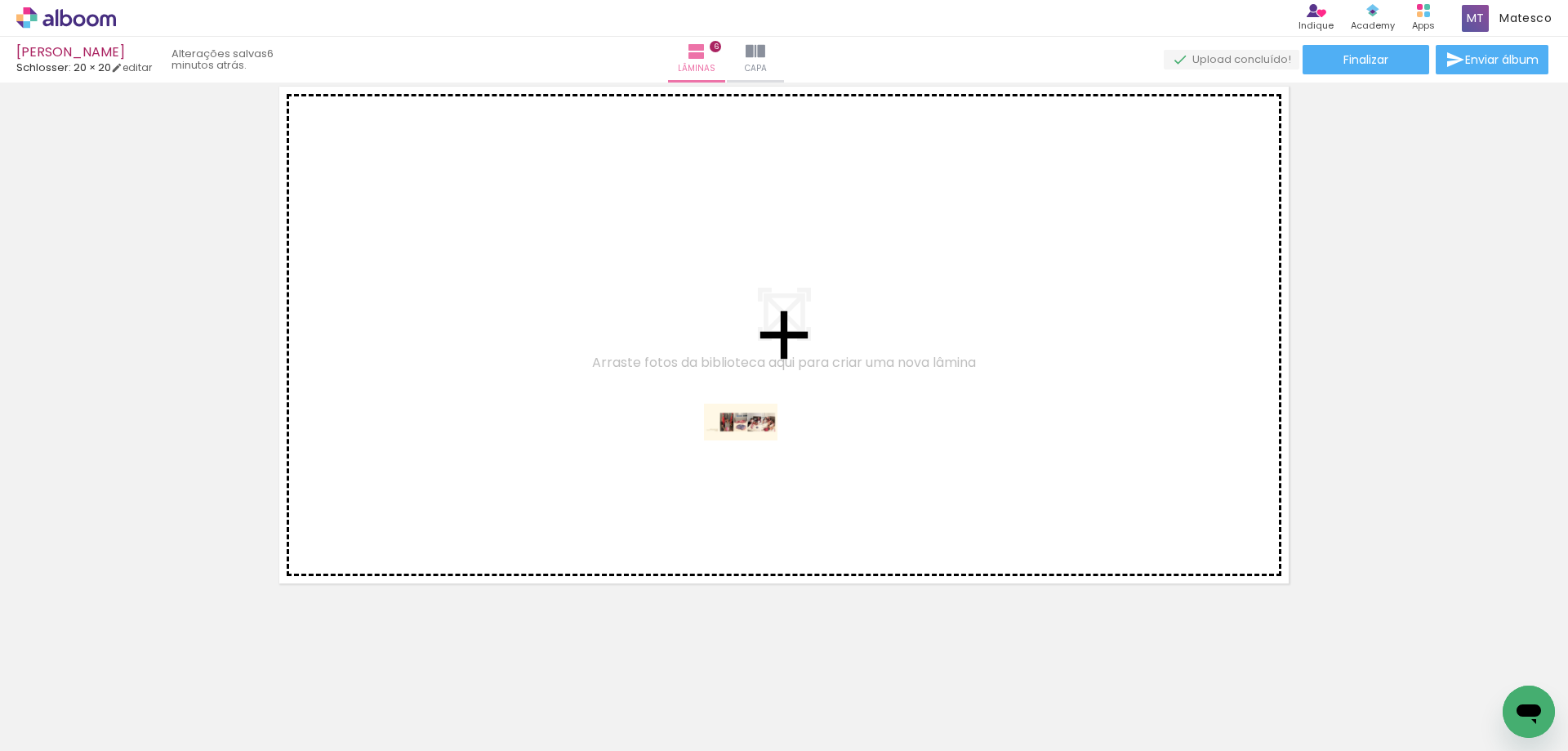
drag, startPoint x: 719, startPoint y: 709, endPoint x: 754, endPoint y: 452, distance: 259.4
click at [754, 452] on quentale-workspace at bounding box center [784, 376] width 1568 height 751
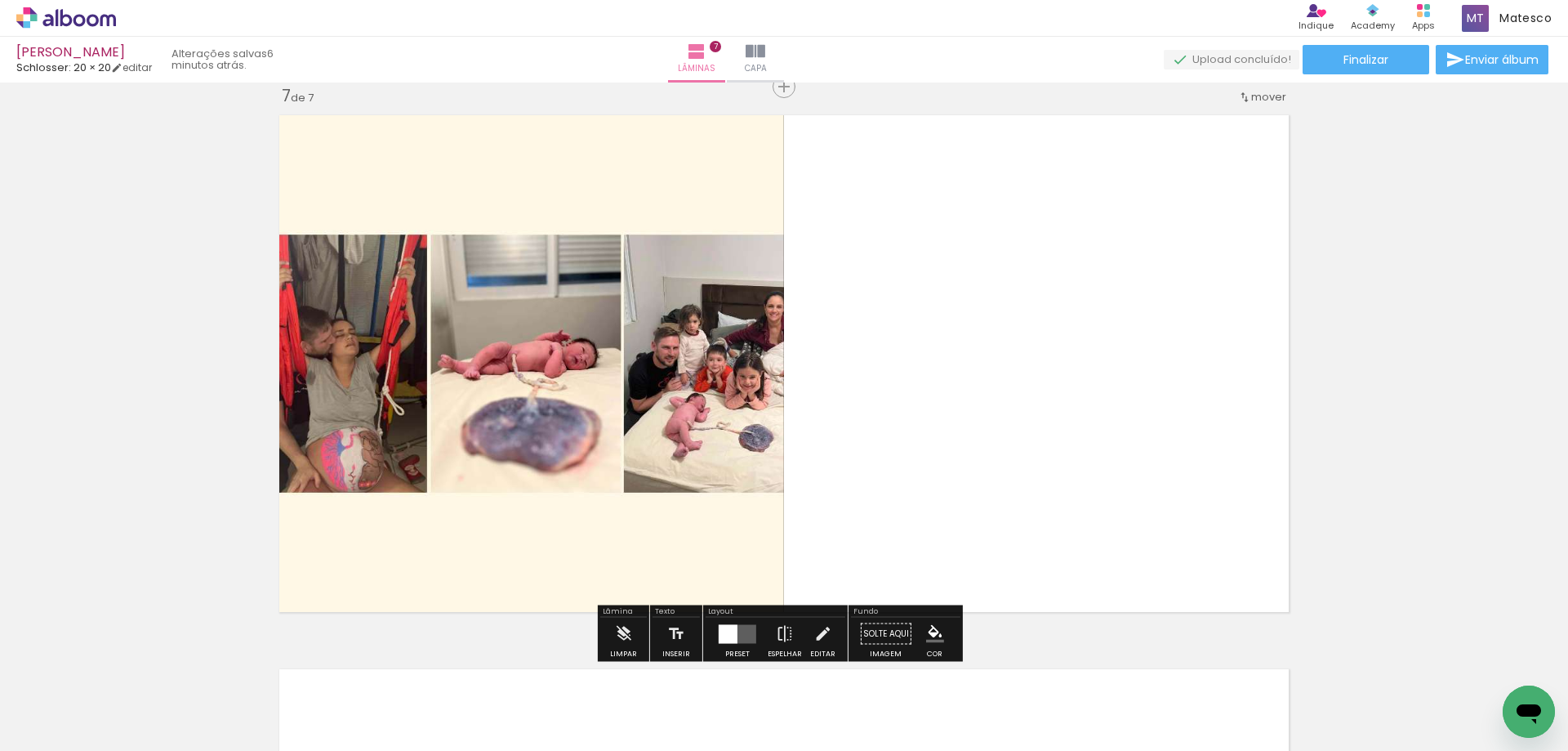
scroll to position [3345, 0]
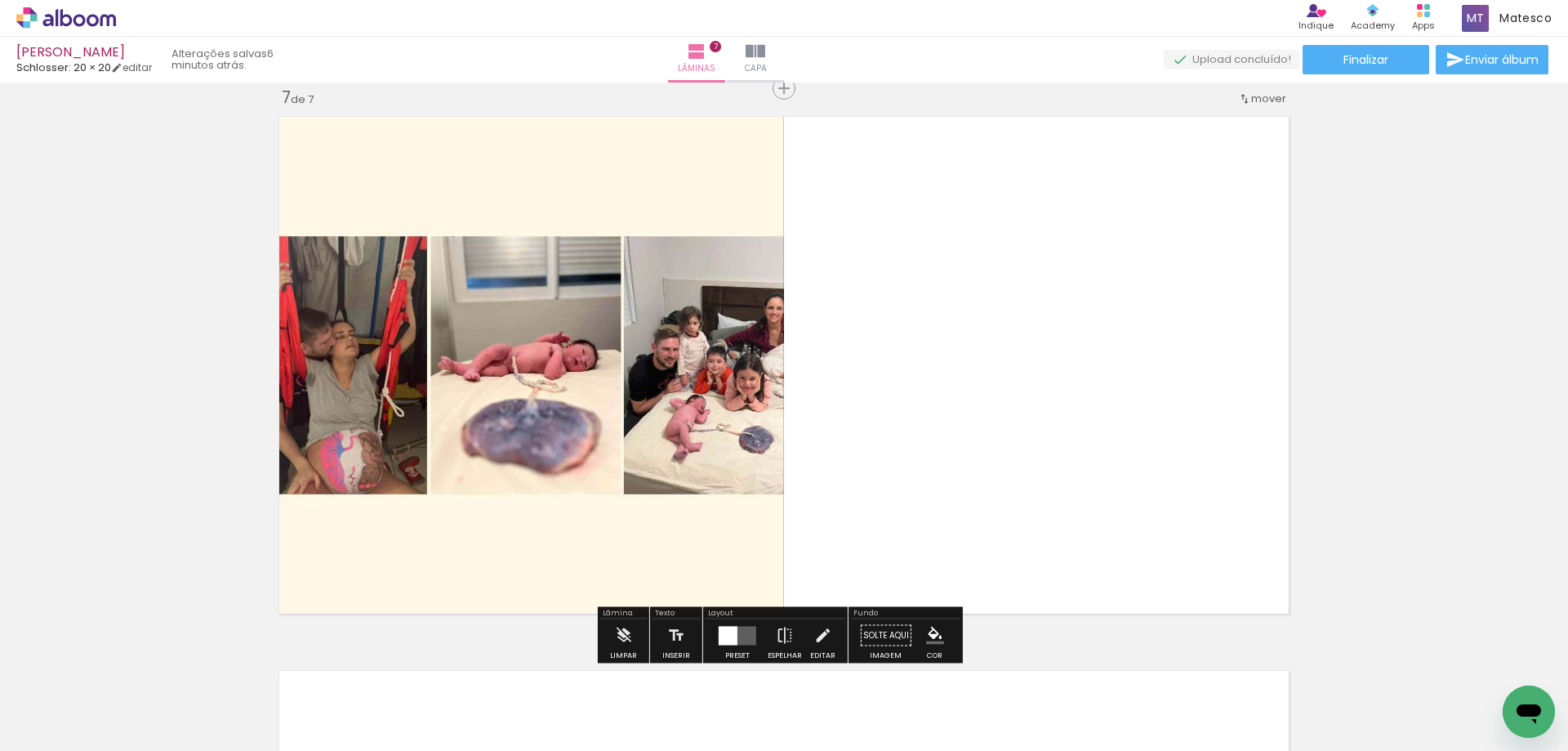
click at [736, 634] on quentale-layouter at bounding box center [737, 634] width 38 height 19
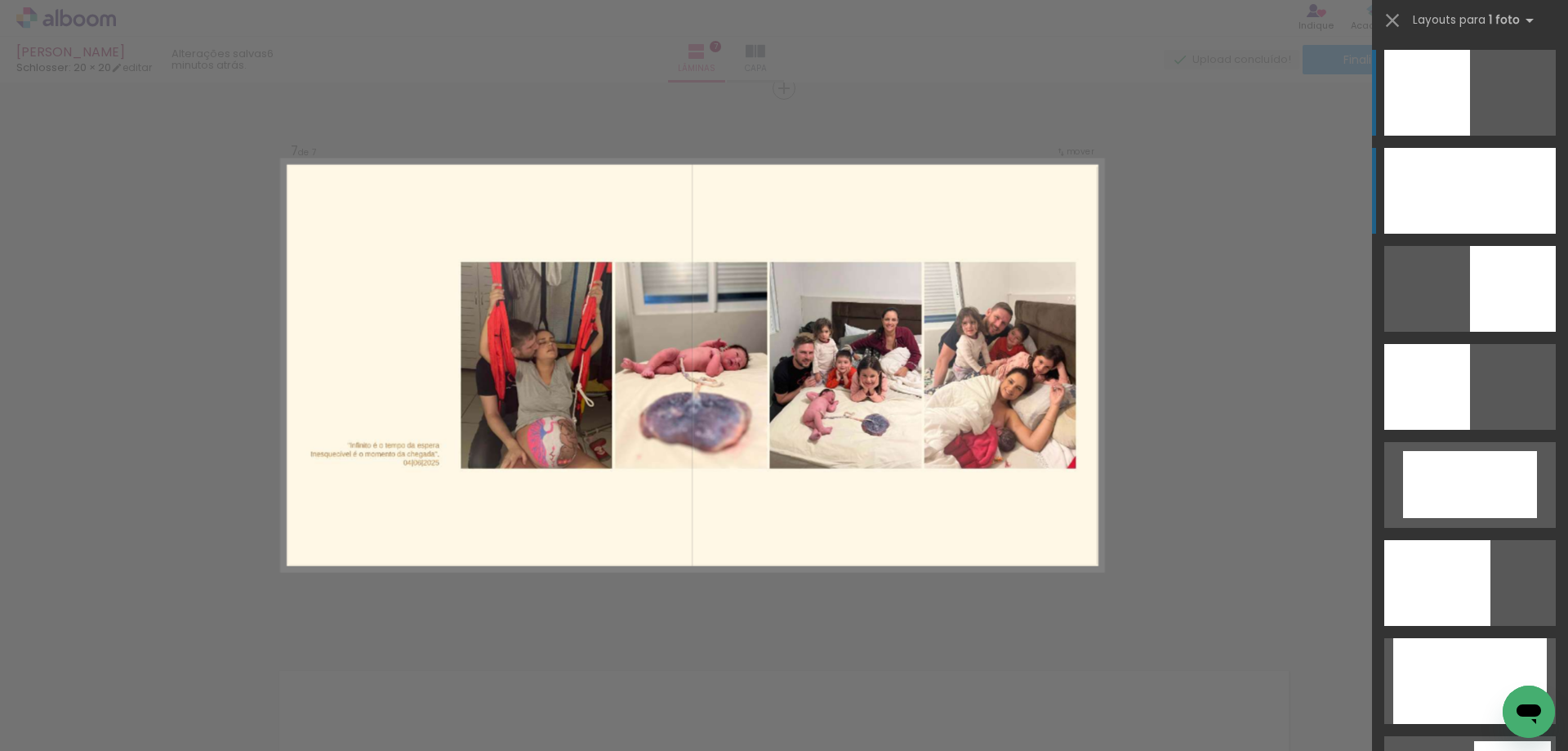
click at [1483, 165] on div at bounding box center [1469, 191] width 171 height 86
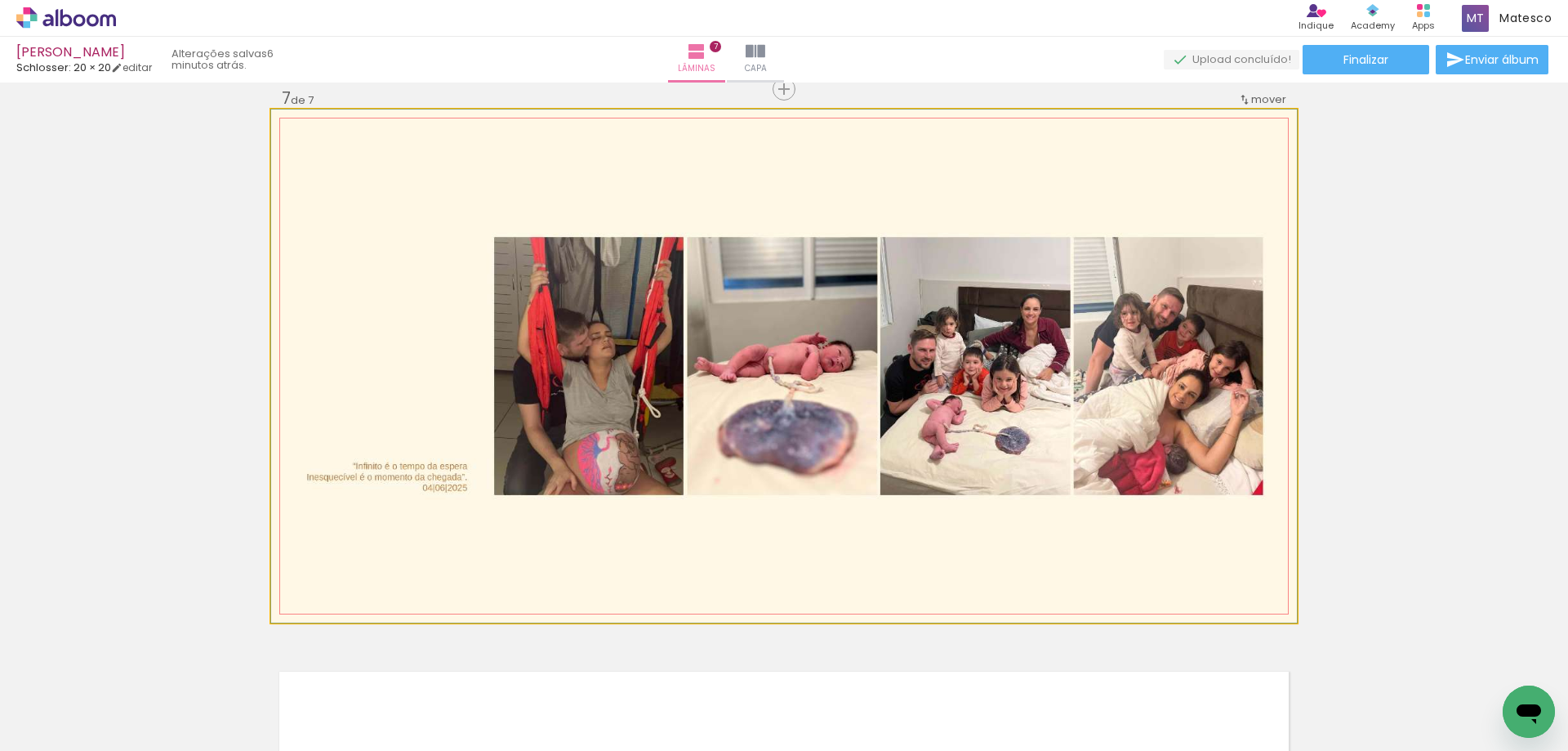
click at [947, 428] on quentale-photo at bounding box center [784, 366] width 1026 height 514
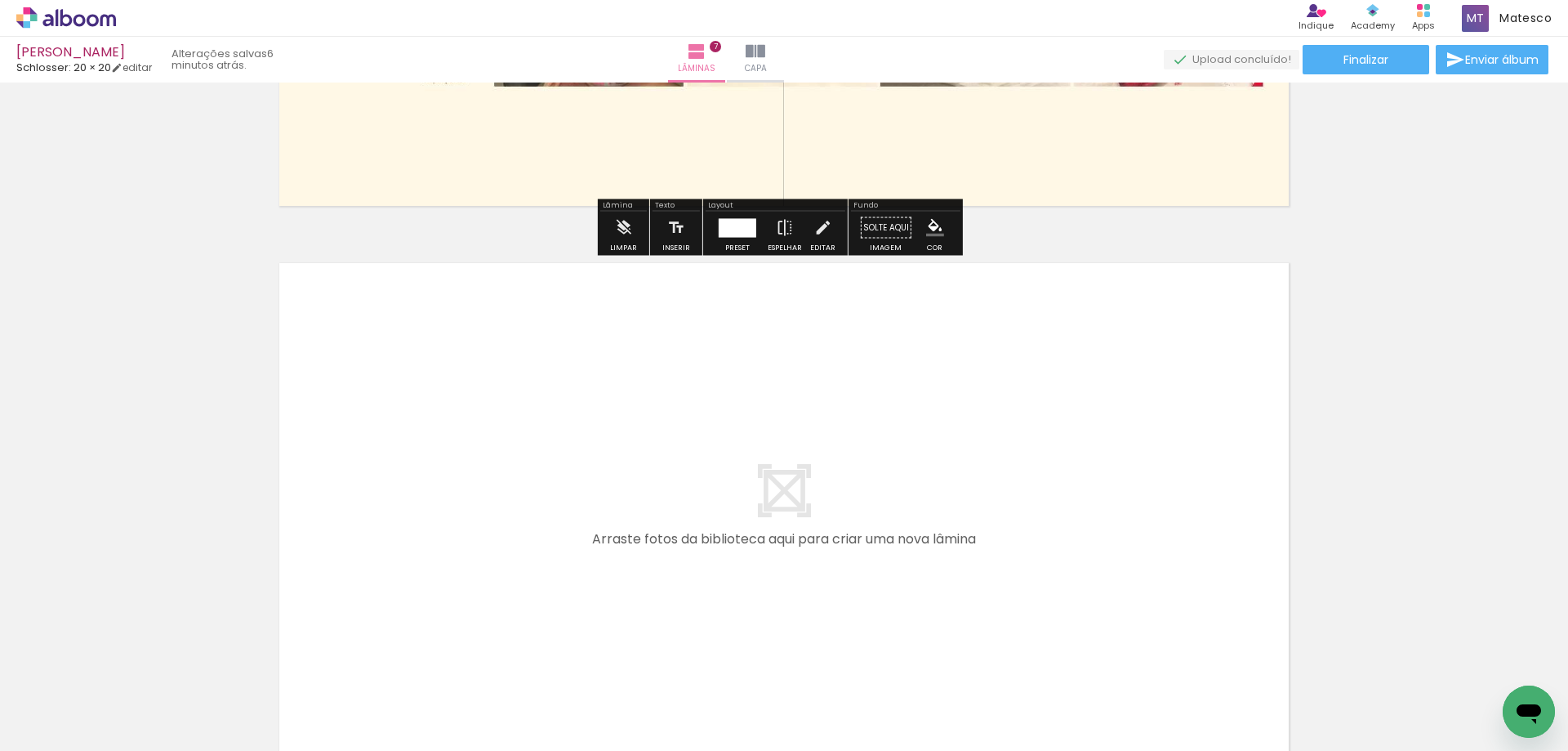
scroll to position [3915, 0]
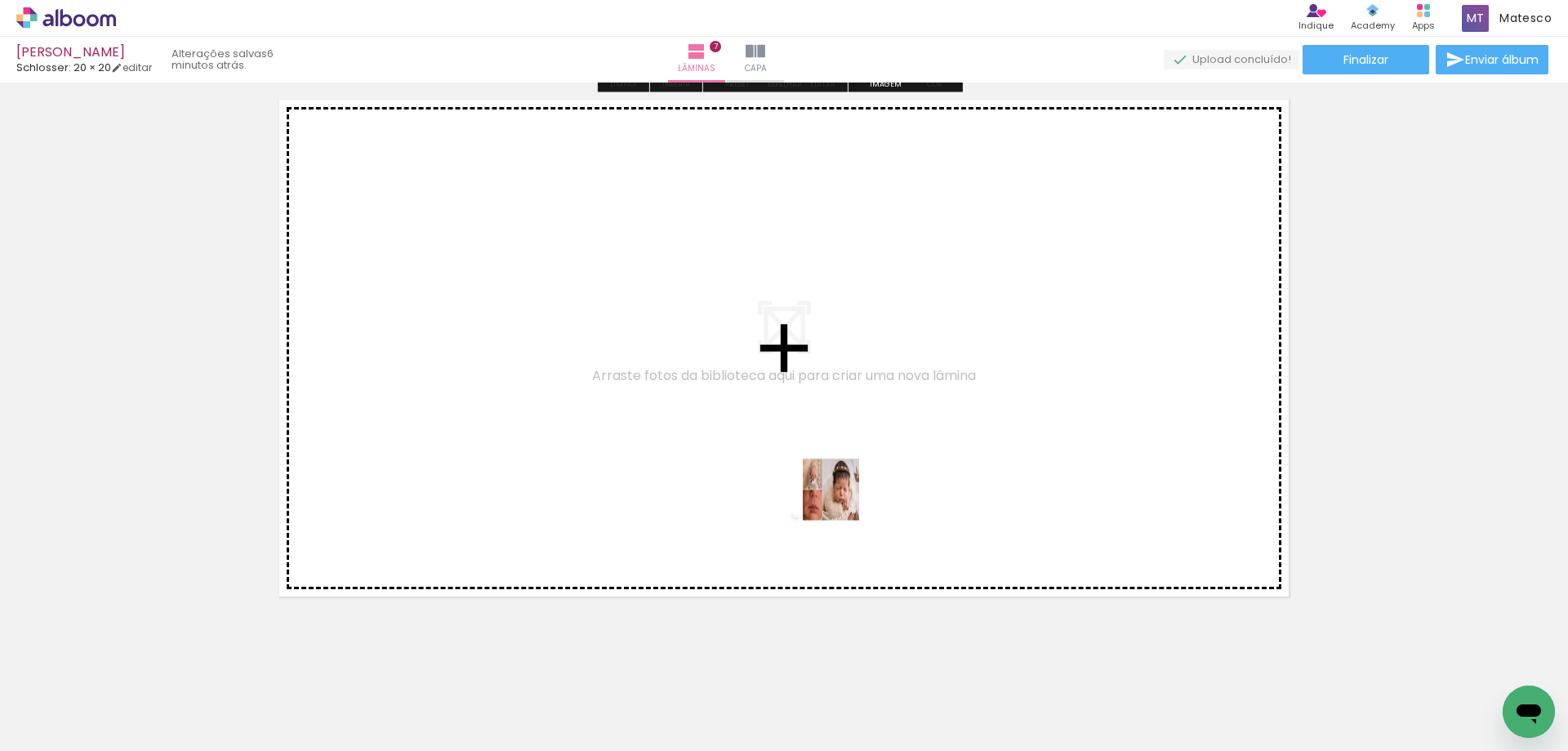
drag, startPoint x: 835, startPoint y: 565, endPoint x: 833, endPoint y: 495, distance: 70.0
click at [833, 495] on quentale-workspace at bounding box center [784, 376] width 1568 height 751
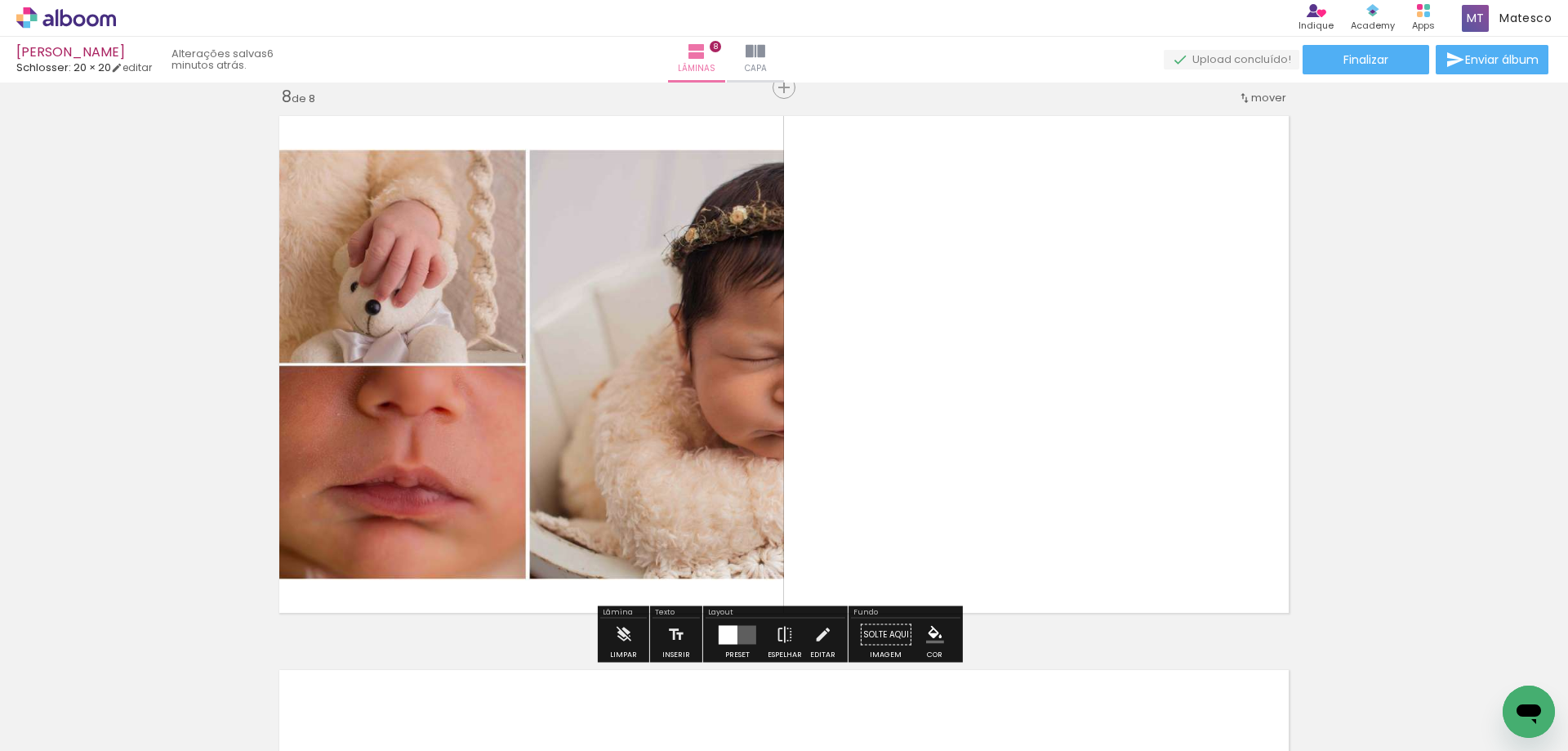
scroll to position [3898, 0]
click at [741, 634] on quentale-layouter at bounding box center [737, 634] width 38 height 19
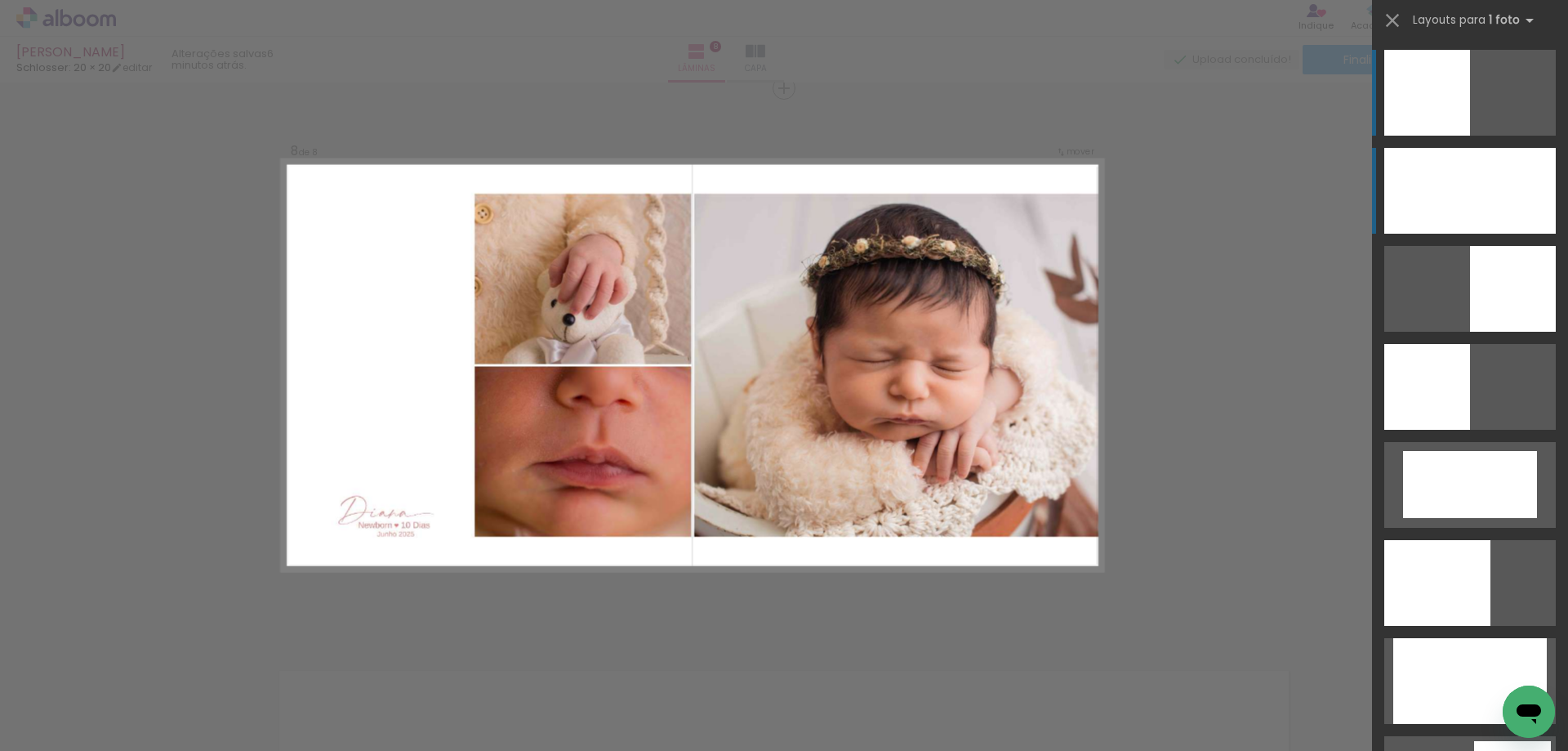
click at [1512, 183] on div at bounding box center [1469, 191] width 171 height 86
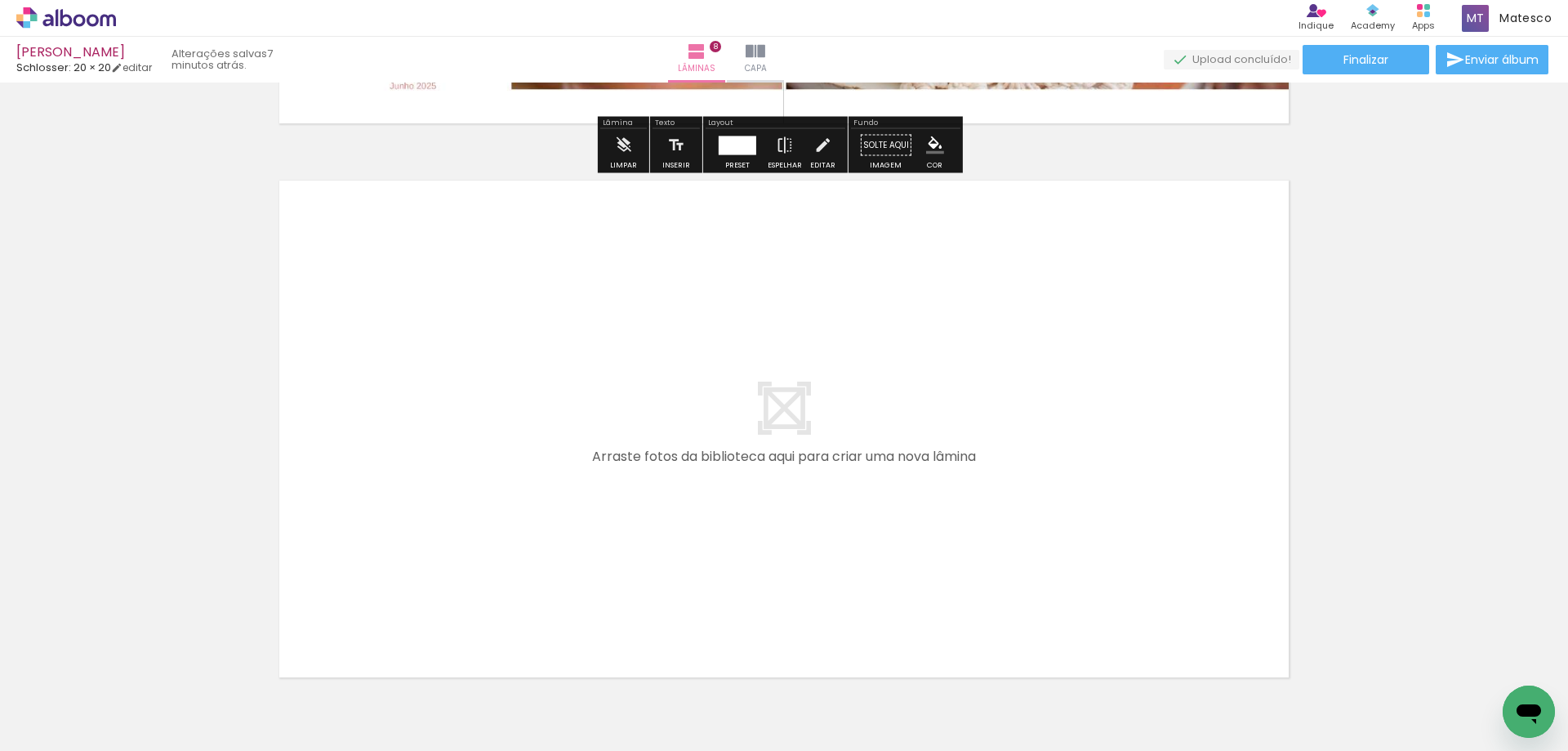
scroll to position [4483, 0]
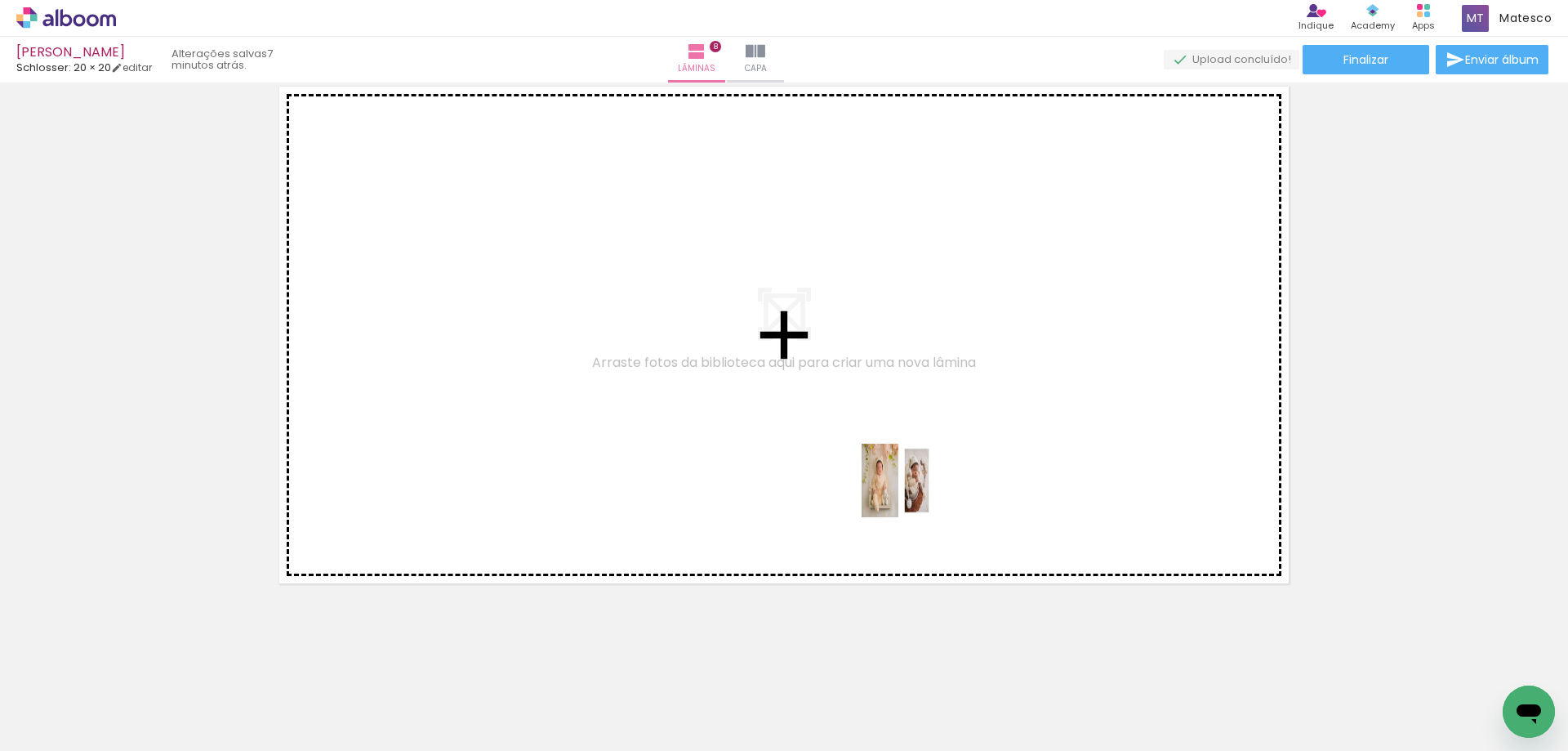
drag, startPoint x: 919, startPoint y: 706, endPoint x: 910, endPoint y: 493, distance: 213.2
click at [910, 493] on quentale-workspace at bounding box center [784, 376] width 1568 height 751
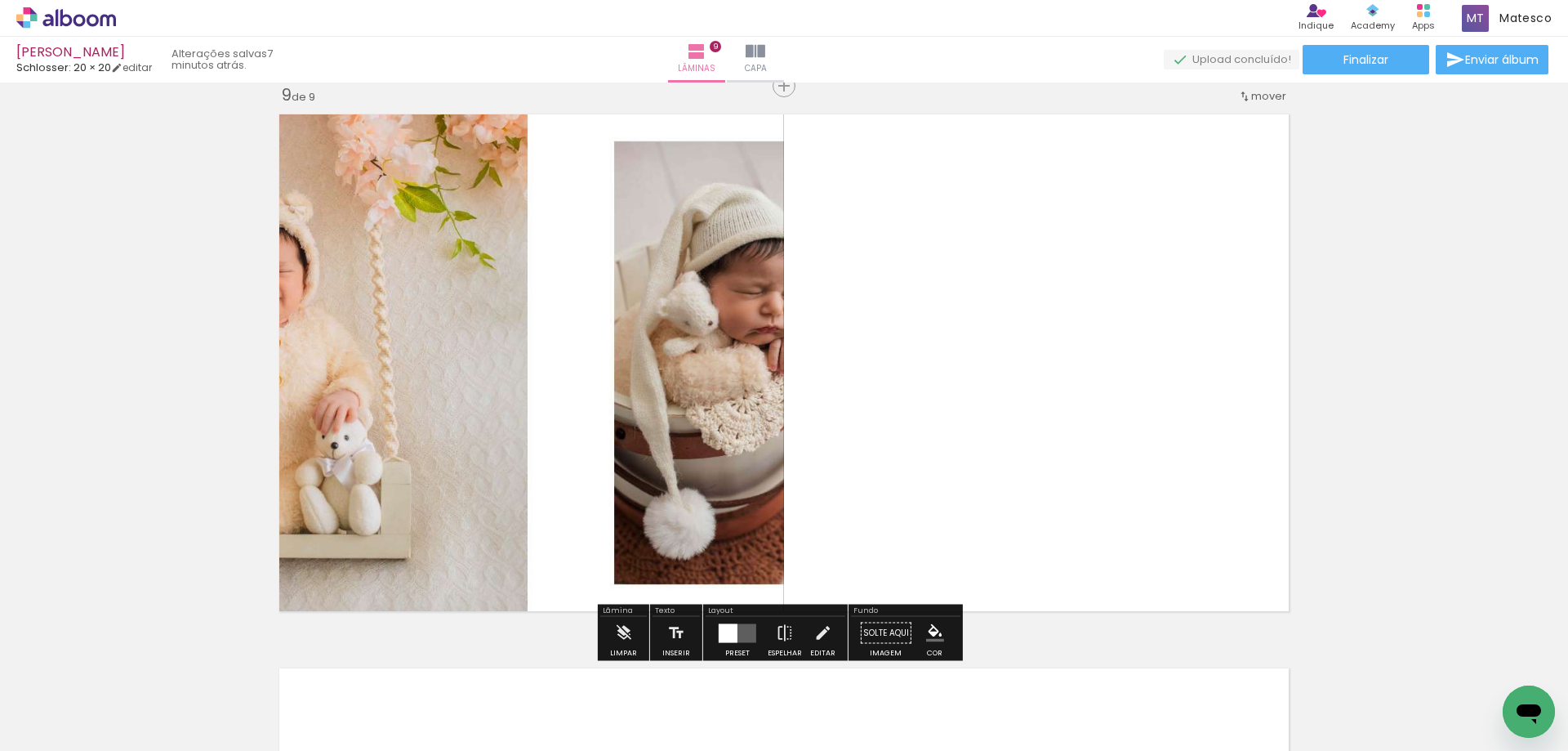
scroll to position [4452, 0]
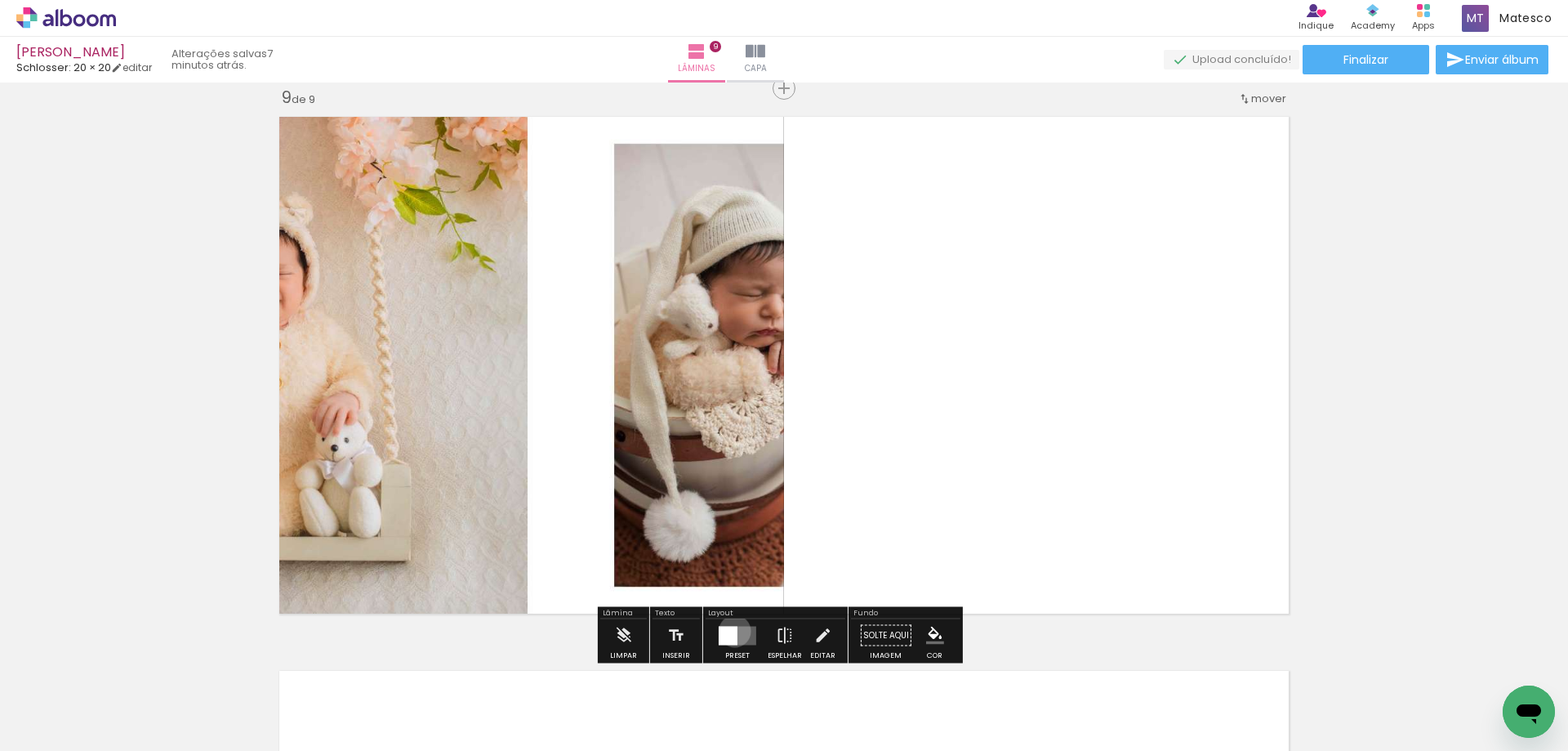
click at [731, 631] on div at bounding box center [728, 634] width 19 height 19
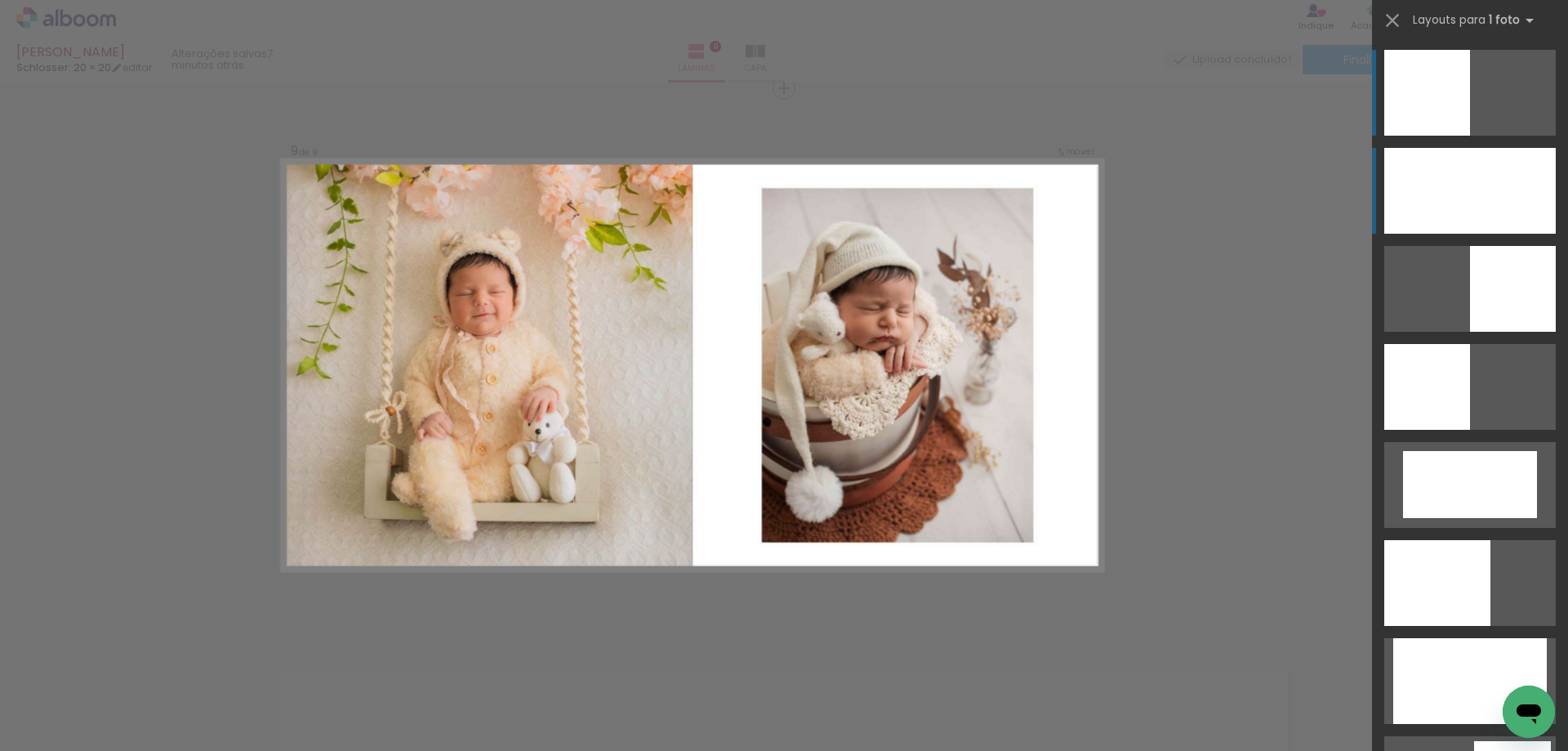
click at [1500, 197] on div at bounding box center [1469, 191] width 171 height 86
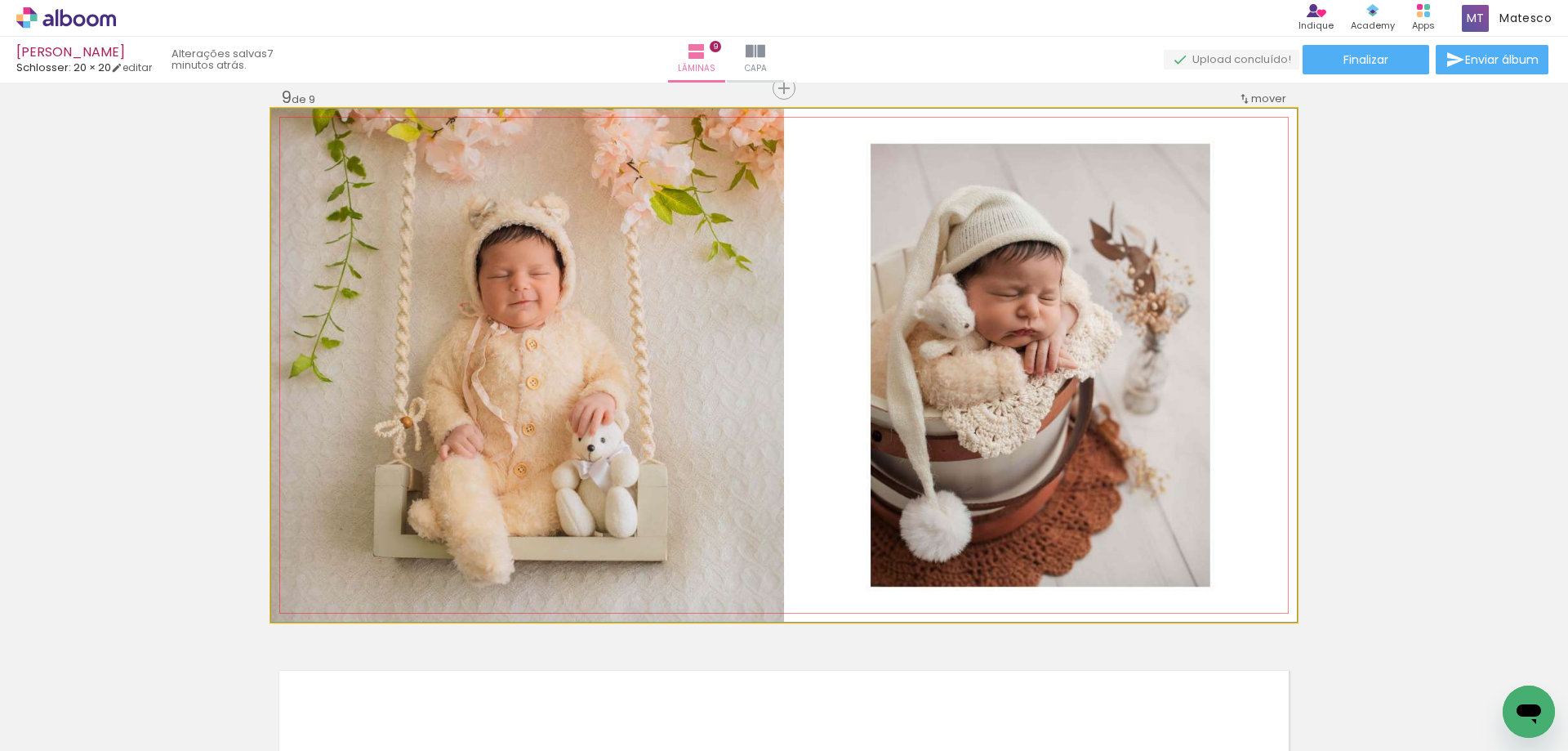
click at [1175, 494] on quentale-photo at bounding box center [784, 365] width 1026 height 514
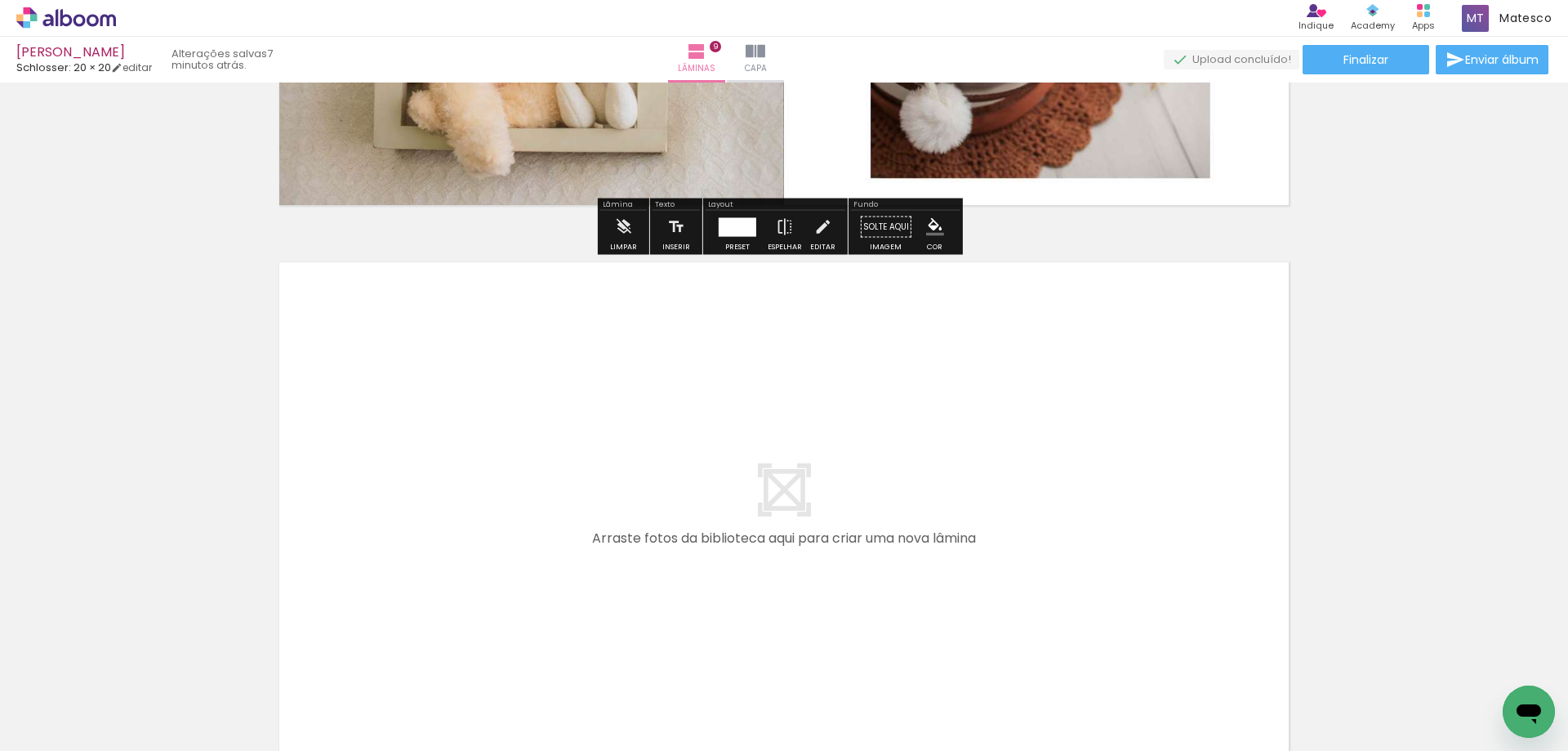
scroll to position [5037, 0]
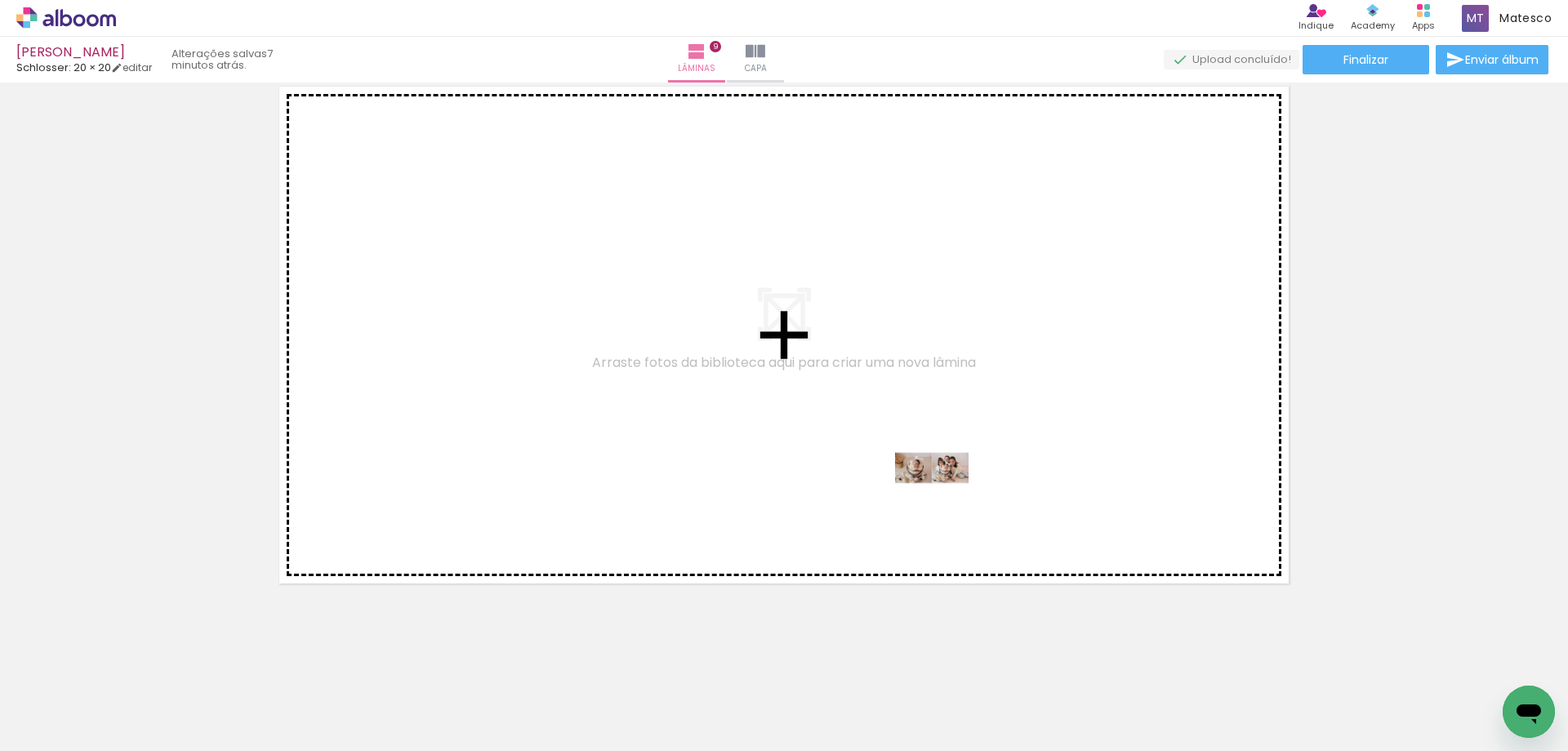
drag, startPoint x: 1004, startPoint y: 702, endPoint x: 944, endPoint y: 498, distance: 212.6
click at [944, 498] on quentale-workspace at bounding box center [784, 376] width 1568 height 751
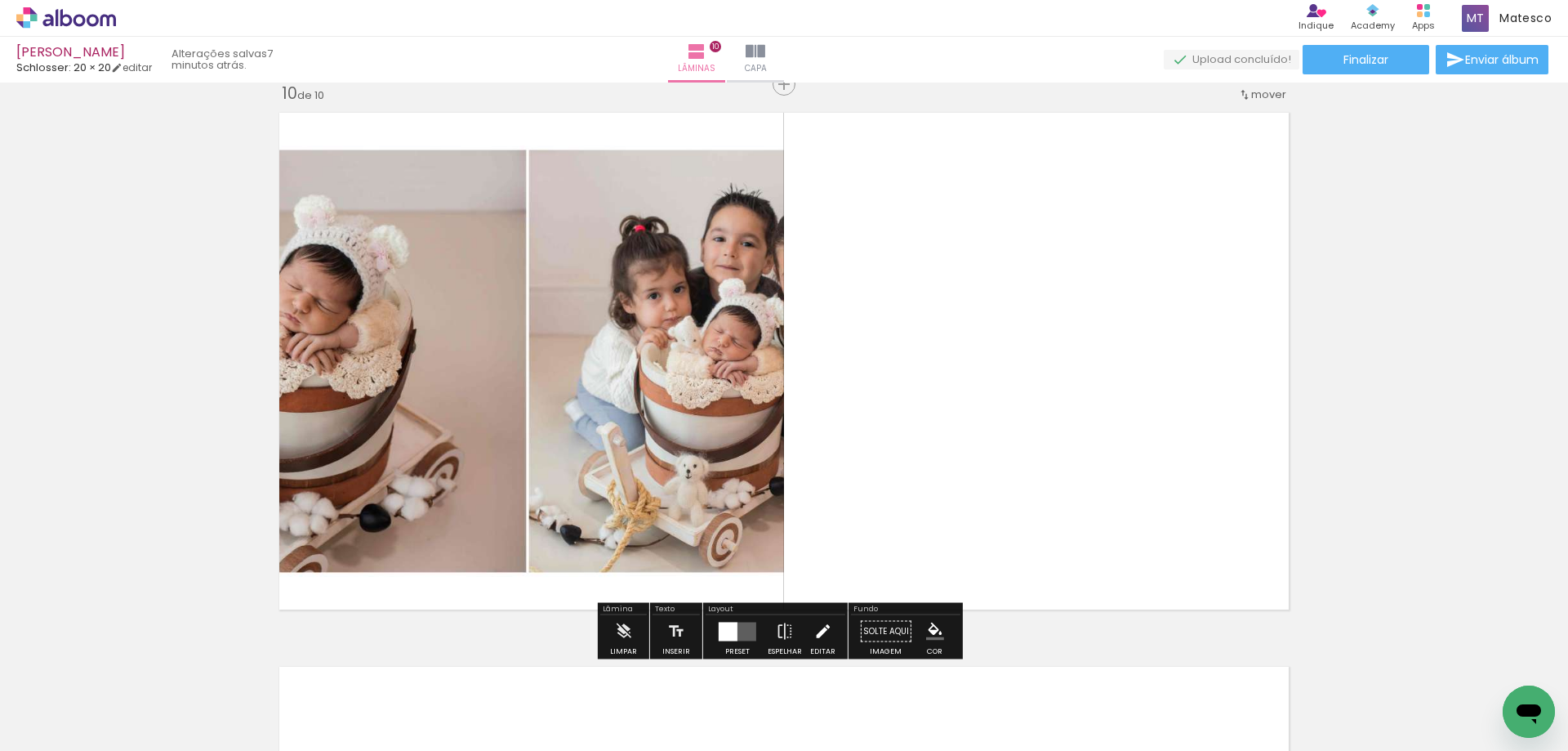
scroll to position [5006, 0]
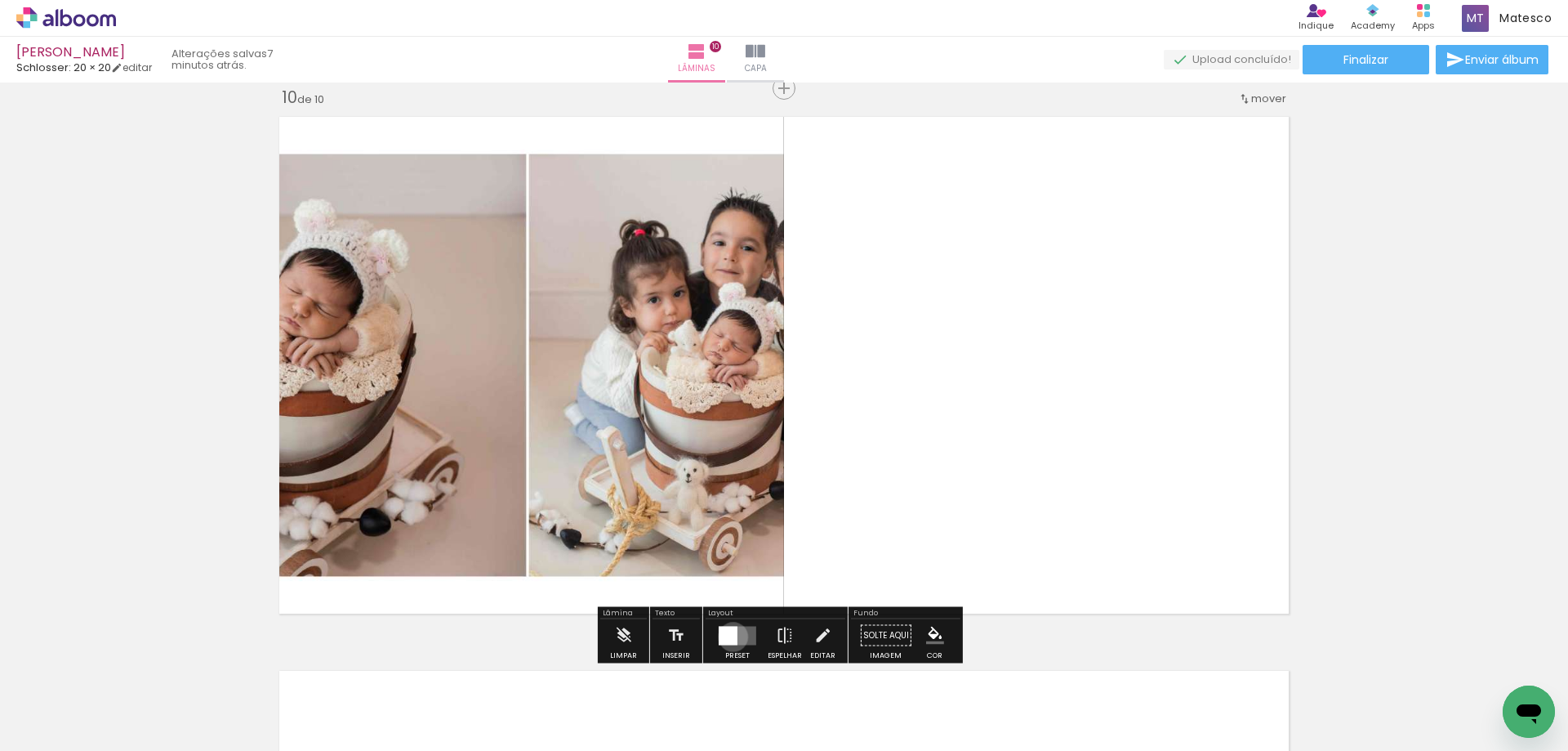
click at [729, 636] on div at bounding box center [728, 634] width 19 height 19
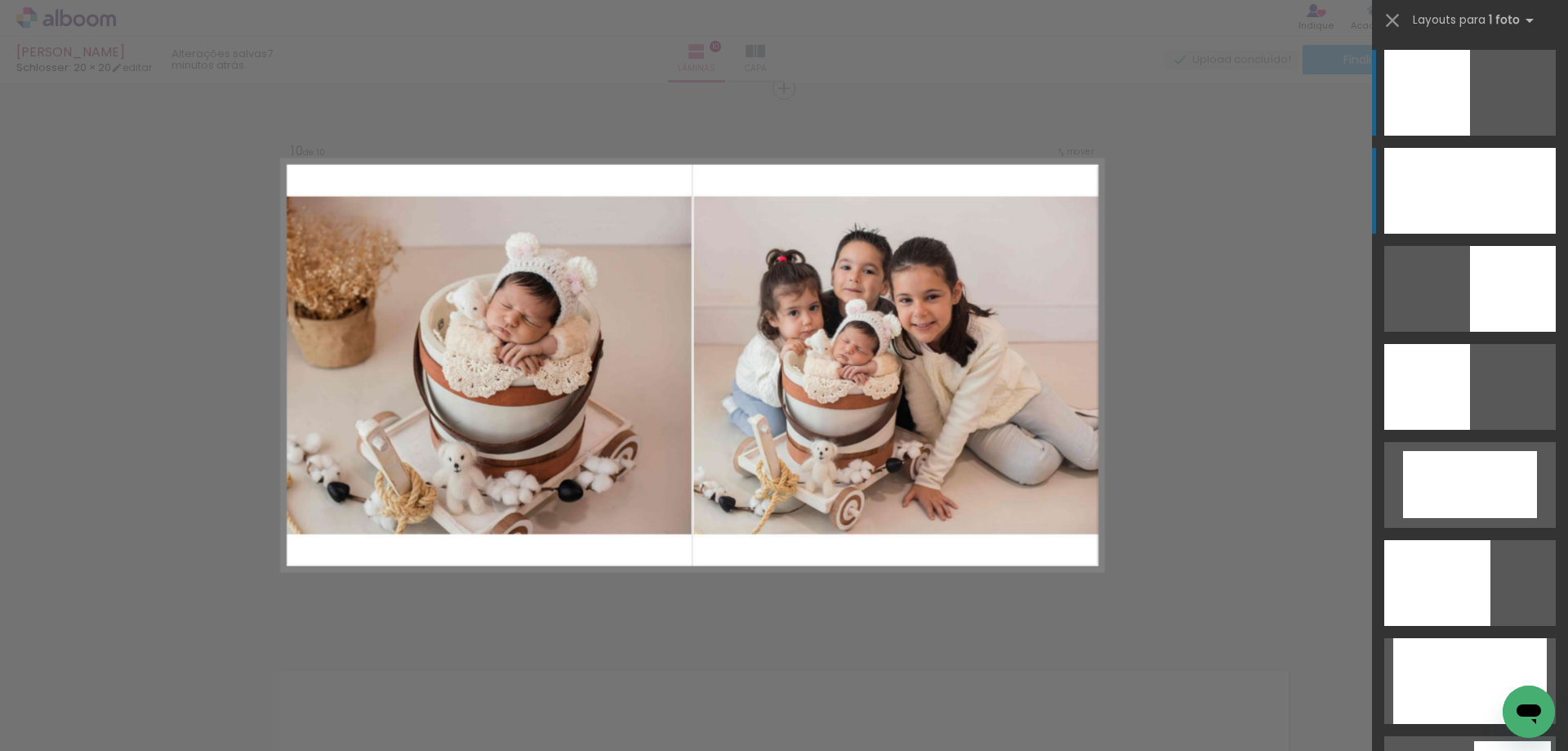
click at [1465, 186] on div at bounding box center [1469, 191] width 171 height 86
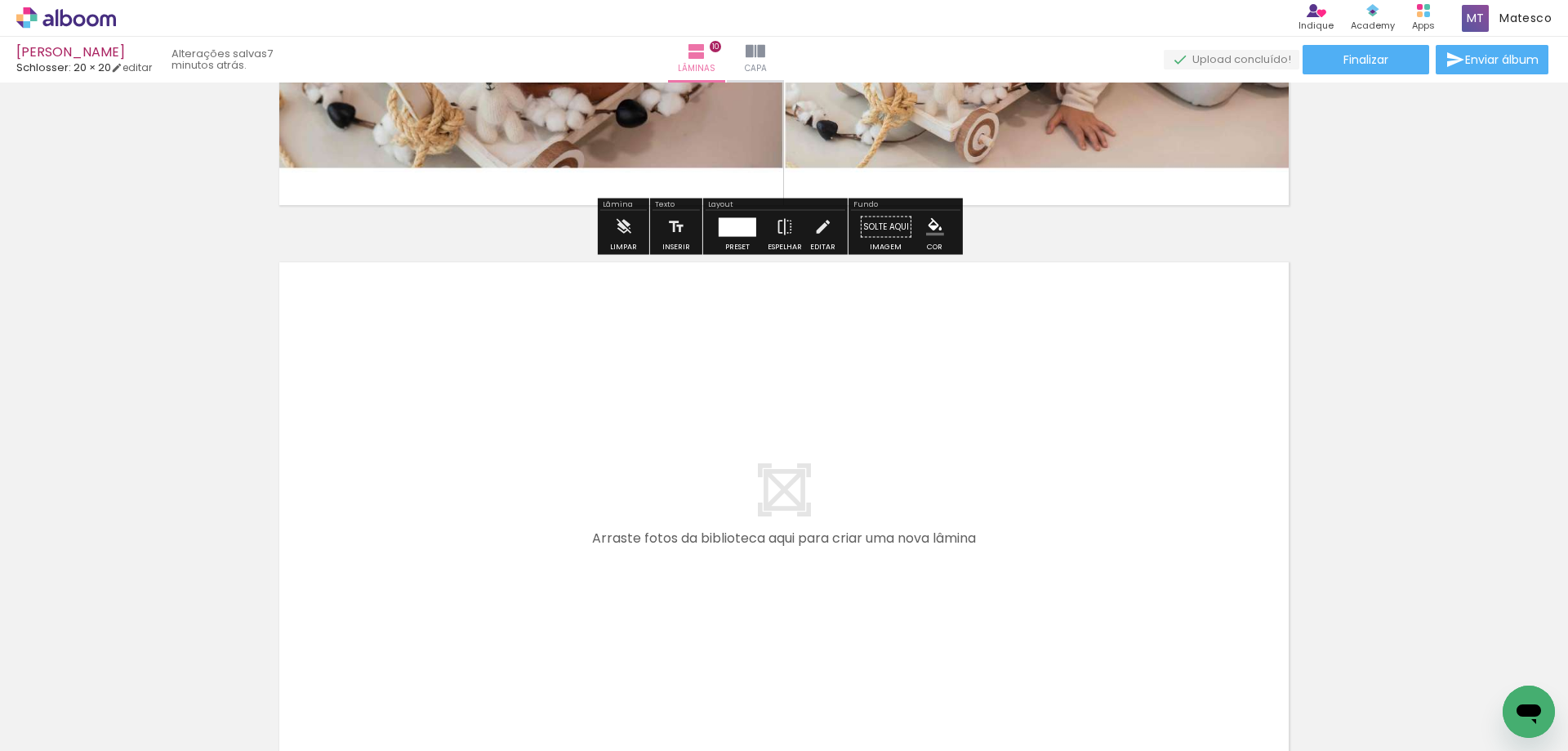
scroll to position [5590, 0]
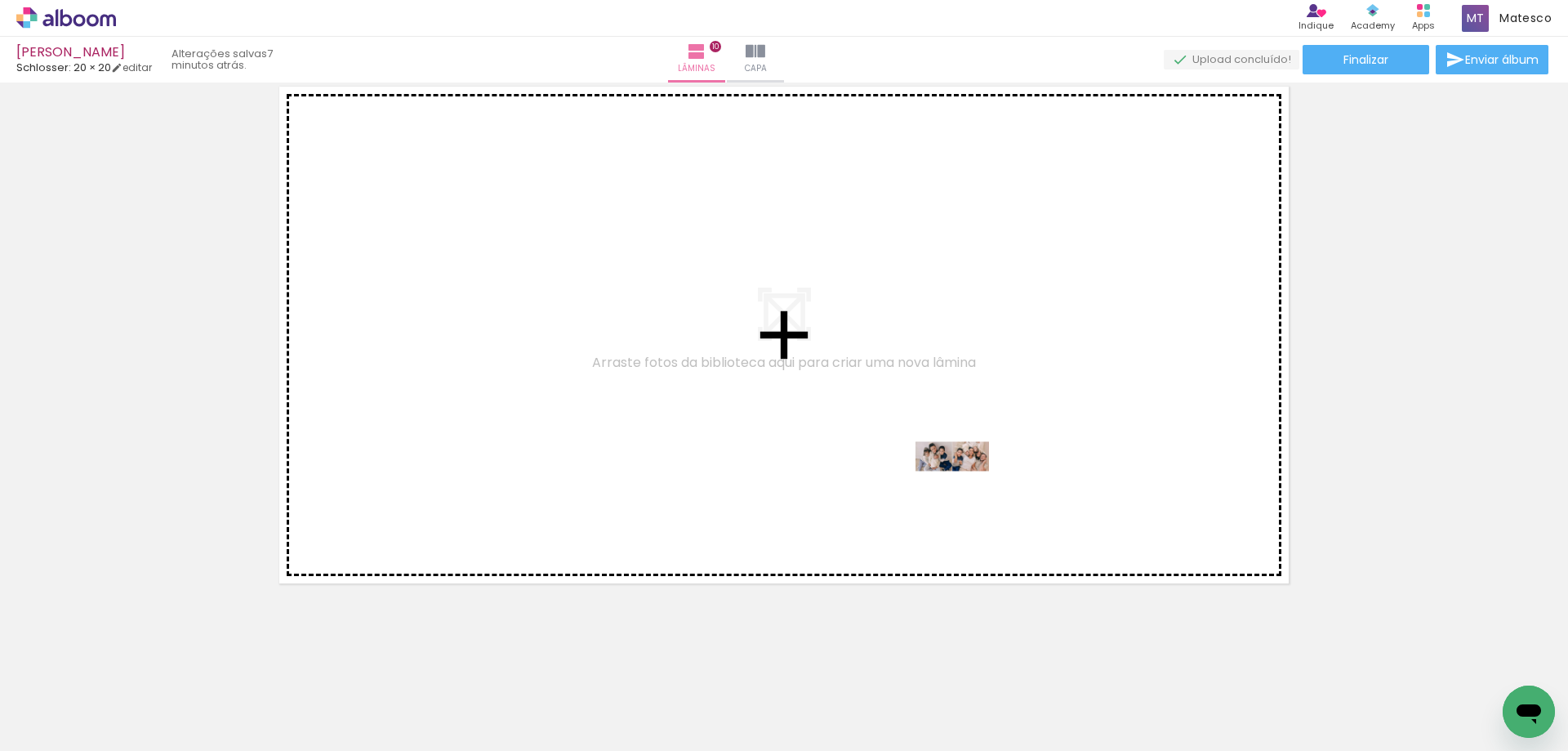
drag, startPoint x: 1094, startPoint y: 708, endPoint x: 965, endPoint y: 487, distance: 255.9
click at [965, 487] on quentale-workspace at bounding box center [784, 376] width 1568 height 751
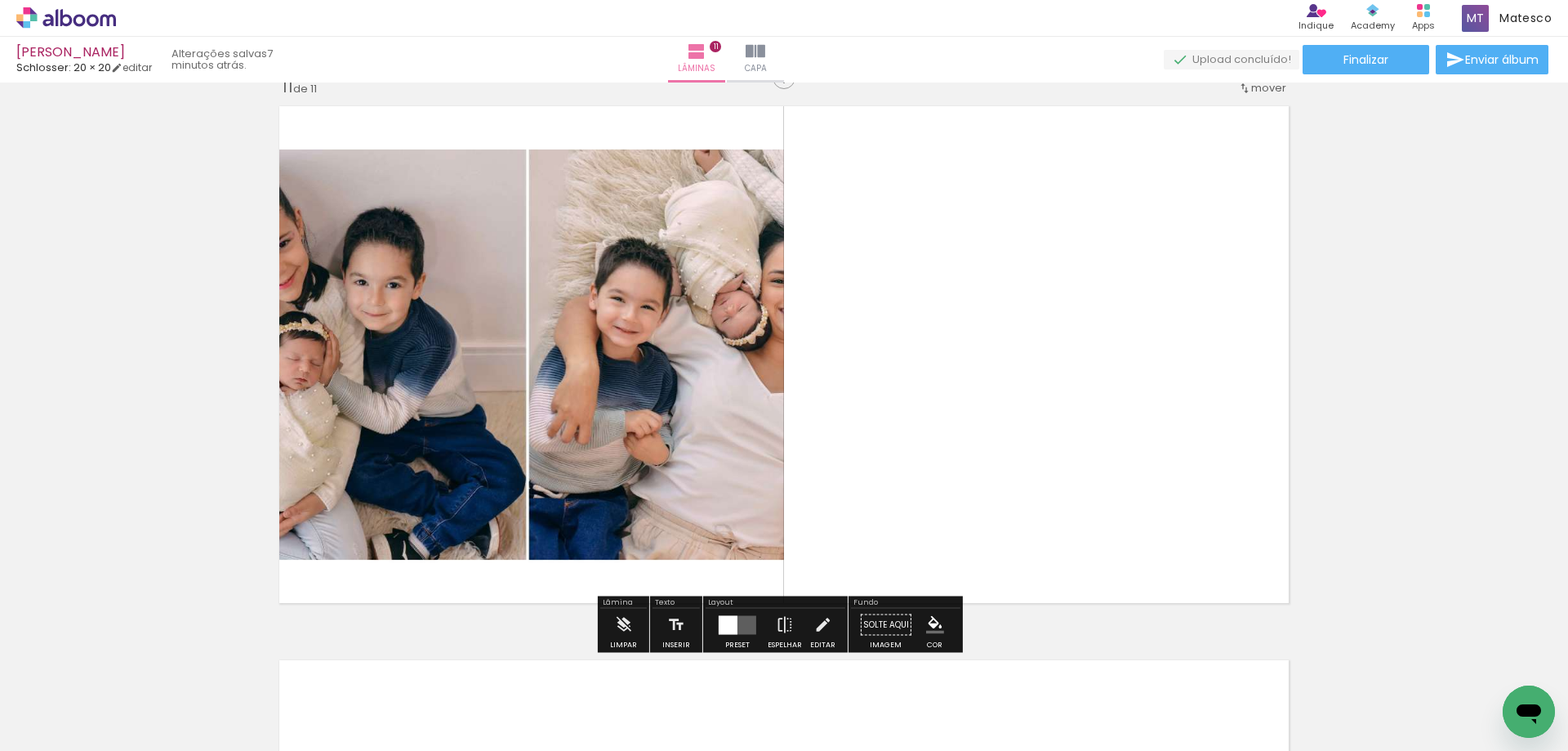
scroll to position [5561, 0]
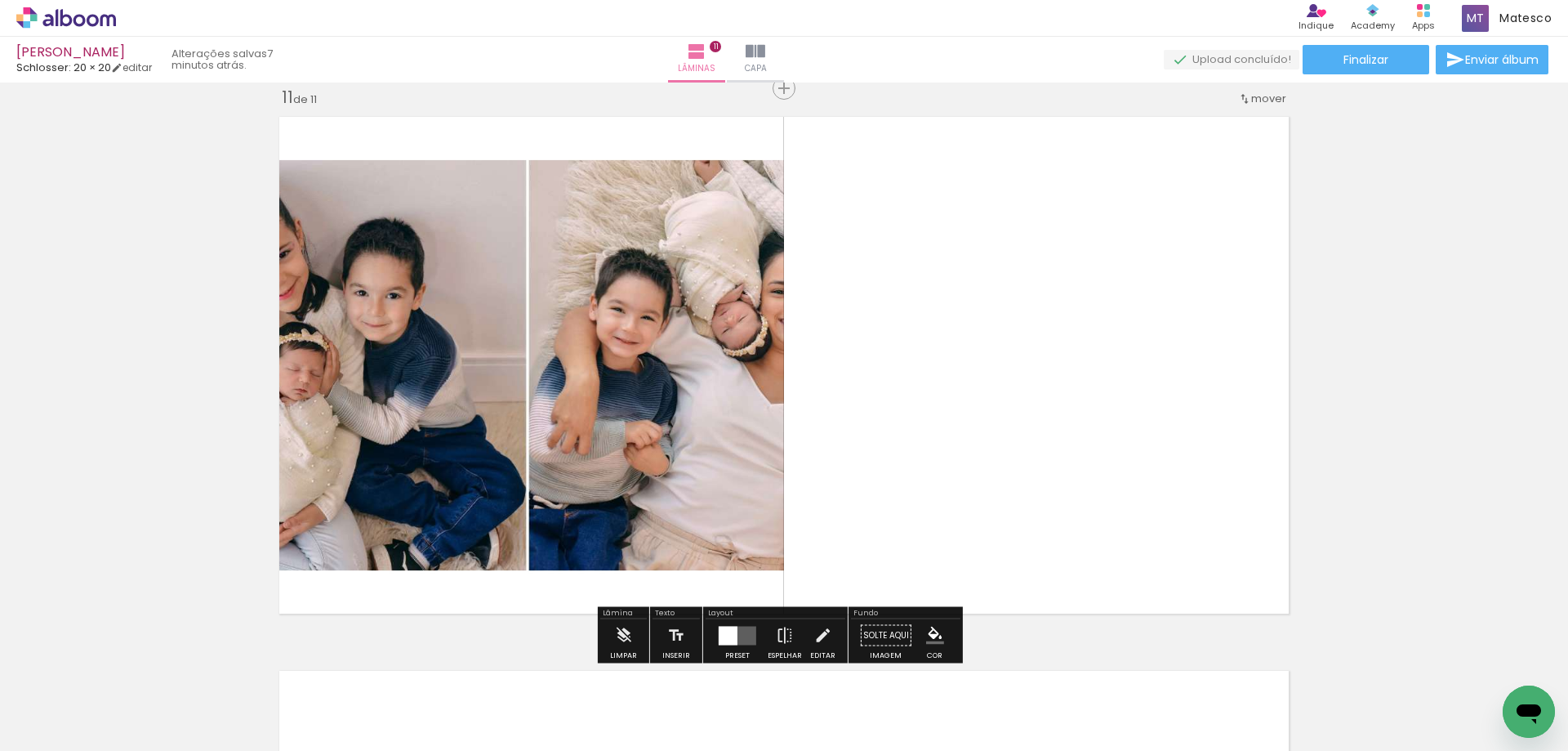
click at [731, 640] on div at bounding box center [728, 634] width 19 height 19
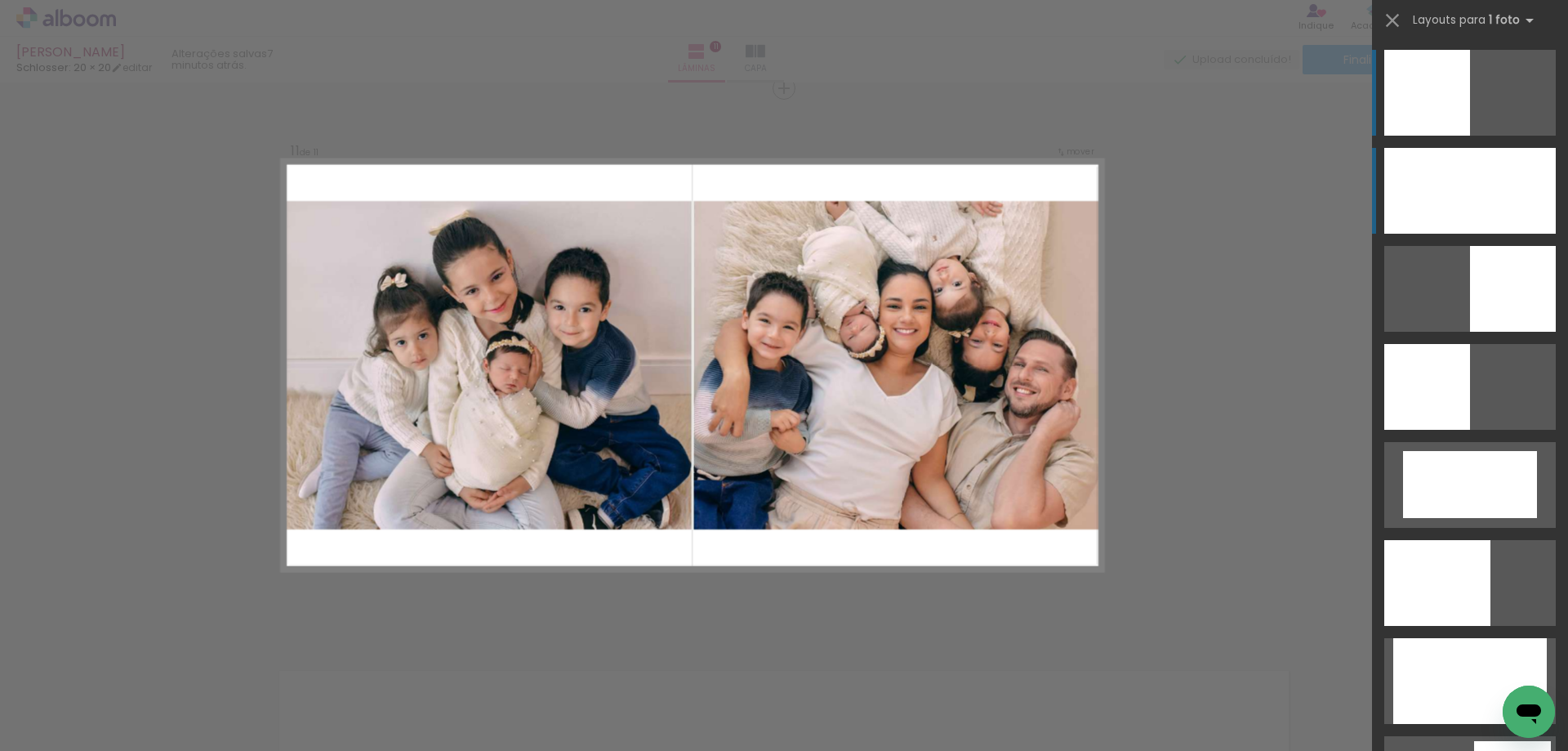
click at [1453, 208] on div at bounding box center [1469, 191] width 171 height 86
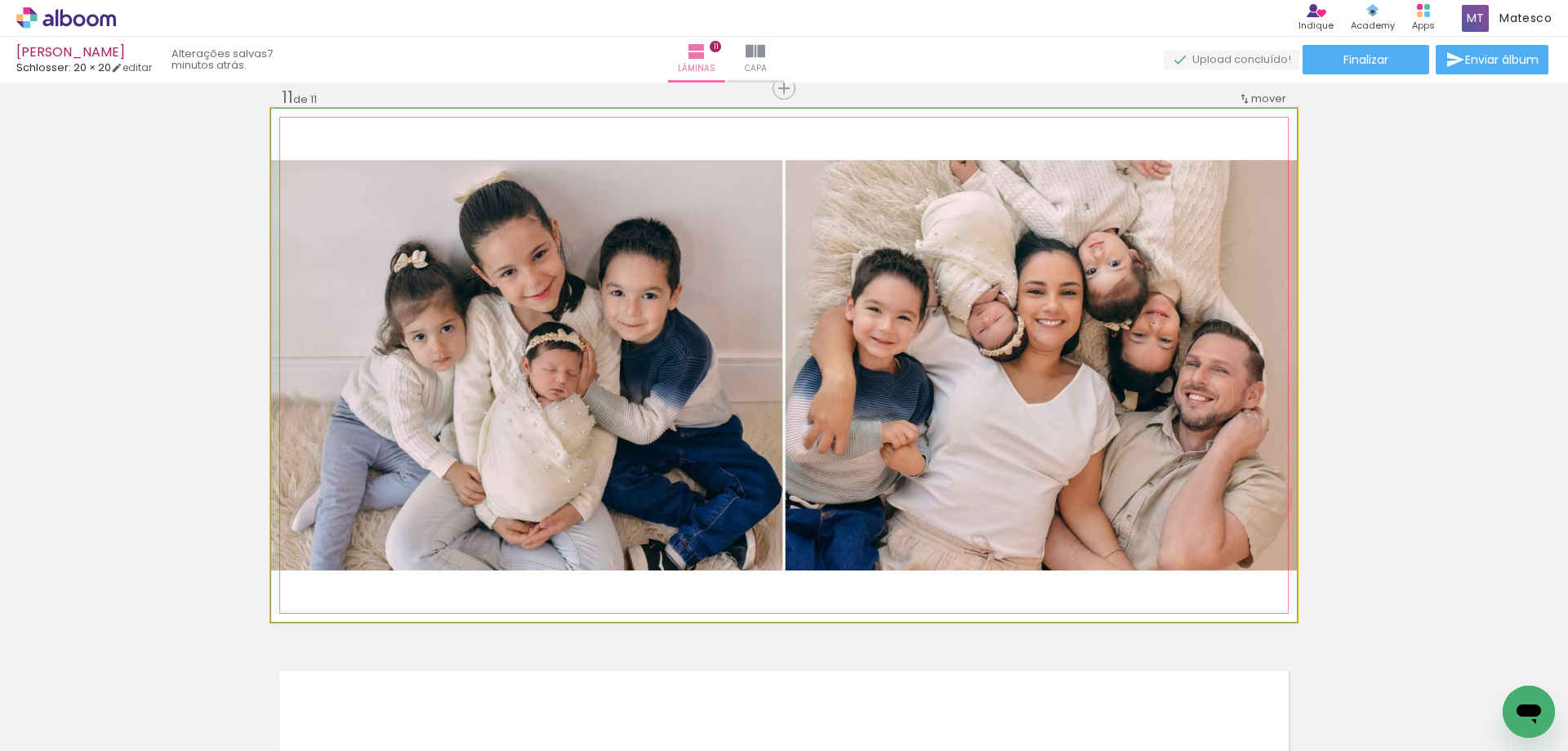
click at [1123, 540] on quentale-photo at bounding box center [784, 365] width 1026 height 514
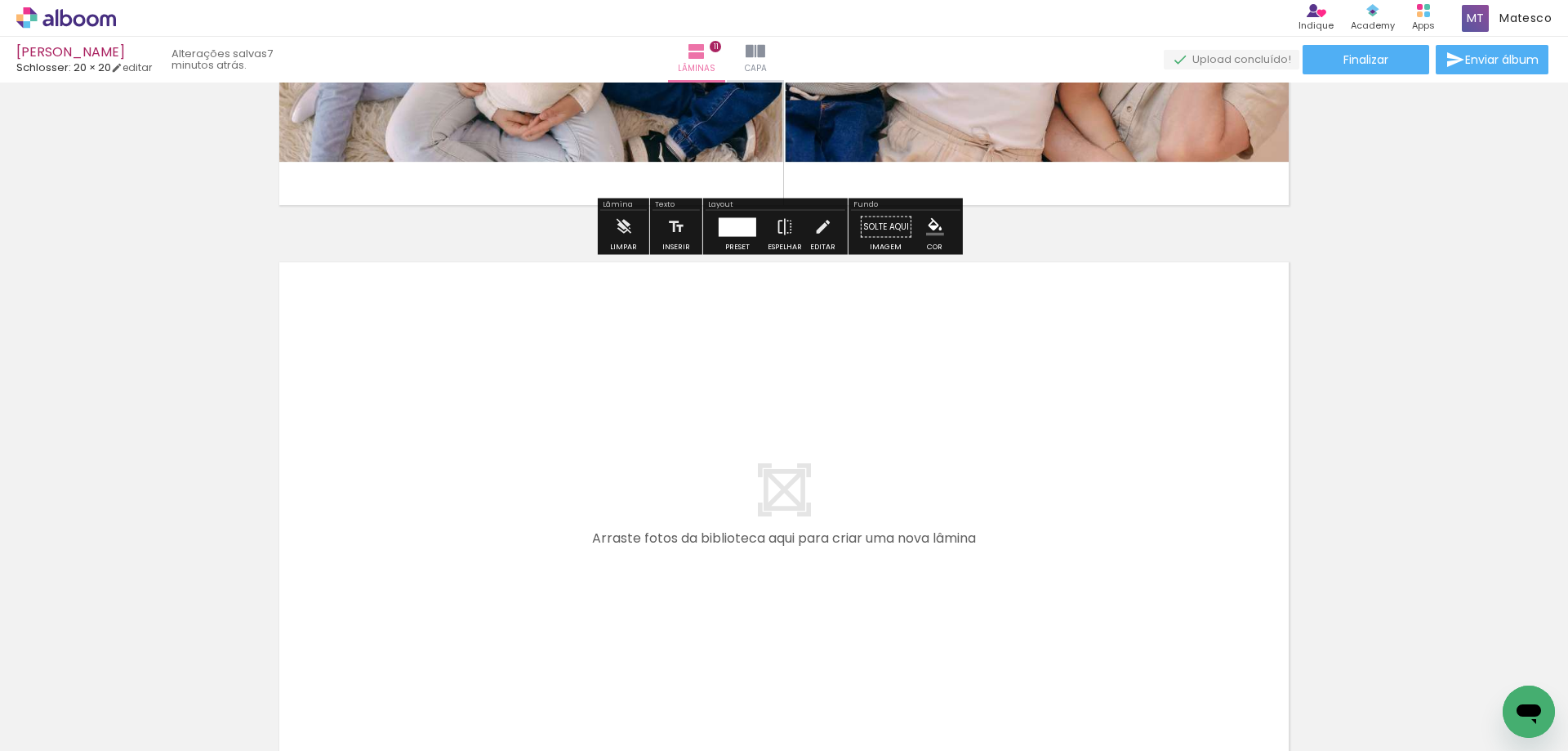
scroll to position [6144, 0]
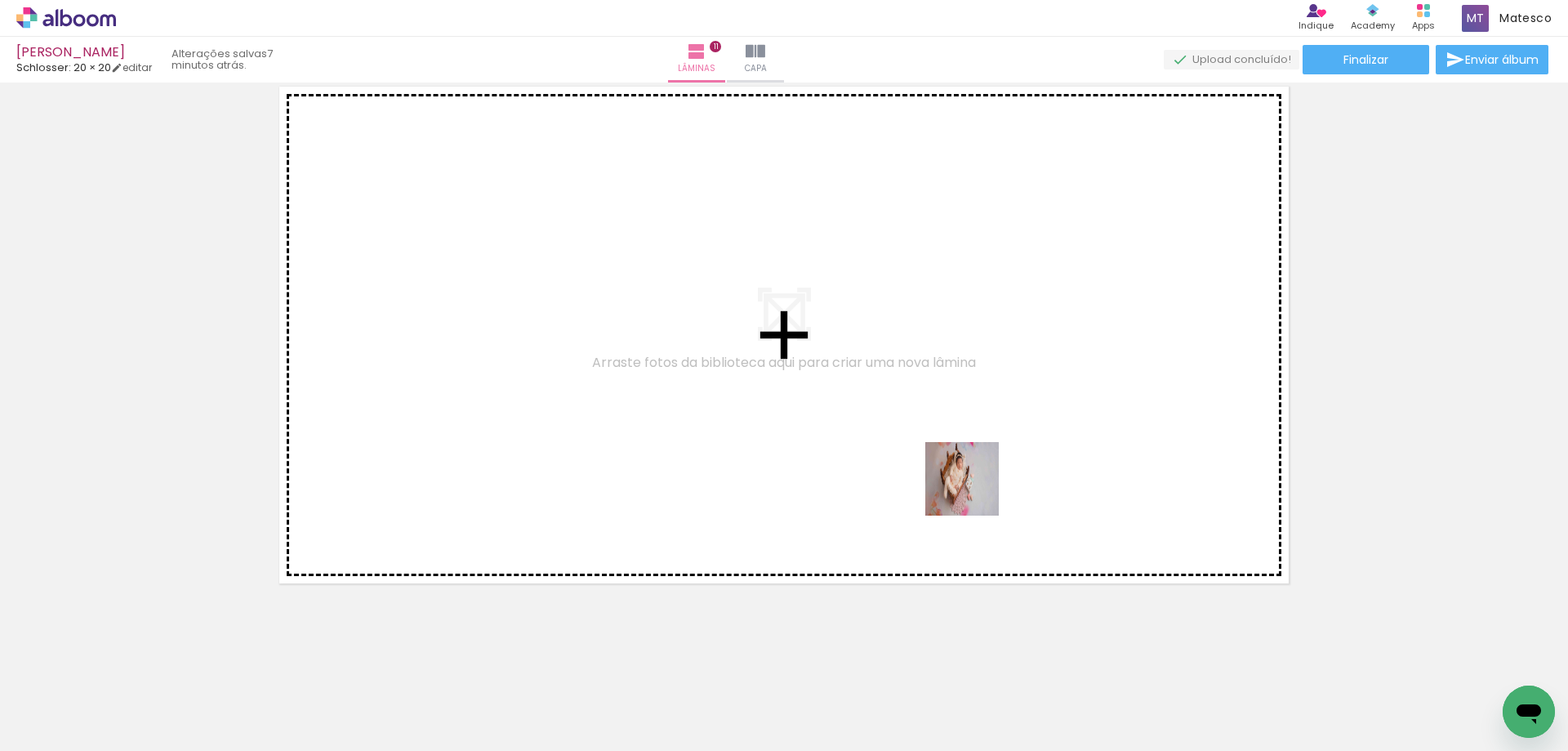
drag, startPoint x: 1200, startPoint y: 707, endPoint x: 968, endPoint y: 486, distance: 320.4
click at [968, 486] on quentale-workspace at bounding box center [784, 376] width 1568 height 751
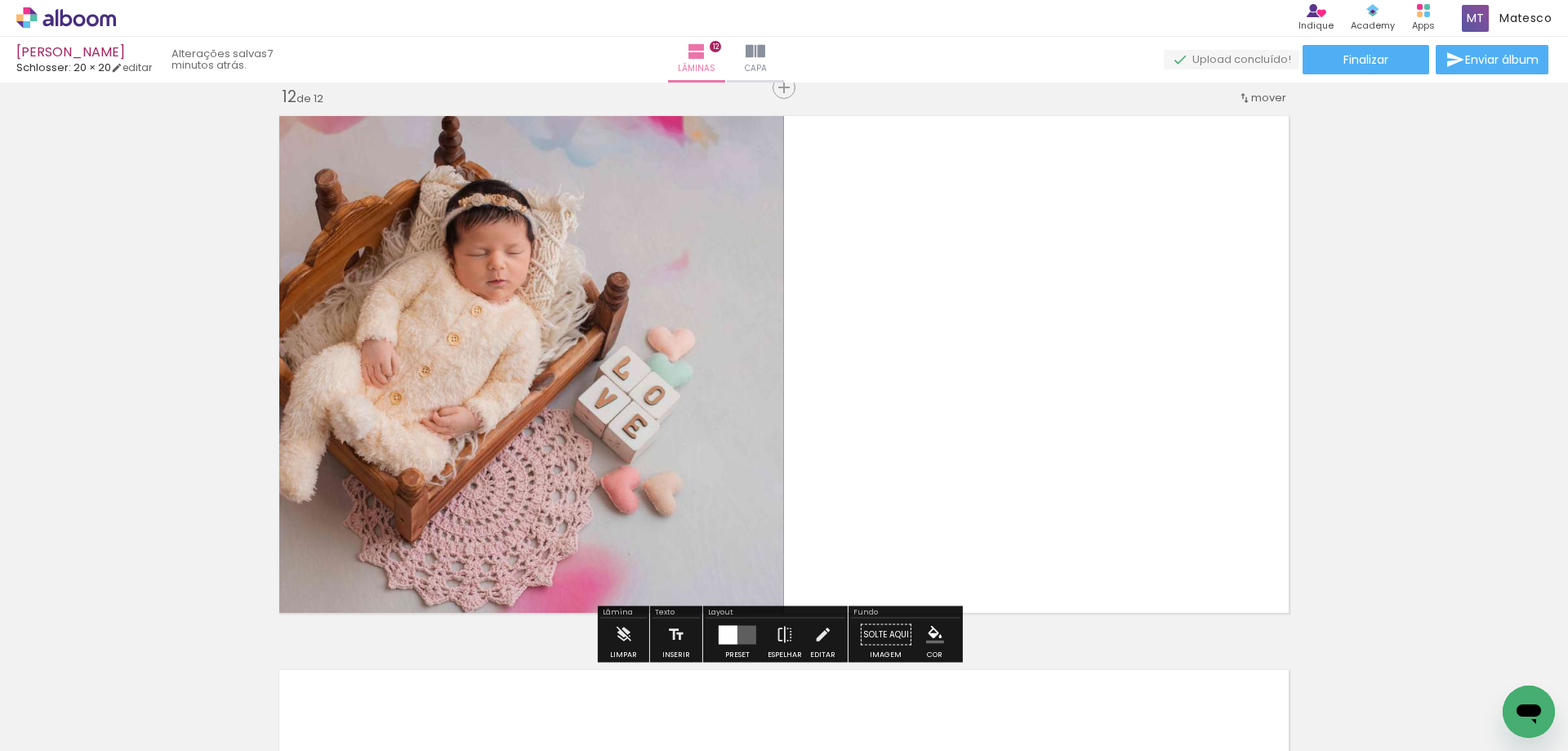
scroll to position [6115, 0]
click at [735, 634] on quentale-layouter at bounding box center [737, 634] width 38 height 19
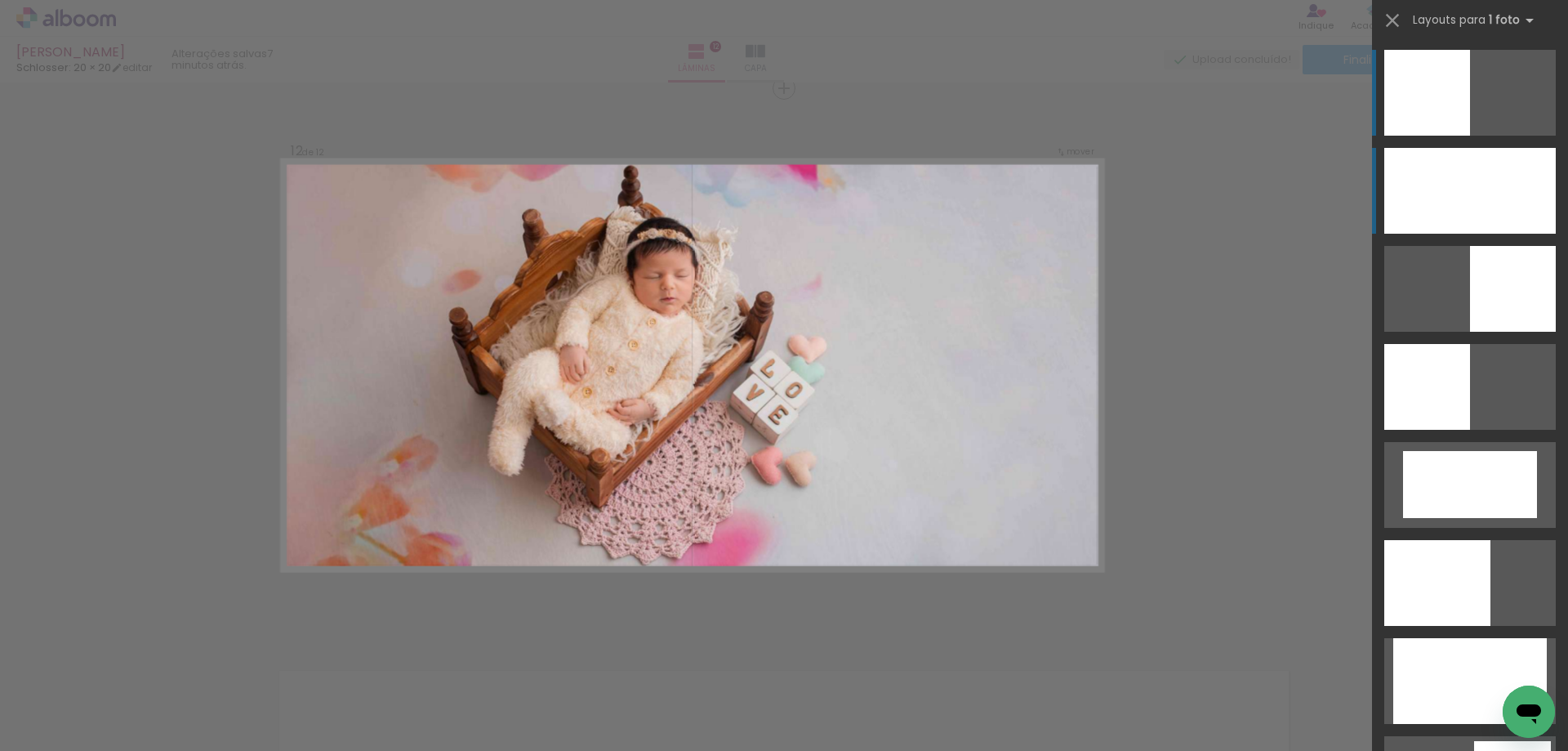
click at [1464, 210] on div at bounding box center [1469, 191] width 171 height 86
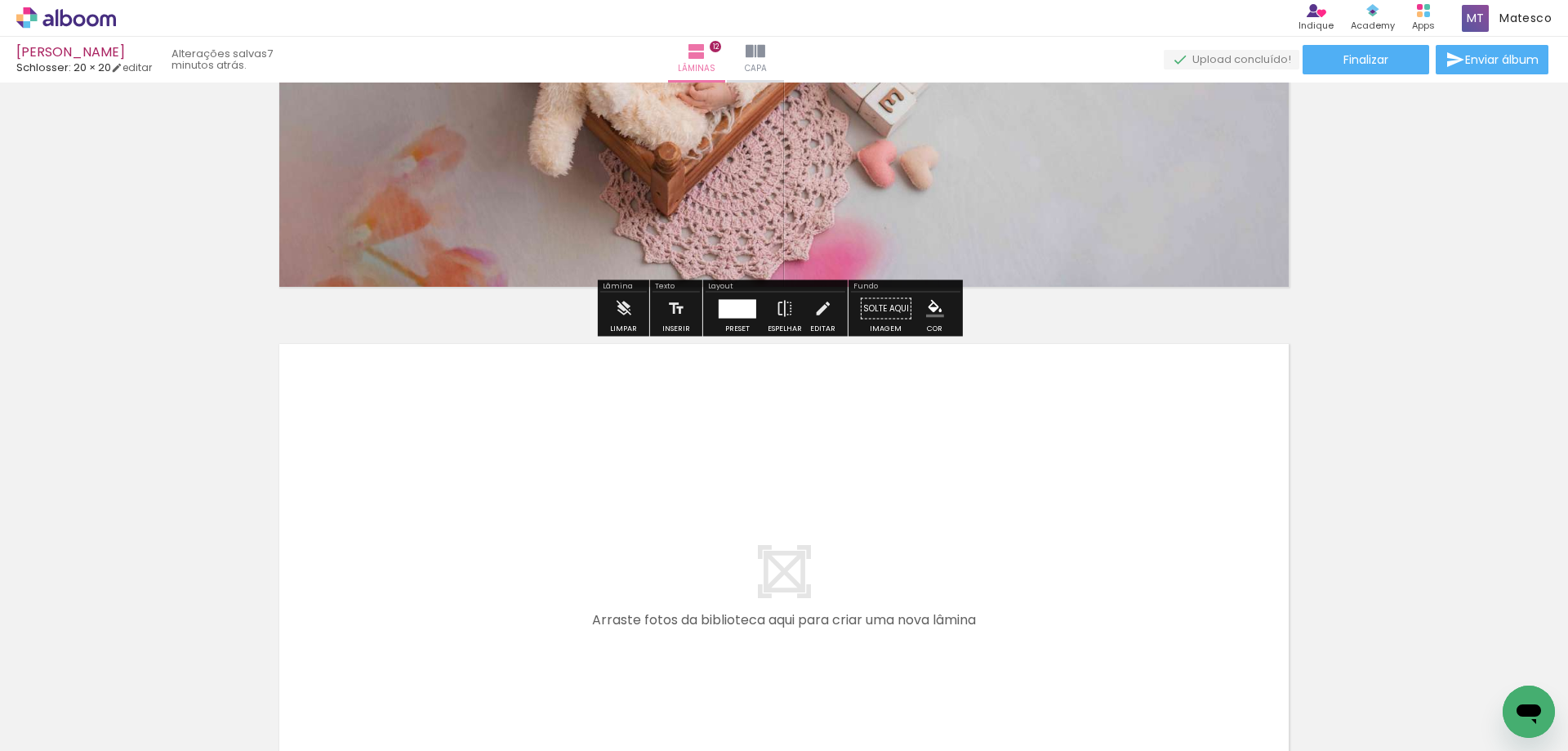
scroll to position [6686, 0]
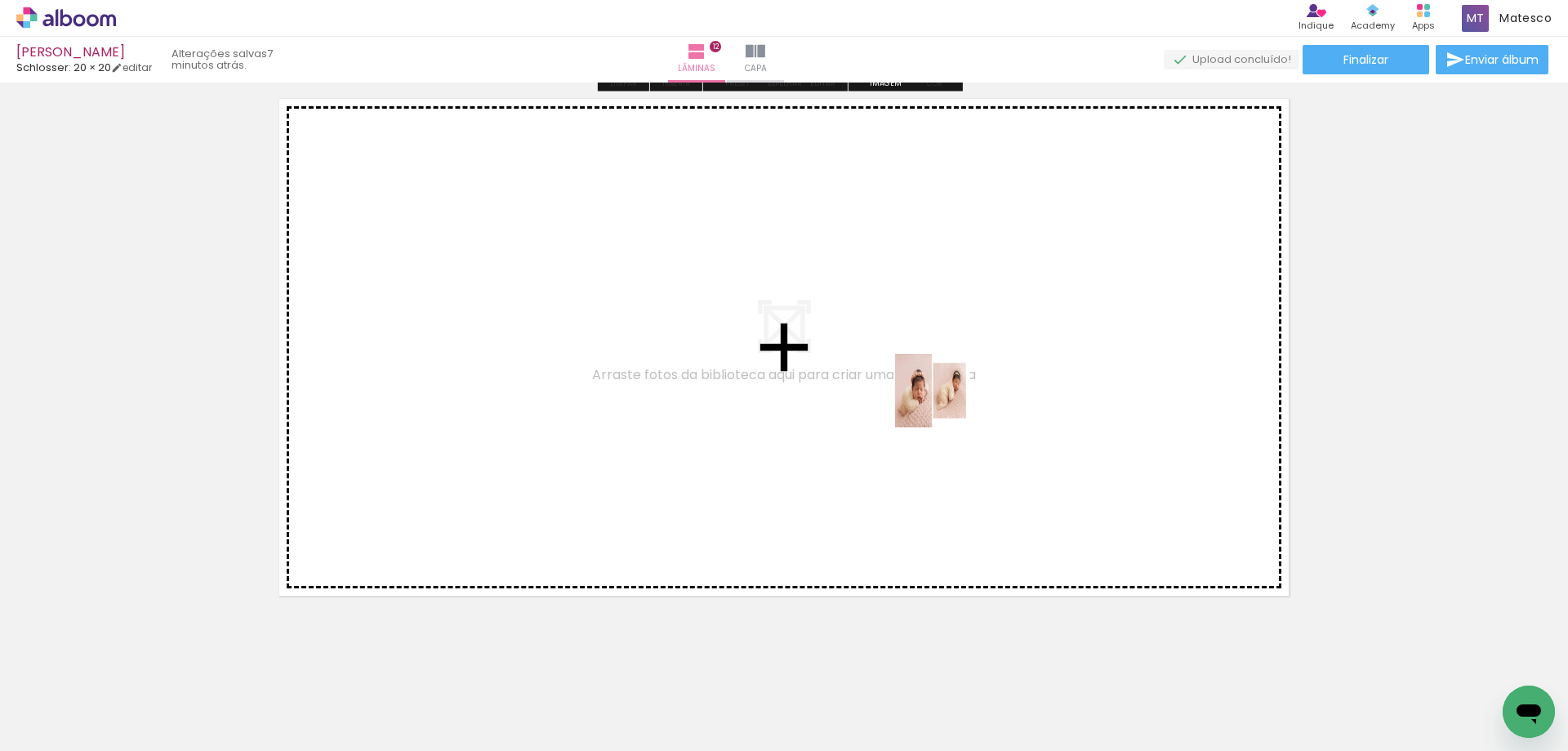
drag, startPoint x: 1279, startPoint y: 707, endPoint x: 936, endPoint y: 388, distance: 468.4
click at [936, 388] on quentale-workspace at bounding box center [784, 376] width 1568 height 751
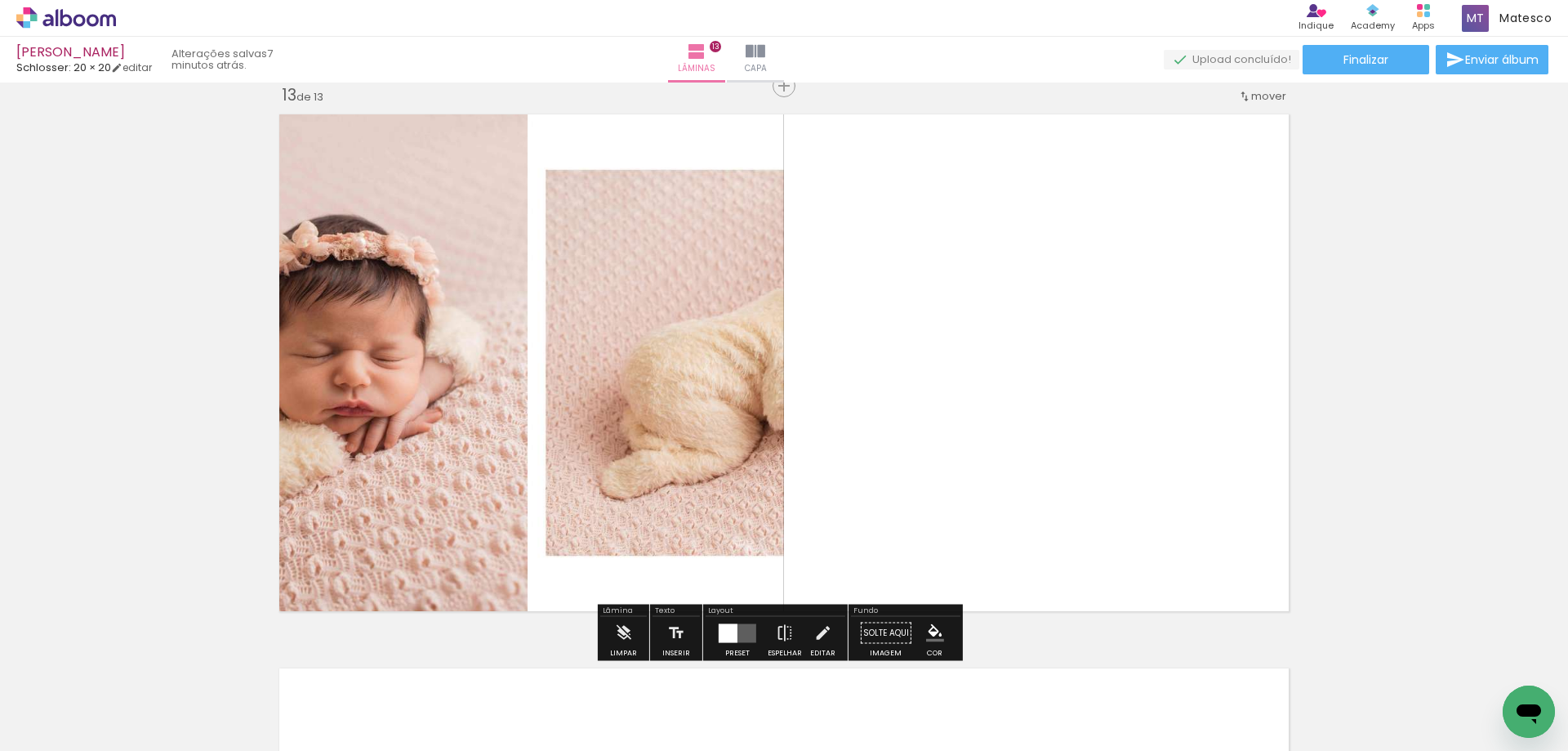
scroll to position [6668, 0]
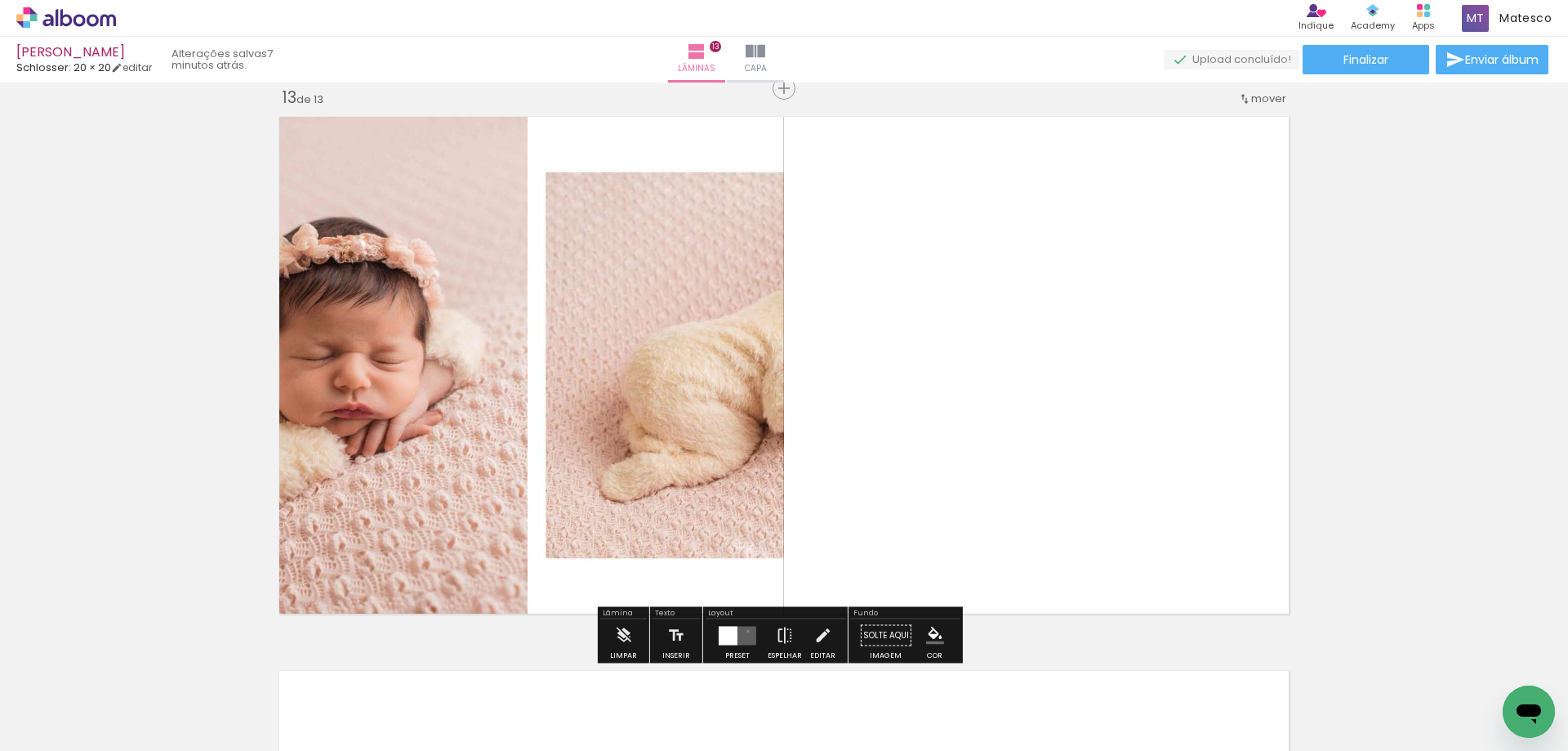
click at [744, 631] on quentale-layouter at bounding box center [737, 634] width 38 height 19
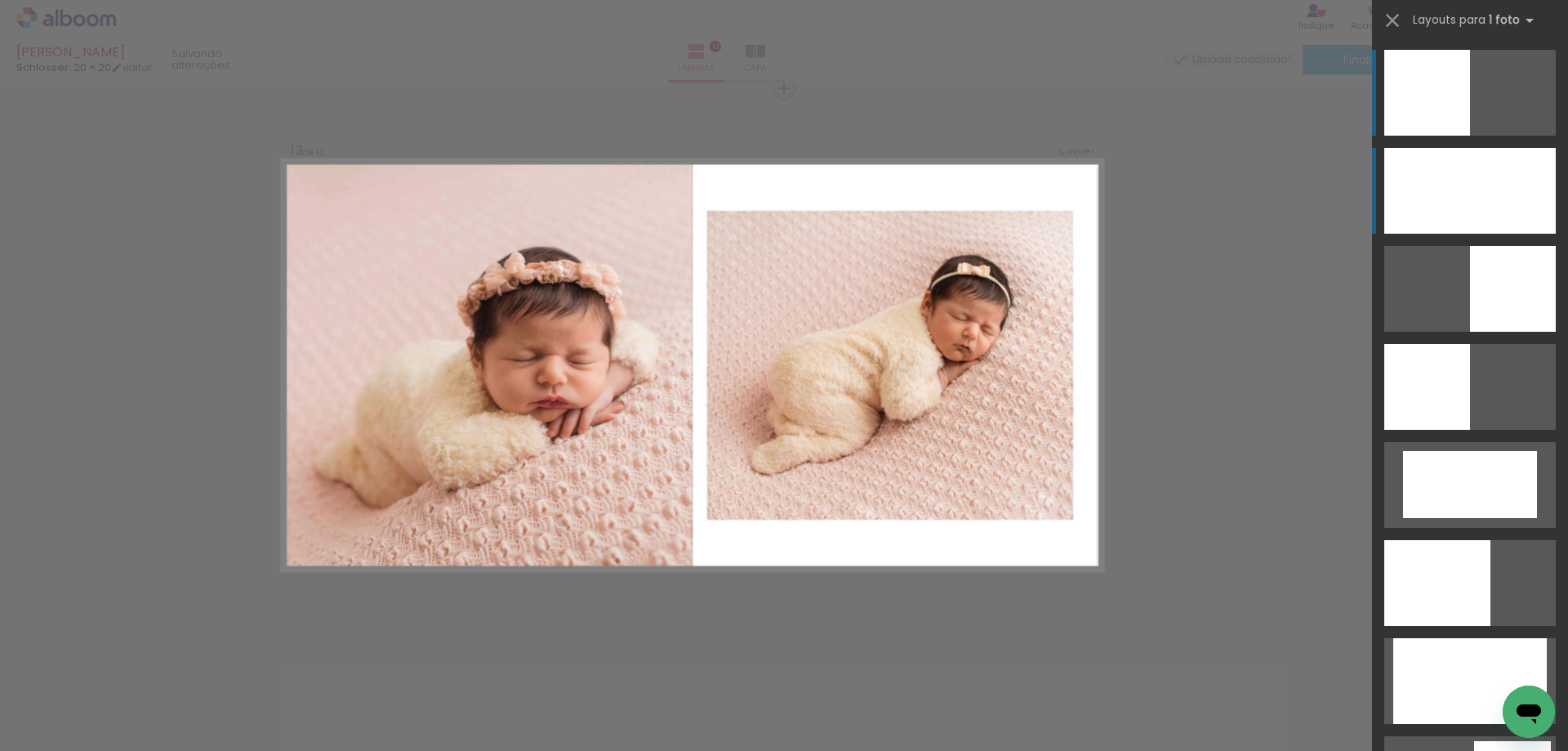
click at [1481, 200] on div at bounding box center [1469, 191] width 171 height 86
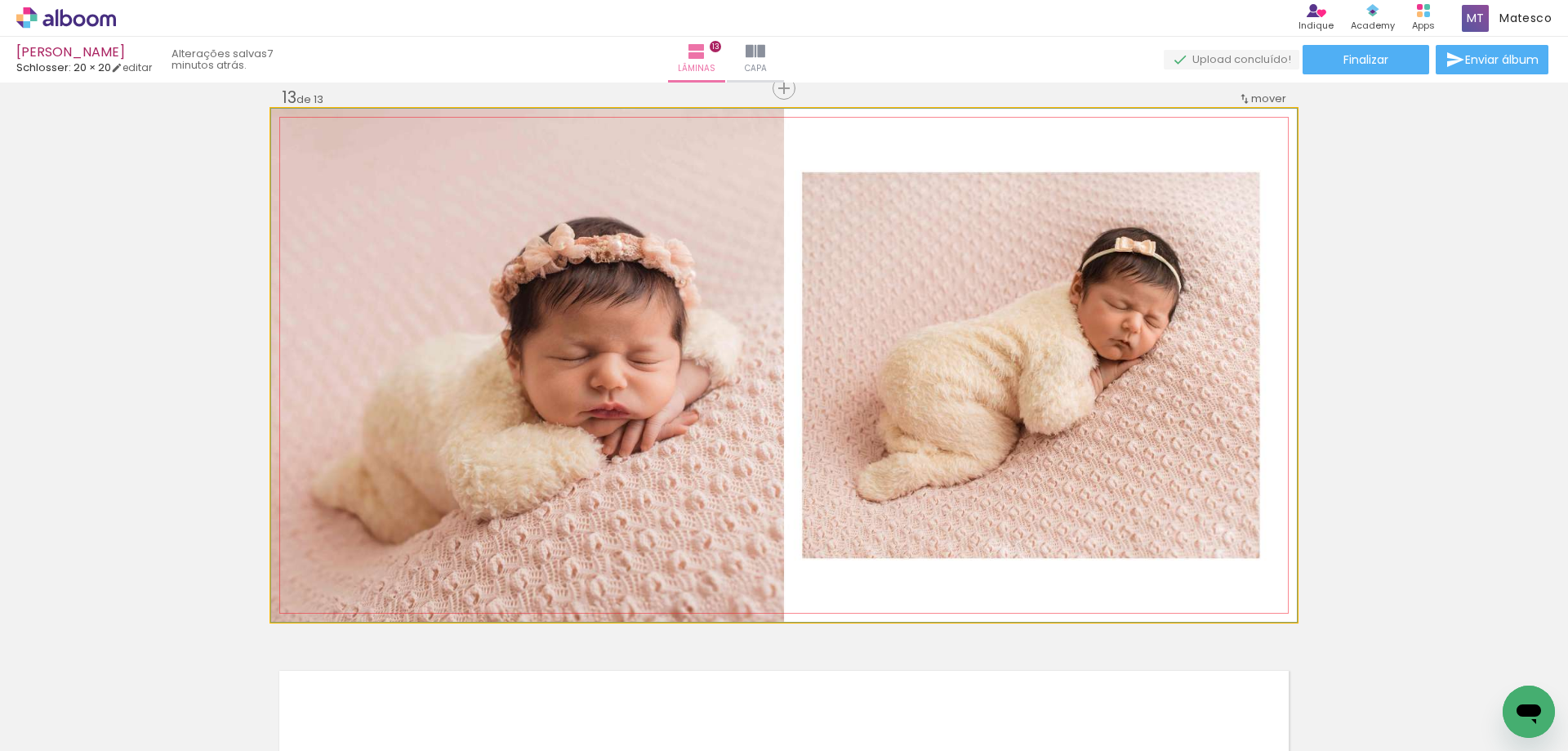
click at [1158, 454] on quentale-photo at bounding box center [784, 365] width 1026 height 514
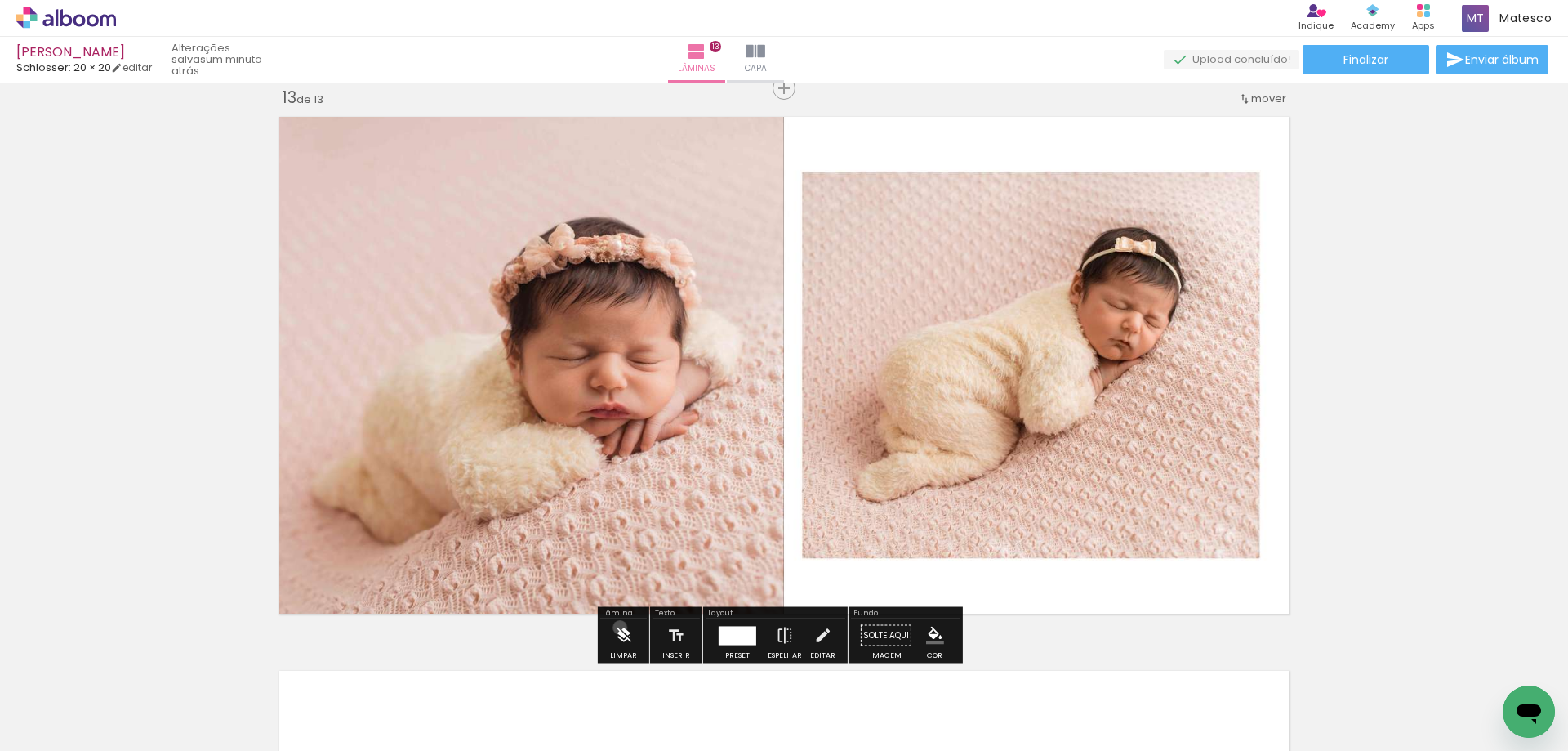
click at [620, 626] on iron-icon at bounding box center [624, 635] width 18 height 32
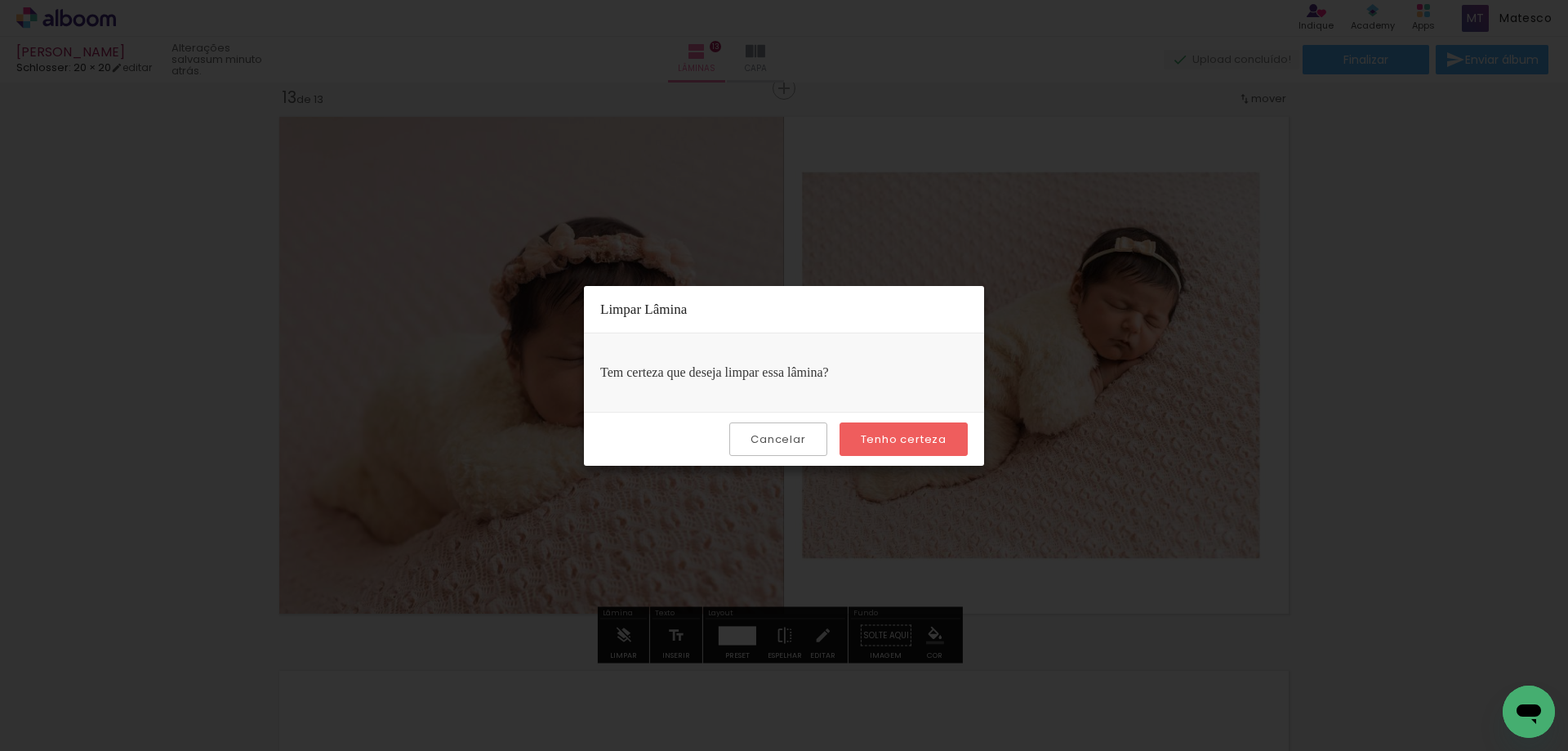
click at [0, 0] on slot "Tenho certeza" at bounding box center [0, 0] width 0 height 0
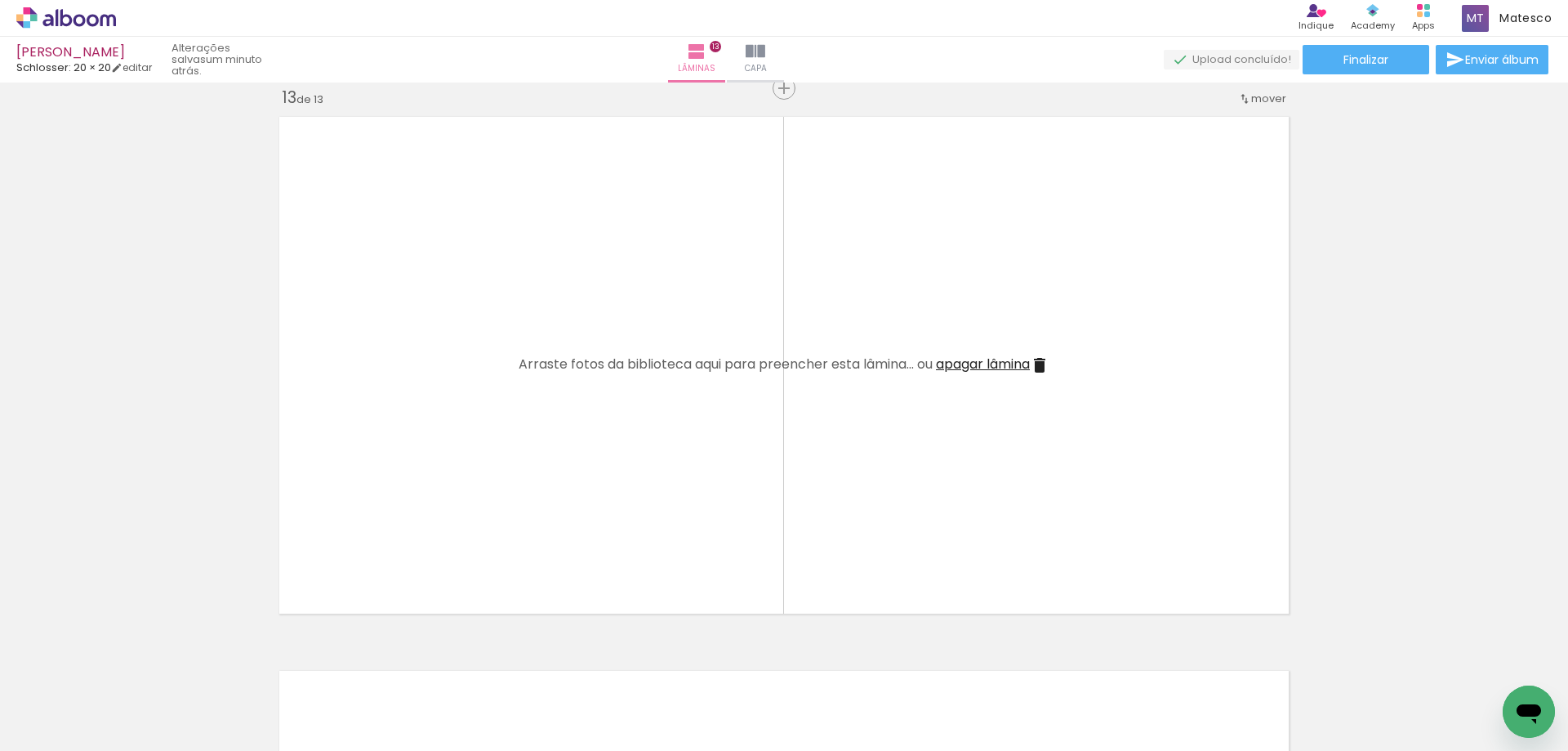
click at [136, 656] on iron-icon at bounding box center [127, 662] width 17 height 17
click at [65, 740] on paper-button "Adicionar Fotos" at bounding box center [50, 729] width 79 height 26
click at [0, 0] on input "file" at bounding box center [0, 0] width 0 height 0
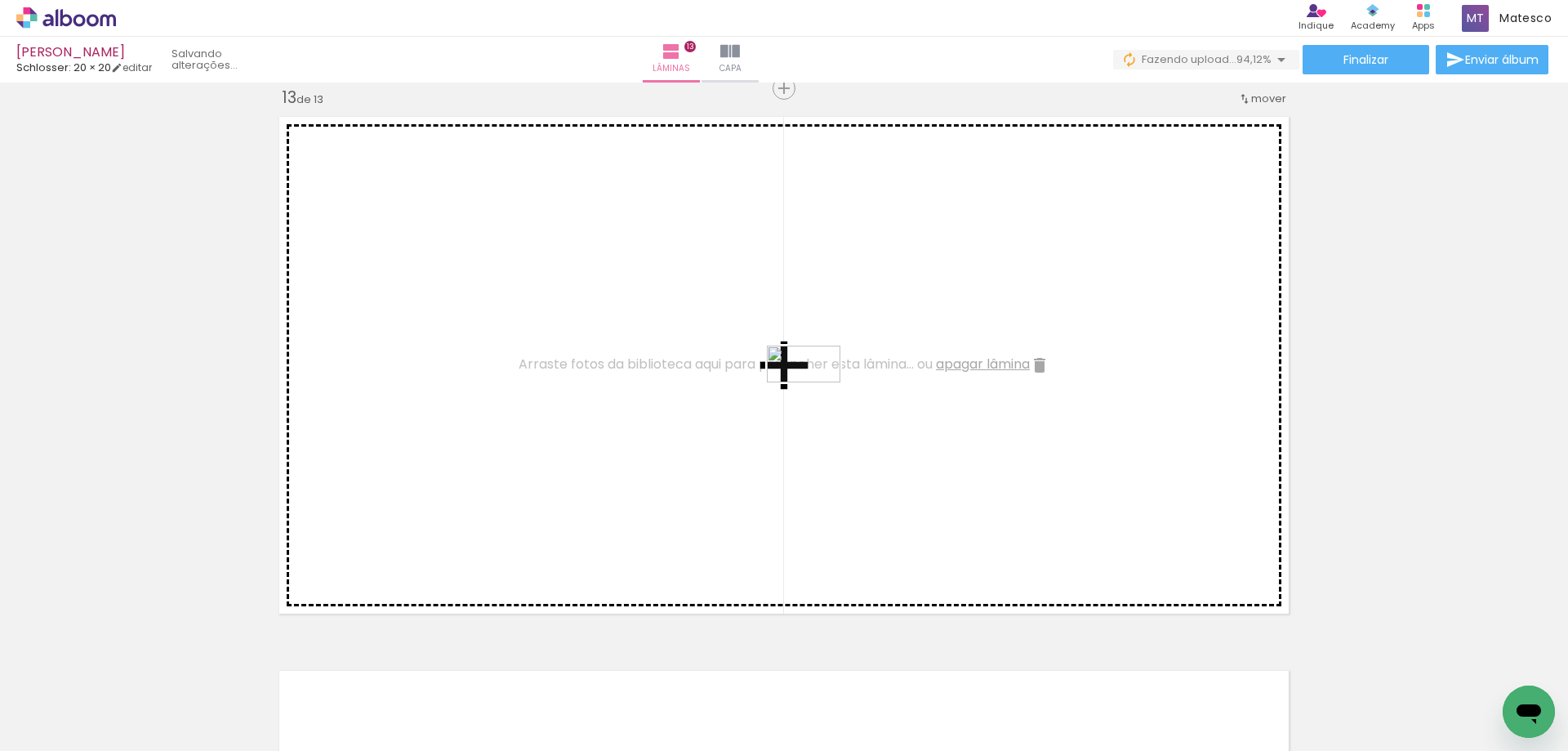
drag, startPoint x: 1271, startPoint y: 698, endPoint x: 816, endPoint y: 394, distance: 547.2
click at [816, 394] on quentale-workspace at bounding box center [784, 376] width 1568 height 751
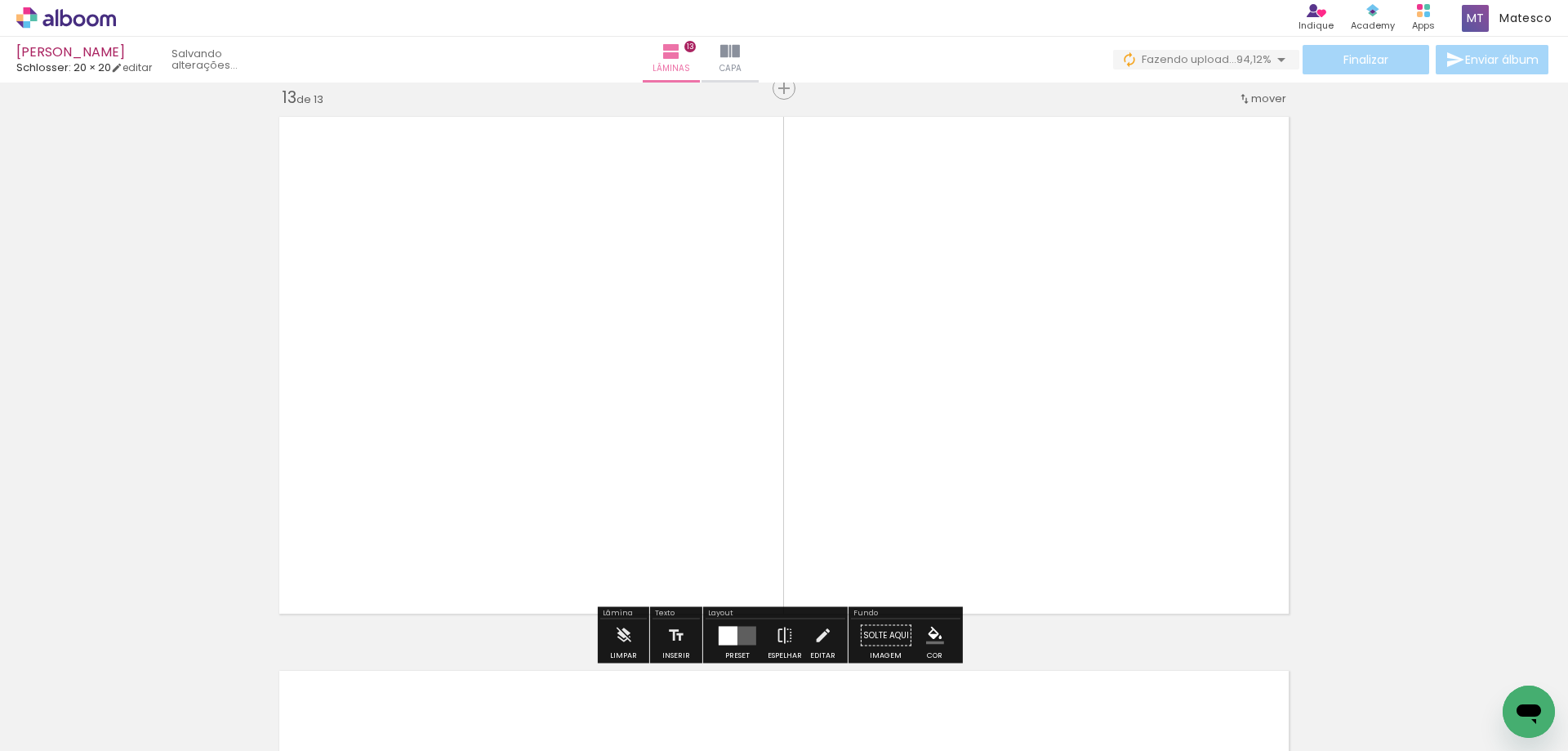
click at [730, 639] on div at bounding box center [728, 634] width 19 height 19
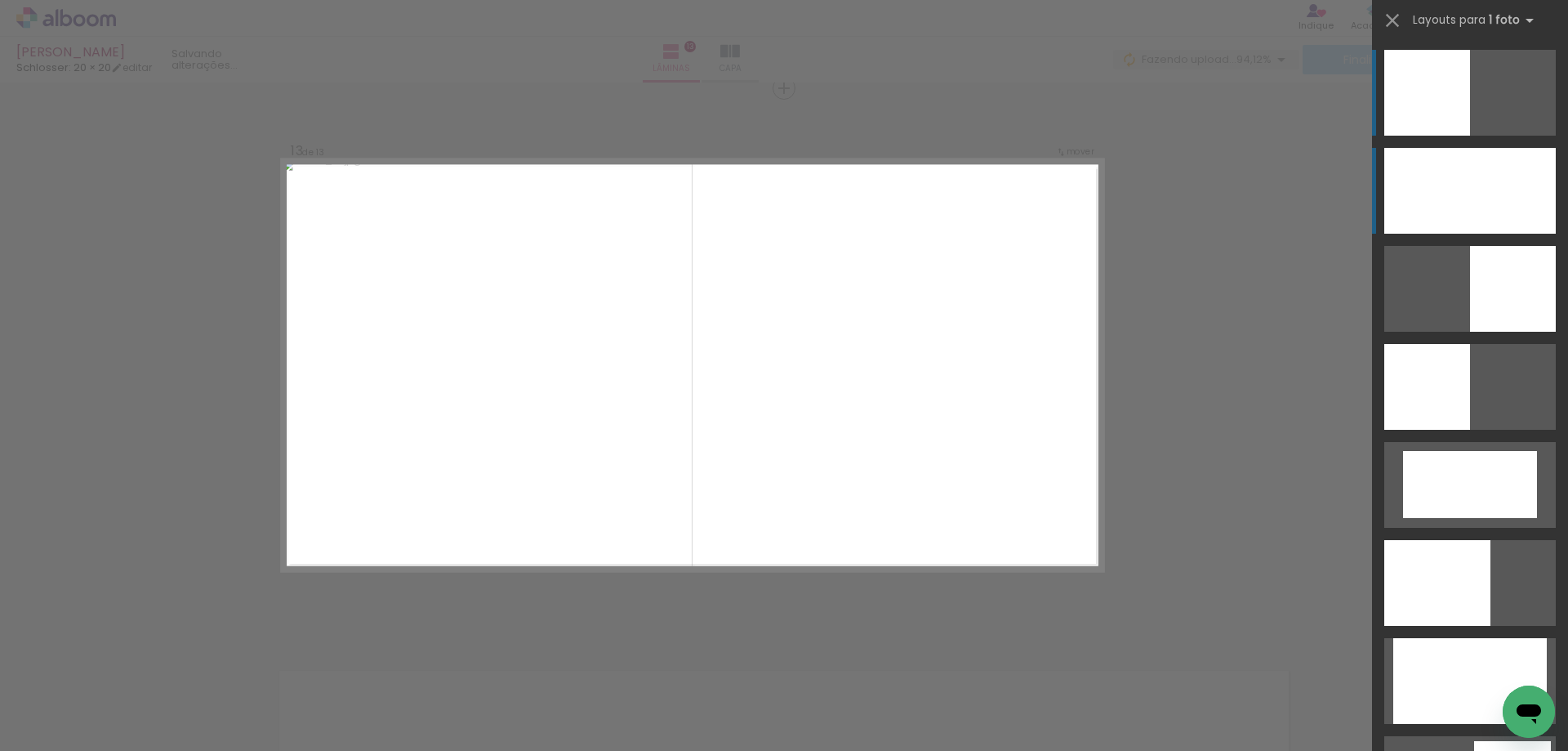
click at [1435, 205] on div at bounding box center [1469, 191] width 171 height 86
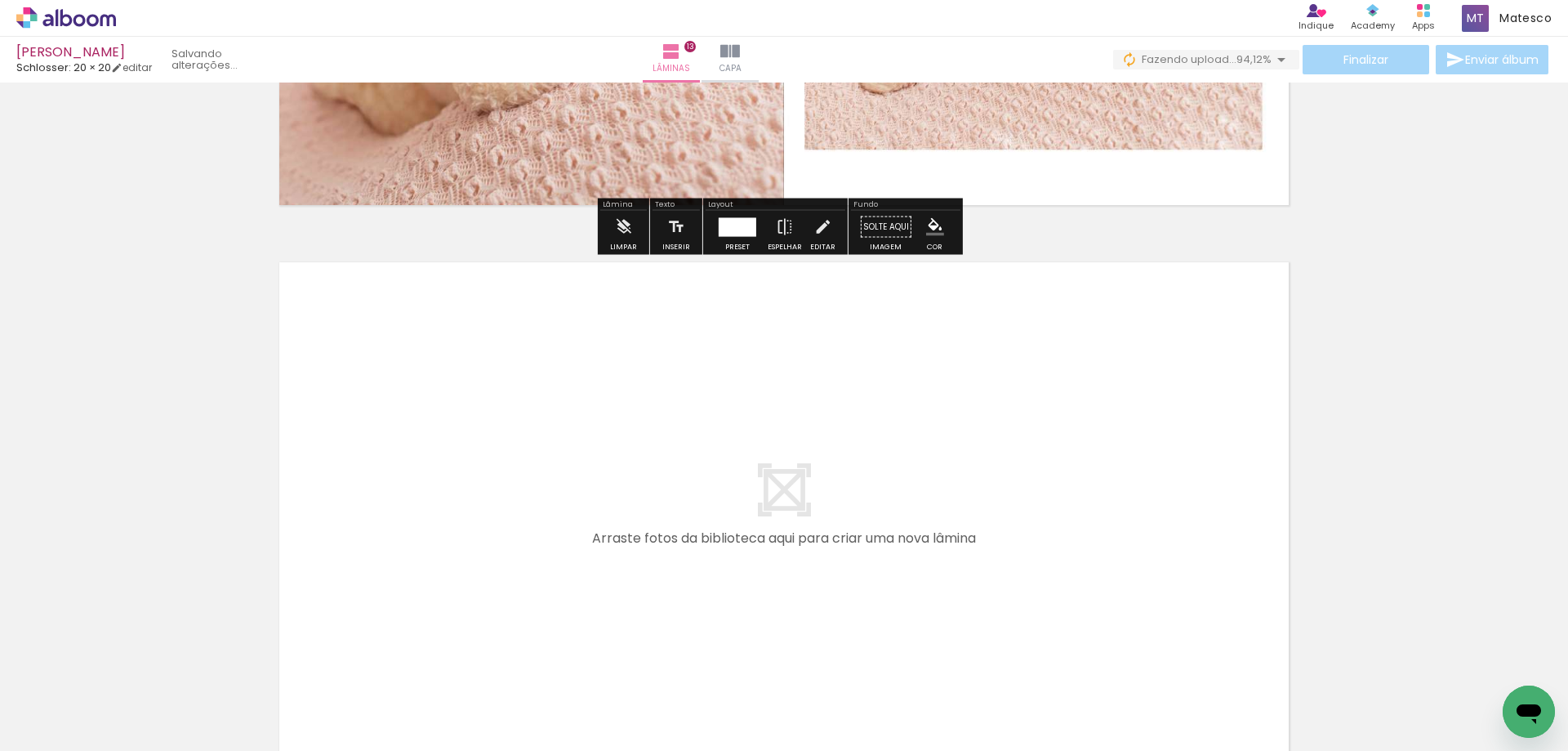
scroll to position [7253, 0]
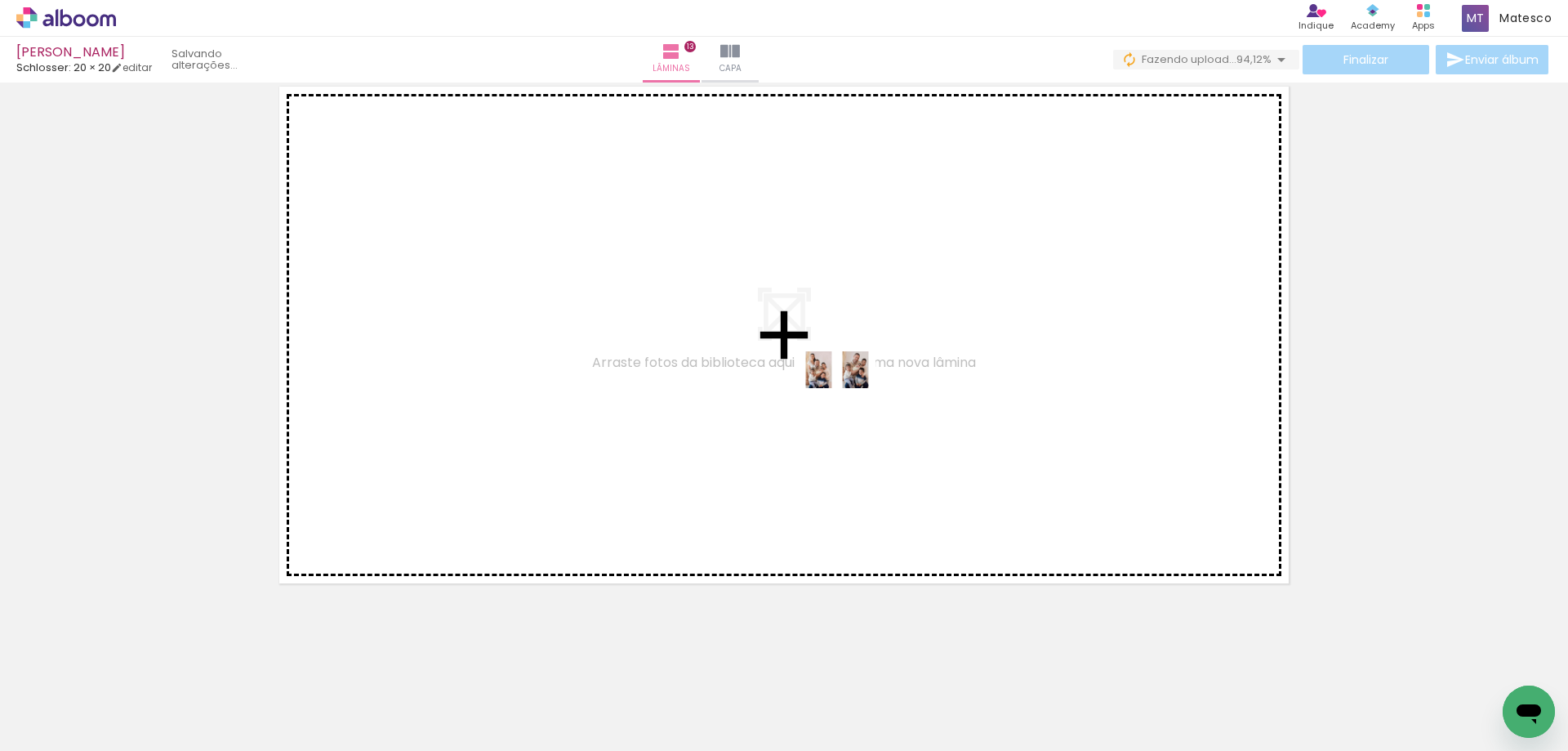
drag, startPoint x: 1377, startPoint y: 695, endPoint x: 849, endPoint y: 401, distance: 604.3
click at [849, 401] on quentale-workspace at bounding box center [784, 376] width 1568 height 751
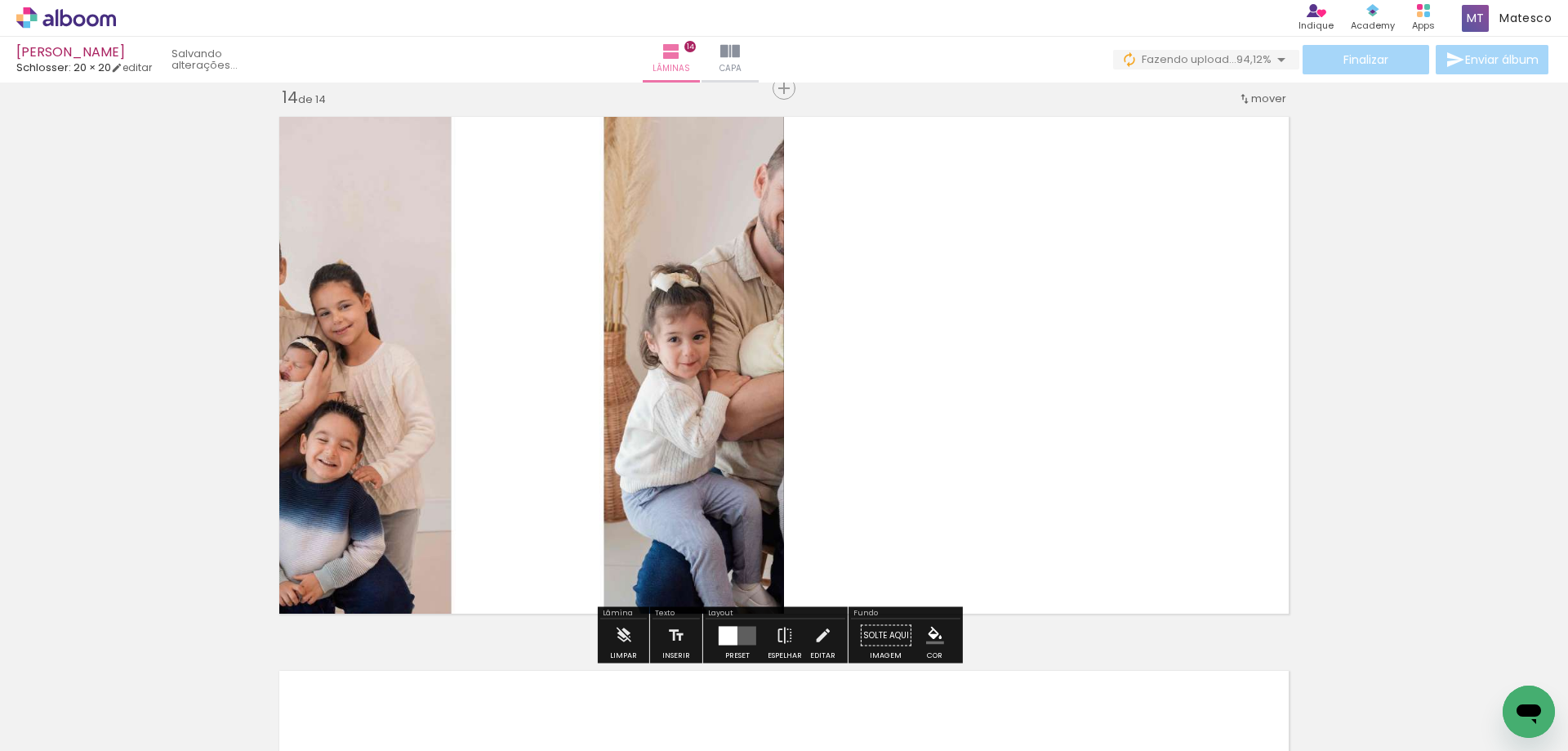
scroll to position [7222, 0]
click at [735, 638] on quentale-layouter at bounding box center [737, 634] width 38 height 19
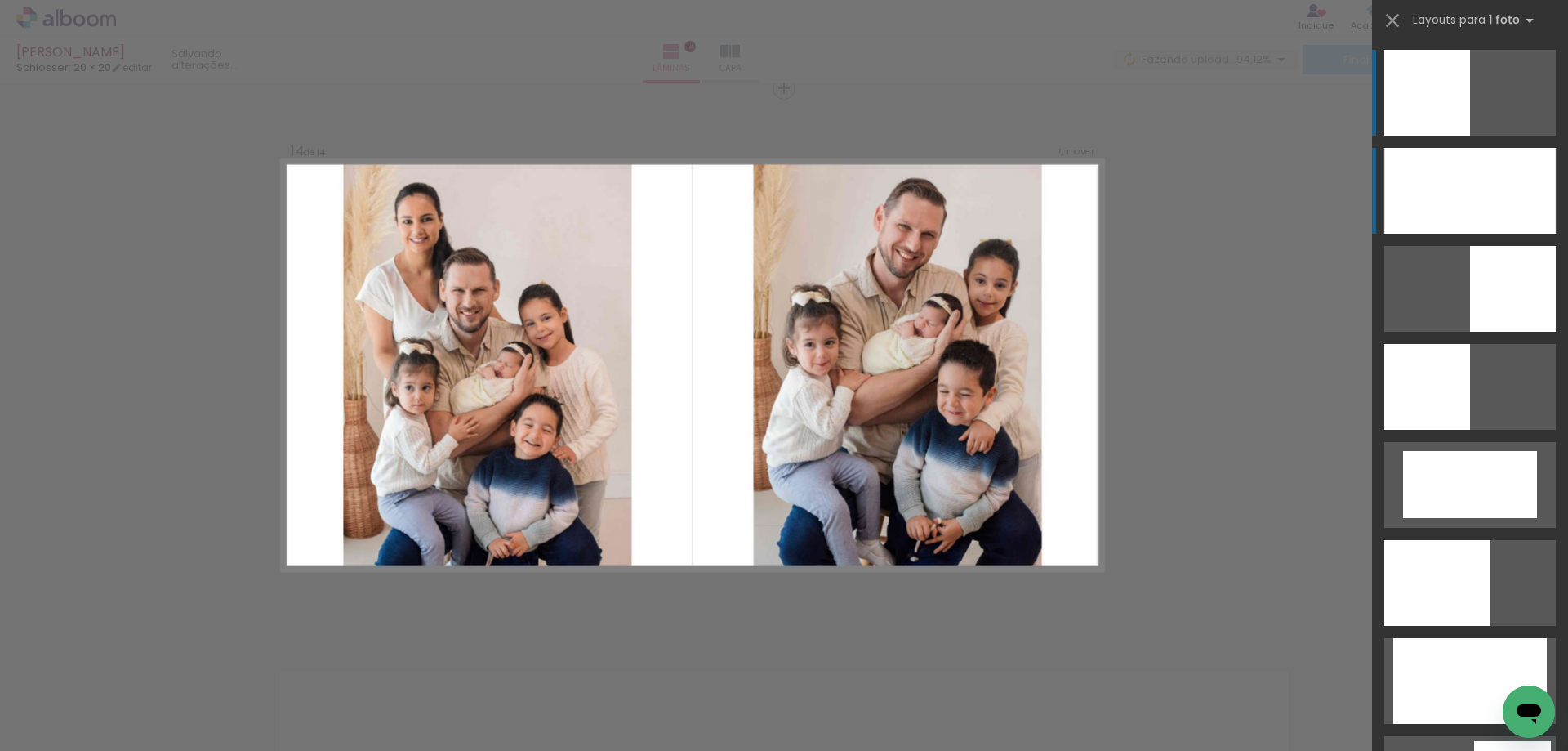
click at [1469, 211] on div at bounding box center [1469, 191] width 171 height 86
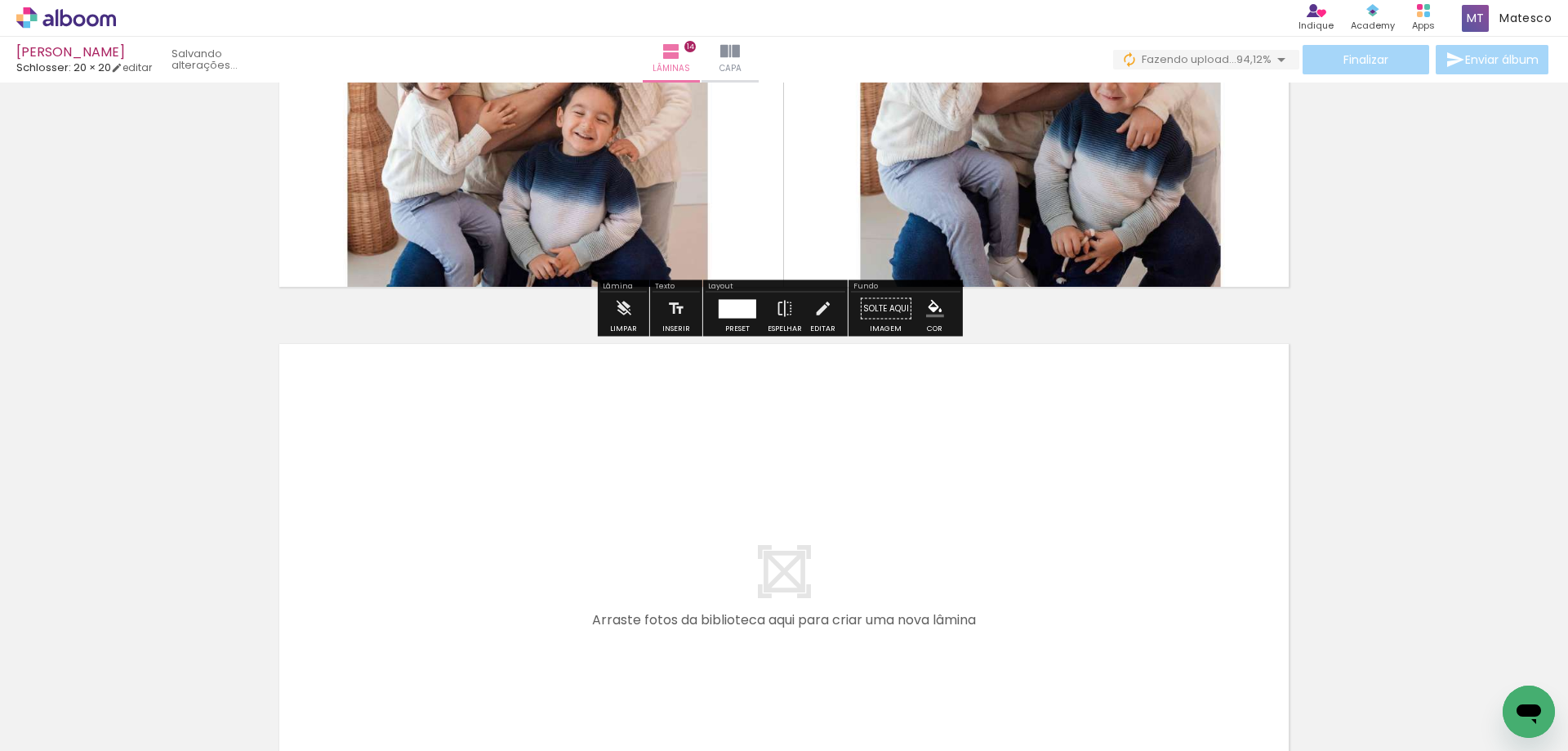
scroll to position [7631, 0]
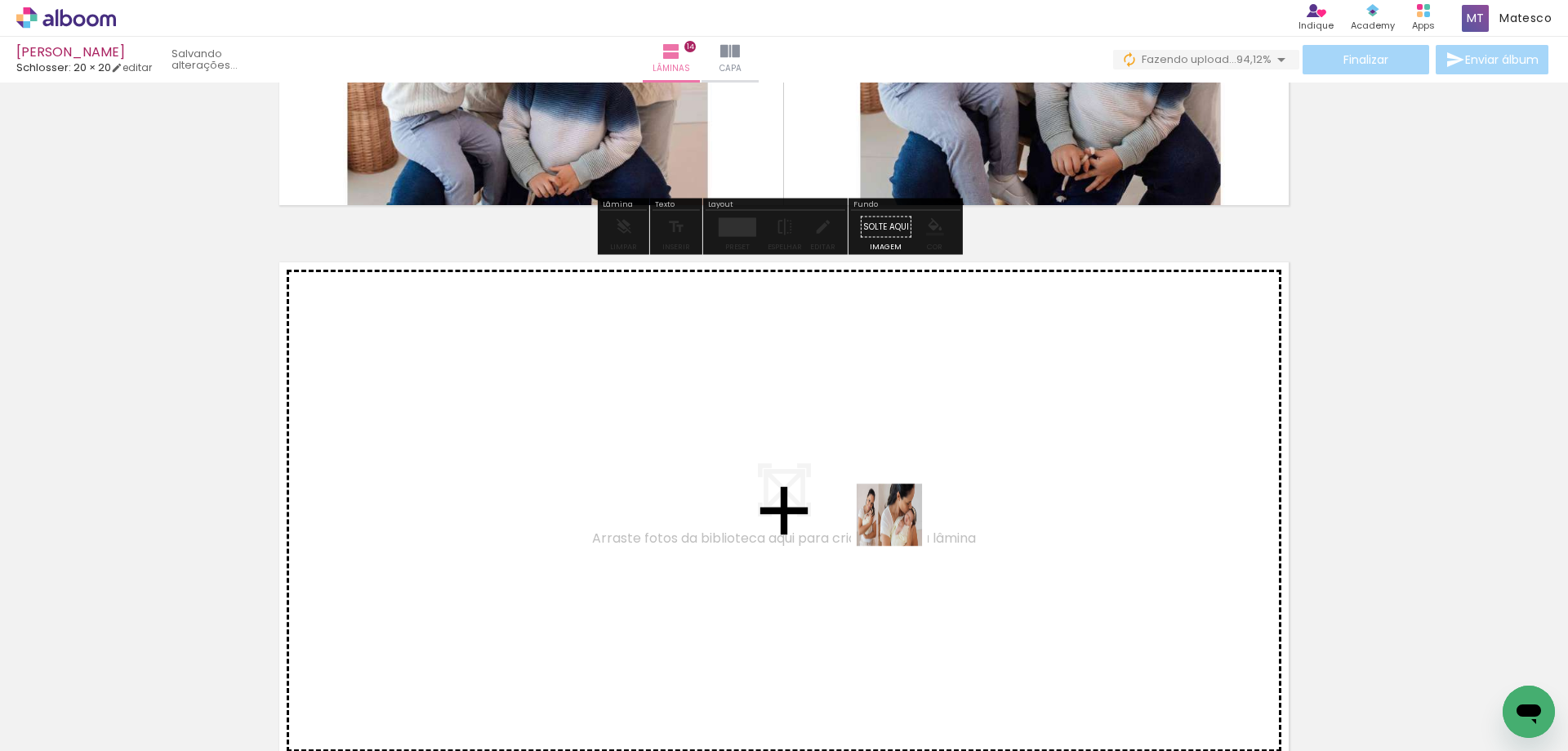
drag, startPoint x: 1440, startPoint y: 693, endPoint x: 857, endPoint y: 519, distance: 608.4
click at [857, 519] on quentale-workspace at bounding box center [784, 376] width 1568 height 751
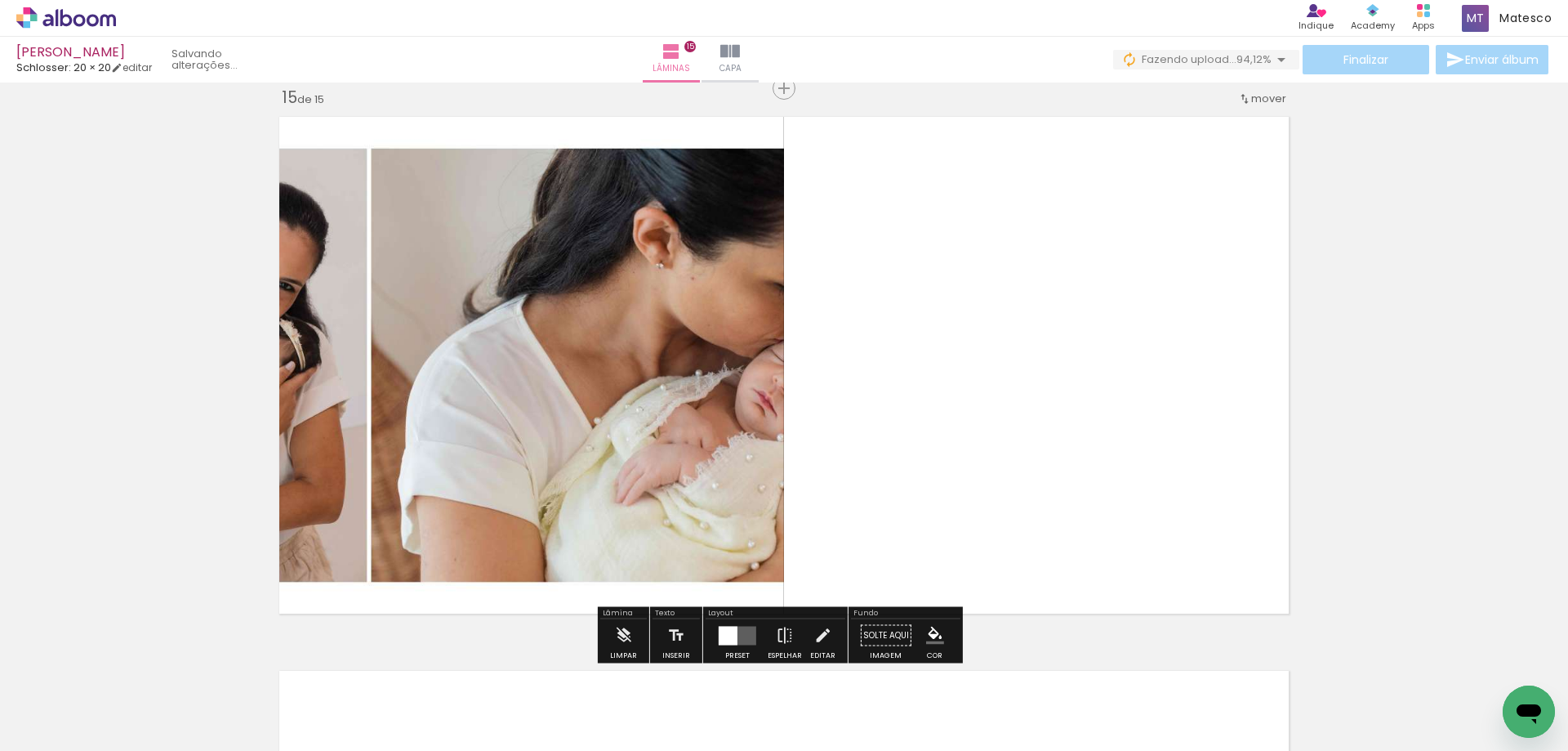
scroll to position [7939, 0]
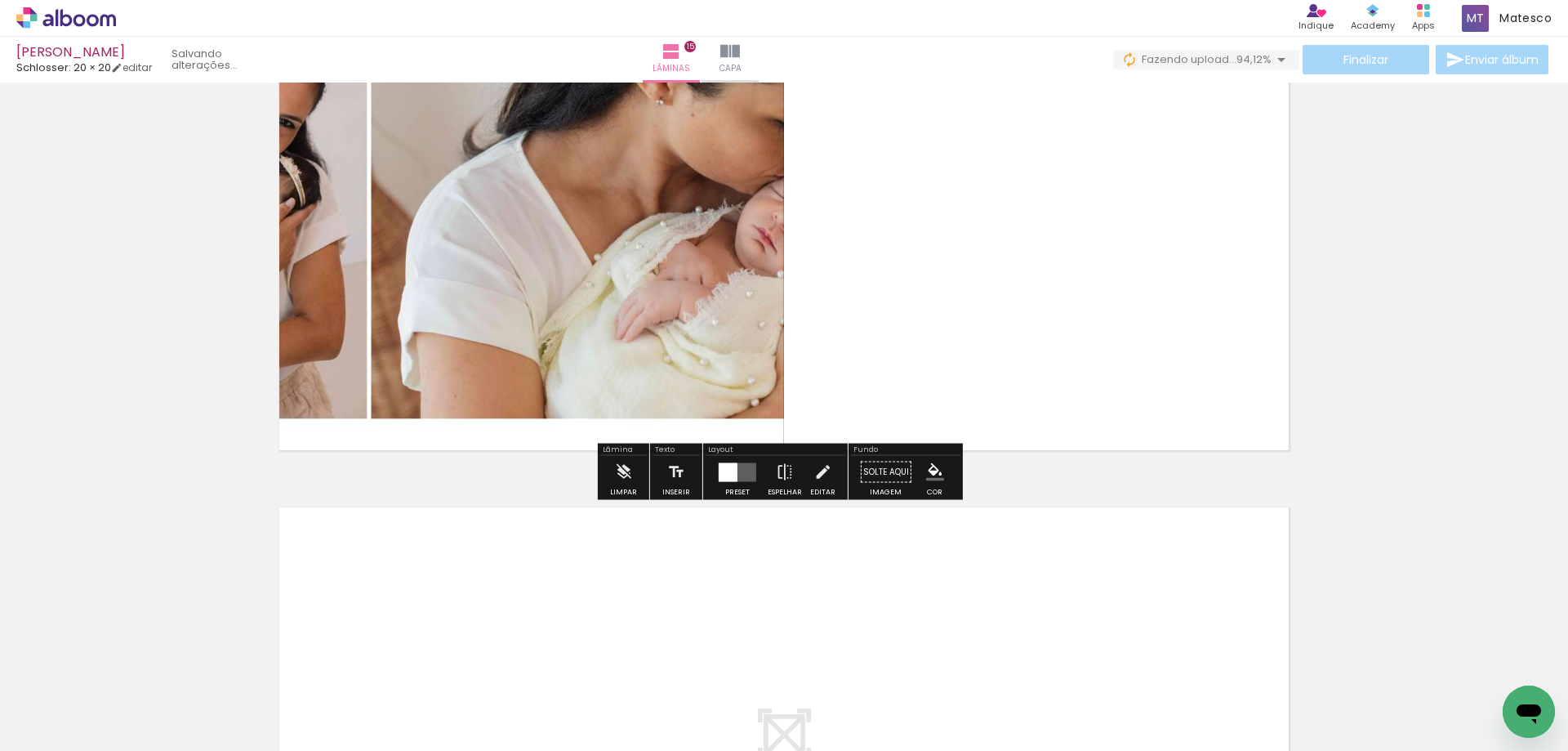
click at [734, 475] on div at bounding box center [728, 471] width 19 height 19
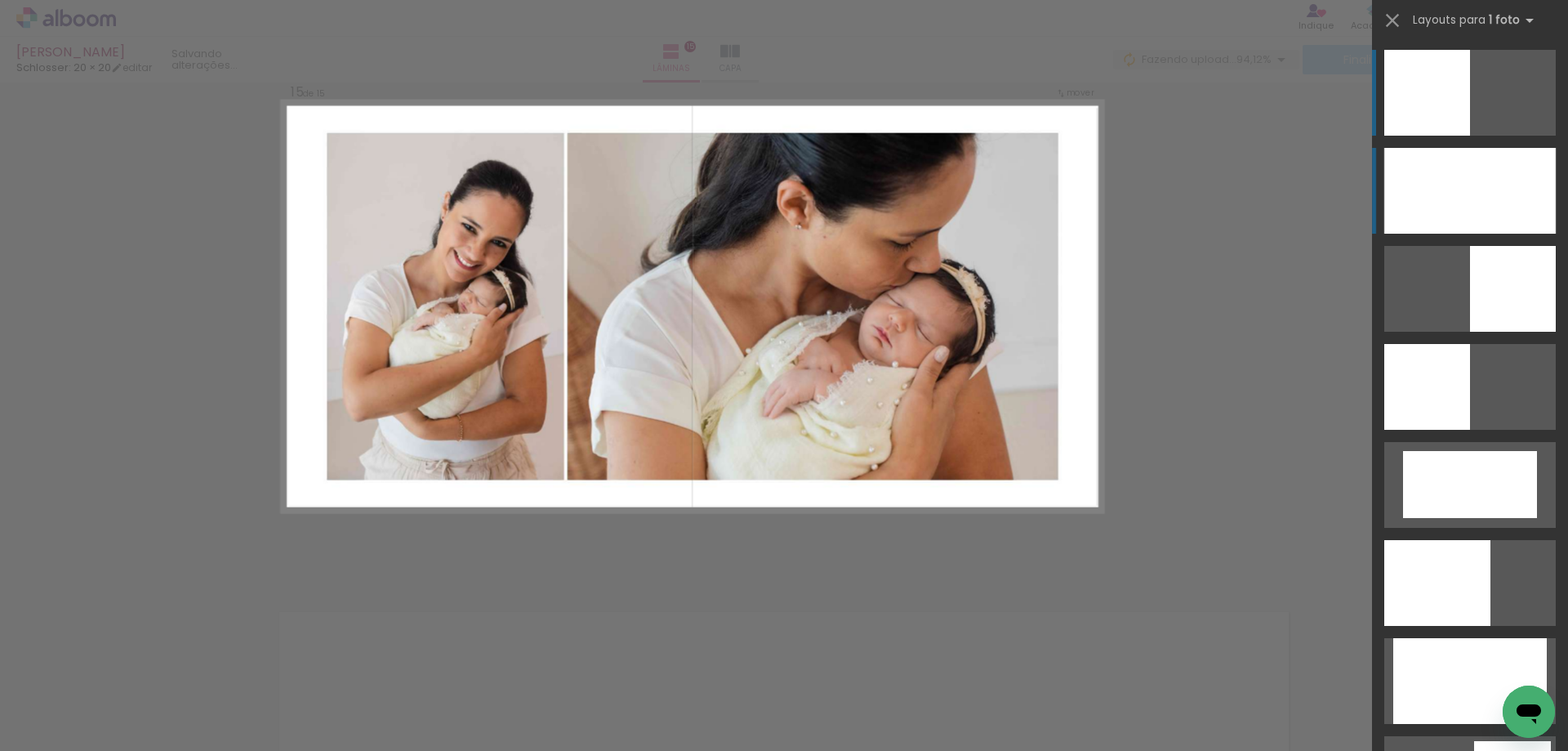
click at [1426, 187] on div at bounding box center [1469, 191] width 171 height 86
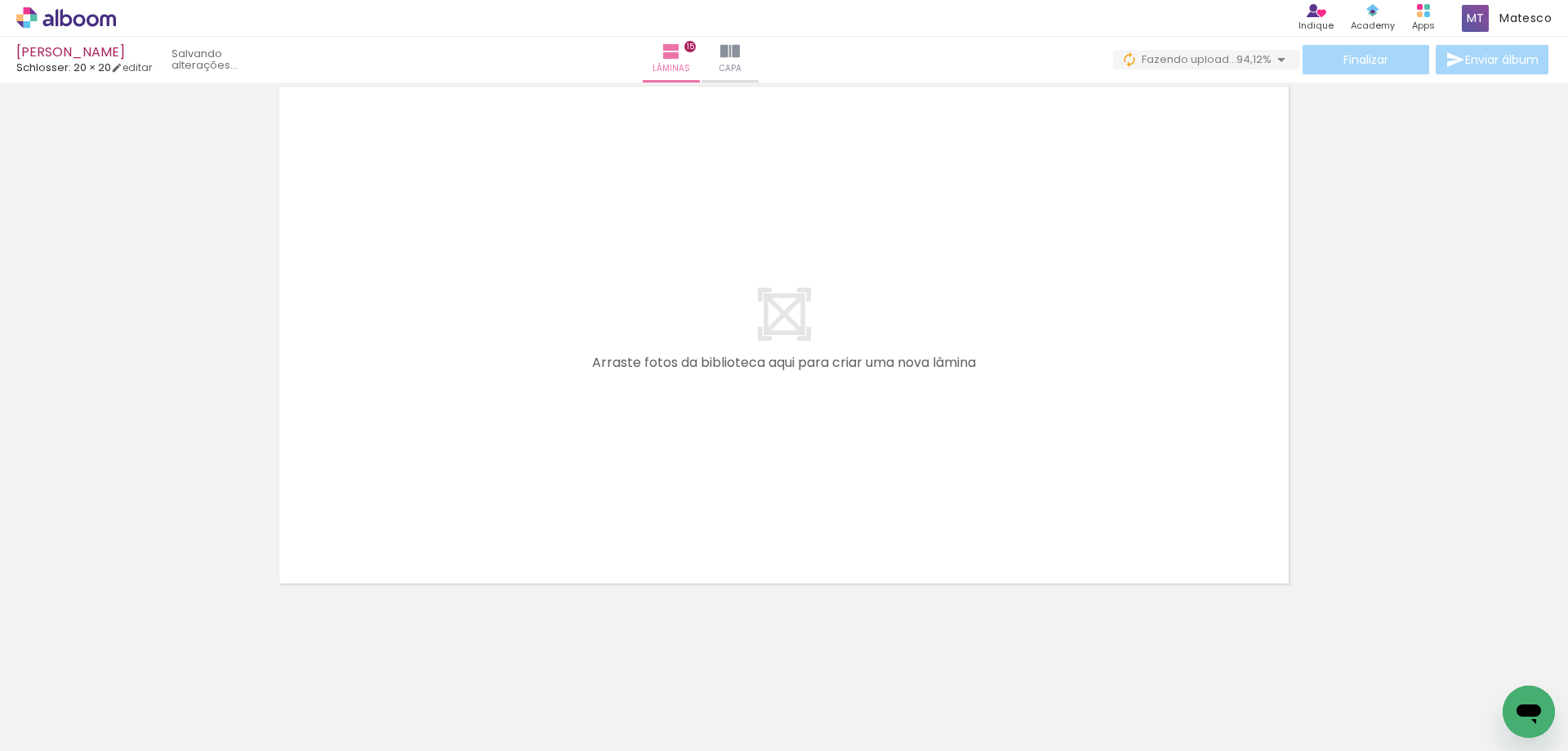
scroll to position [0, 125]
drag, startPoint x: 1358, startPoint y: 740, endPoint x: 26, endPoint y: 50, distance: 1500.1
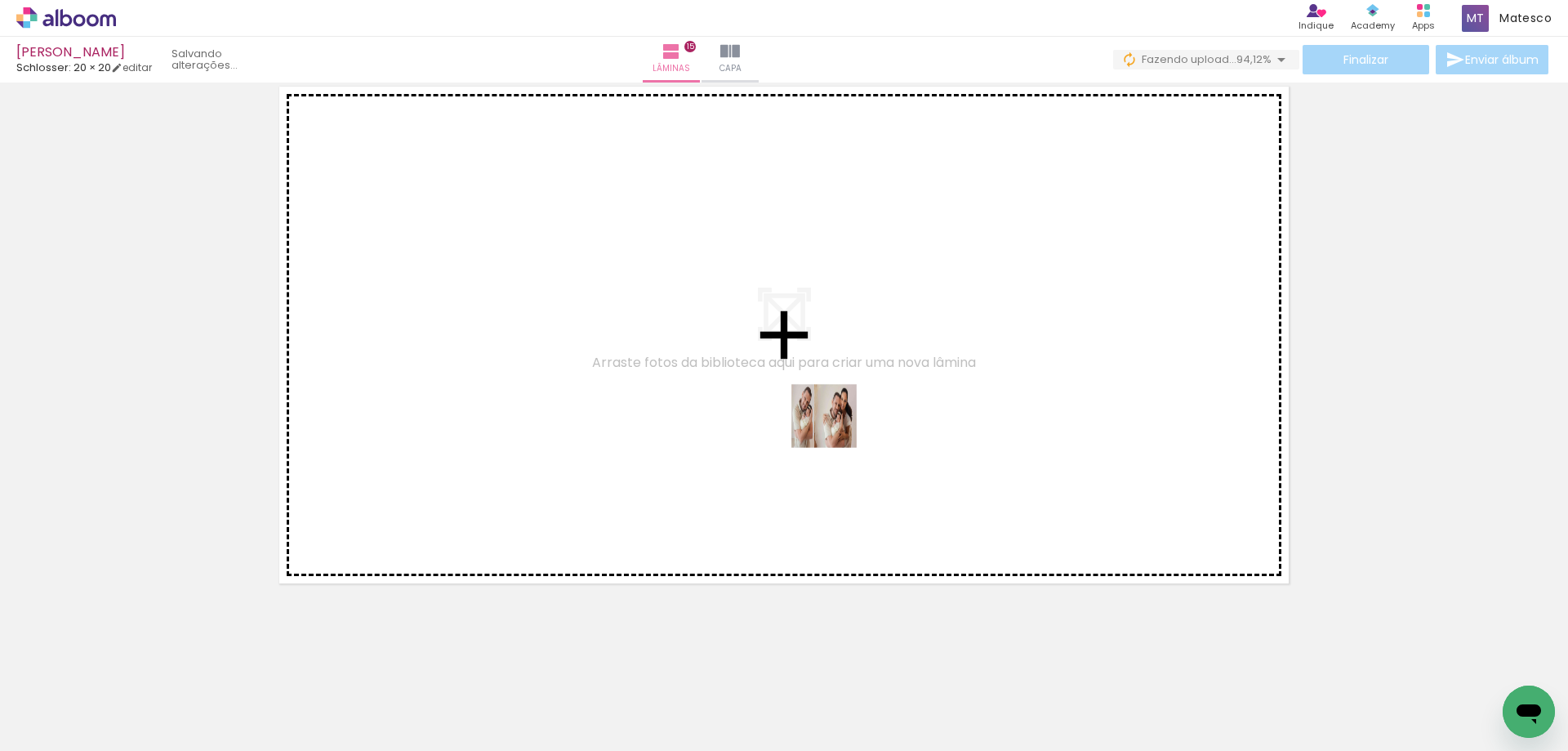
drag, startPoint x: 1021, startPoint y: 500, endPoint x: 784, endPoint y: 393, distance: 260.0
click at [784, 393] on quentale-workspace at bounding box center [784, 376] width 1568 height 751
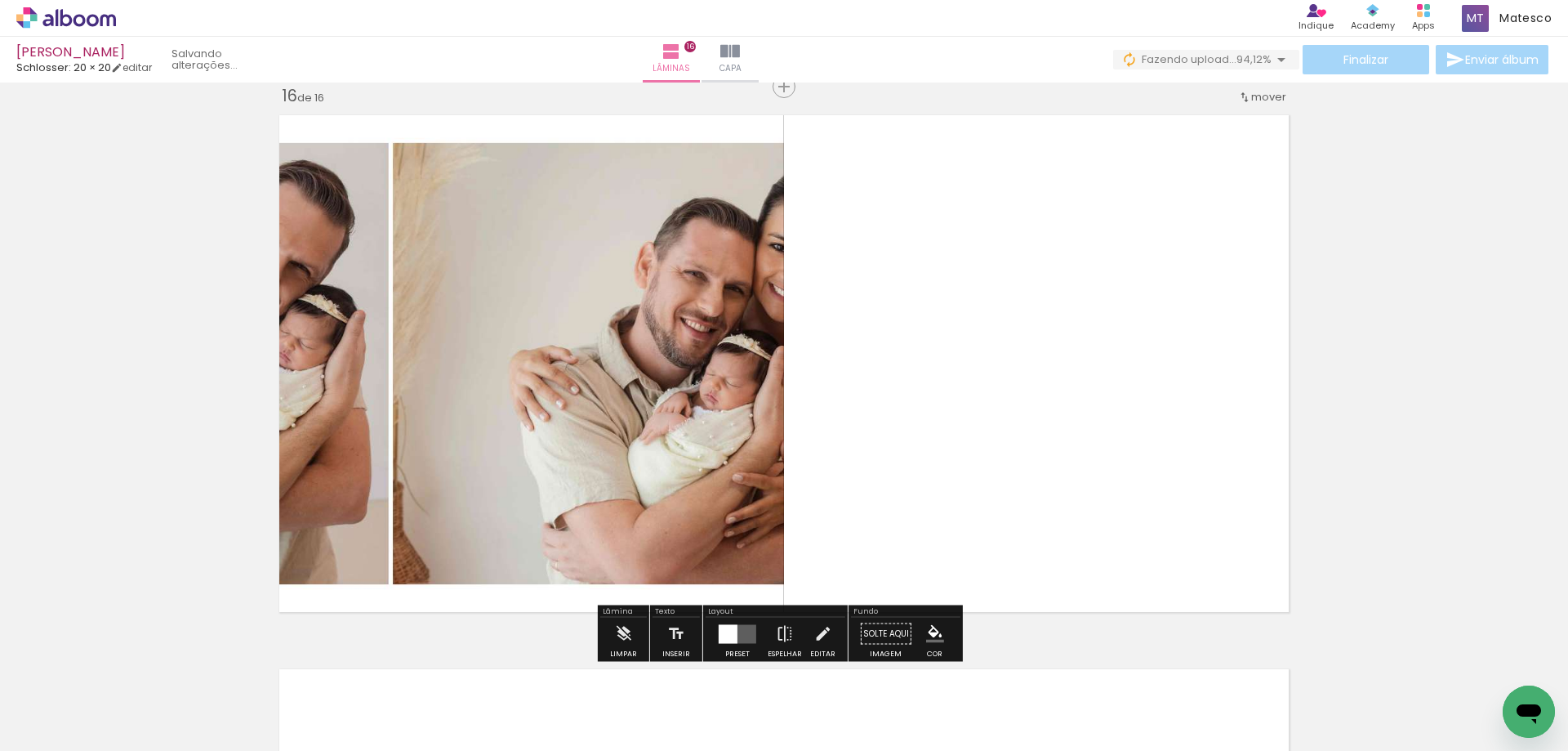
scroll to position [8330, 0]
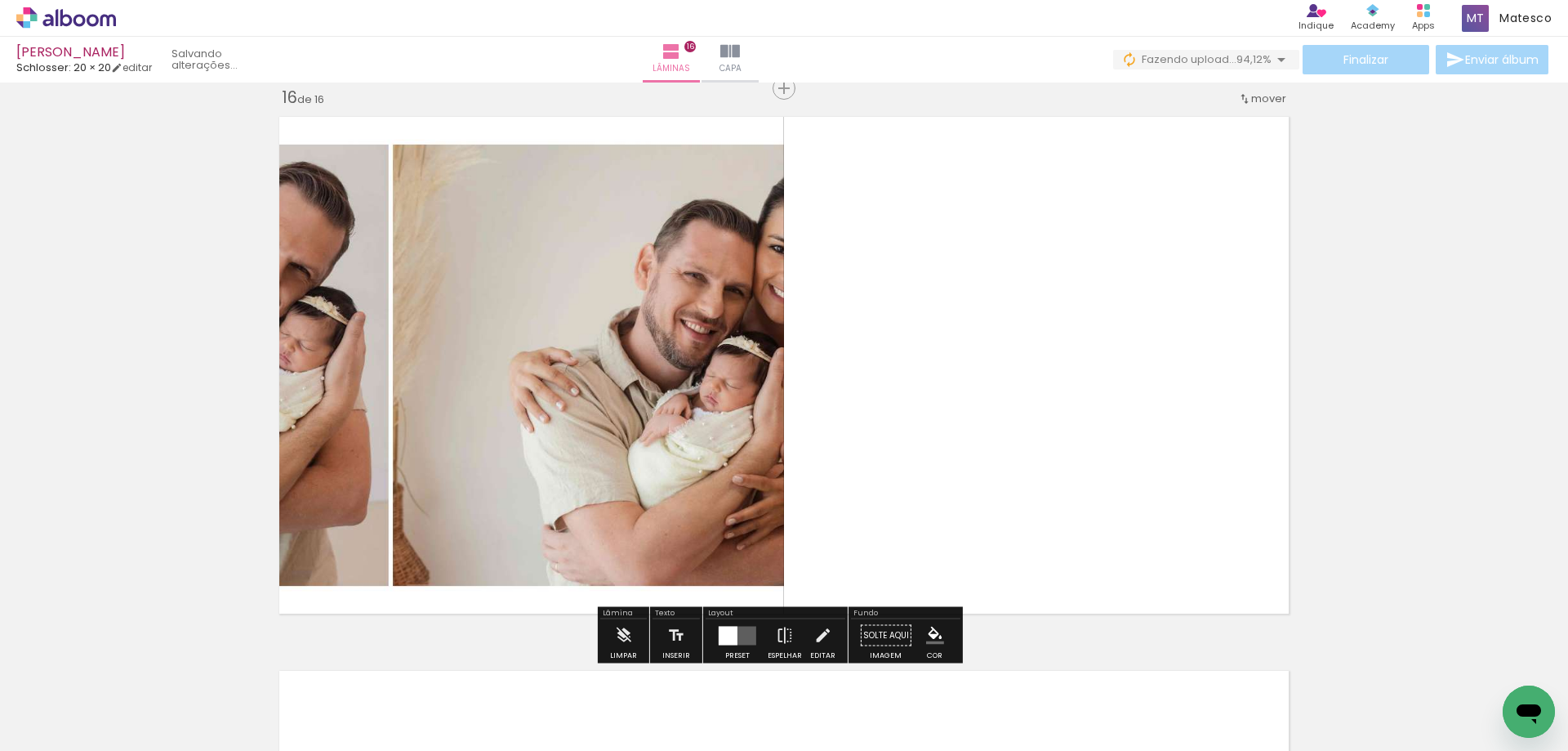
click at [742, 641] on quentale-layouter at bounding box center [737, 634] width 38 height 19
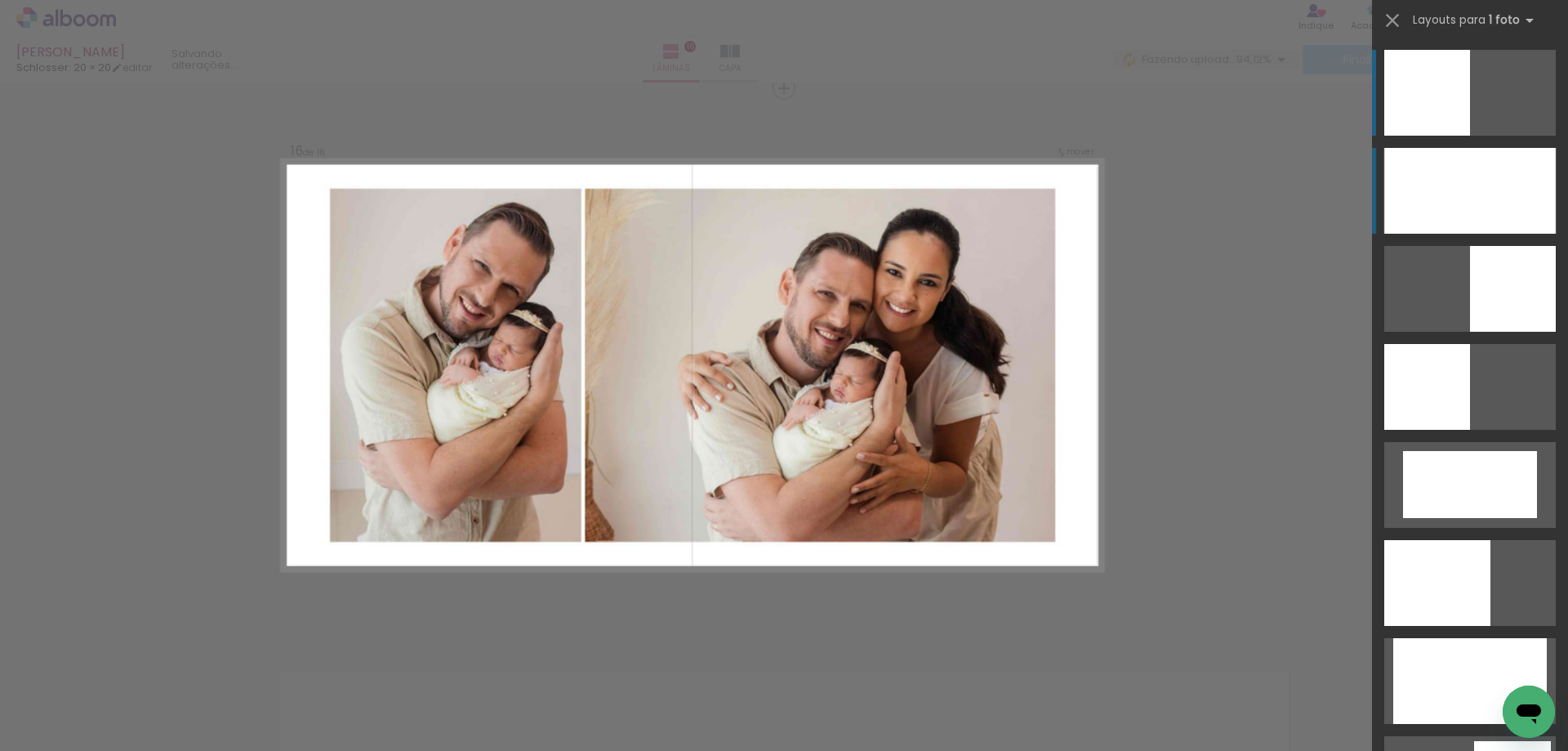
click at [1413, 209] on div at bounding box center [1469, 191] width 171 height 86
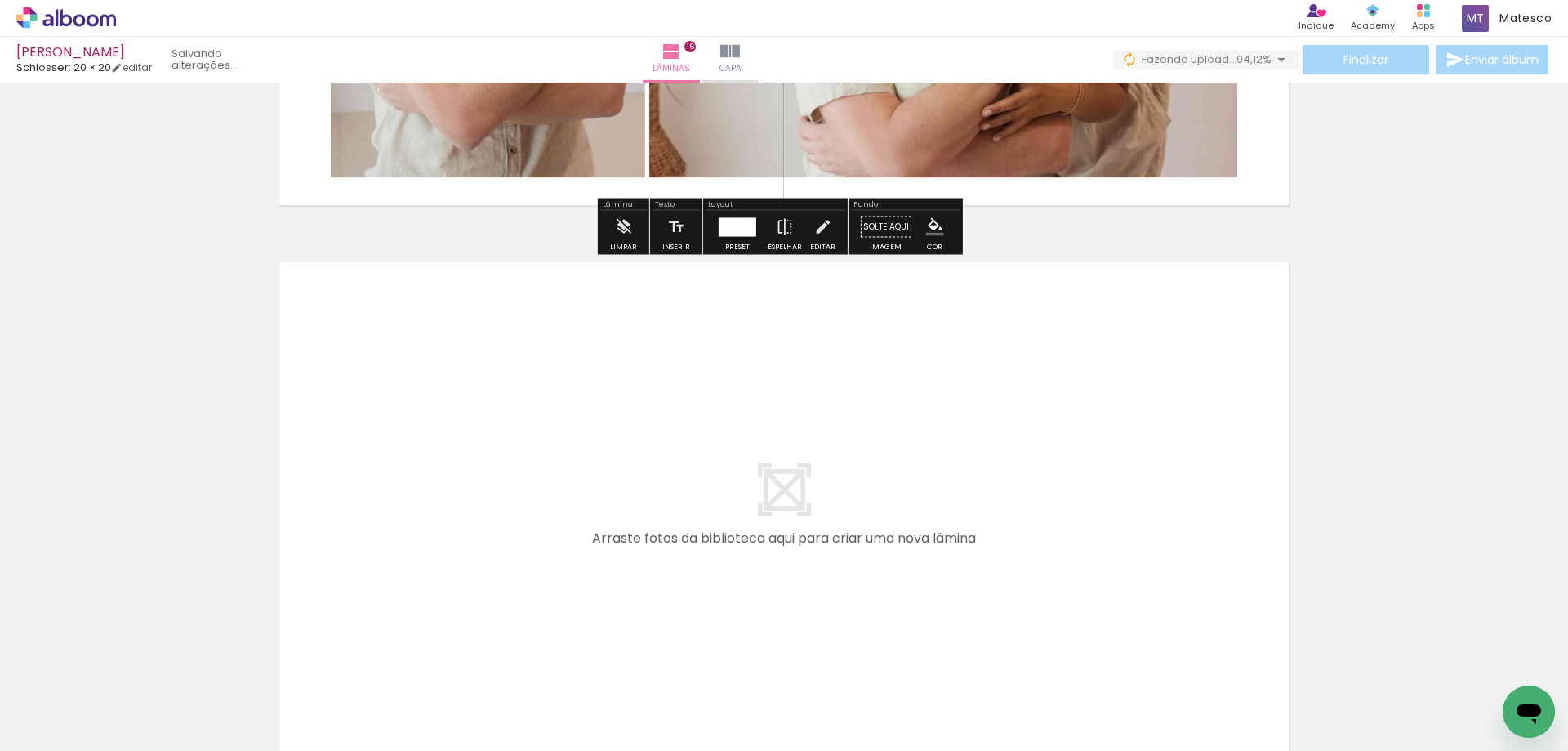
scroll to position [8914, 0]
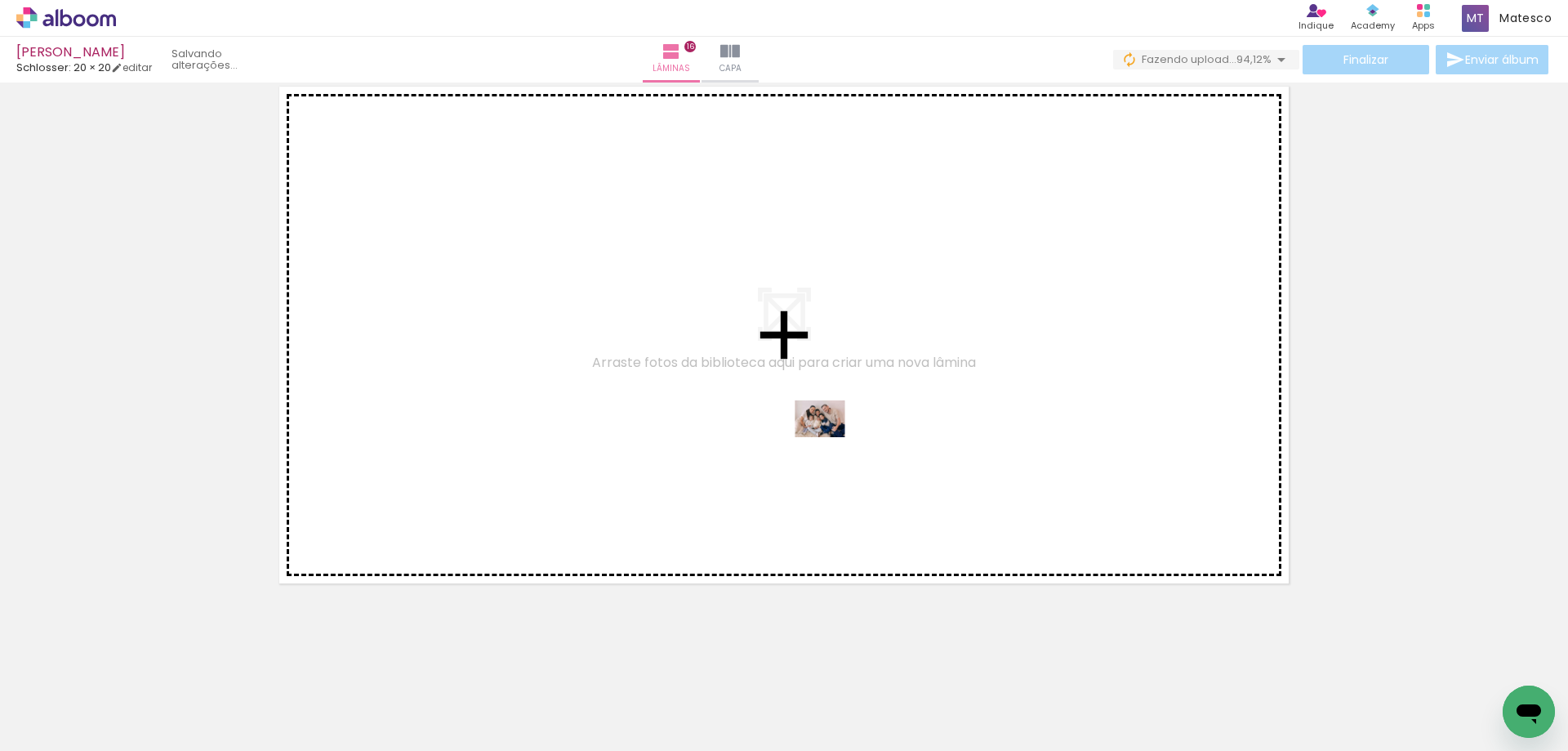
drag, startPoint x: 1488, startPoint y: 700, endPoint x: 832, endPoint y: 449, distance: 702.4
click at [832, 449] on quentale-workspace at bounding box center [784, 376] width 1568 height 751
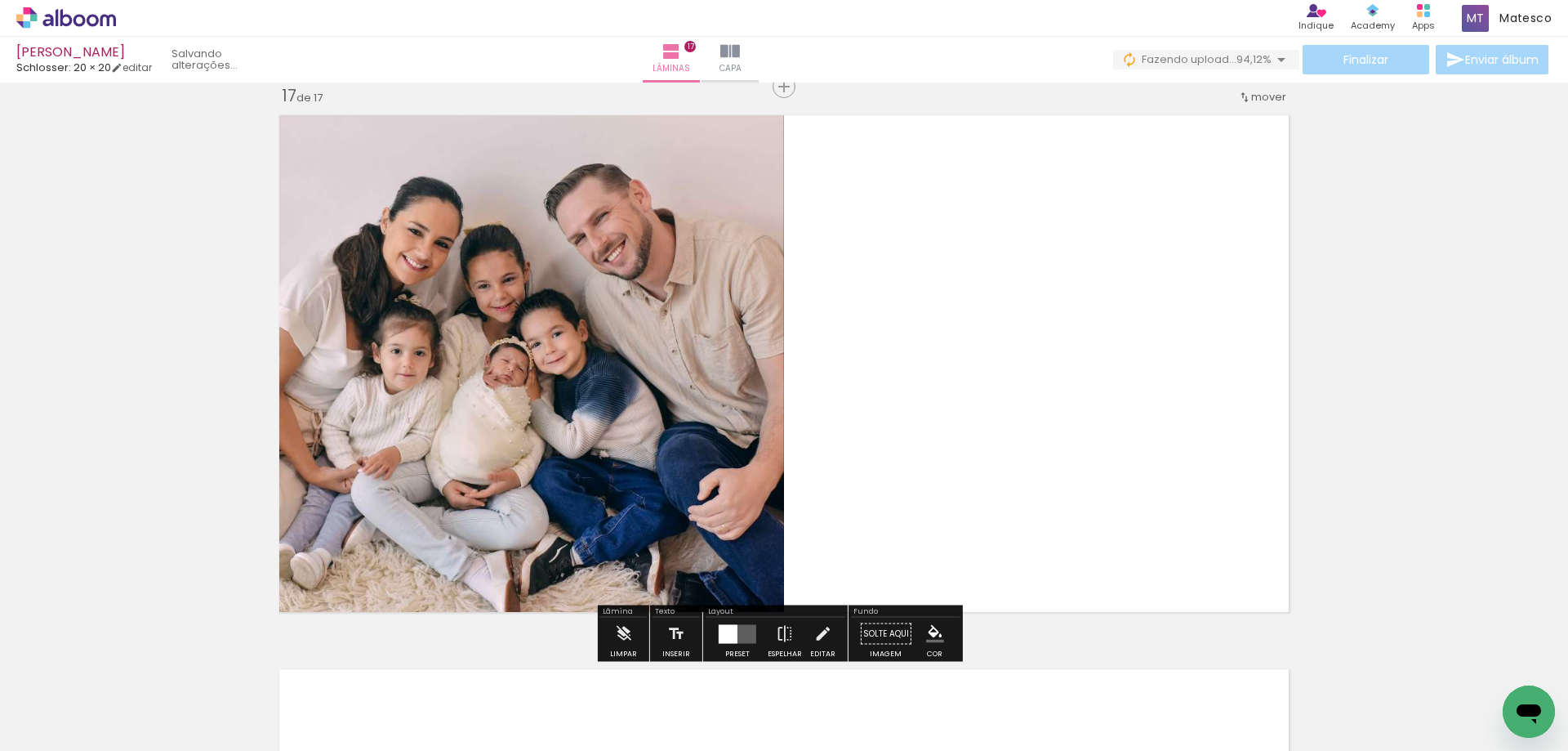
scroll to position [8884, 0]
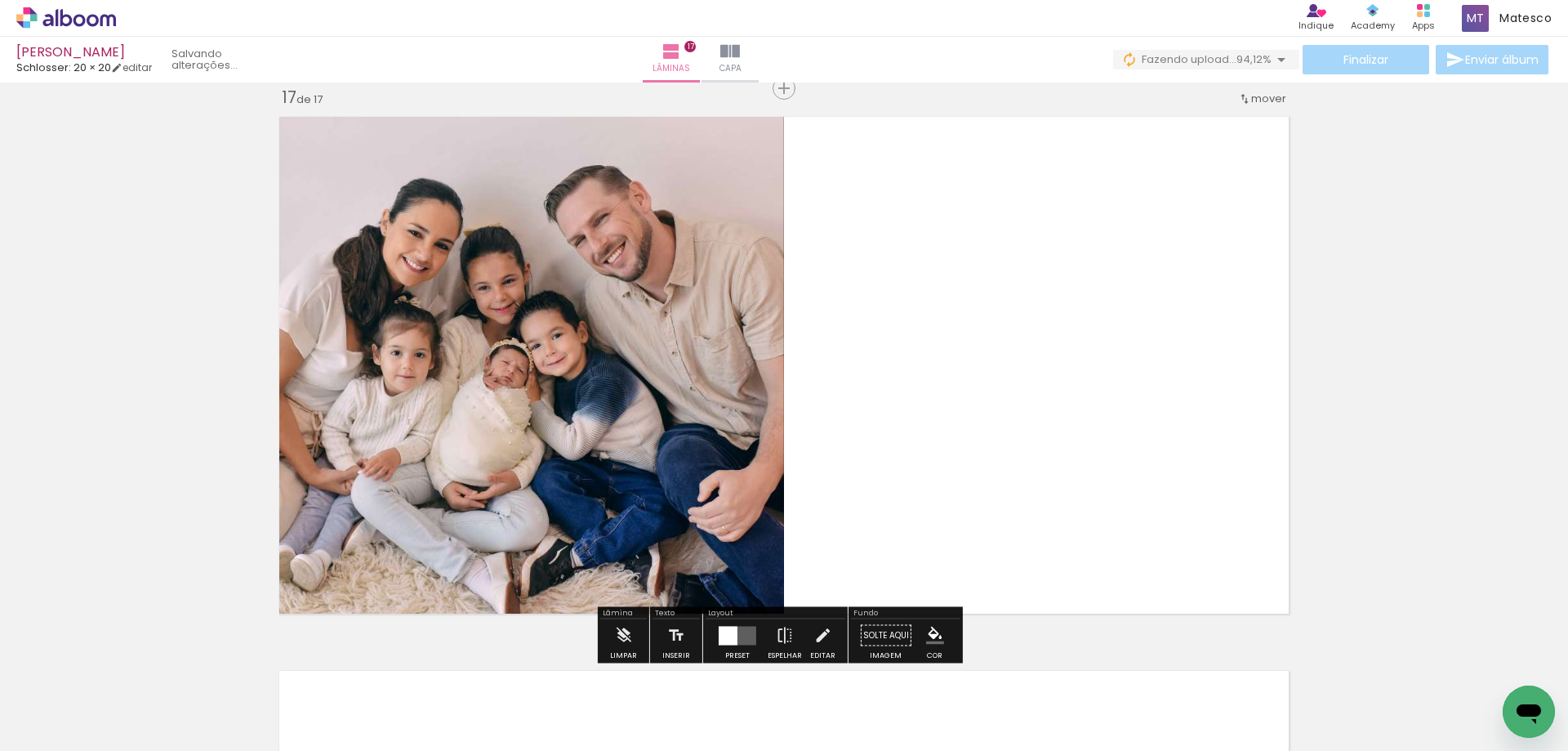
click at [722, 632] on div at bounding box center [728, 634] width 19 height 19
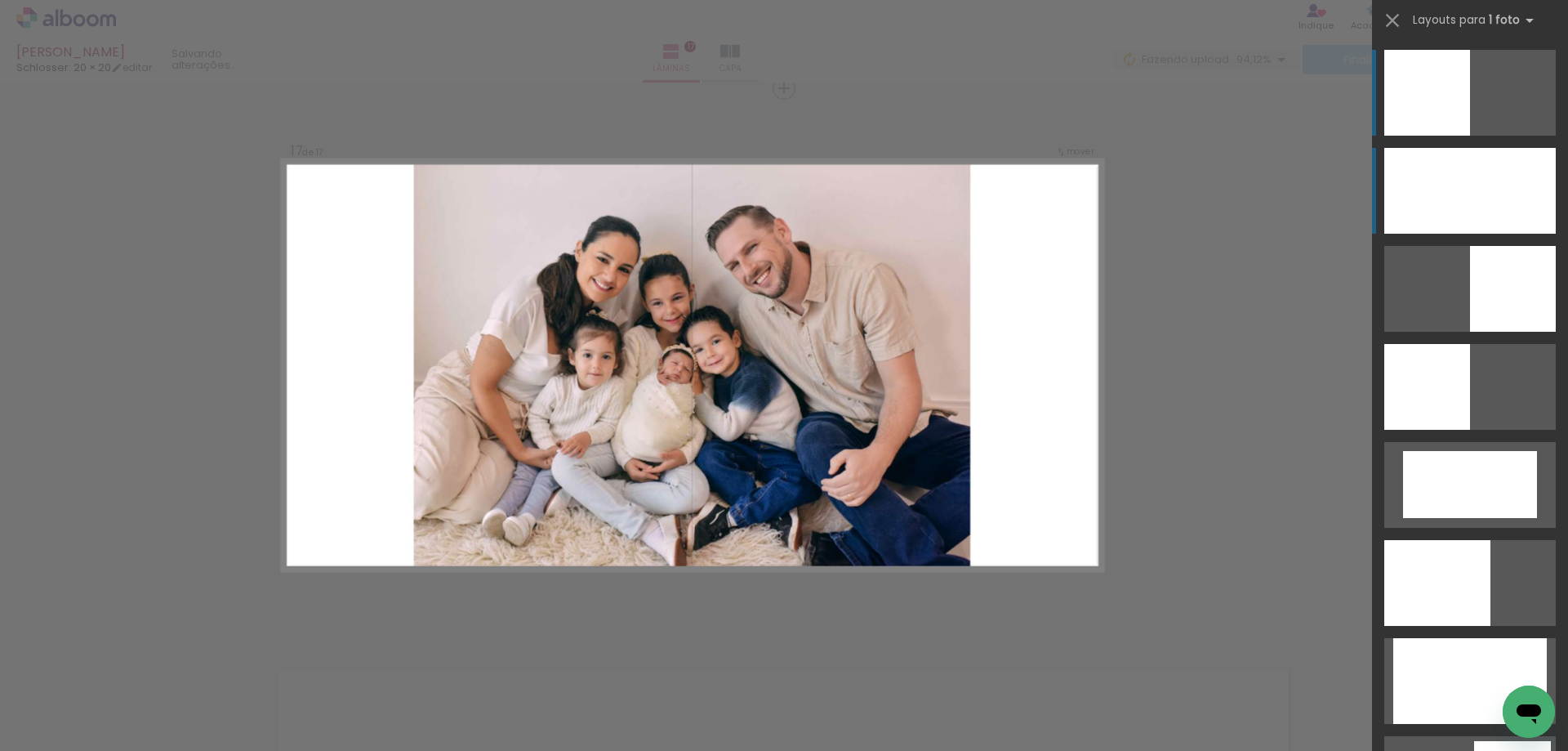
click at [1490, 174] on div at bounding box center [1469, 191] width 171 height 86
